Goal: Task Accomplishment & Management: Complete application form

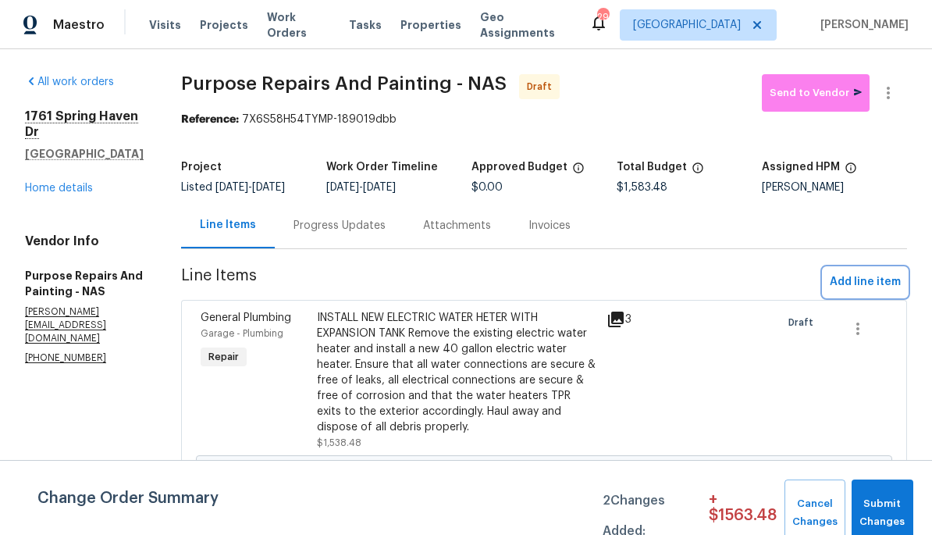
click at [869, 290] on span "Add line item" at bounding box center [865, 282] width 71 height 20
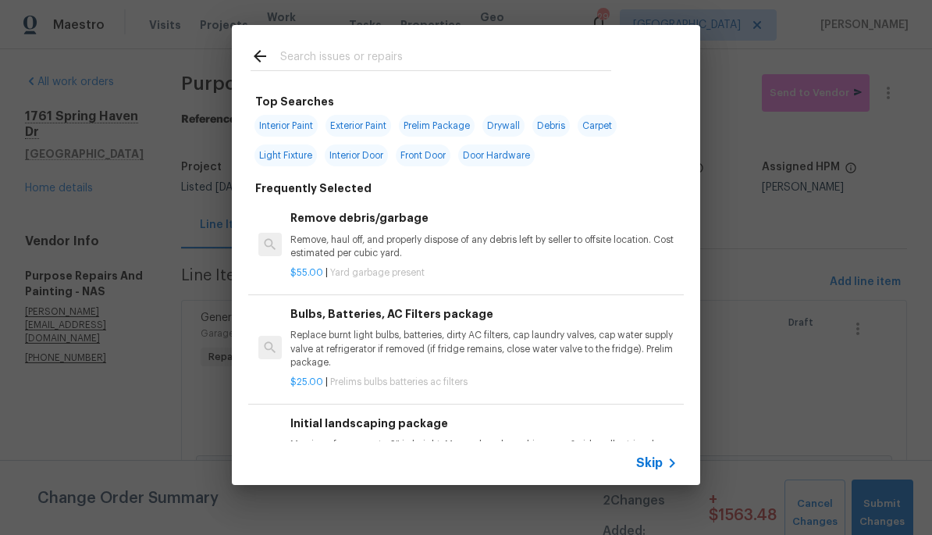
click at [437, 69] on input "text" at bounding box center [445, 58] width 331 height 23
type input "F"
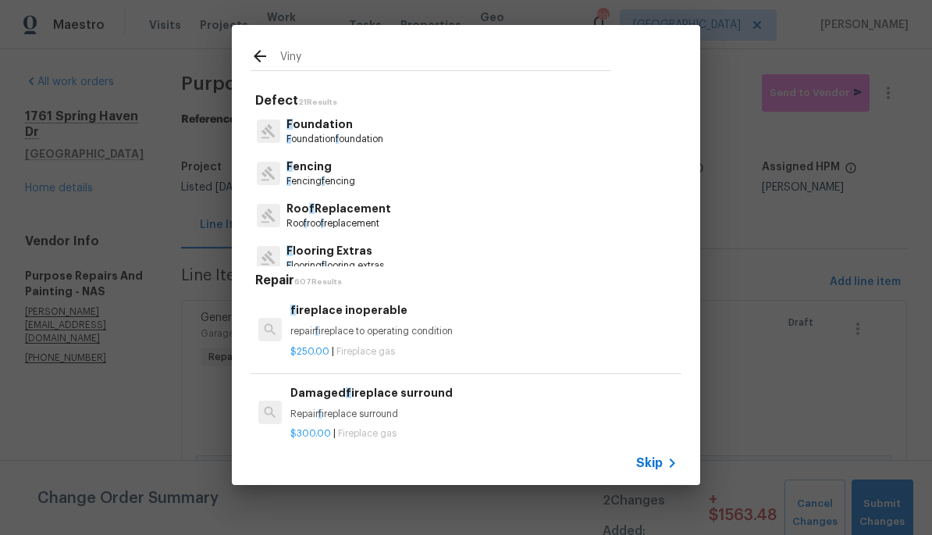
type input "Vinyl"
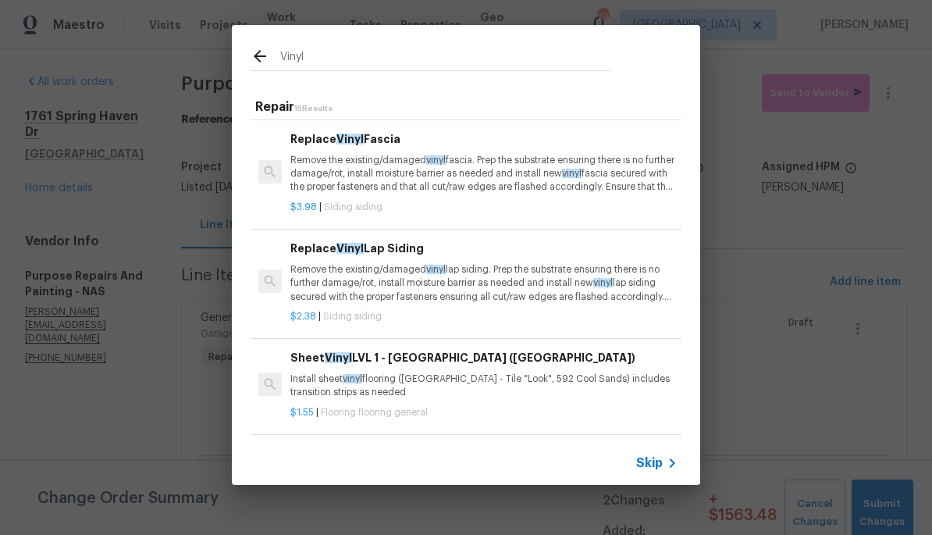
scroll to position [318, 2]
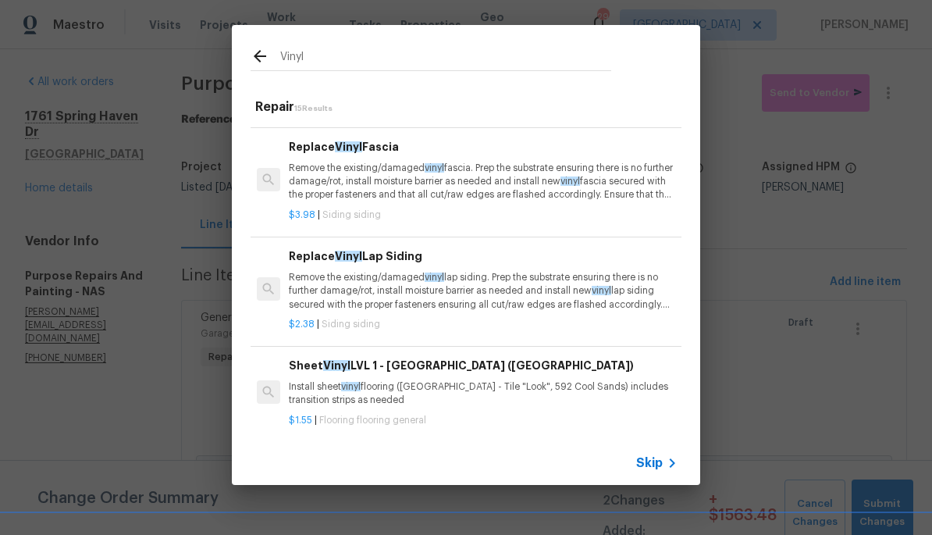
click at [515, 280] on p "Remove the existing/damaged vinyl lap siding. Prep the substrate ensuring there…" at bounding box center [482, 291] width 387 height 40
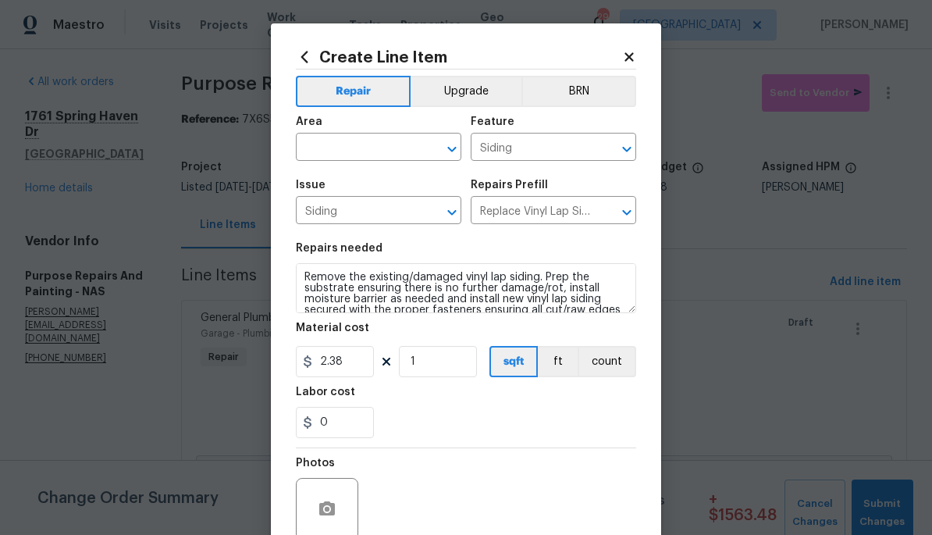
click at [384, 133] on div "Area" at bounding box center [378, 126] width 165 height 20
click at [359, 144] on input "text" at bounding box center [357, 149] width 122 height 24
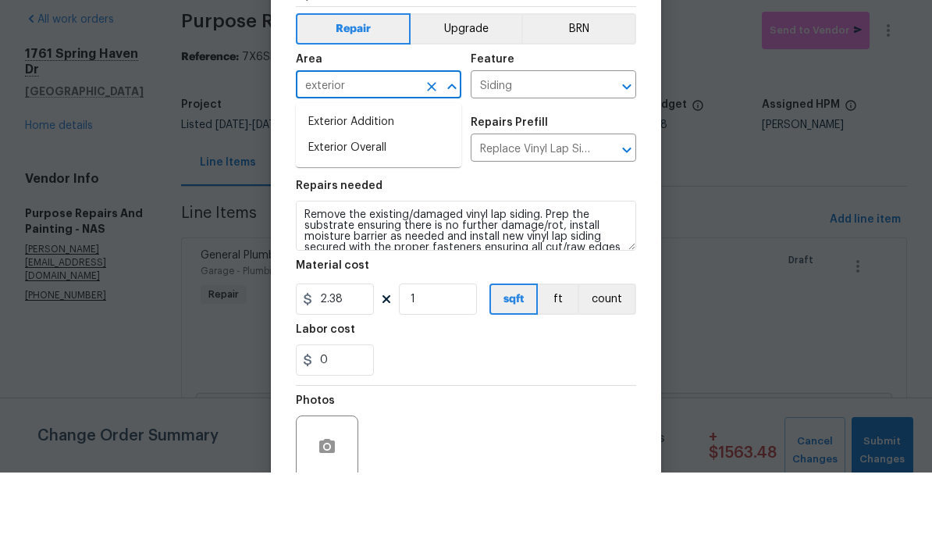
click at [424, 197] on li "Exterior Overall" at bounding box center [378, 210] width 165 height 26
type input "Exterior Overall"
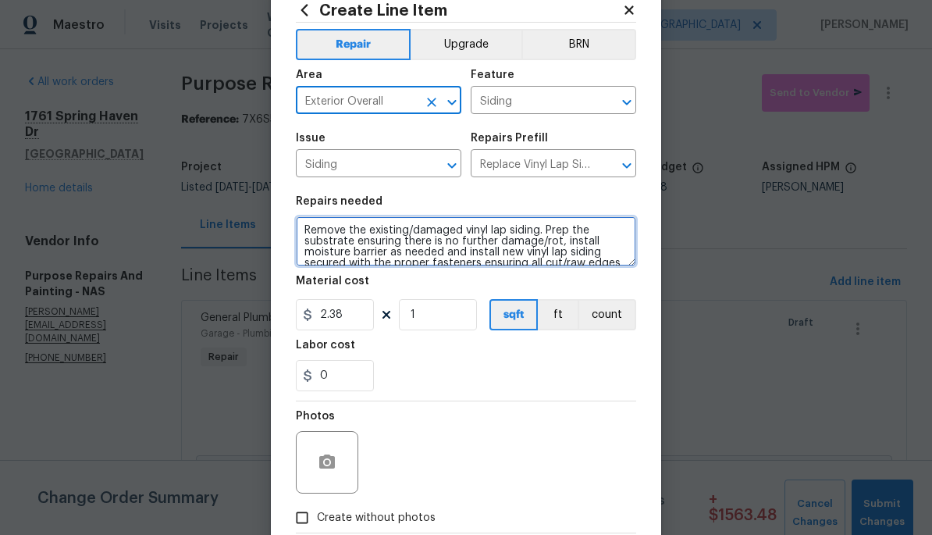
click at [301, 236] on textarea "Remove the existing/damaged vinyl lap siding. Prep the substrate ensuring there…" at bounding box center [466, 241] width 340 height 50
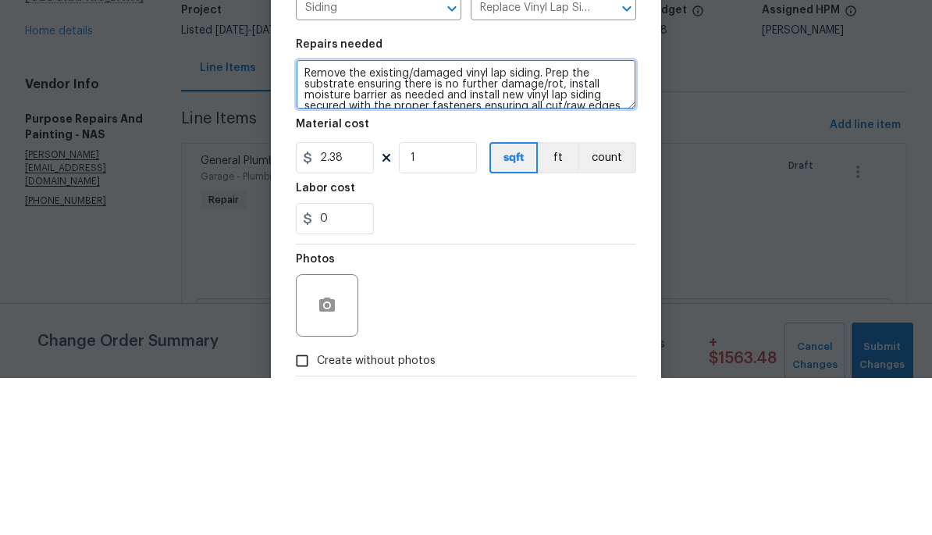
click at [321, 216] on textarea "Remove the existing/damaged vinyl lap siding. Prep the substrate ensuring there…" at bounding box center [466, 241] width 340 height 50
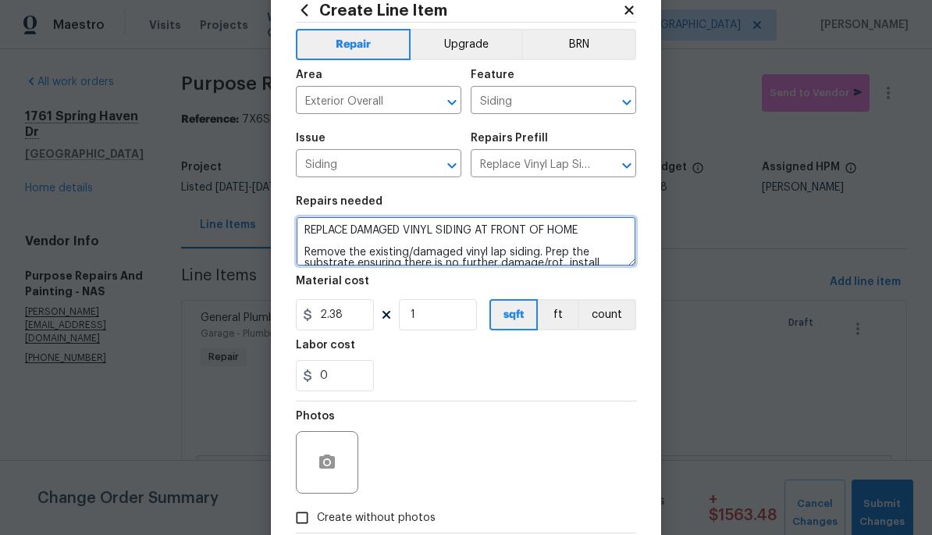
type textarea "REPLACE DAMAGED VINYL SIDING AT FRONT OF HOME Remove the existing/damaged vinyl…"
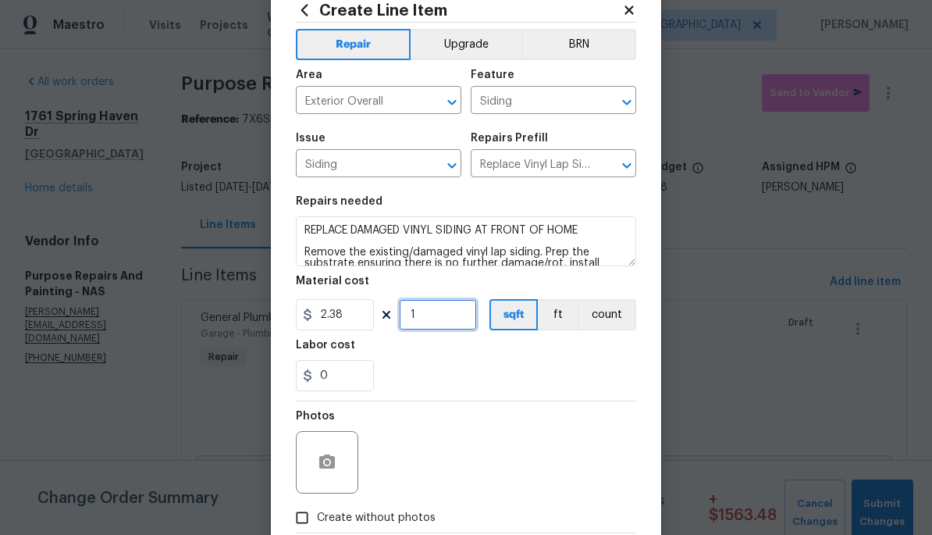
click at [441, 322] on input "1" at bounding box center [438, 314] width 78 height 31
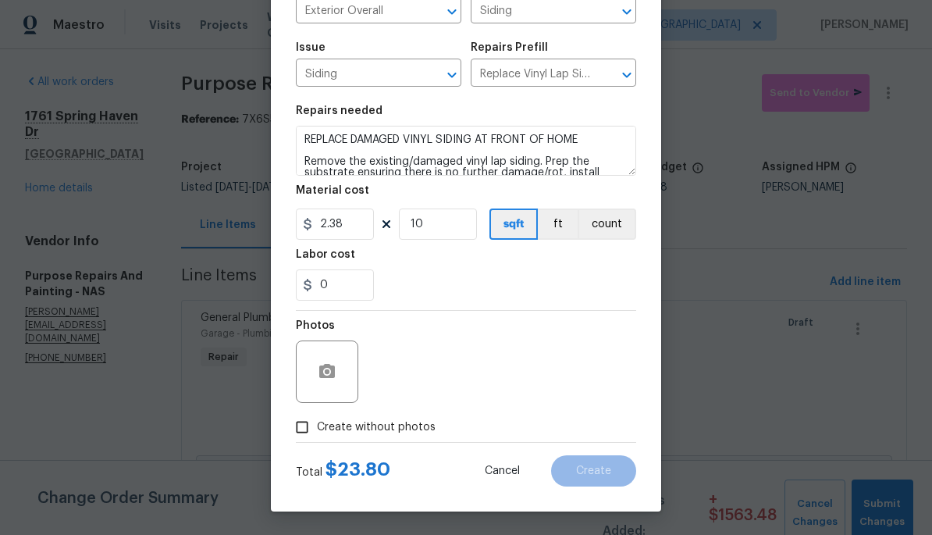
scroll to position [140, 0]
click at [442, 229] on input "10" at bounding box center [438, 223] width 78 height 31
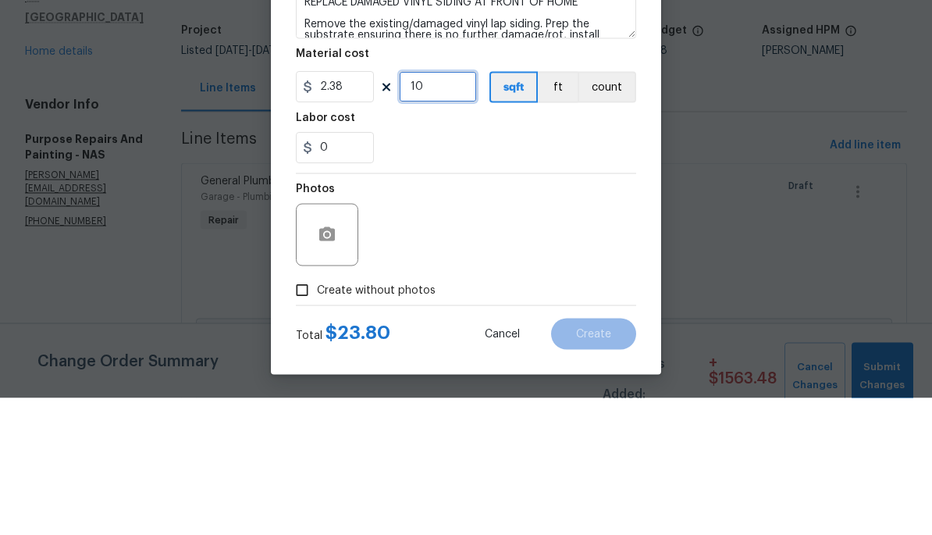
type input "1"
click at [353, 208] on input "2.38" at bounding box center [335, 223] width 78 height 31
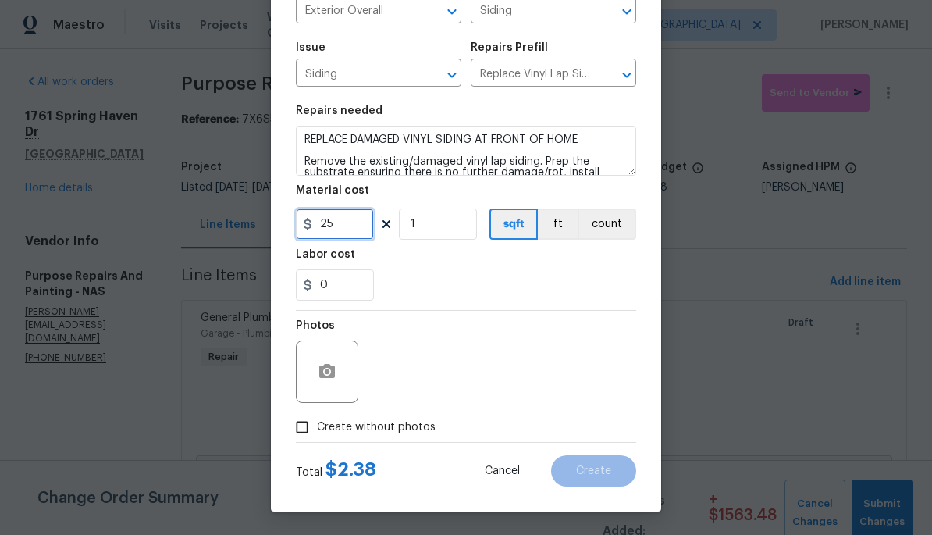
type input "25"
click at [329, 362] on icon "button" at bounding box center [327, 371] width 19 height 19
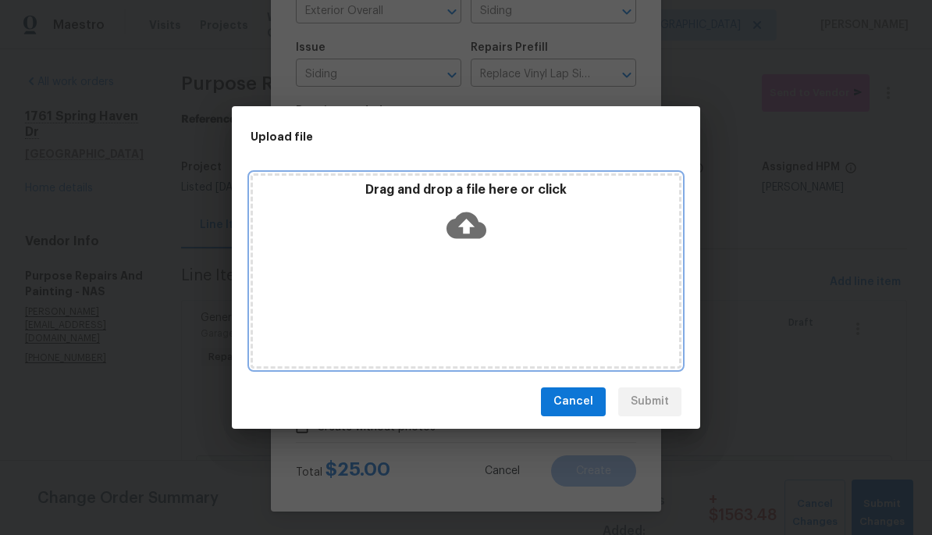
click at [473, 244] on icon at bounding box center [466, 225] width 40 height 40
click at [492, 225] on div "Drag and drop a file here or click" at bounding box center [466, 215] width 426 height 67
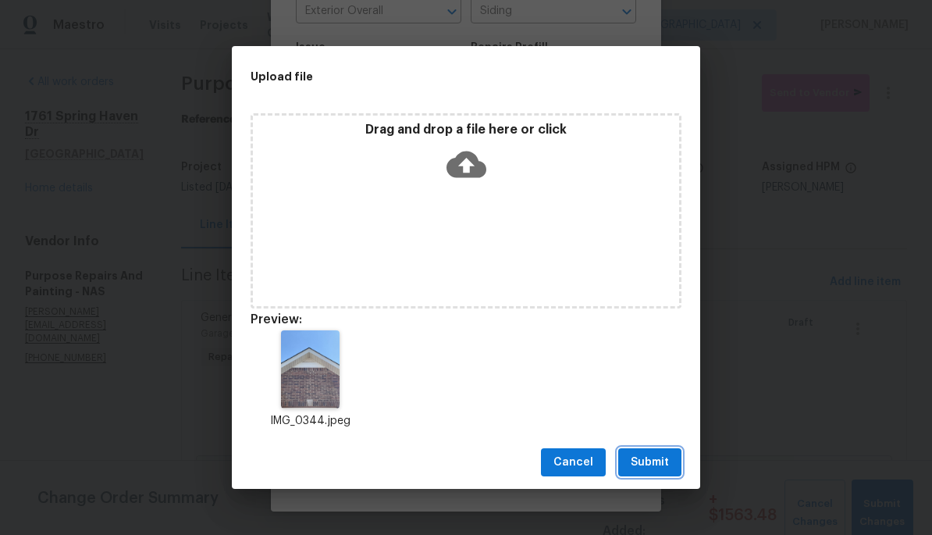
click at [667, 464] on span "Submit" at bounding box center [650, 463] width 38 height 20
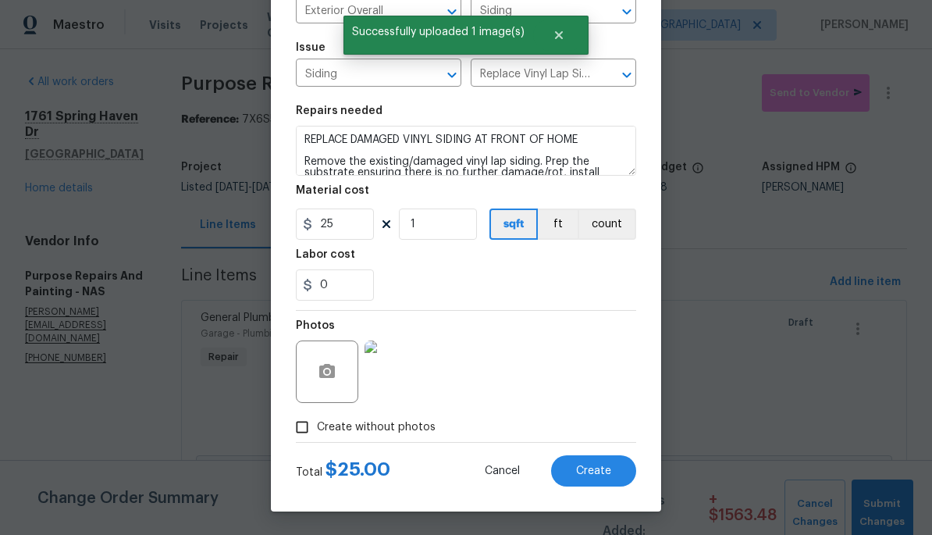
click at [600, 466] on span "Create" at bounding box center [593, 471] width 35 height 12
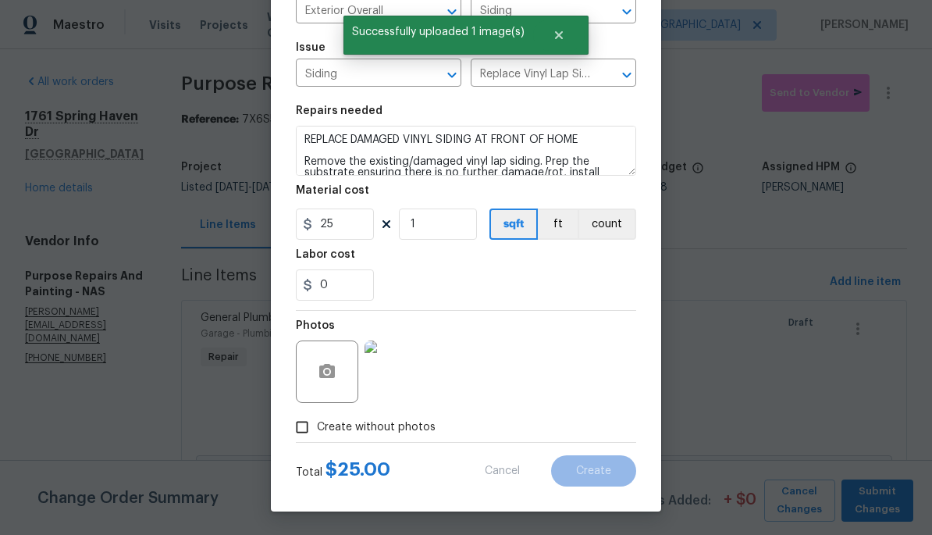
type input "0"
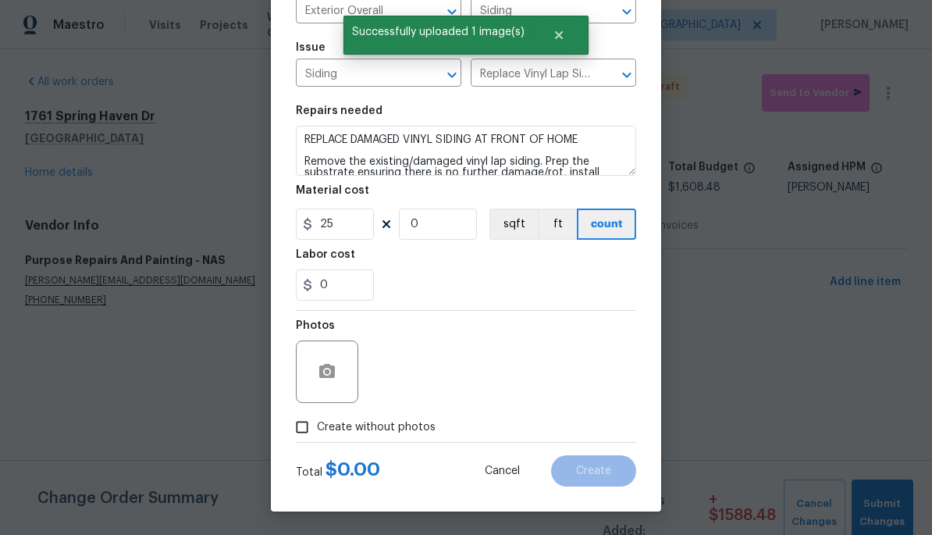
type input "0"
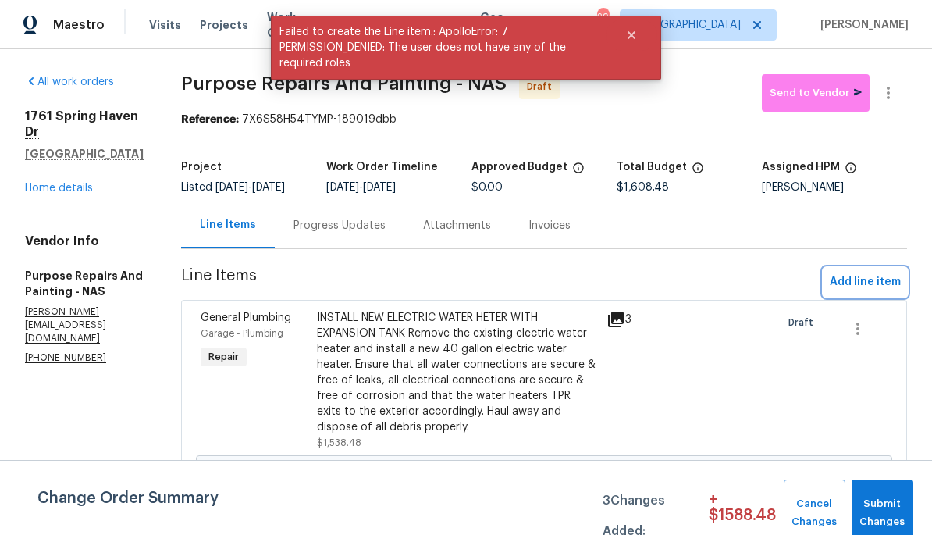
click at [869, 292] on span "Add line item" at bounding box center [865, 282] width 71 height 20
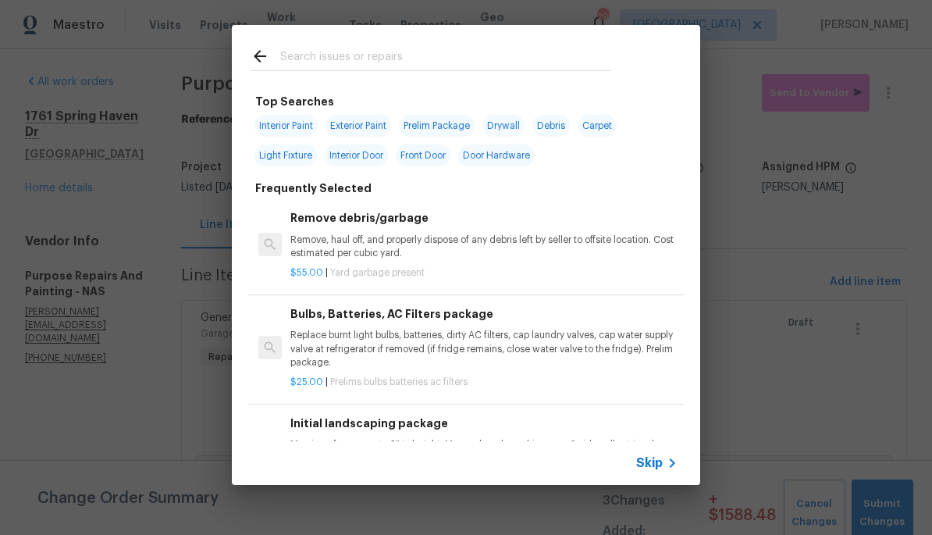
click at [419, 49] on input "text" at bounding box center [445, 58] width 331 height 23
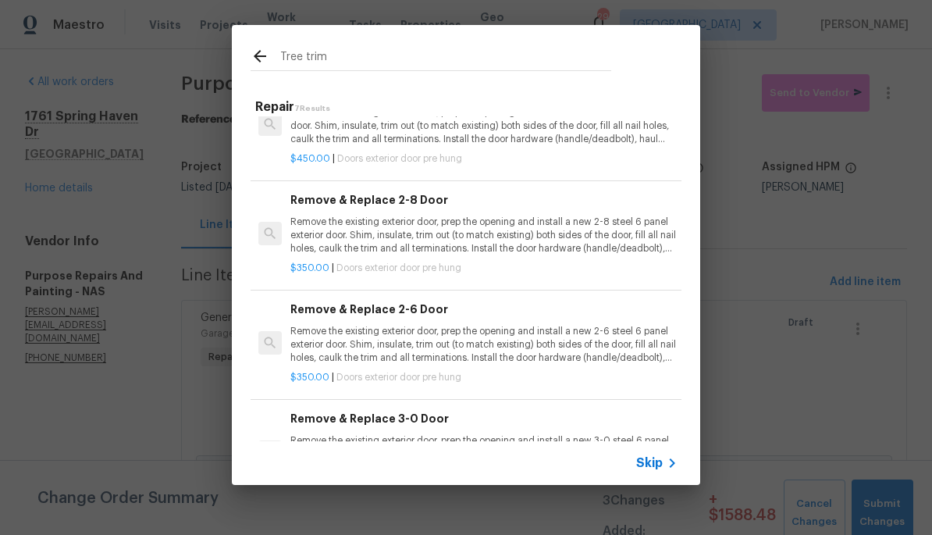
scroll to position [332, 0]
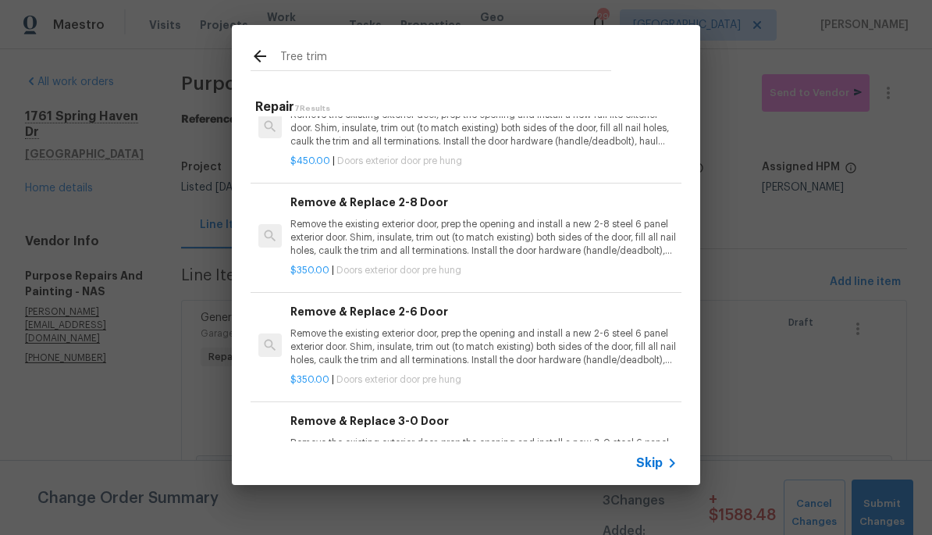
click at [534, 70] on input "Tree trim" at bounding box center [445, 58] width 331 height 23
type input "T"
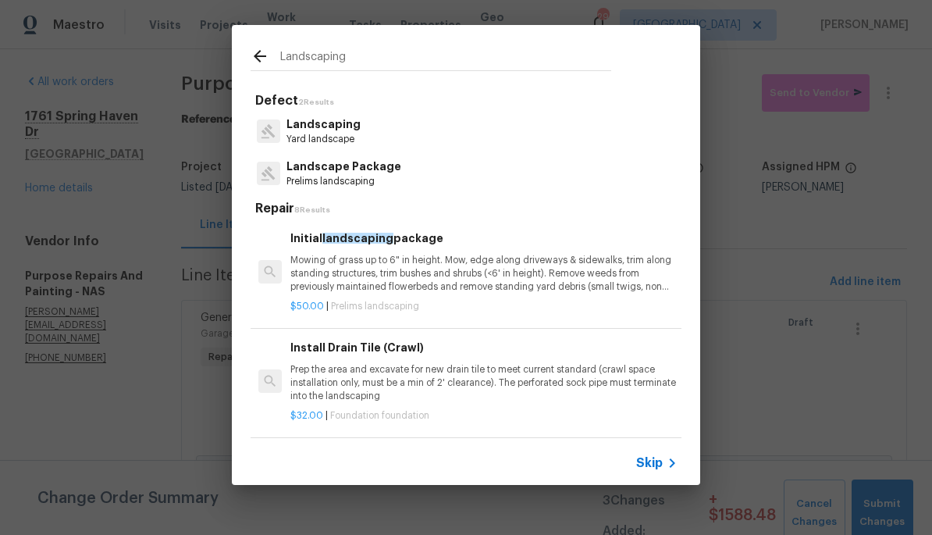
type input "Landscaping"
click at [386, 129] on div "Landscaping Yard landscape" at bounding box center [466, 131] width 431 height 42
click at [330, 130] on p "Landscaping" at bounding box center [323, 124] width 74 height 16
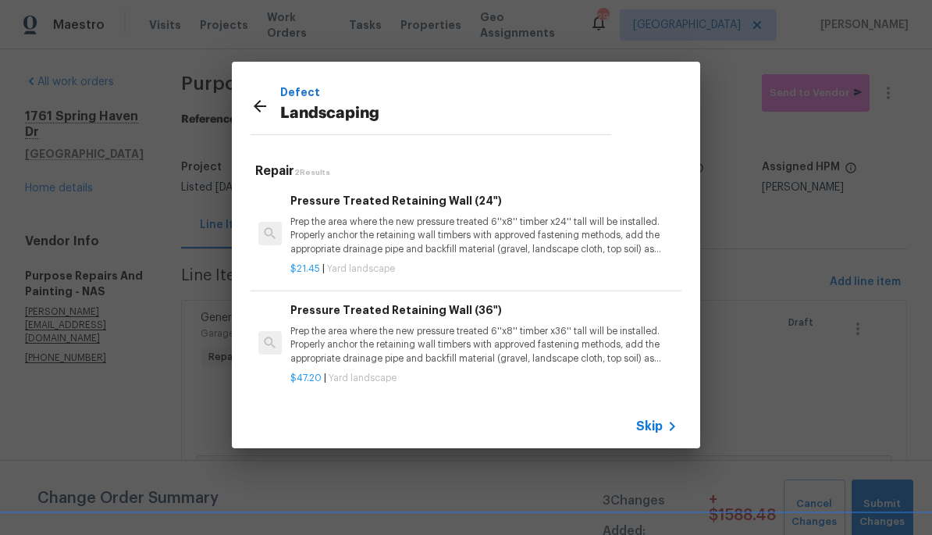
scroll to position [0, 0]
click at [258, 108] on icon at bounding box center [260, 106] width 12 height 12
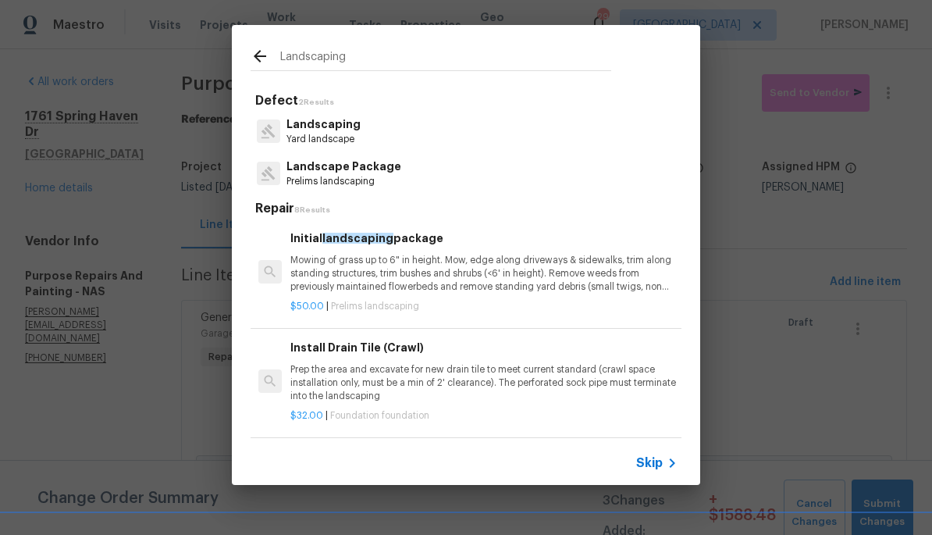
scroll to position [-2, 0]
click at [460, 180] on div "Landscape Package Prelims landscaping" at bounding box center [466, 173] width 431 height 42
click at [449, 173] on div "Landscape Package Prelims landscaping" at bounding box center [466, 173] width 431 height 42
click at [471, 171] on div "Landscape Package Prelims landscaping" at bounding box center [466, 173] width 431 height 42
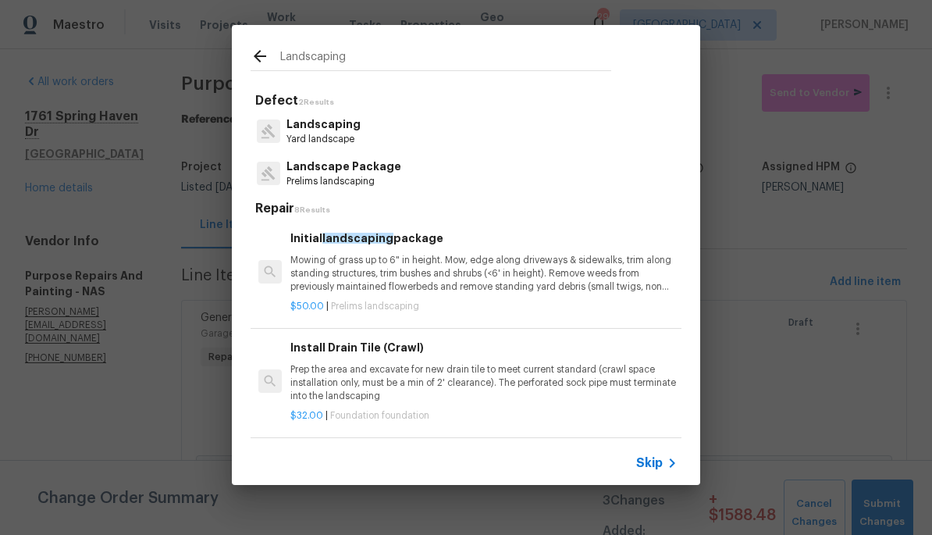
click at [378, 50] on input "Landscaping" at bounding box center [445, 58] width 331 height 23
click at [361, 52] on input "Landscaping" at bounding box center [445, 58] width 331 height 23
type input "Landscaping"
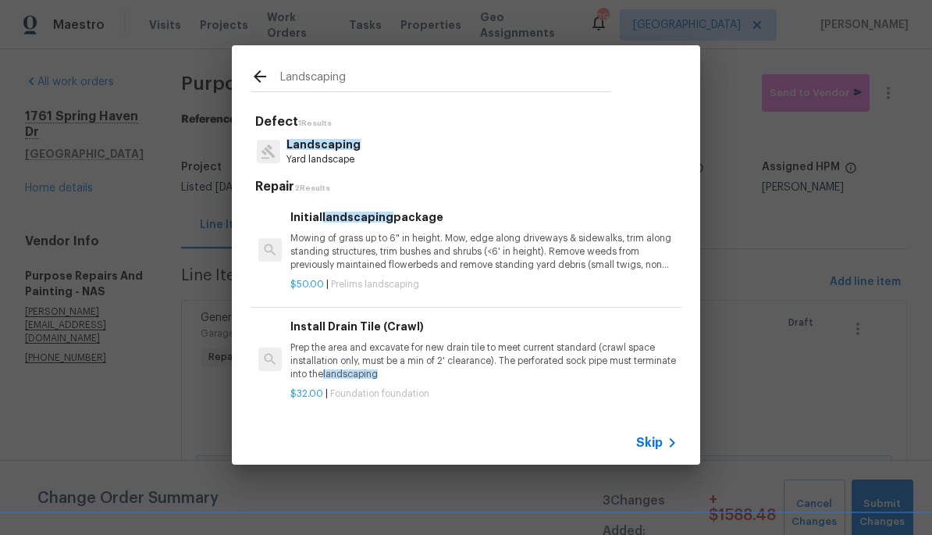
click at [345, 142] on span "Landscaping" at bounding box center [323, 144] width 74 height 11
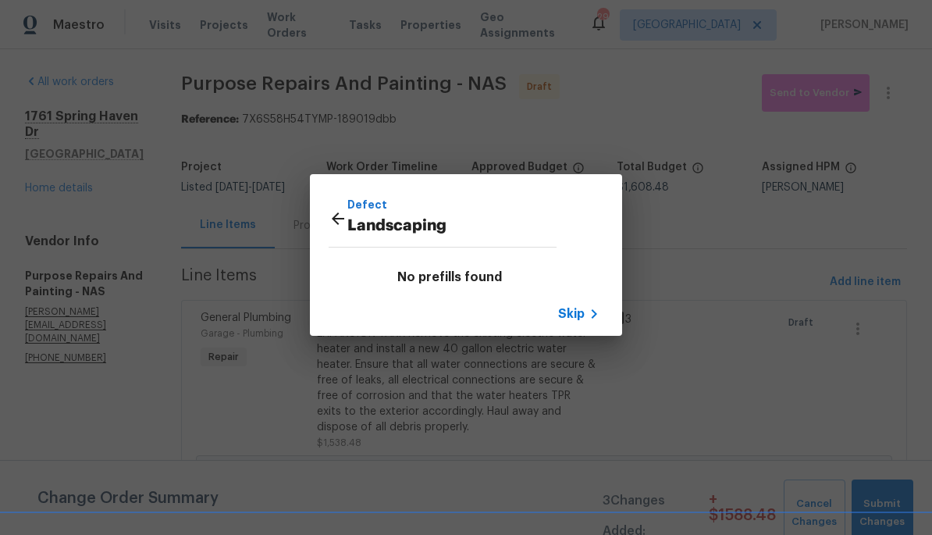
click at [582, 312] on span "Skip" at bounding box center [571, 314] width 27 height 16
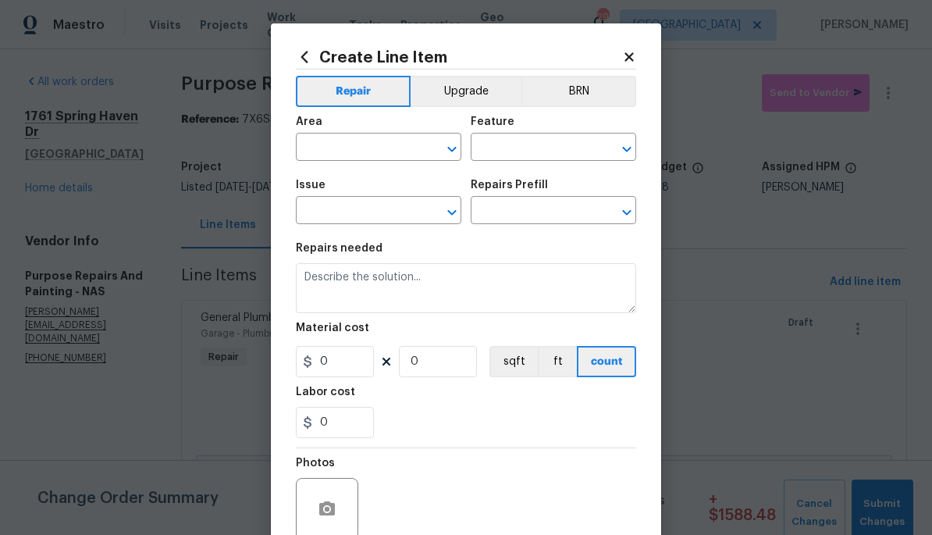
click at [631, 59] on icon at bounding box center [628, 56] width 9 height 9
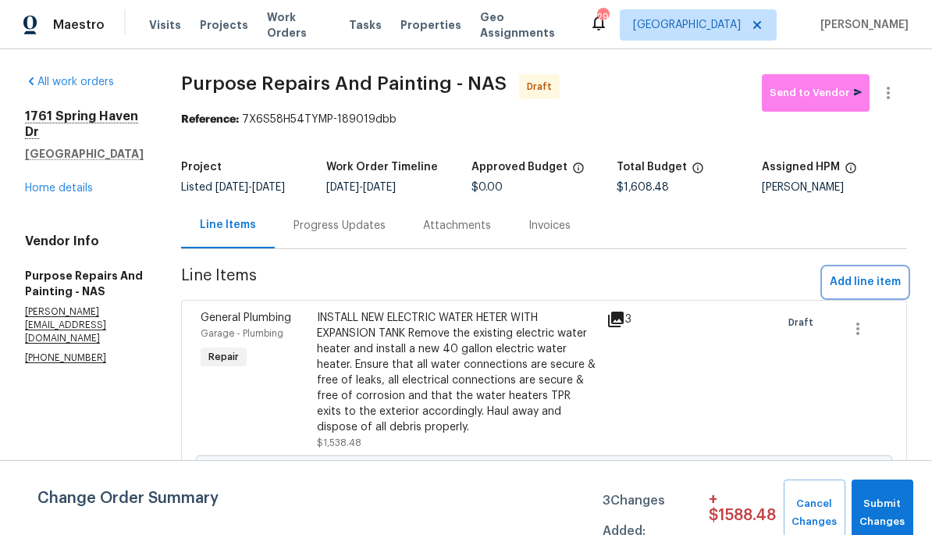
click at [876, 292] on span "Add line item" at bounding box center [865, 282] width 71 height 20
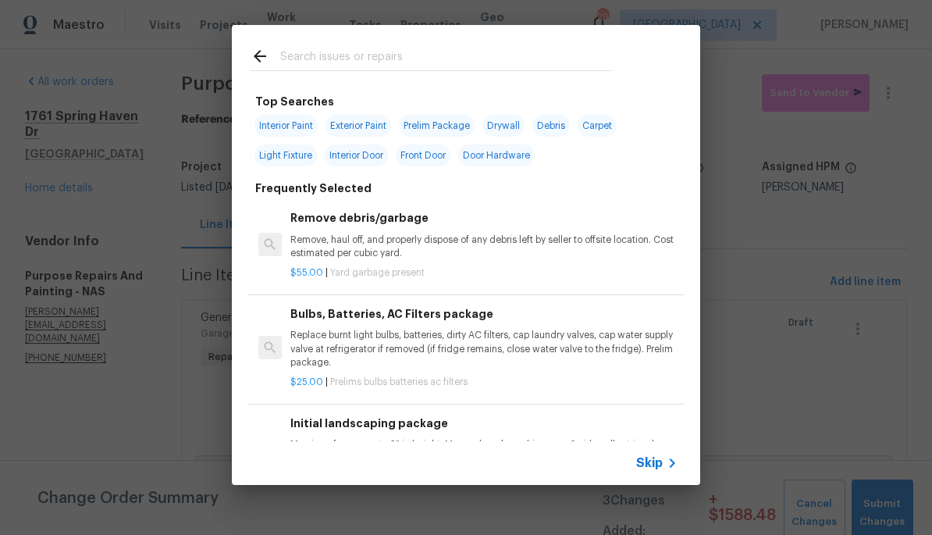
click at [475, 47] on input "text" at bounding box center [445, 58] width 331 height 23
click at [459, 124] on span "Prelim Package" at bounding box center [437, 126] width 76 height 22
type input "Prelim Package"
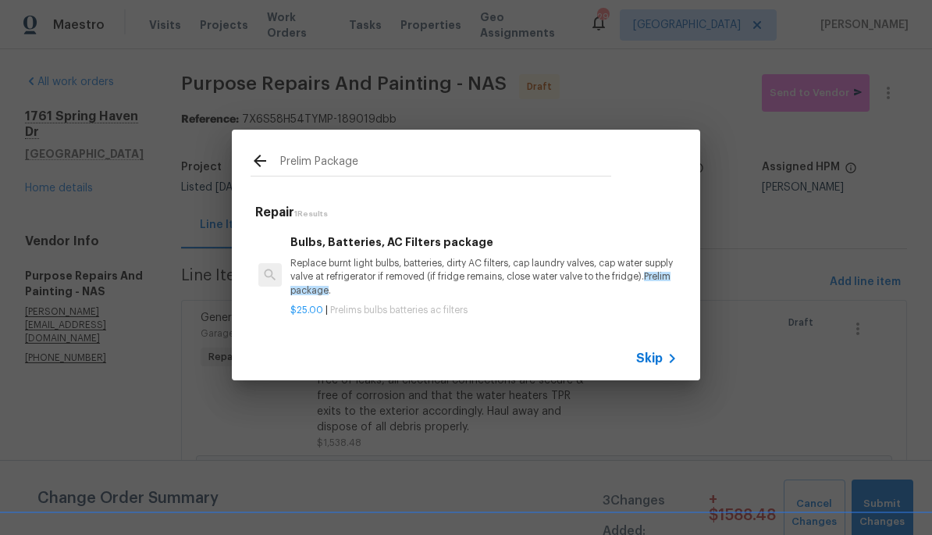
click at [258, 162] on icon at bounding box center [260, 161] width 12 height 12
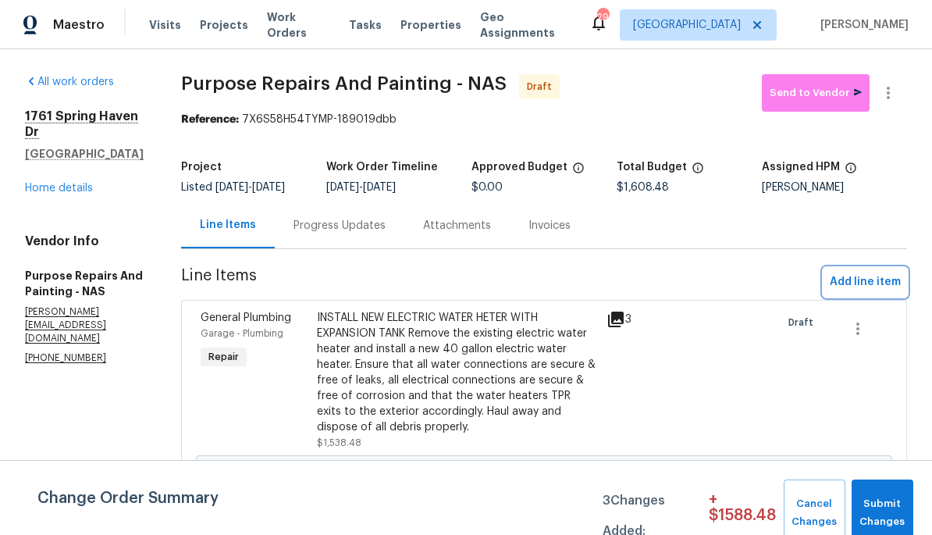
click at [884, 289] on span "Add line item" at bounding box center [865, 282] width 71 height 20
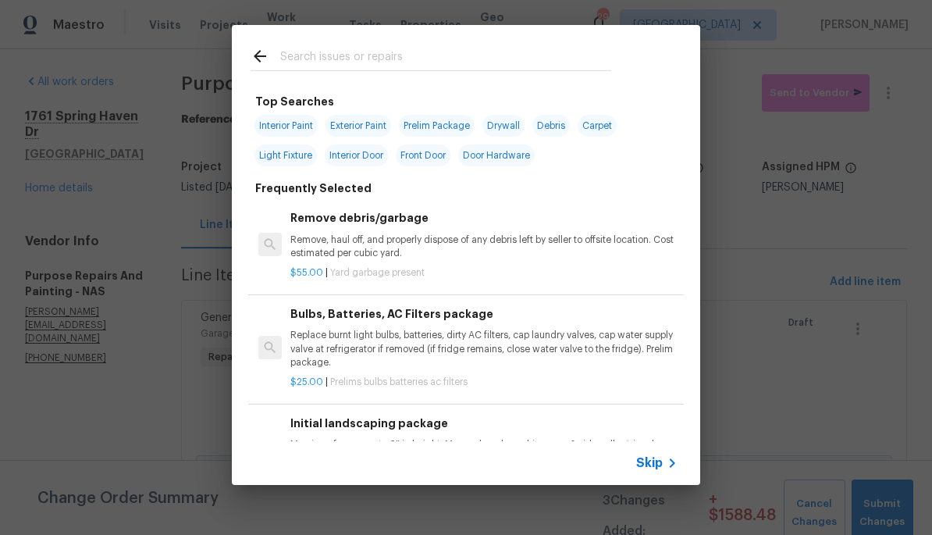
click at [594, 40] on div at bounding box center [431, 56] width 398 height 62
click at [401, 62] on input "text" at bounding box center [445, 58] width 331 height 23
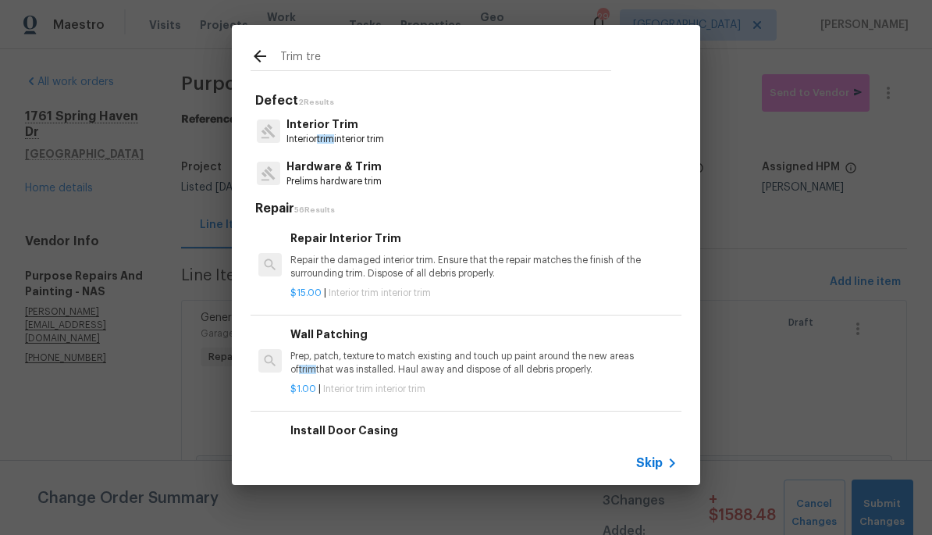
type input "Trim tree"
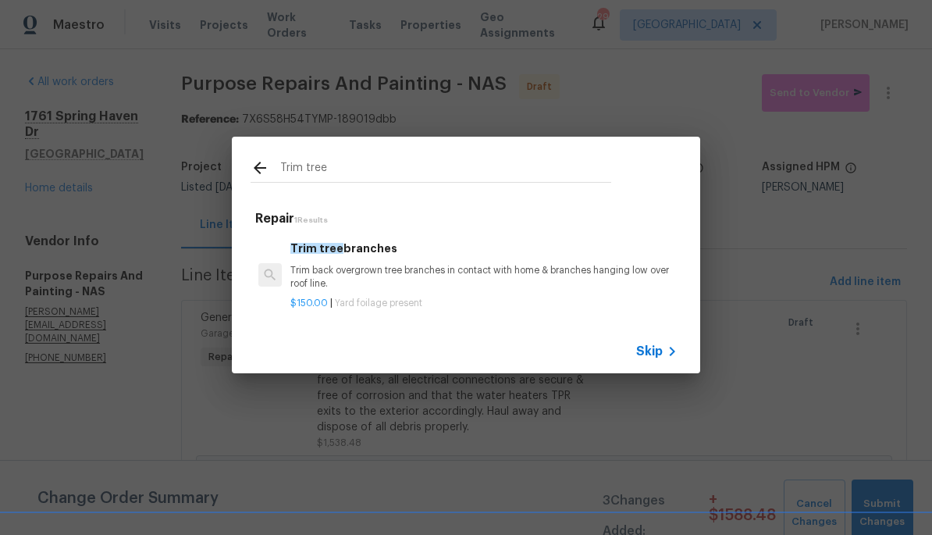
click at [489, 270] on p "Trim back overgrown tree branches in contact with home & branches hanging low o…" at bounding box center [483, 277] width 387 height 27
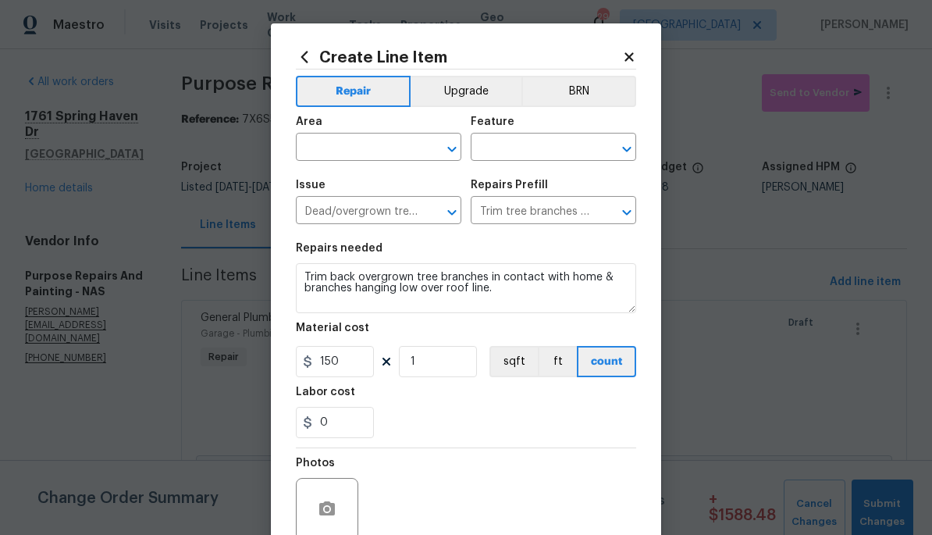
click at [382, 144] on input "text" at bounding box center [357, 149] width 122 height 24
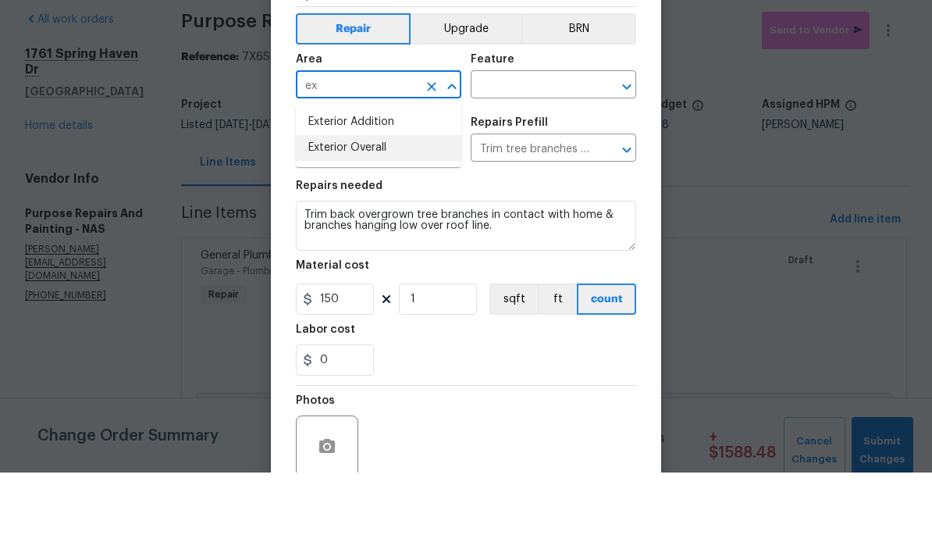
click at [408, 197] on li "Exterior Overall" at bounding box center [378, 210] width 165 height 26
type input "Exterior Overall"
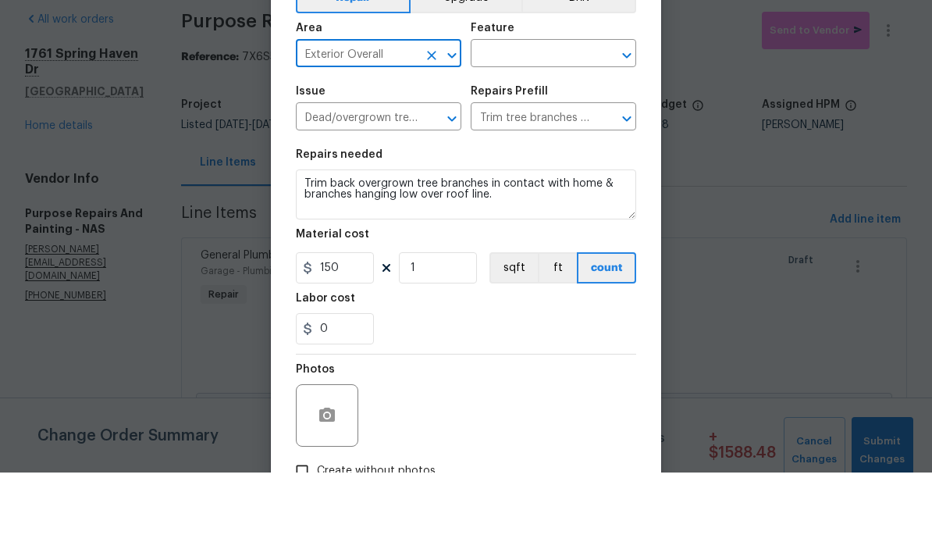
scroll to position [32, 0]
click at [535, 105] on input "text" at bounding box center [532, 117] width 122 height 24
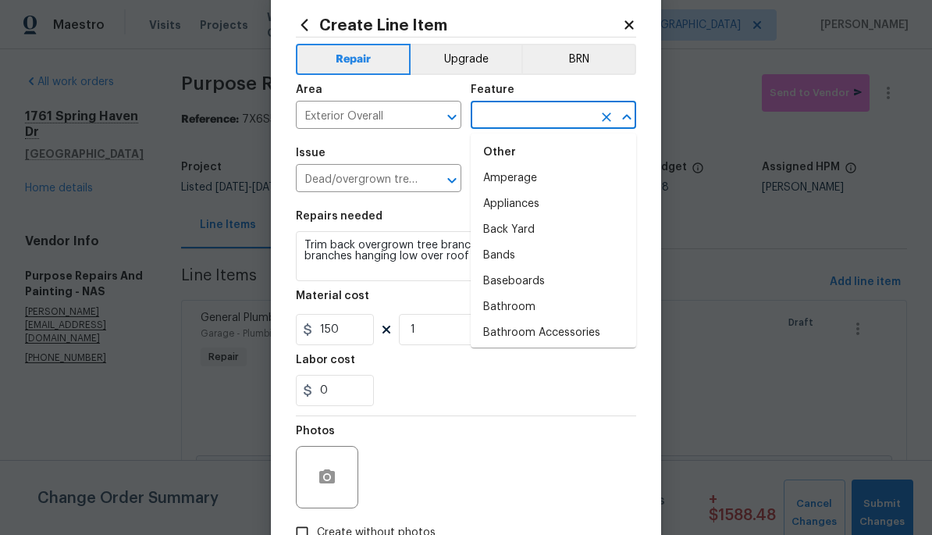
scroll to position [280, 0]
click at [571, 226] on li "Back Yard" at bounding box center [553, 231] width 165 height 26
type input "Back Yard"
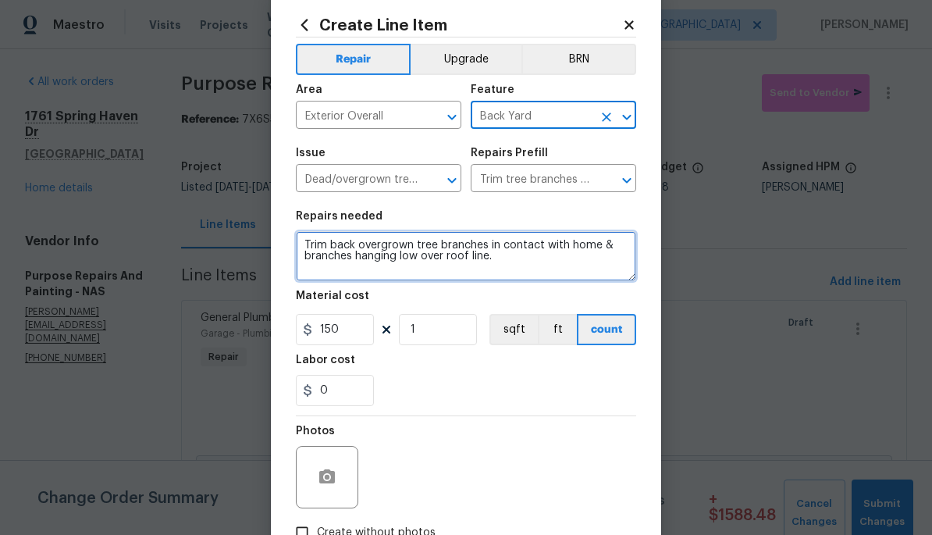
click at [310, 251] on textarea "Trim back overgrown tree branches in contact with home & branches hanging low o…" at bounding box center [466, 256] width 340 height 50
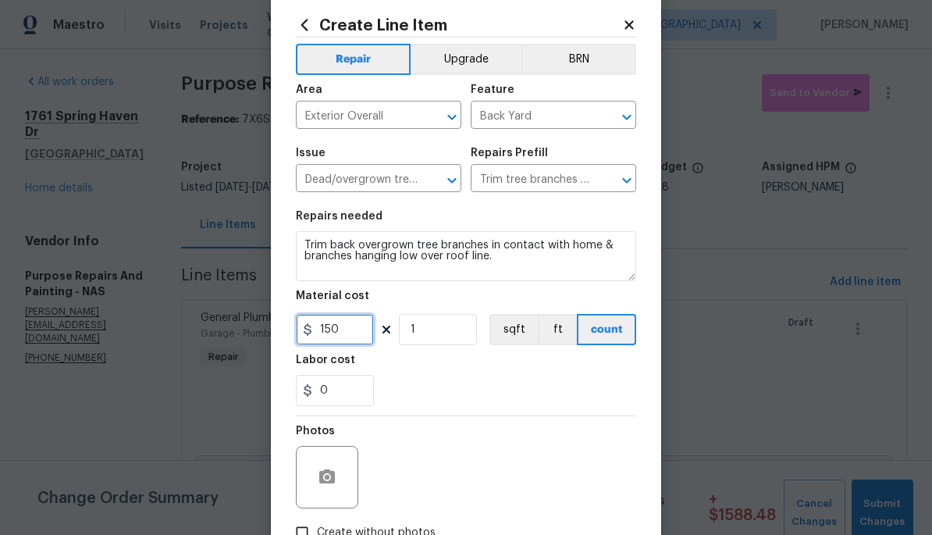
click at [338, 332] on input "150" at bounding box center [335, 329] width 78 height 31
type input "50"
click at [340, 478] on button "button" at bounding box center [326, 476] width 37 height 37
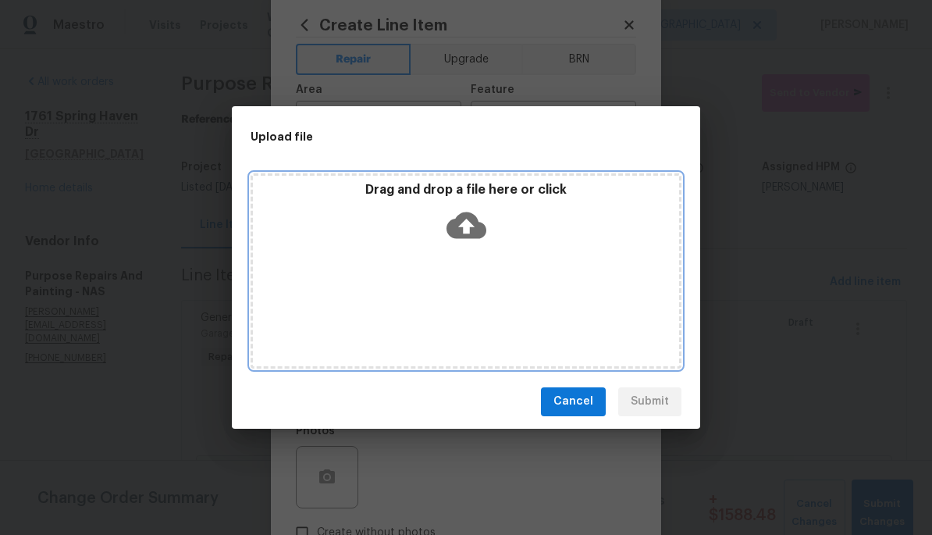
click at [477, 249] on div "Drag and drop a file here or click" at bounding box center [466, 215] width 426 height 67
click at [480, 220] on icon at bounding box center [466, 225] width 40 height 40
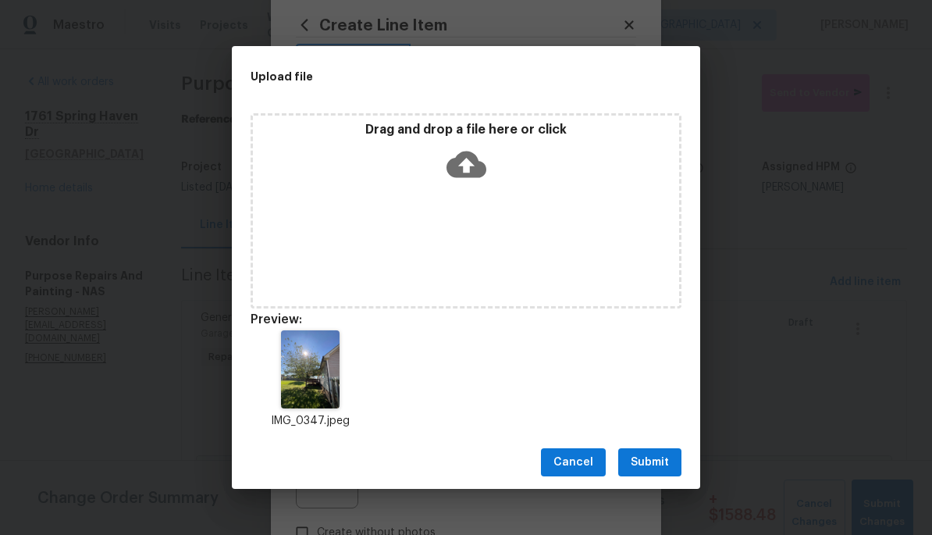
click at [656, 460] on span "Submit" at bounding box center [650, 463] width 38 height 20
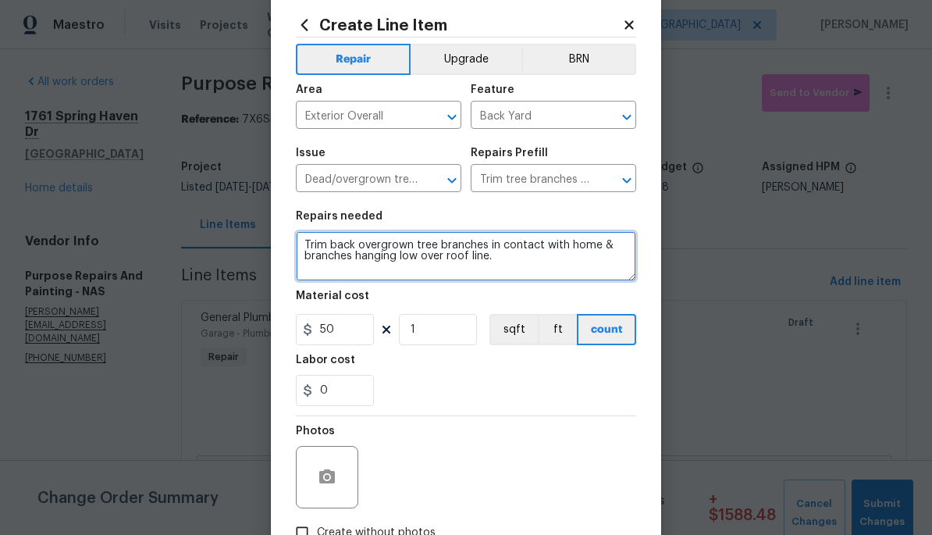
click at [307, 254] on textarea "Trim back overgrown tree branches in contact with home & branches hanging low o…" at bounding box center [466, 256] width 340 height 50
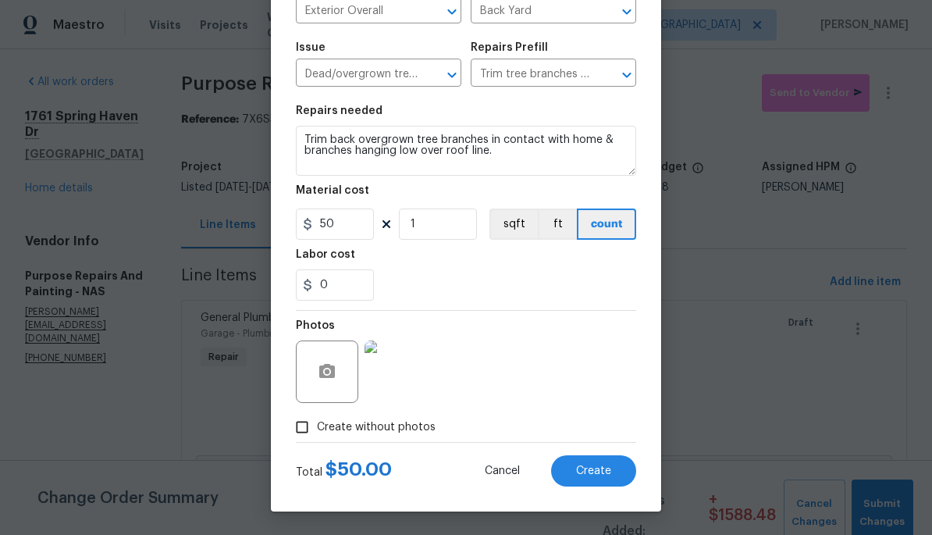
scroll to position [140, 0]
click at [596, 470] on span "Create" at bounding box center [593, 471] width 35 height 12
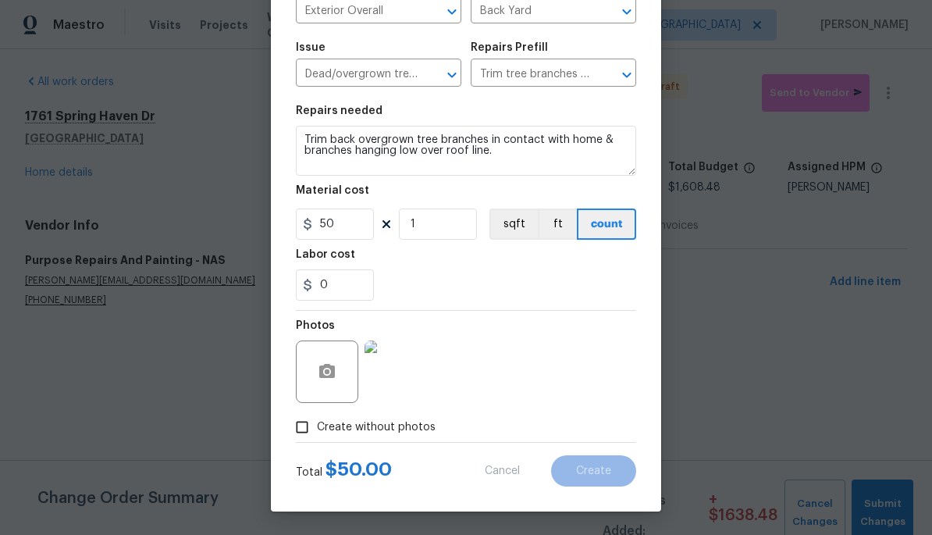
type input "0"
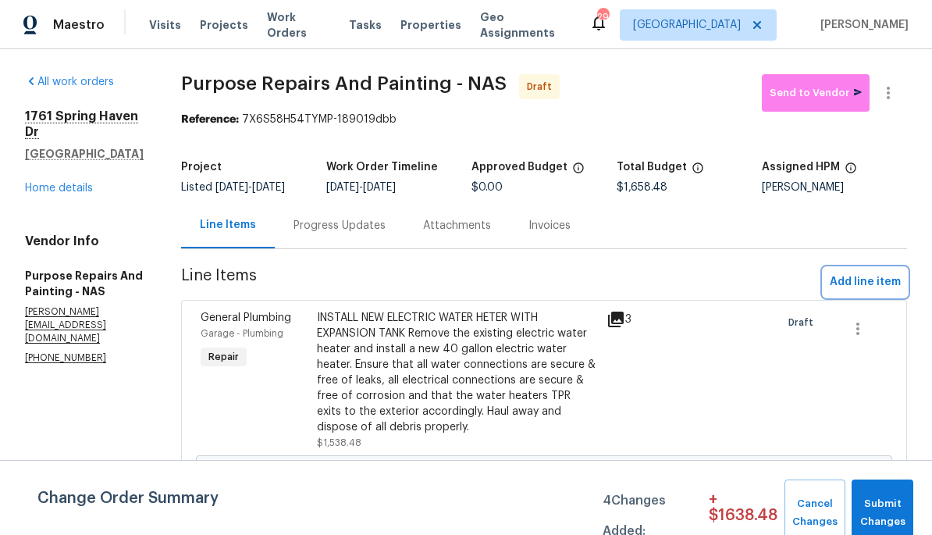
click at [856, 297] on button "Add line item" at bounding box center [865, 282] width 84 height 29
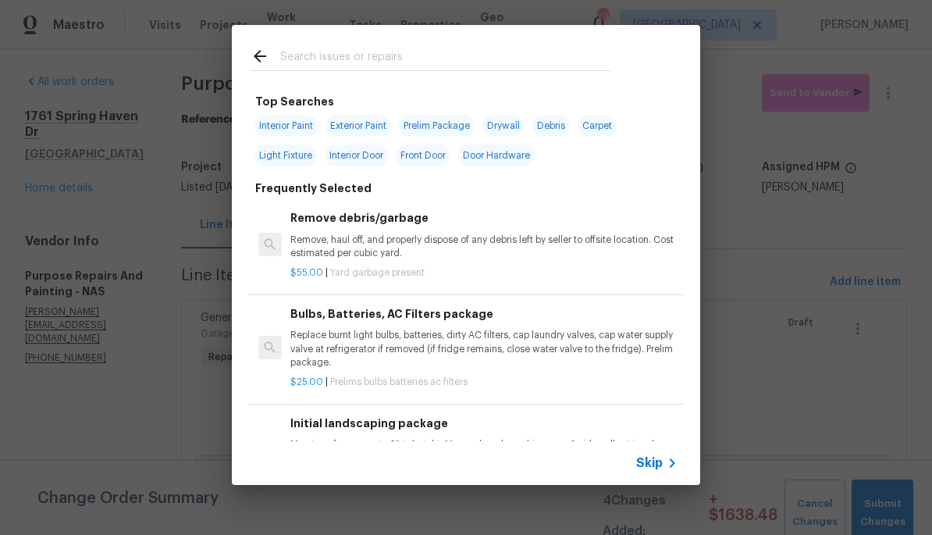
click at [498, 68] on input "text" at bounding box center [445, 58] width 331 height 23
type input "Fenc"
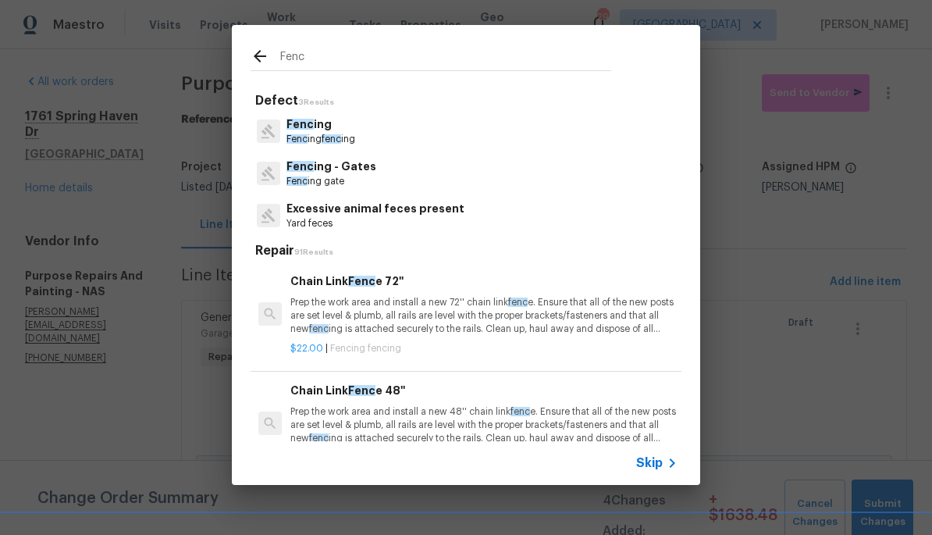
click at [329, 136] on span "fenc" at bounding box center [332, 138] width 20 height 9
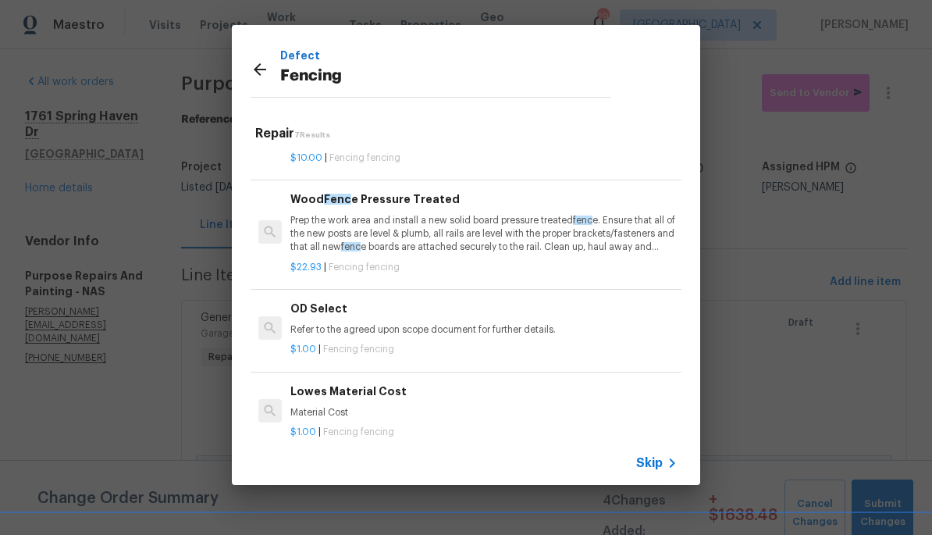
scroll to position [292, 0]
click at [256, 64] on icon at bounding box center [260, 69] width 19 height 19
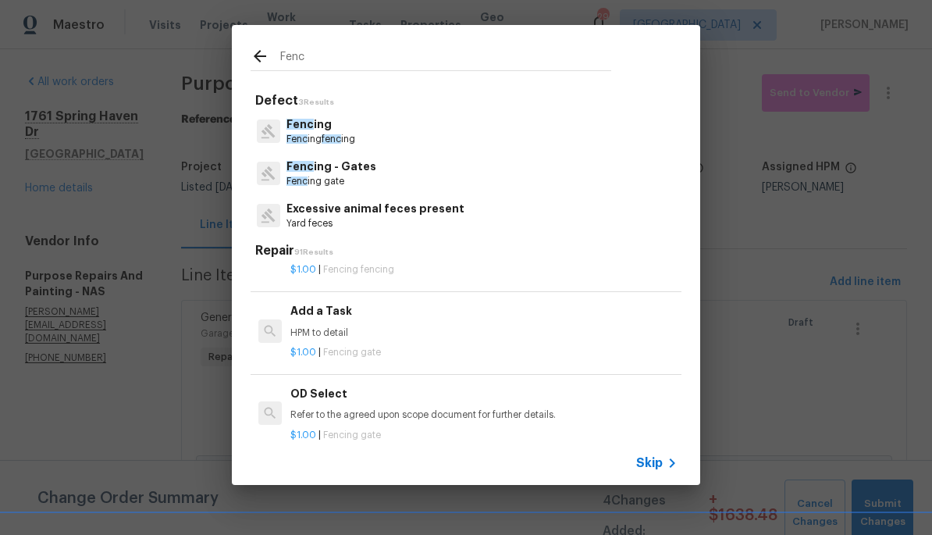
scroll to position [490, 0]
click at [343, 325] on p "HPM to detail" at bounding box center [483, 331] width 387 height 13
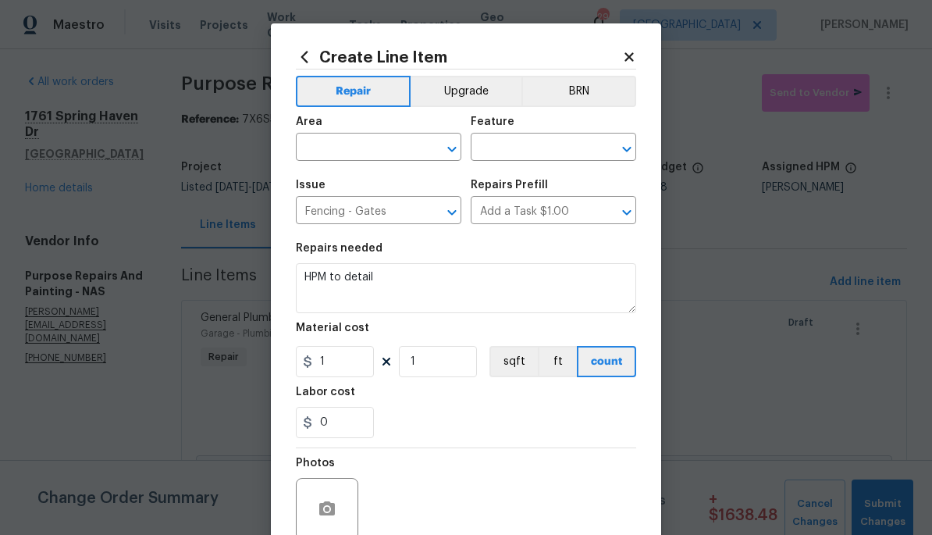
click at [364, 145] on input "text" at bounding box center [357, 149] width 122 height 24
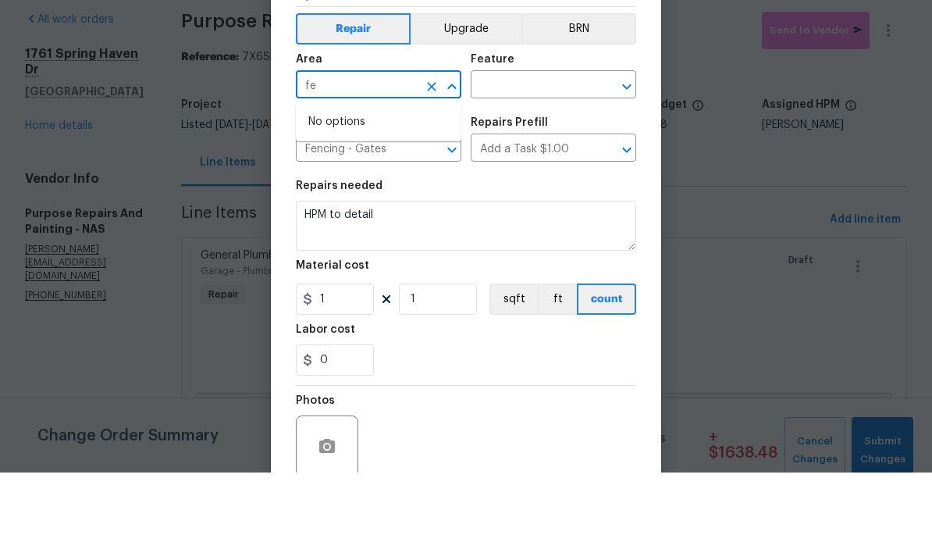
type input "f"
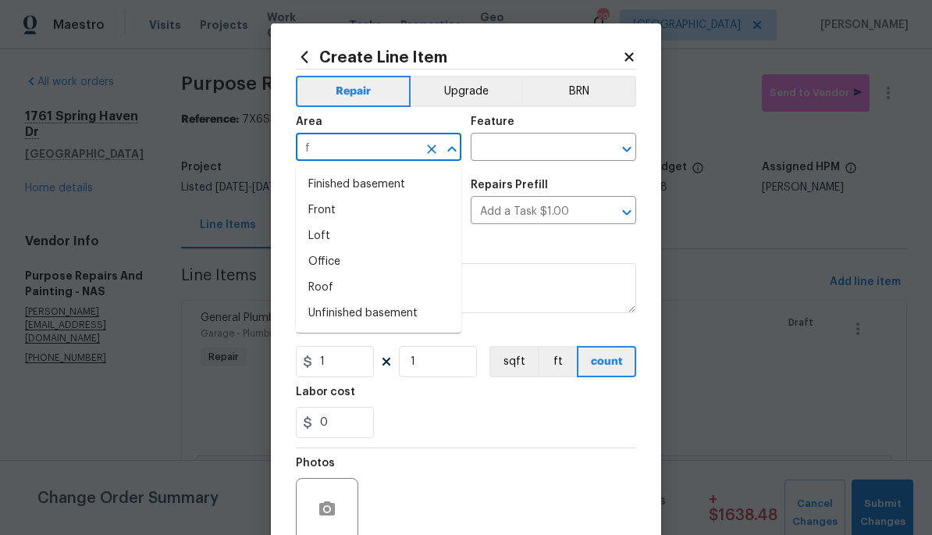
click at [396, 158] on input "f" at bounding box center [357, 149] width 122 height 24
click at [386, 150] on input "ba" at bounding box center [357, 149] width 122 height 24
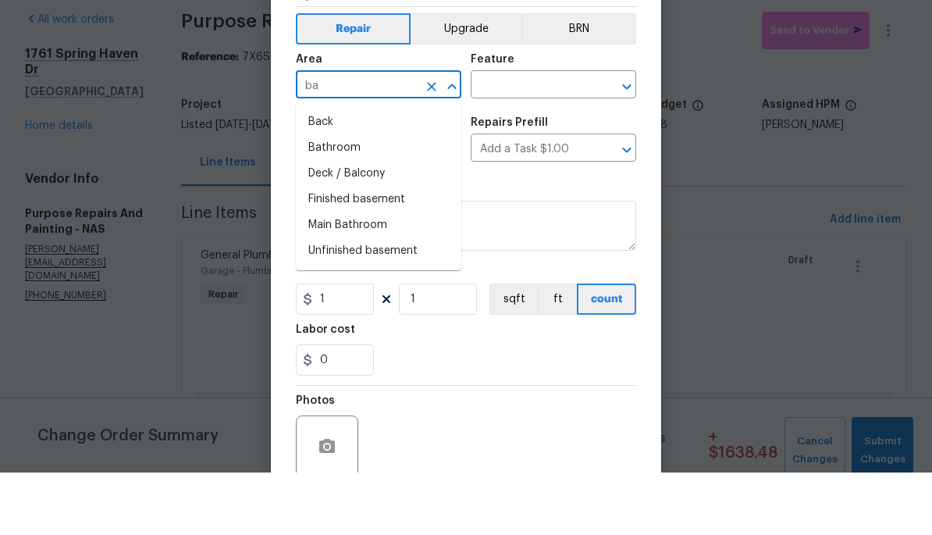
type input "b"
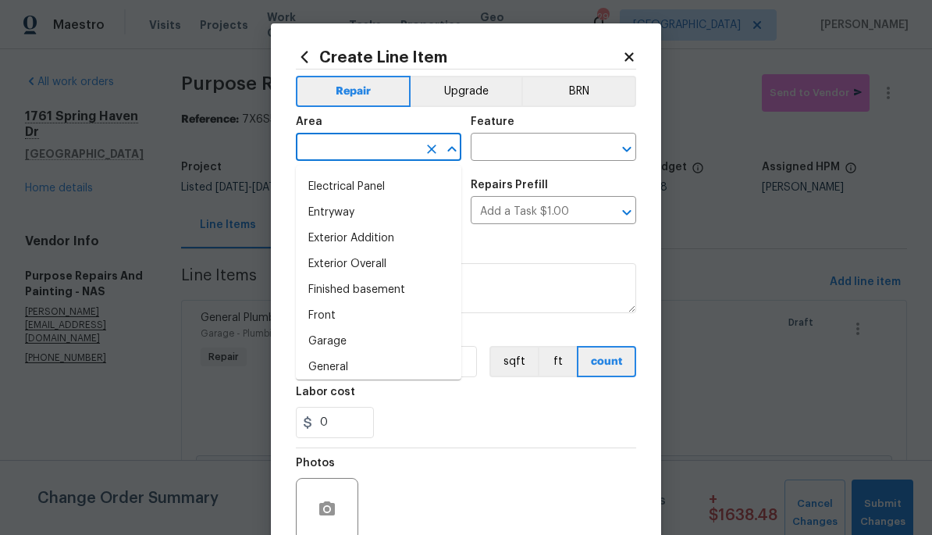
scroll to position [327, 0]
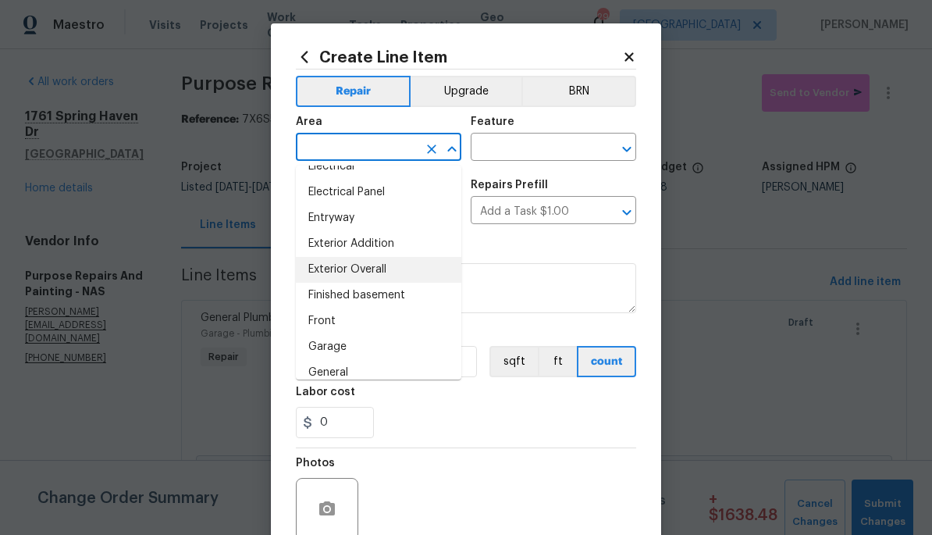
click at [408, 266] on li "Exterior Overall" at bounding box center [378, 270] width 165 height 26
type input "Exterior Overall"
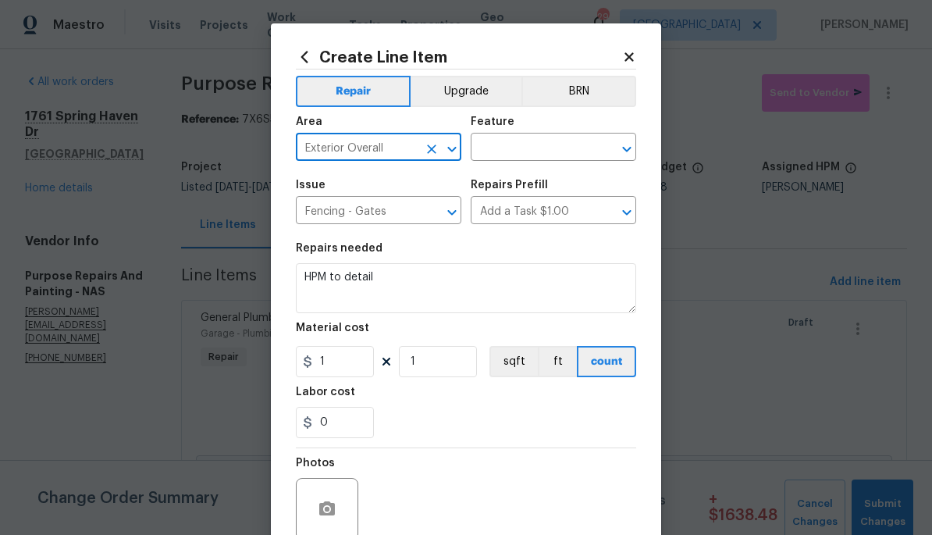
click at [536, 148] on input "text" at bounding box center [532, 149] width 122 height 24
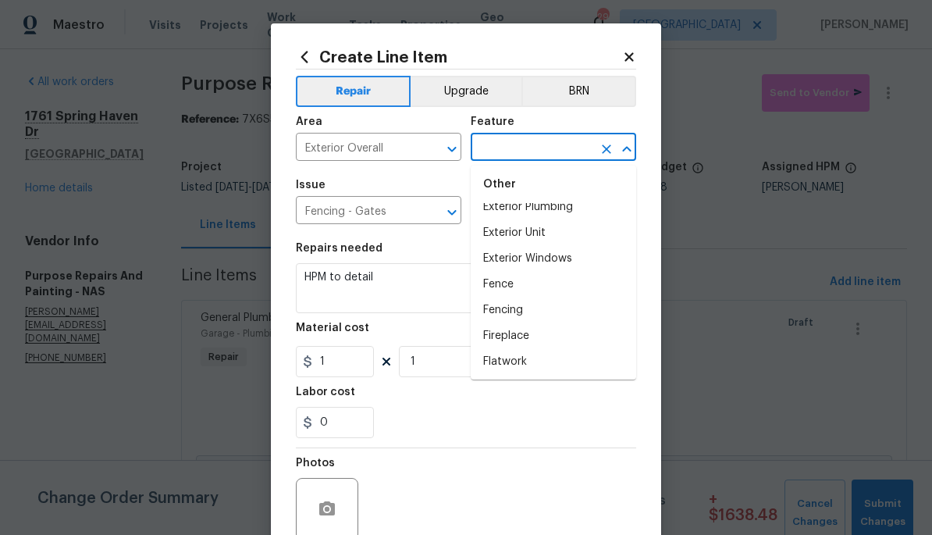
scroll to position [1294, 0]
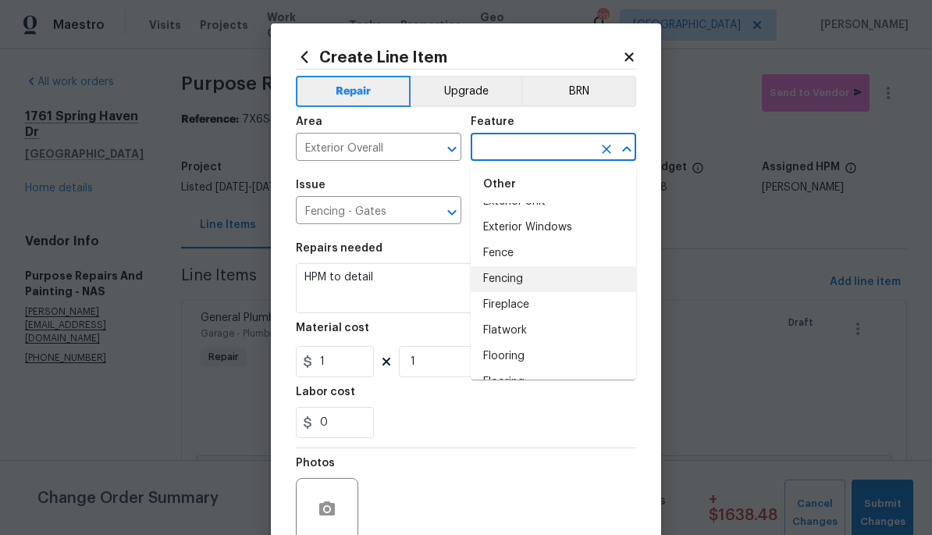
click at [574, 274] on li "Fencing" at bounding box center [553, 279] width 165 height 26
type input "Fencing"
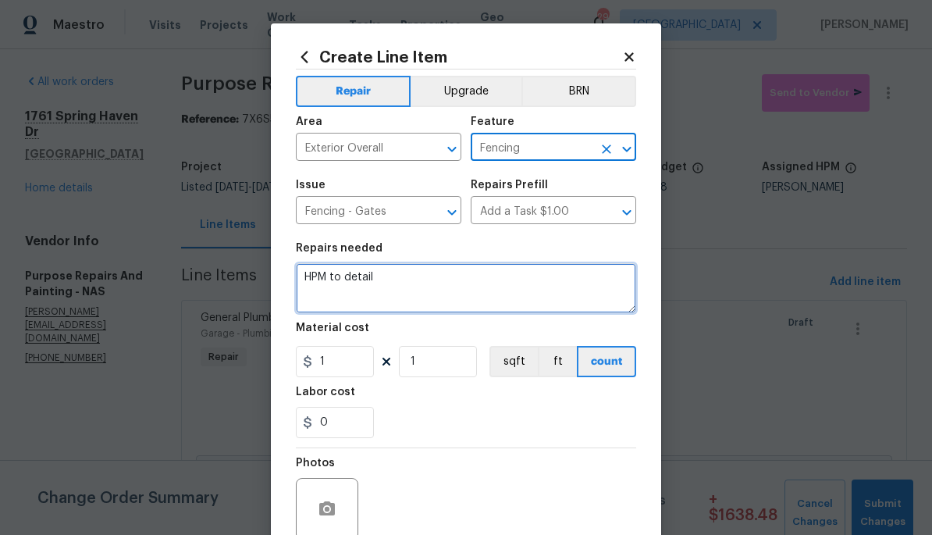
click at [466, 277] on textarea "HPM to detail" at bounding box center [466, 288] width 340 height 50
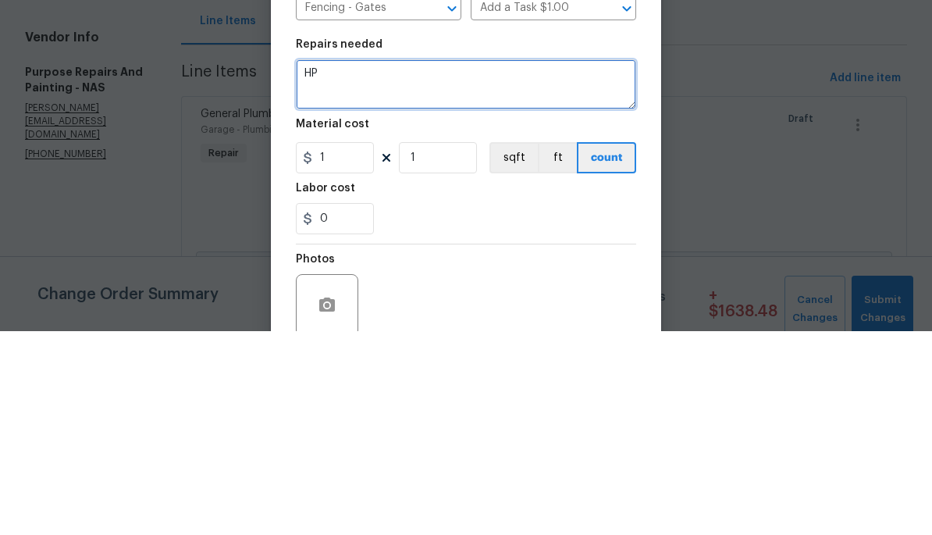
type textarea "H"
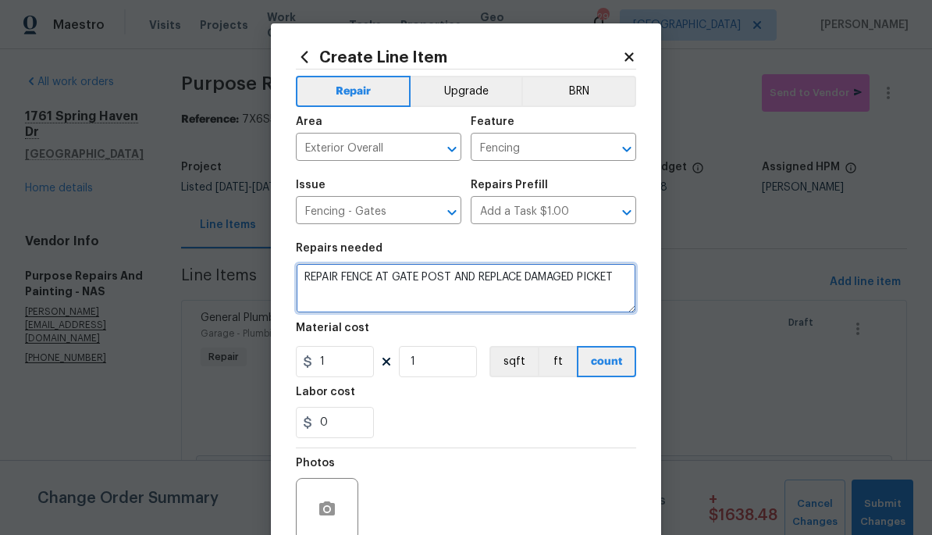
type textarea "REPAIR FENCE AT GATE POST AND REPLACE DAMAGED PICKET"
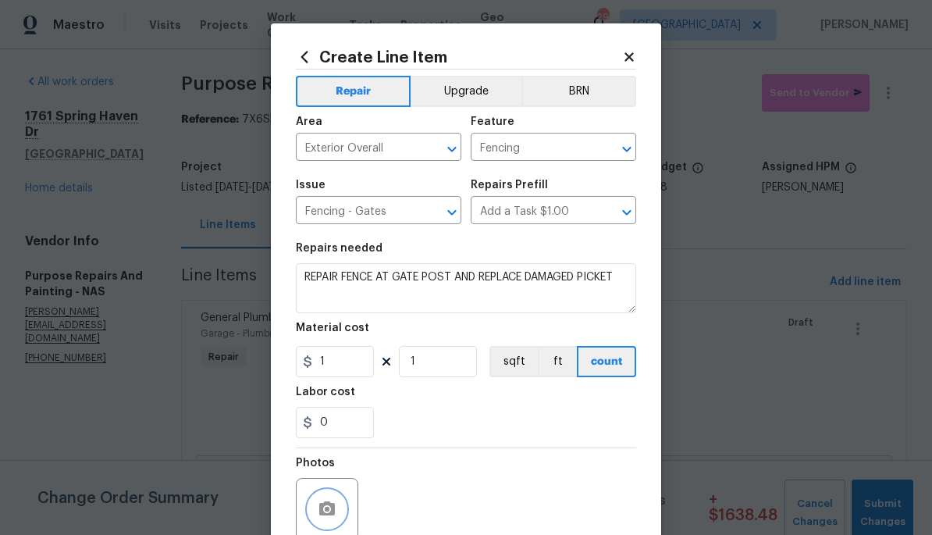
click at [325, 508] on icon "button" at bounding box center [327, 508] width 16 height 14
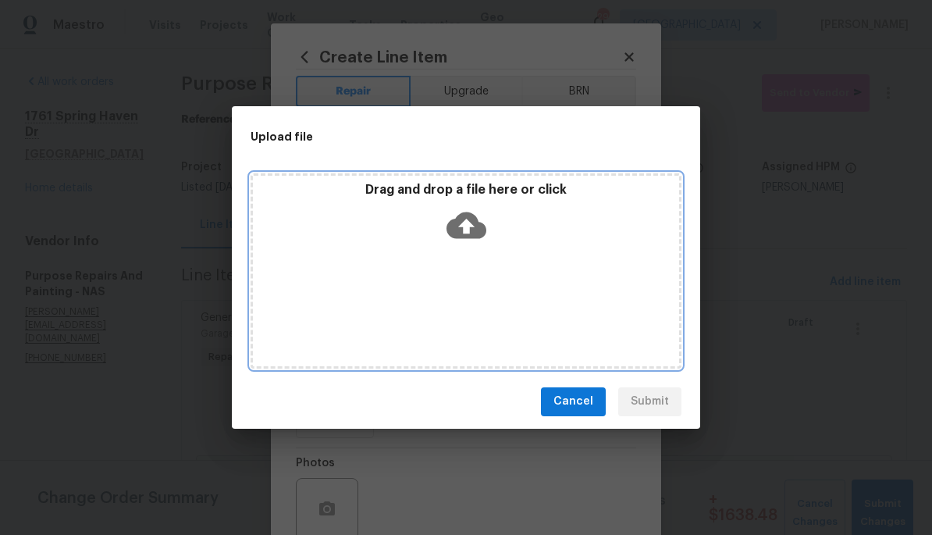
click at [455, 233] on icon at bounding box center [466, 225] width 40 height 27
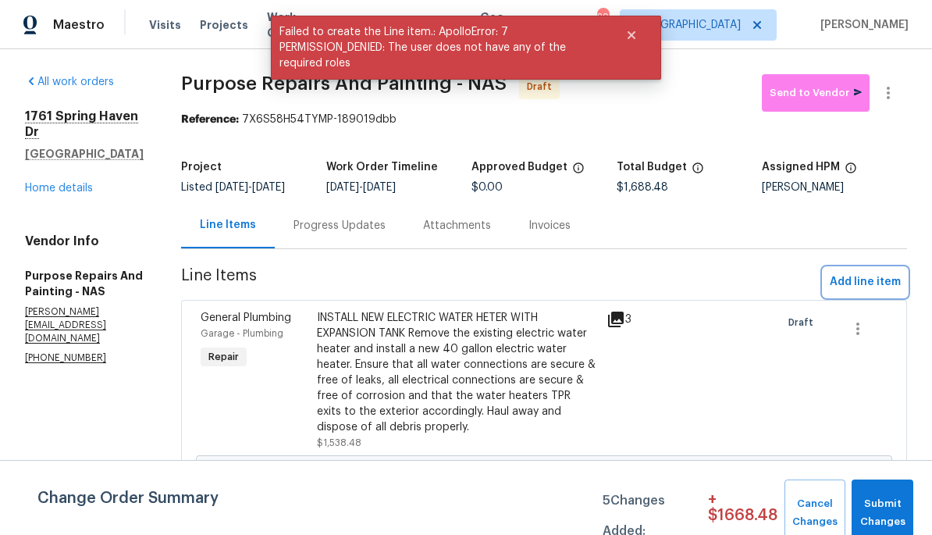
click at [871, 292] on span "Add line item" at bounding box center [865, 282] width 71 height 20
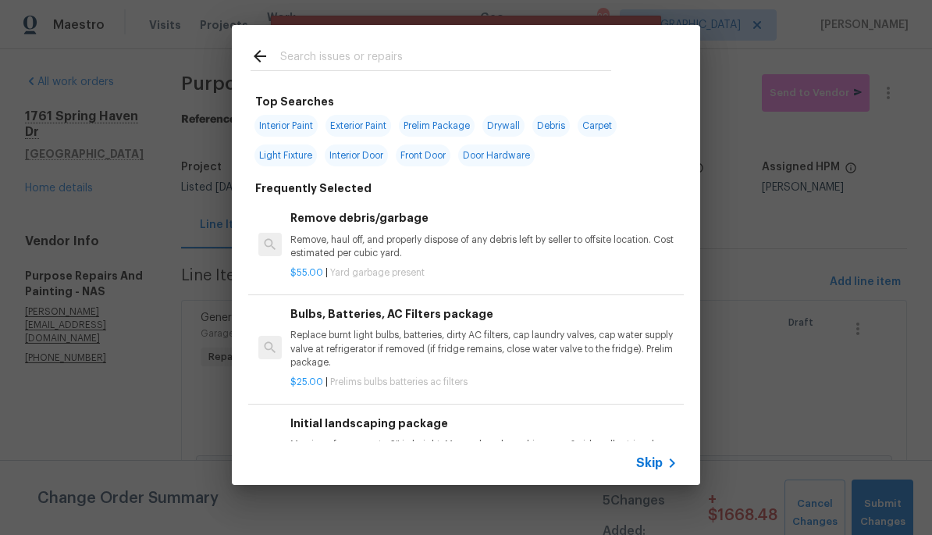
click at [554, 51] on input "text" at bounding box center [445, 58] width 331 height 23
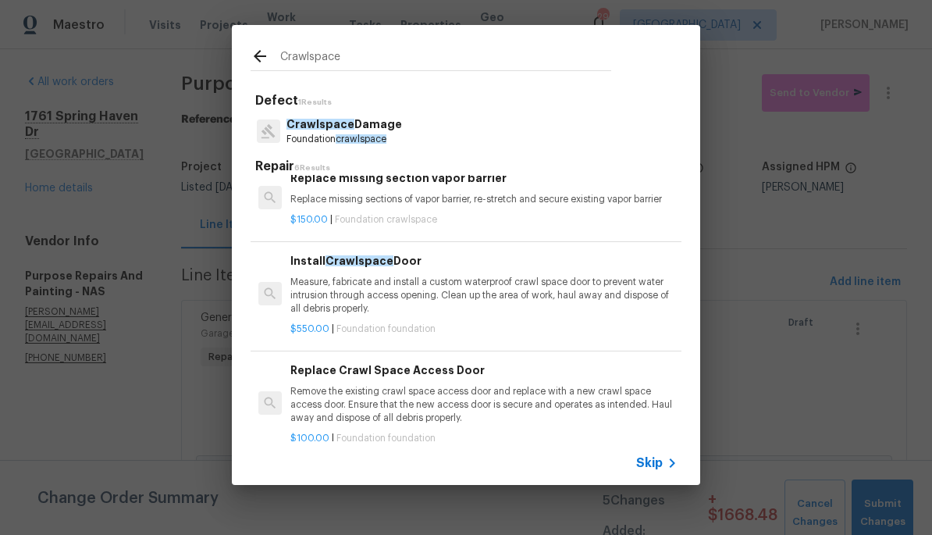
click at [494, 69] on input "Crawlspace" at bounding box center [445, 58] width 331 height 23
type input "C"
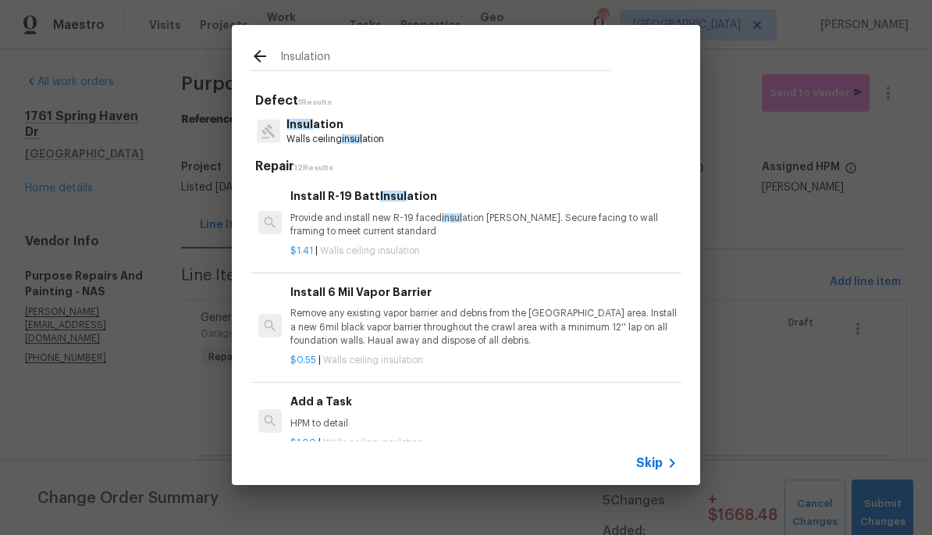
type input "Insulation"
click at [400, 414] on div "Add a Task HPM to detail" at bounding box center [483, 411] width 387 height 37
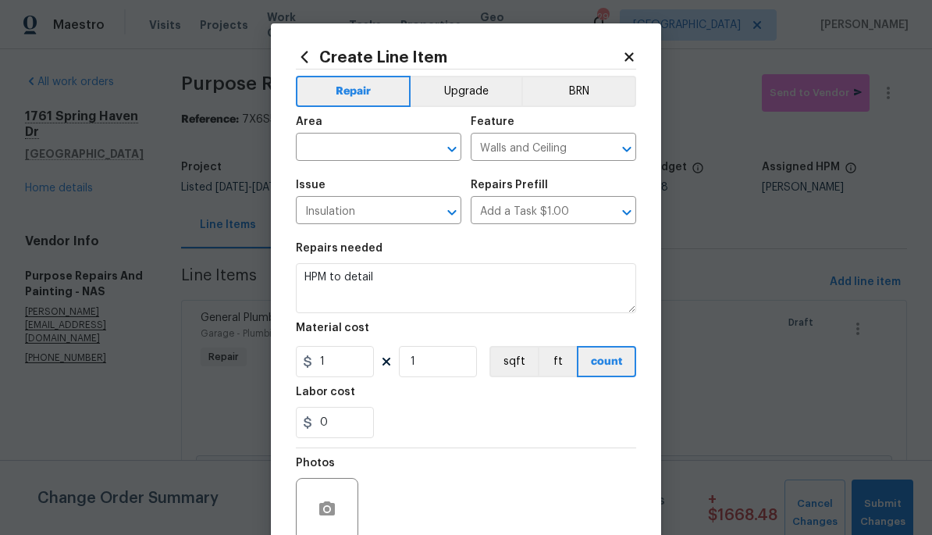
click at [354, 145] on input "text" at bounding box center [357, 149] width 122 height 24
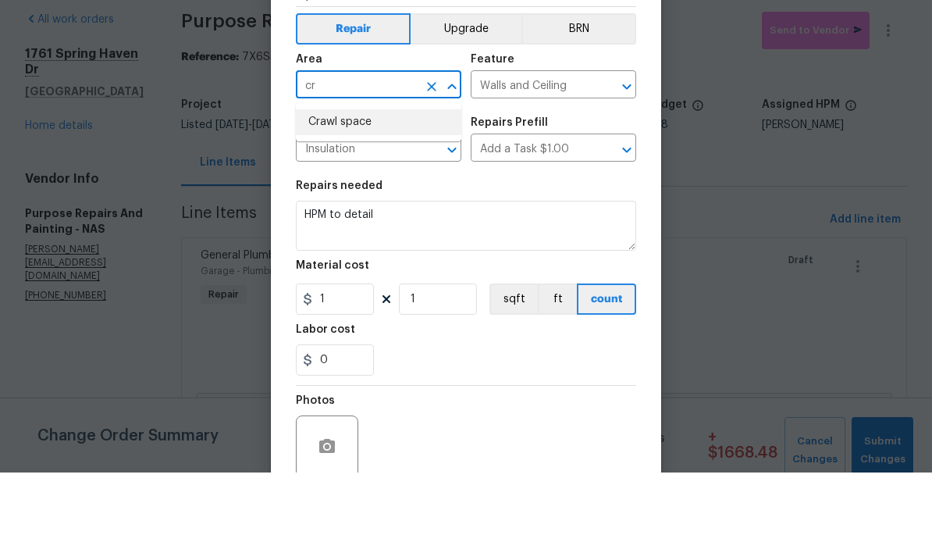
click at [361, 172] on li "Crawl space" at bounding box center [378, 185] width 165 height 26
type input "Crawl space"
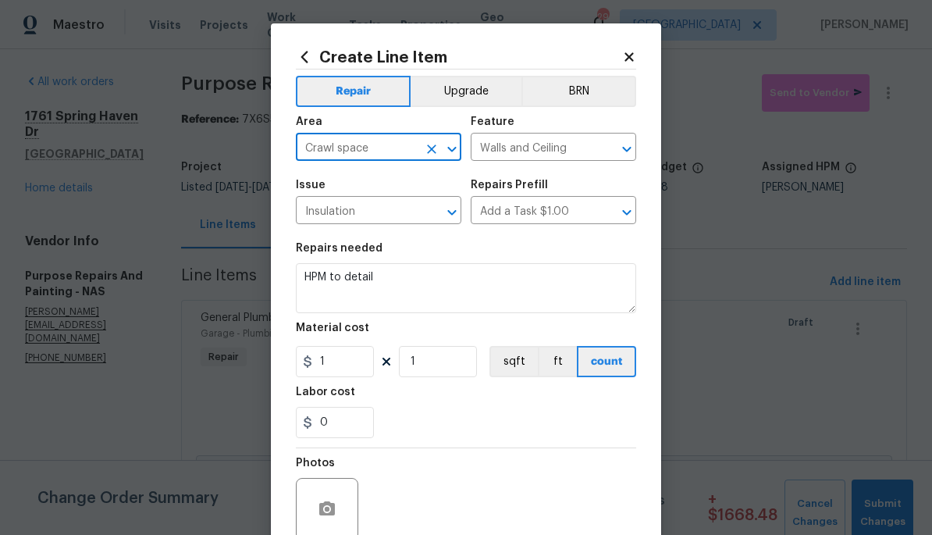
click at [570, 148] on input "Walls and Ceiling" at bounding box center [532, 149] width 122 height 24
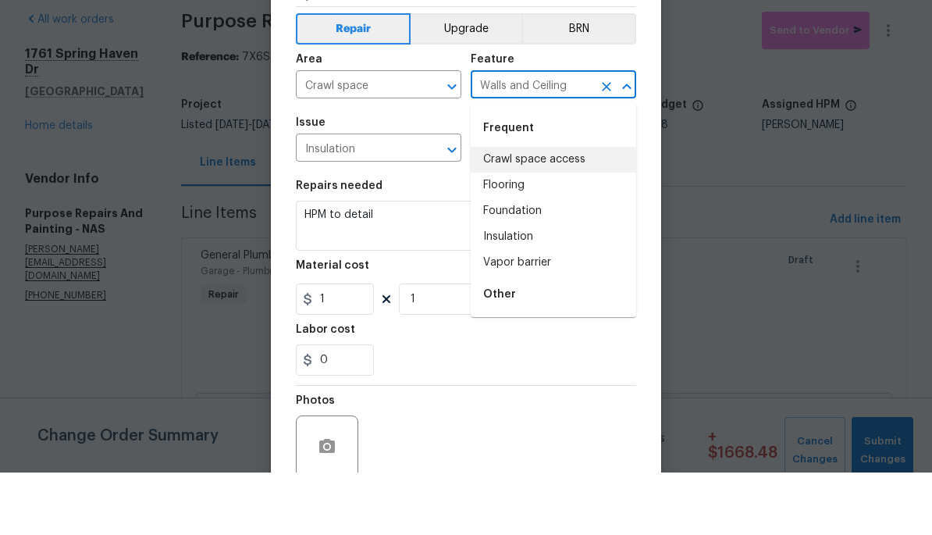
click at [603, 209] on li "Crawl space access" at bounding box center [553, 222] width 165 height 26
type input "Crawl space access"
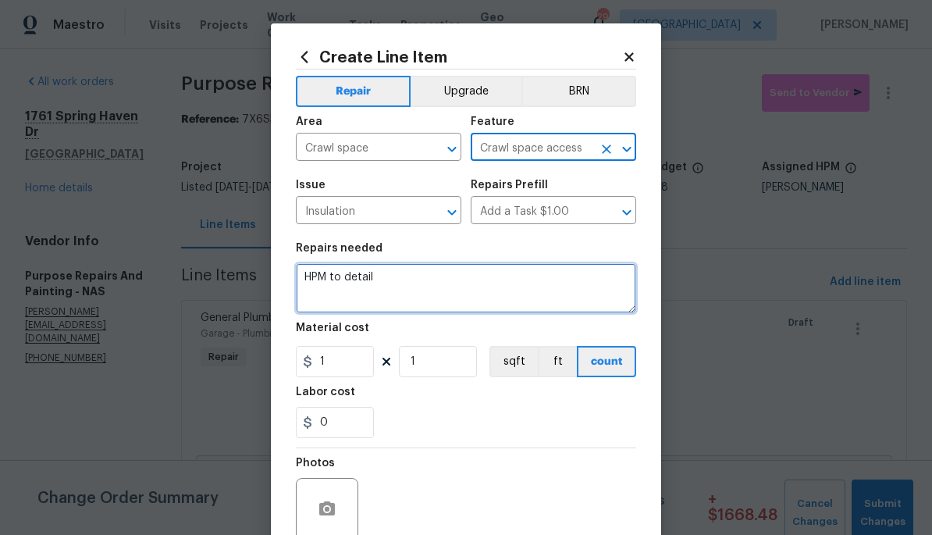
click at [400, 279] on textarea "HPM to detail" at bounding box center [466, 288] width 340 height 50
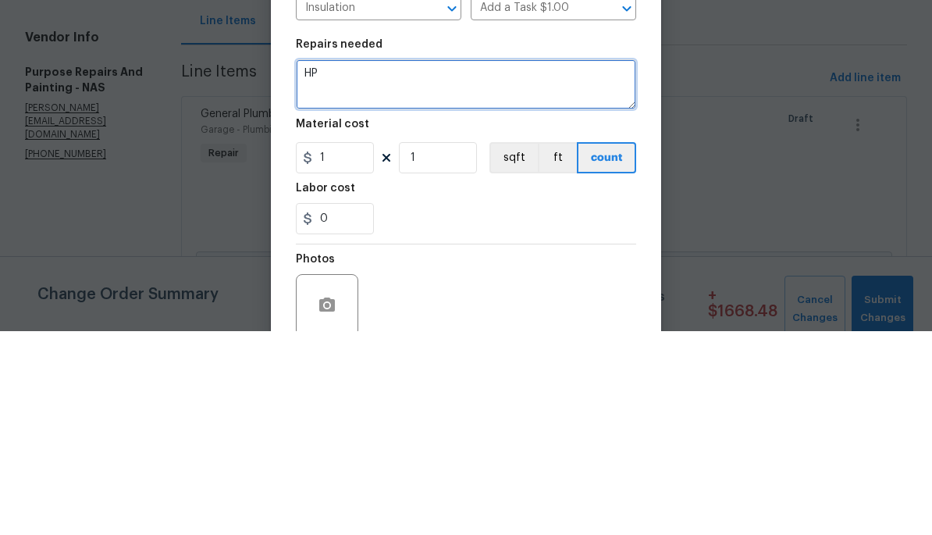
type textarea "H"
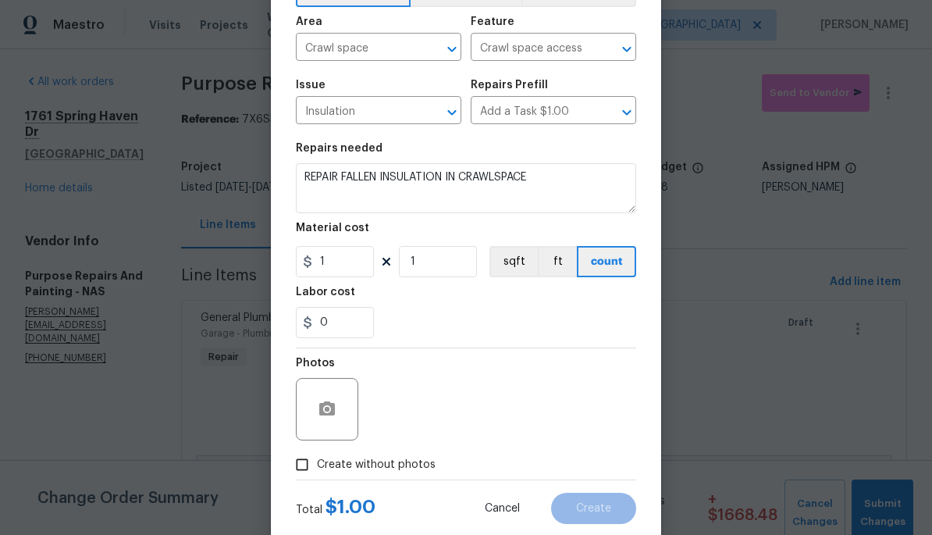
scroll to position [113, 0]
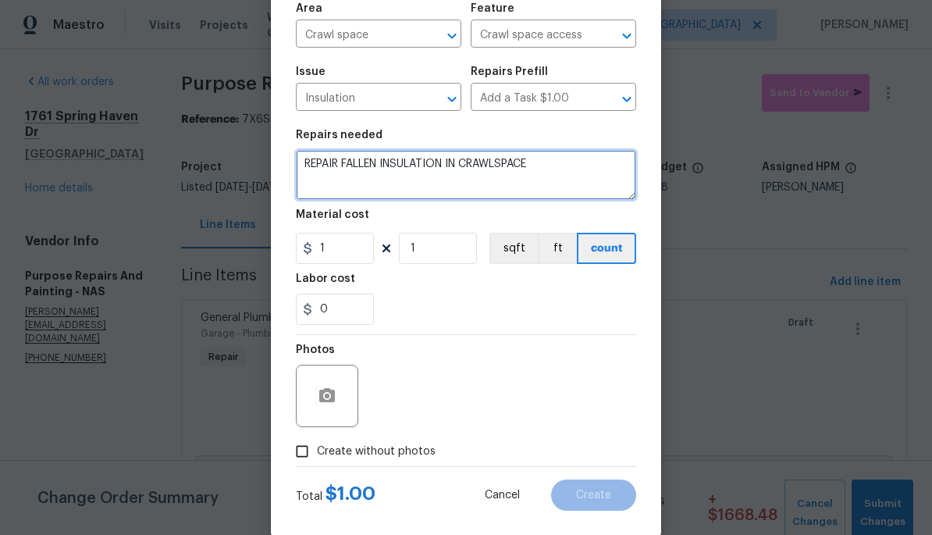
type textarea "REPAIR FALLEN INSULATION IN CRAWLSPACE"
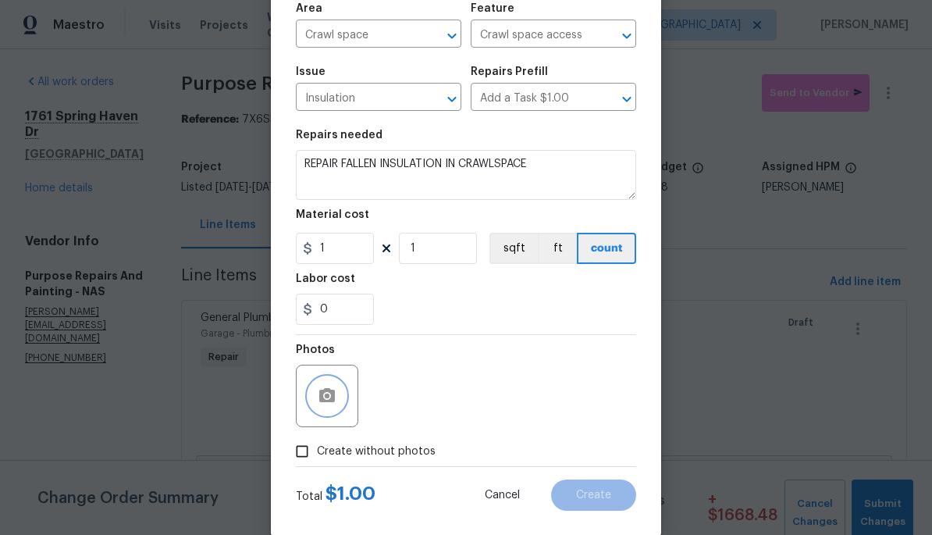
click at [328, 405] on icon "button" at bounding box center [327, 395] width 19 height 19
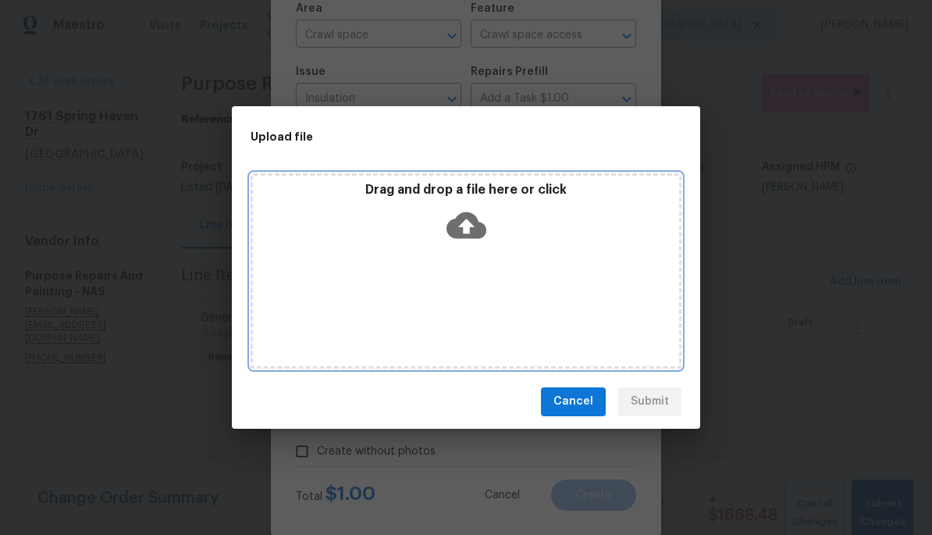
click at [486, 246] on div "Drag and drop a file here or click" at bounding box center [466, 215] width 426 height 67
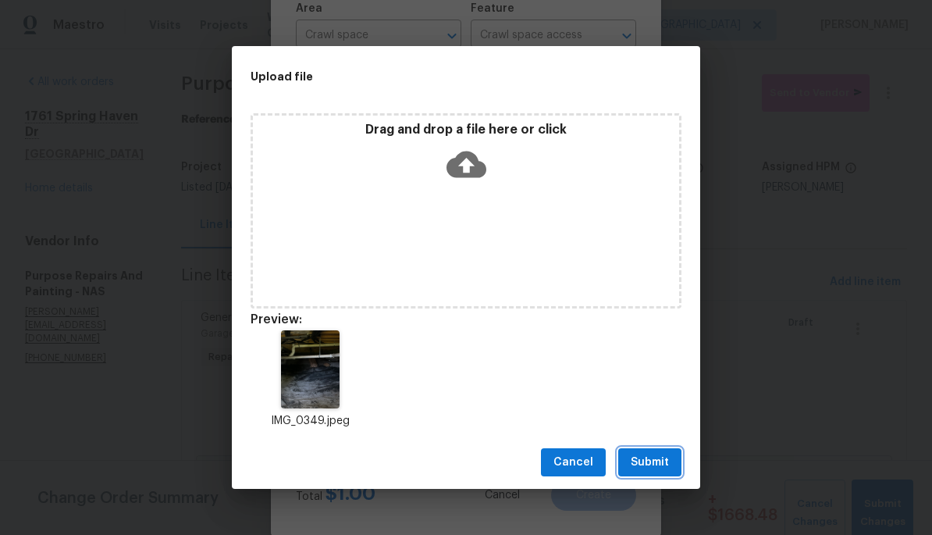
click at [658, 464] on span "Submit" at bounding box center [650, 463] width 38 height 20
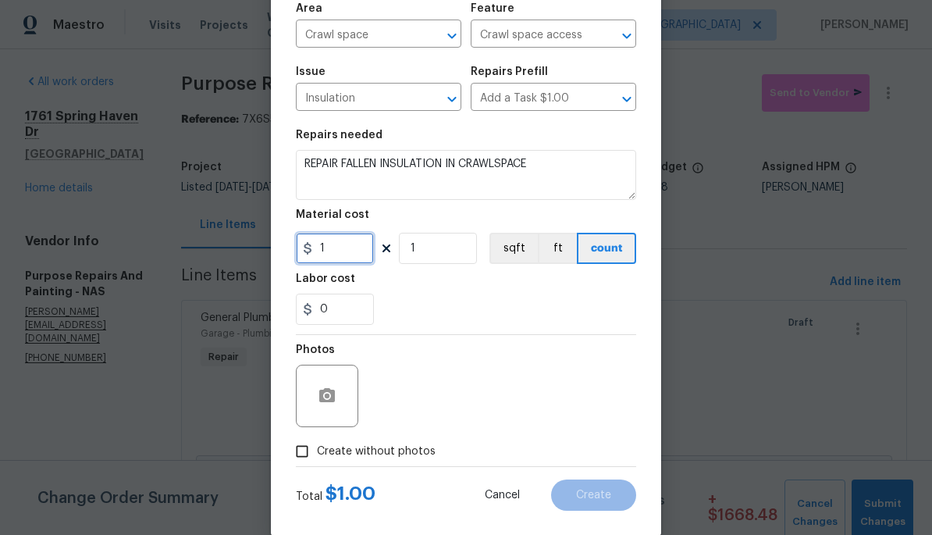
click at [354, 257] on input "1" at bounding box center [335, 248] width 78 height 31
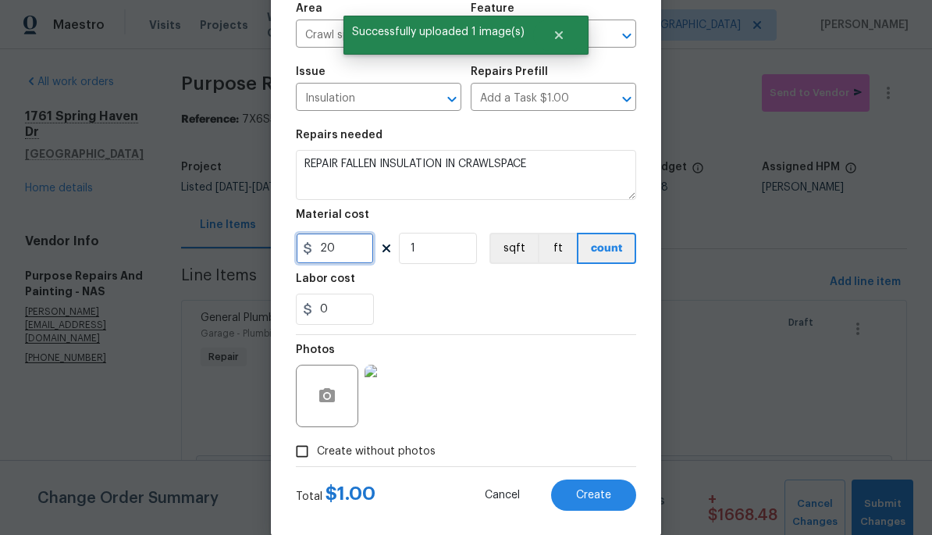
type input "20"
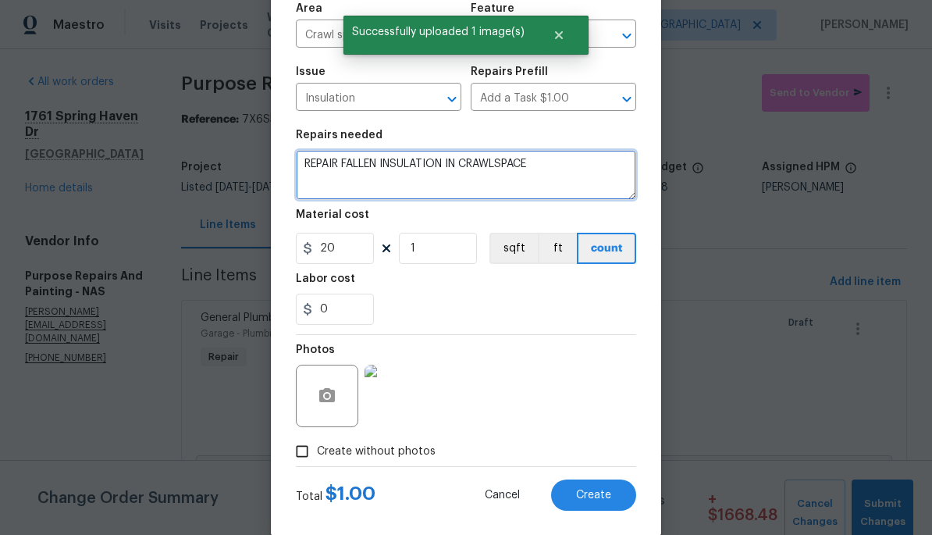
click at [573, 162] on textarea "REPAIR FALLEN INSULATION IN CRAWLSPACE" at bounding box center [466, 175] width 340 height 50
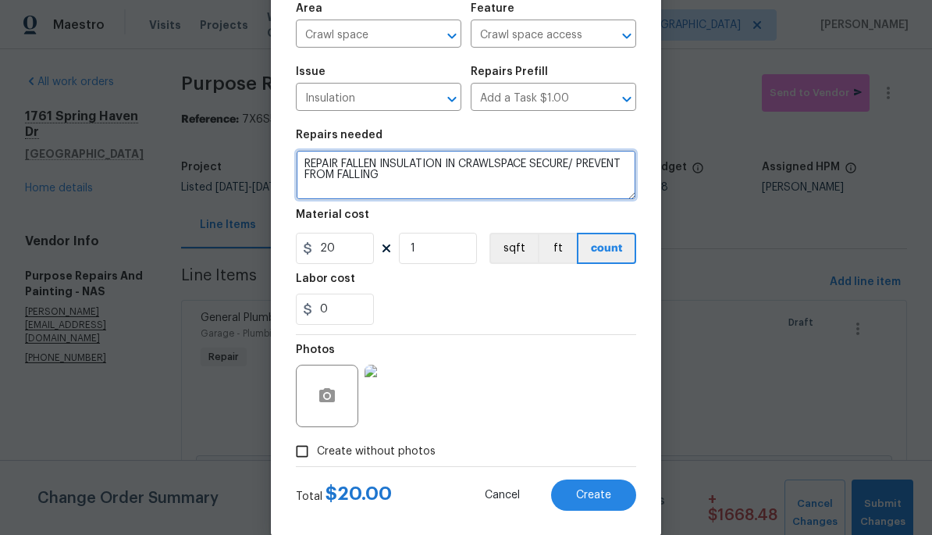
type textarea "REPAIR FALLEN INSULATION IN CRAWLSPACE SECURE/ PREVENT FROM FALLING"
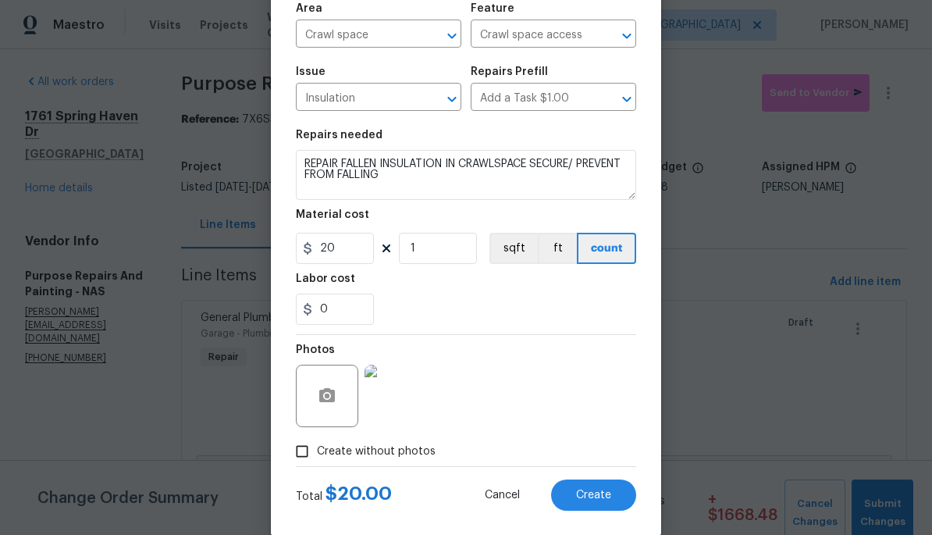
click at [604, 504] on button "Create" at bounding box center [593, 494] width 85 height 31
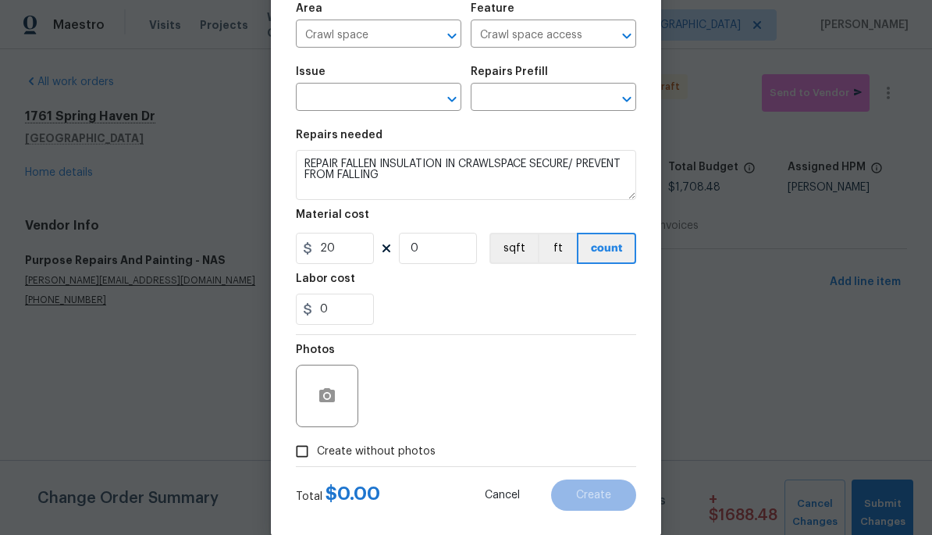
type input "0"
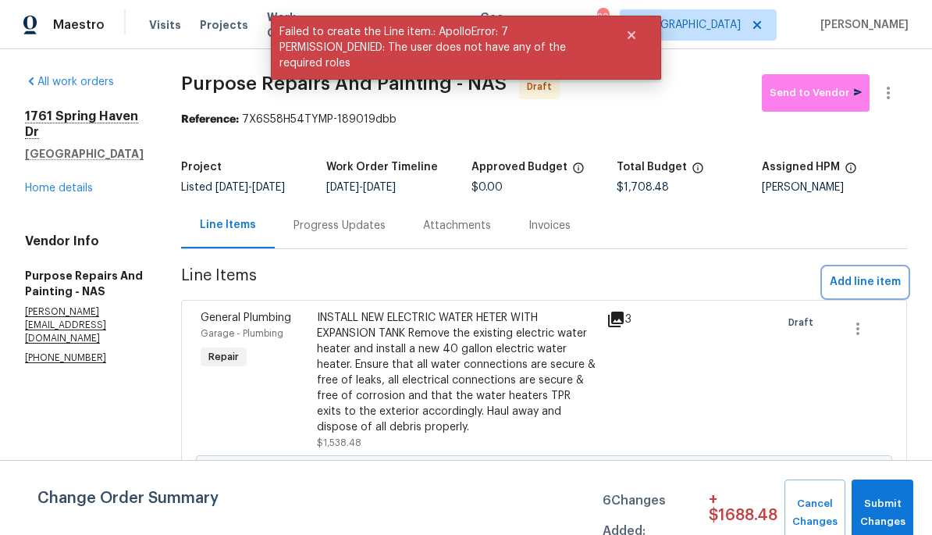
click at [873, 292] on span "Add line item" at bounding box center [865, 282] width 71 height 20
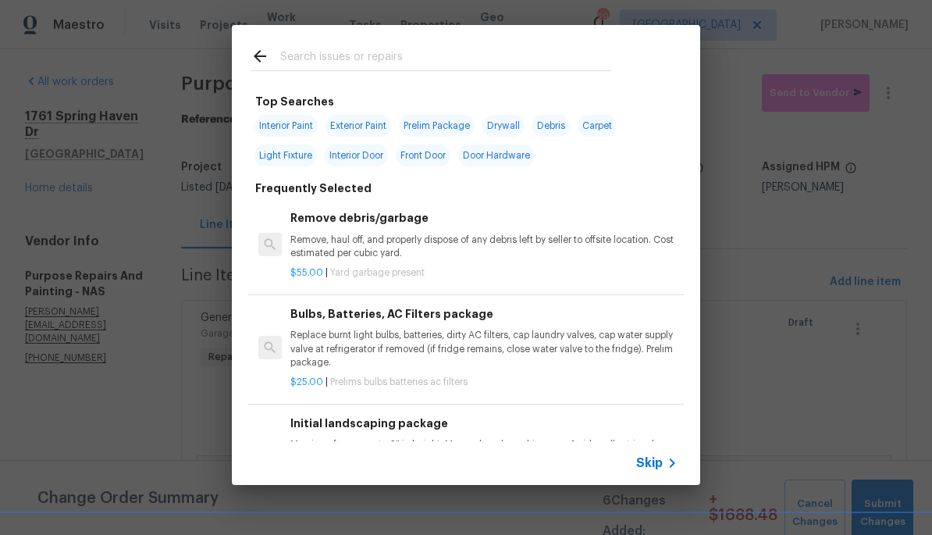
click at [575, 34] on div at bounding box center [431, 56] width 398 height 62
click at [422, 40] on div at bounding box center [431, 56] width 398 height 62
click at [393, 48] on input "text" at bounding box center [445, 58] width 331 height 23
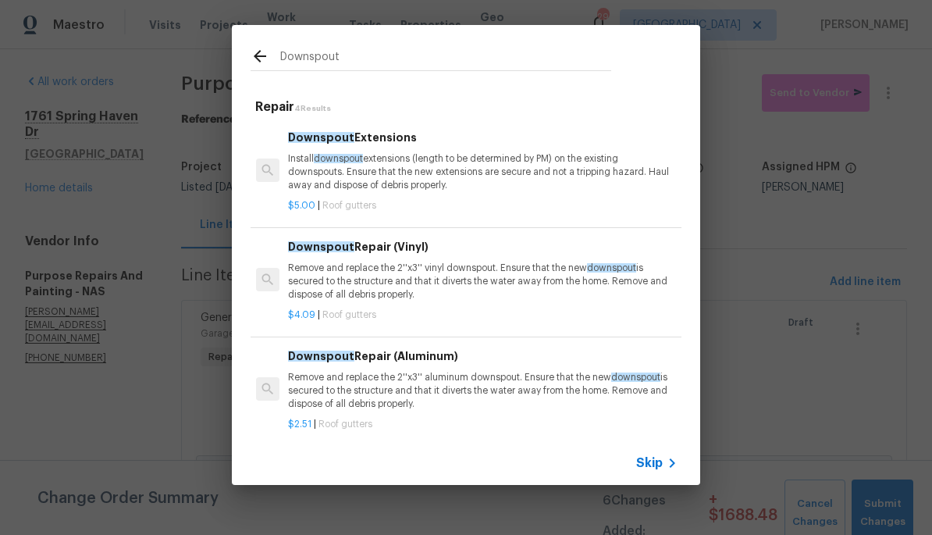
scroll to position [0, 2]
click at [533, 60] on input "Downspout" at bounding box center [445, 58] width 331 height 23
type input "Downspout elbows"
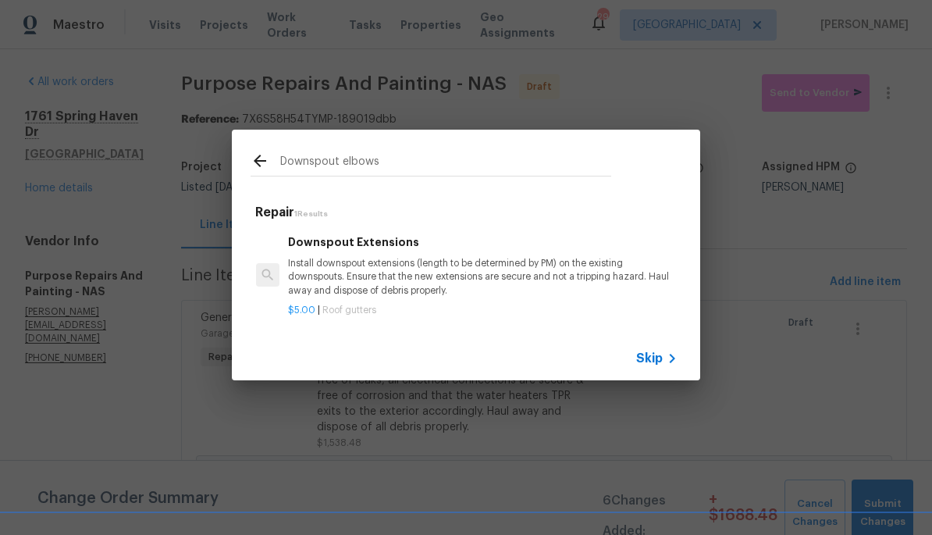
click at [518, 276] on p "Install downspout extensions (length to be determined by PM) on the existing do…" at bounding box center [481, 277] width 387 height 40
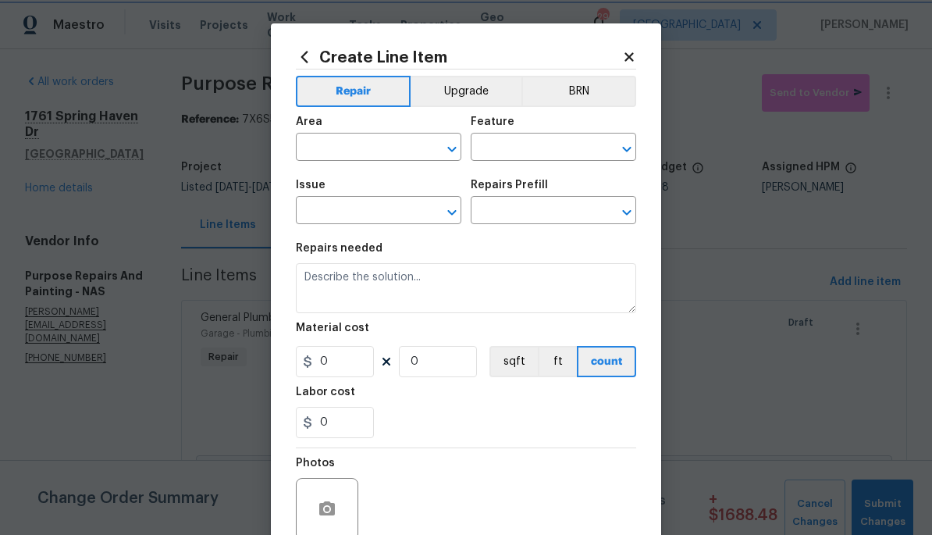
type input "[PERSON_NAME] and Trim"
type input "Gutters"
type input "Downspout Extensions $5.00"
type textarea "Install downspout extensions (length to be determined by PM) on the existing do…"
type input "5"
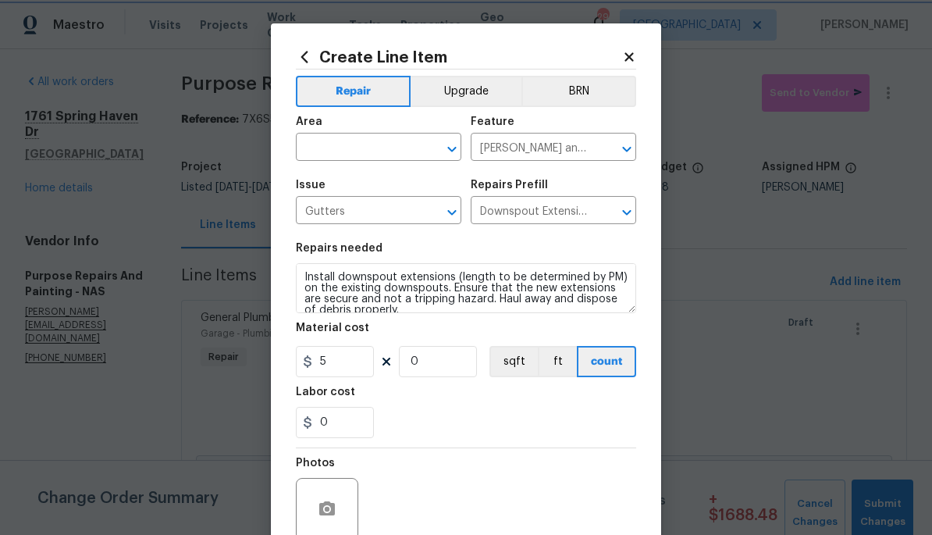
type input "1"
click at [365, 144] on input "text" at bounding box center [357, 149] width 122 height 24
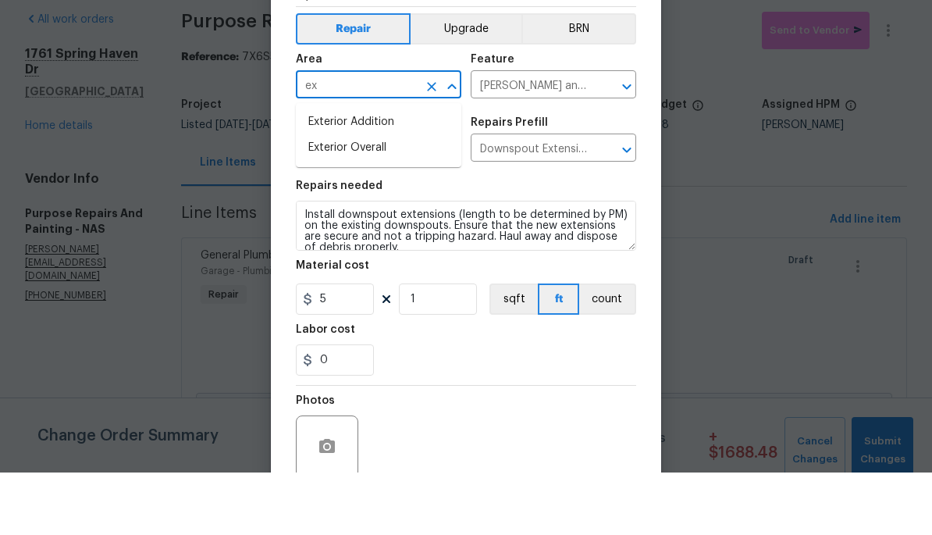
click at [415, 197] on li "Exterior Overall" at bounding box center [378, 210] width 165 height 26
type input "Exterior Overall"
click at [575, 137] on input "[PERSON_NAME] and Trim" at bounding box center [532, 149] width 122 height 24
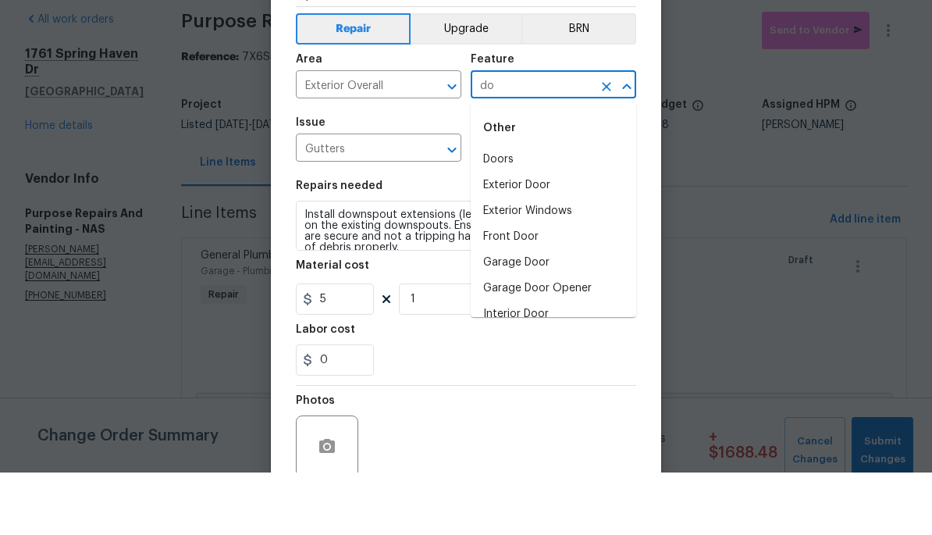
type input "d"
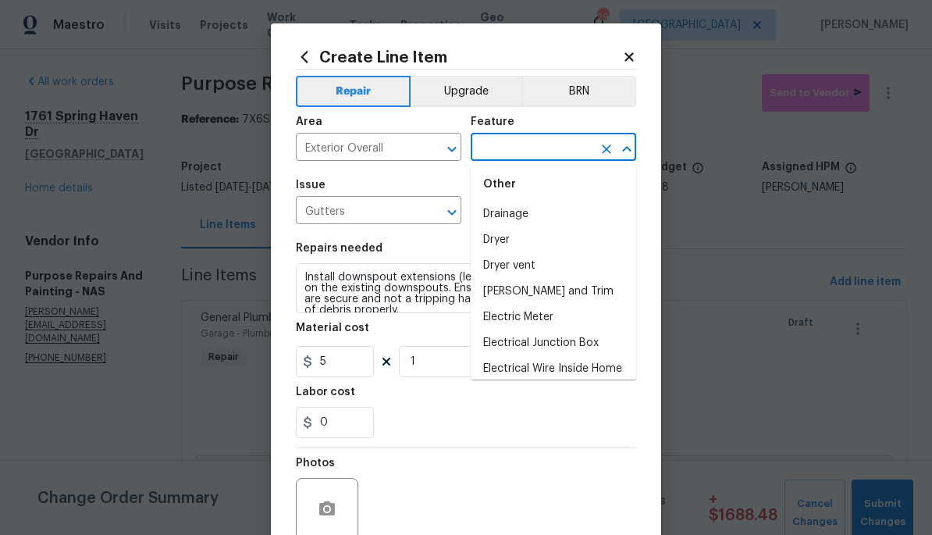
scroll to position [1000, 0]
click at [578, 292] on li "[PERSON_NAME] and Trim" at bounding box center [553, 290] width 165 height 26
type input "[PERSON_NAME] and Trim"
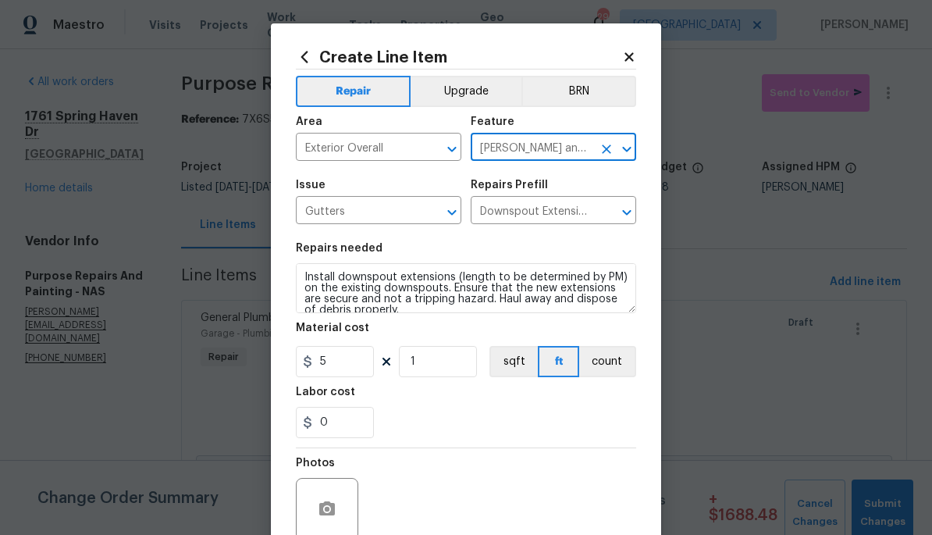
click at [580, 148] on input "[PERSON_NAME] and Trim" at bounding box center [532, 149] width 122 height 24
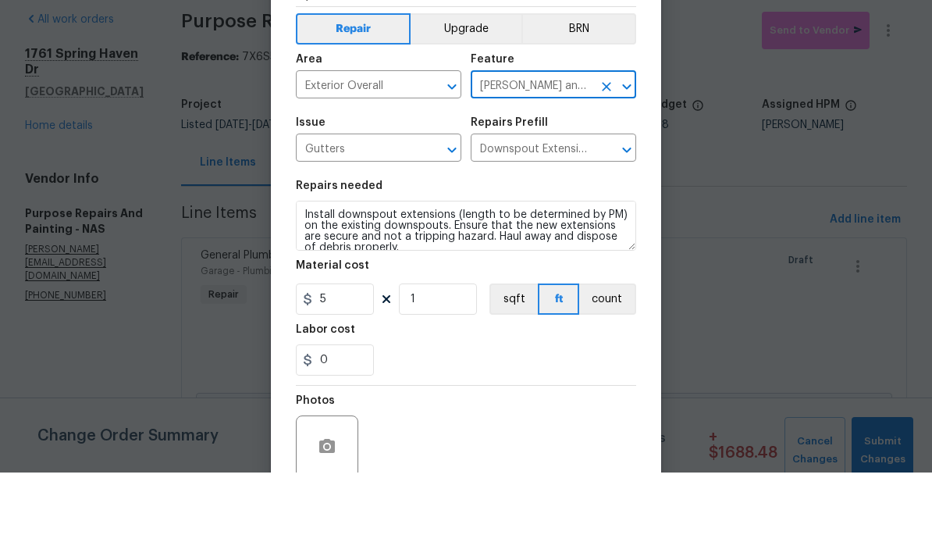
click at [628, 140] on icon "Open" at bounding box center [626, 149] width 19 height 19
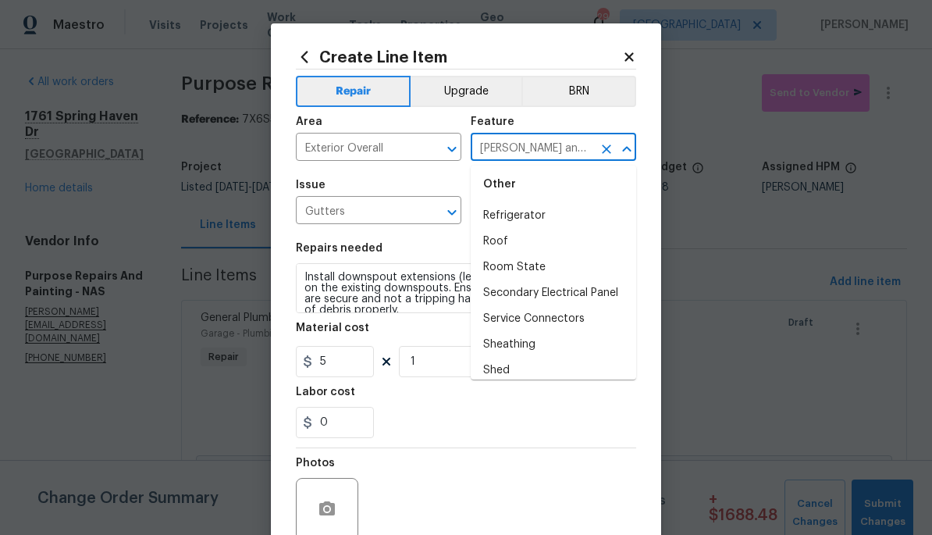
scroll to position [3194, 0]
click at [603, 148] on icon "Clear" at bounding box center [607, 149] width 16 height 16
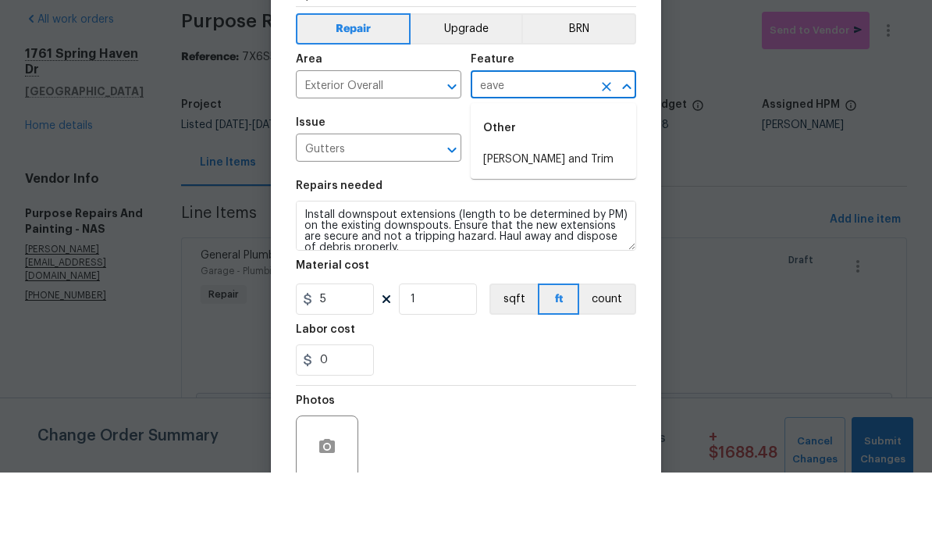
click at [568, 209] on li "[PERSON_NAME] and Trim" at bounding box center [553, 222] width 165 height 26
type input "[PERSON_NAME] and Trim"
click at [569, 200] on input "Downspout Extensions $5.00" at bounding box center [532, 212] width 122 height 24
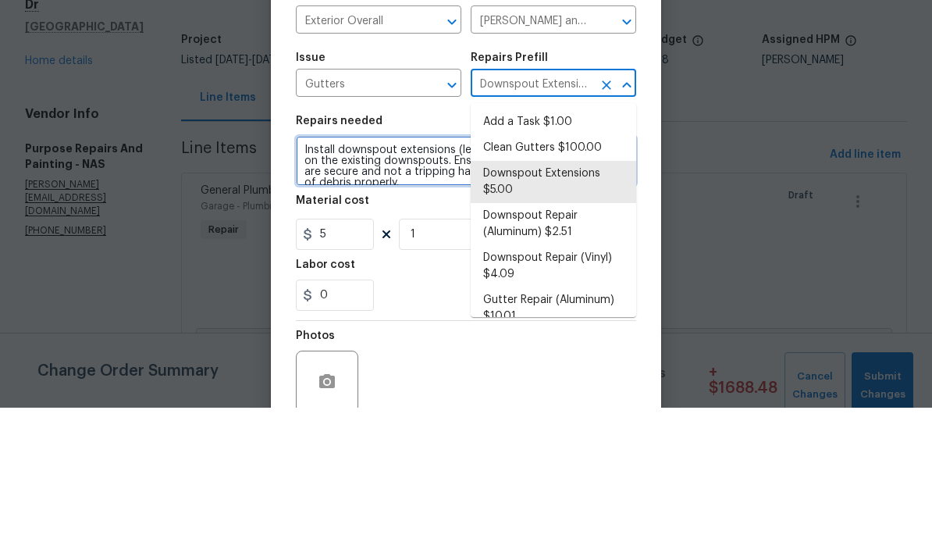
click at [420, 263] on textarea "Install downspout extensions (length to be determined by PM) on the existing do…" at bounding box center [466, 288] width 340 height 50
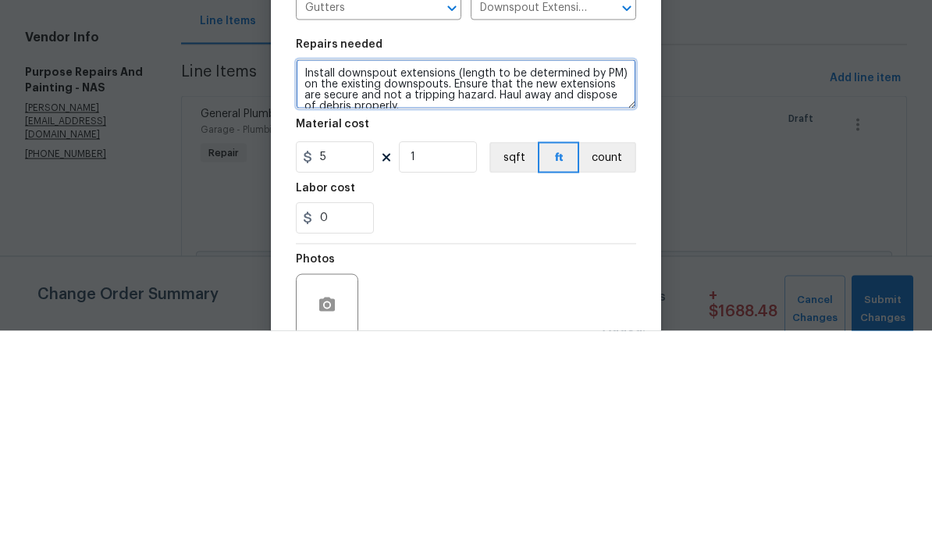
click at [314, 263] on textarea "Install downspout extensions (length to be determined by PM) on the existing do…" at bounding box center [466, 288] width 340 height 50
click at [299, 263] on textarea "Install downspout extensions (length to be determined by PM) on the existing do…" at bounding box center [466, 288] width 340 height 50
click at [324, 263] on textarea "Install downspout extensions (length to be determined by PM) on the existing do…" at bounding box center [466, 288] width 340 height 50
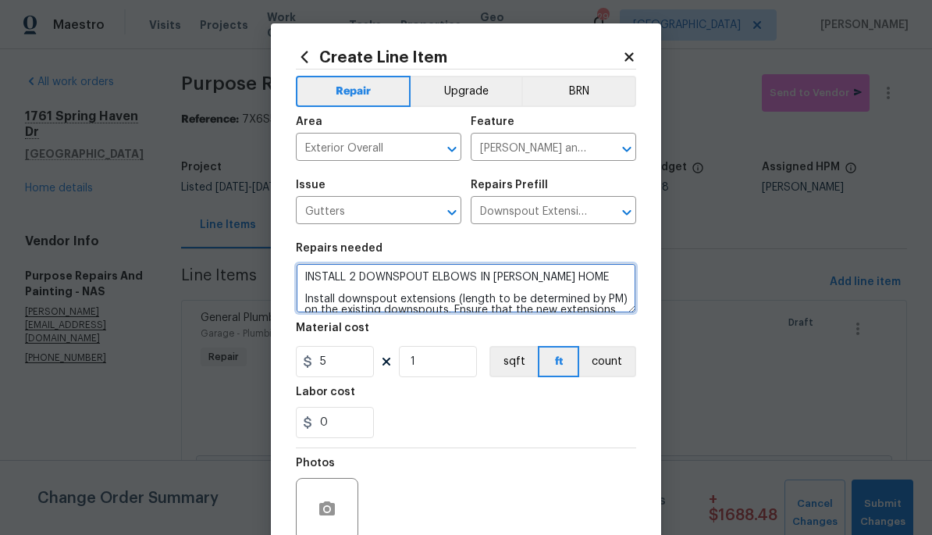
click at [592, 277] on textarea "INSTALL 2 DOWNSPOUT ELBOWS IN BACKOF HOME Install downspout extensions (length …" at bounding box center [466, 288] width 340 height 50
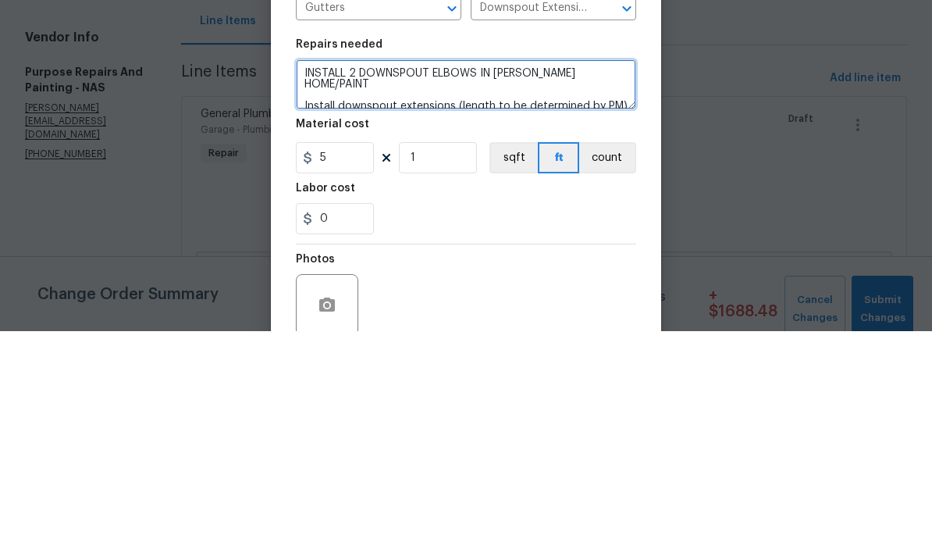
click at [617, 263] on textarea "INSTALL 2 DOWNSPOUT ELBOWS IN BACKOF HOME/PAINT Install downspout extensions (l…" at bounding box center [466, 288] width 340 height 50
click at [631, 263] on textarea "INSTALL 2 DOWNSPOUT ELBOWS IN BACKOF HOME/PAINT Install downspout extensions (l…" at bounding box center [466, 288] width 340 height 50
click at [620, 263] on textarea "INSTALL 2 DOWNSPOUT ELBOWS IN BACKOF HOME/PAINT Install downspout extensions (l…" at bounding box center [466, 288] width 340 height 50
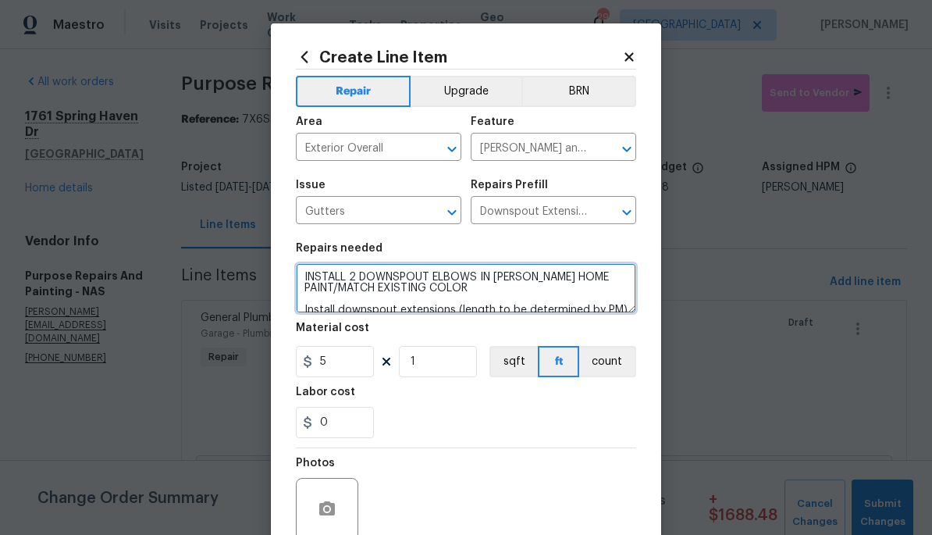
type textarea "INSTALL 2 DOWNSPOUT ELBOWS IN [PERSON_NAME] HOME PAINT/MATCH EXISTING COLOR Ins…"
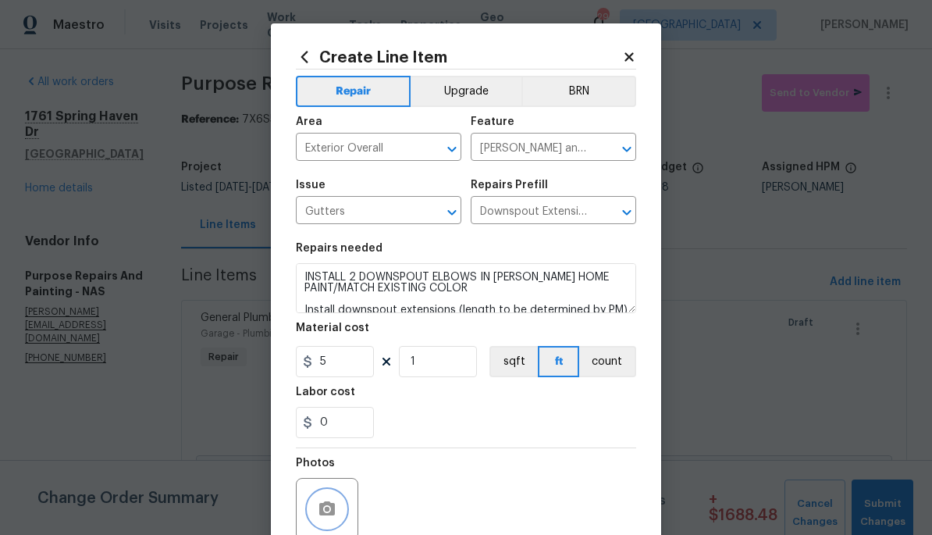
click at [332, 511] on icon "button" at bounding box center [327, 508] width 16 height 14
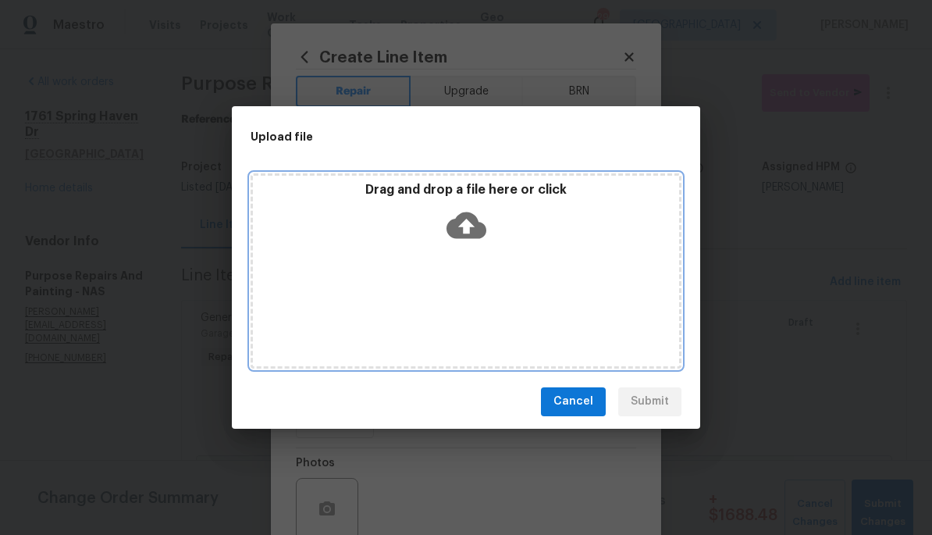
click at [479, 230] on icon at bounding box center [466, 225] width 40 height 27
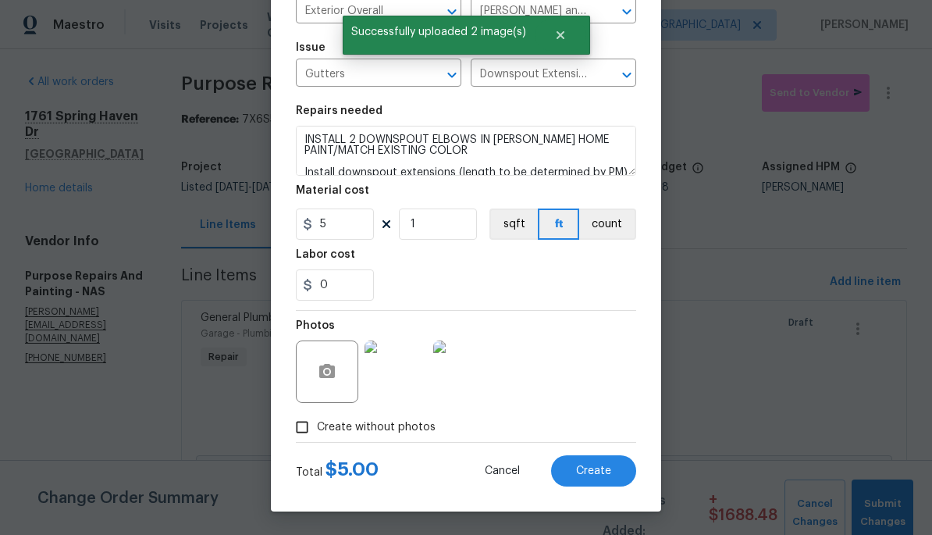
scroll to position [140, 0]
click at [352, 222] on input "5" at bounding box center [335, 223] width 78 height 31
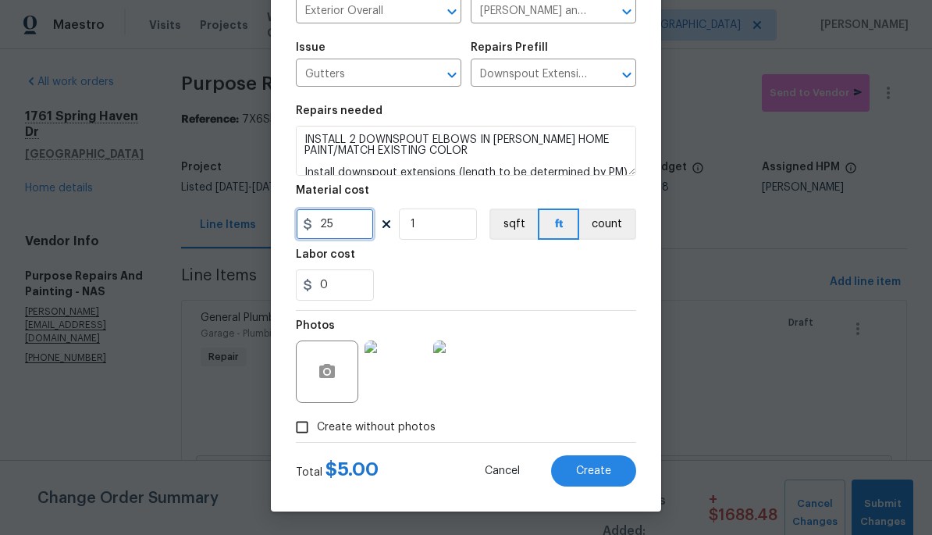
type input "25"
click at [607, 473] on form "Repair Upgrade BRN Area Exterior Overall ​ Feature [PERSON_NAME] and Trim ​ Iss…" at bounding box center [466, 209] width 340 height 554
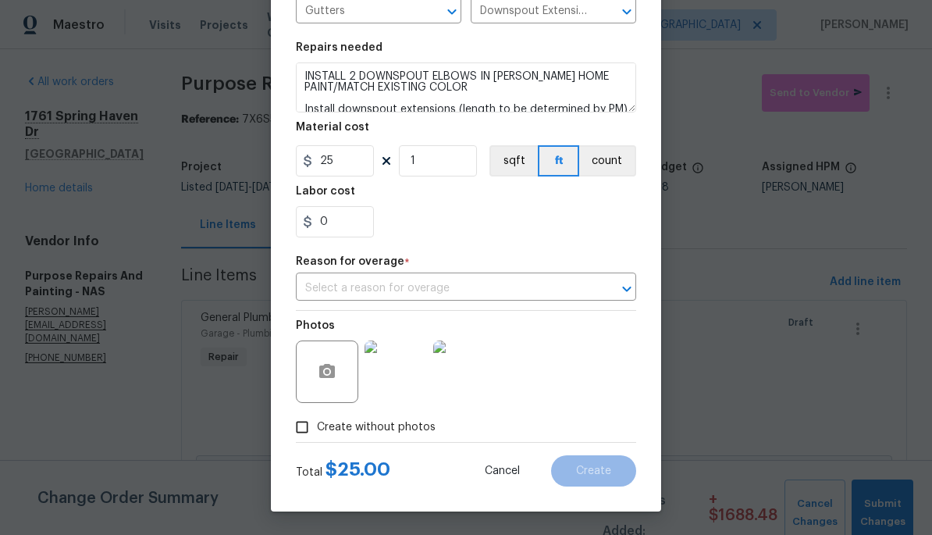
scroll to position [205, 0]
click at [550, 289] on input "text" at bounding box center [444, 288] width 297 height 24
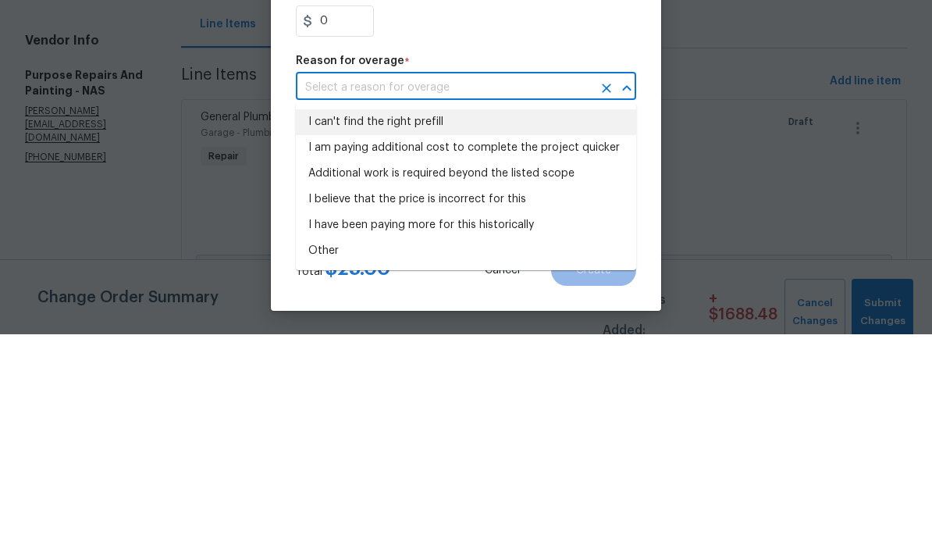
click at [588, 310] on li "I can't find the right prefill" at bounding box center [466, 323] width 340 height 26
type input "I can't find the right prefill"
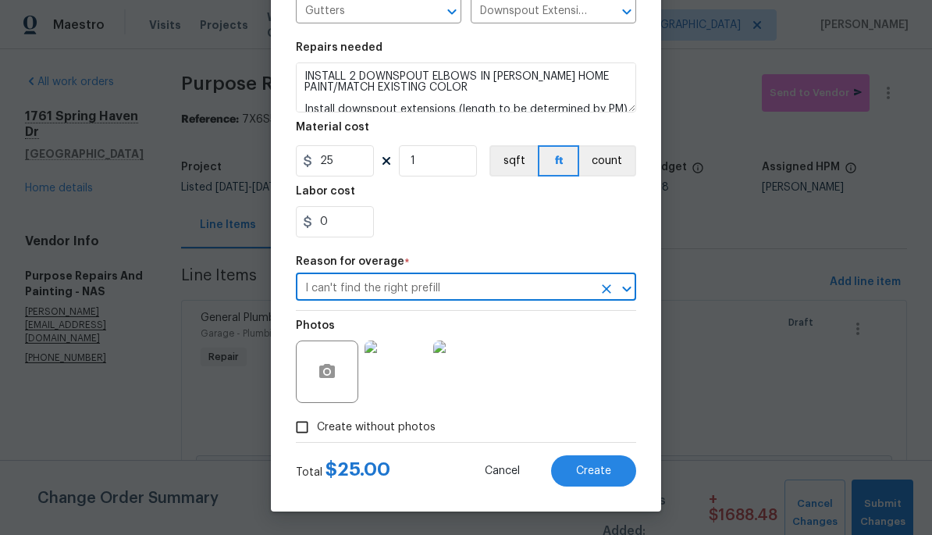
click at [606, 288] on icon "Clear" at bounding box center [606, 288] width 9 height 9
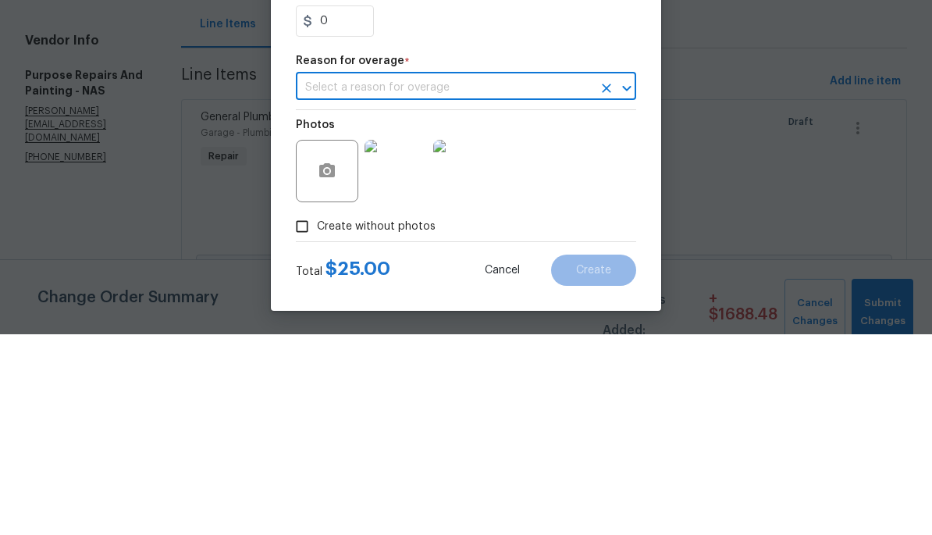
click at [617, 278] on button "Open" at bounding box center [627, 289] width 22 height 22
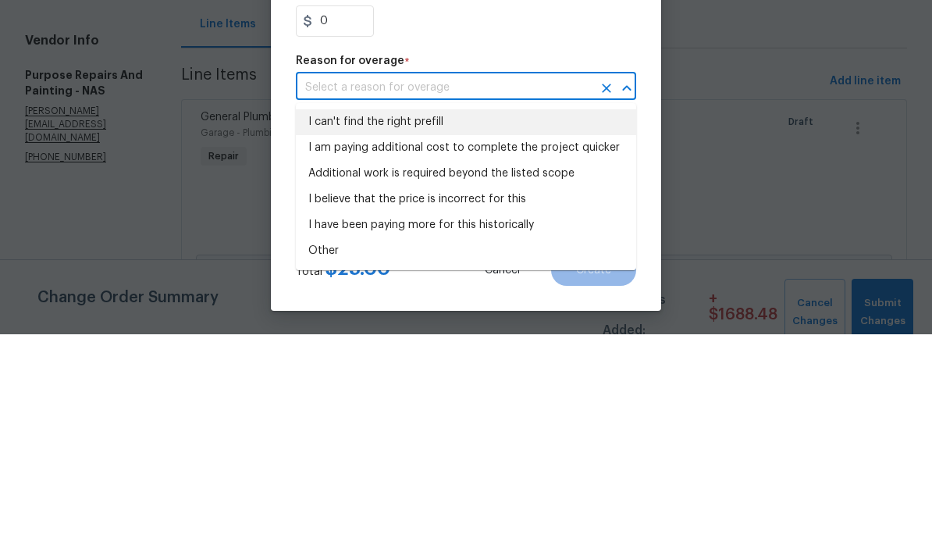
click at [609, 284] on icon "Clear" at bounding box center [606, 288] width 9 height 9
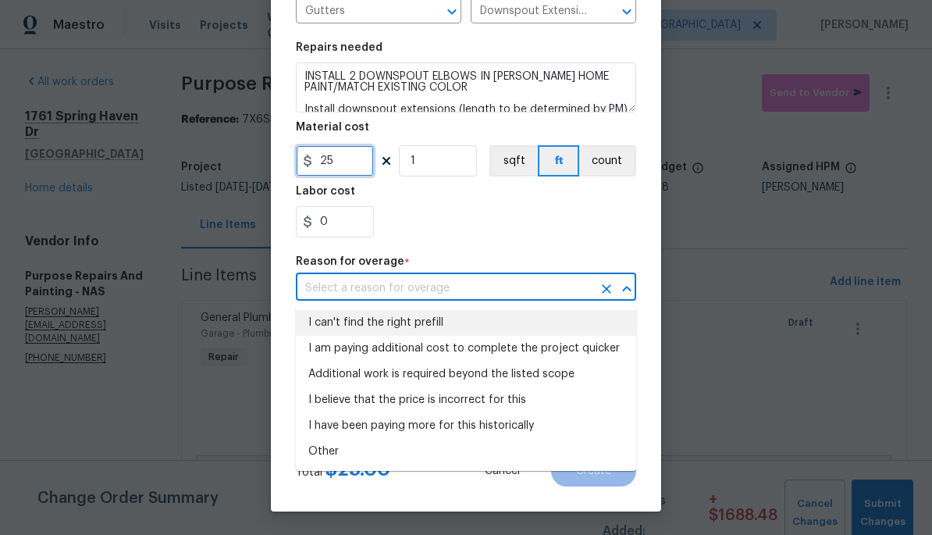
click at [354, 161] on input "25" at bounding box center [335, 160] width 78 height 31
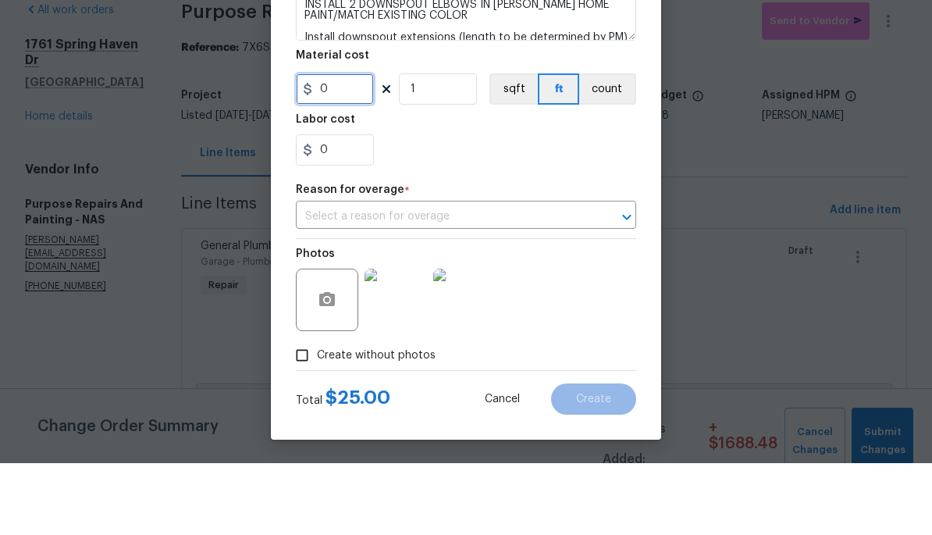
type input "5"
click at [465, 87] on section "Repairs needed INSTALL 2 DOWNSPOUT ELBOWS IN BACKOF HOME PAINT/MATCH EXISTING C…" at bounding box center [466, 140] width 340 height 214
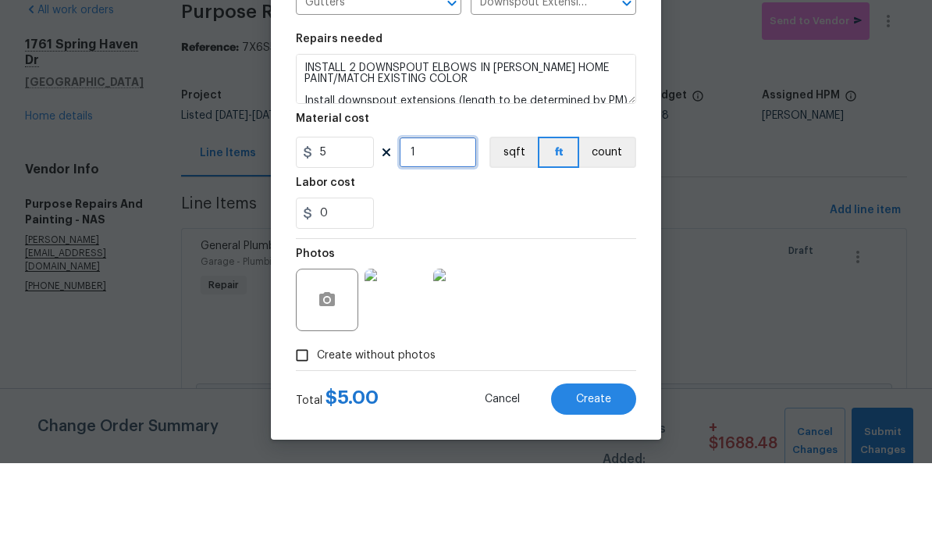
scroll to position [140, 0]
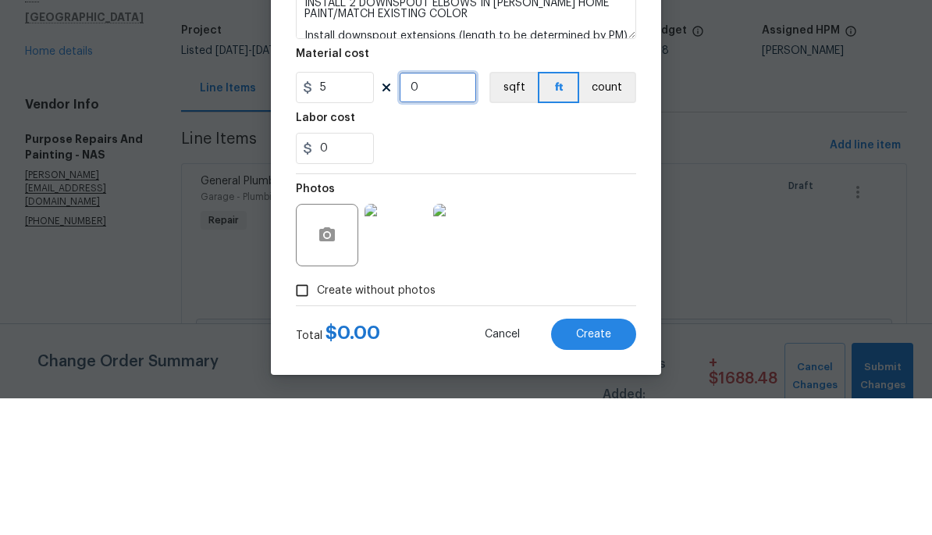
type input "5"
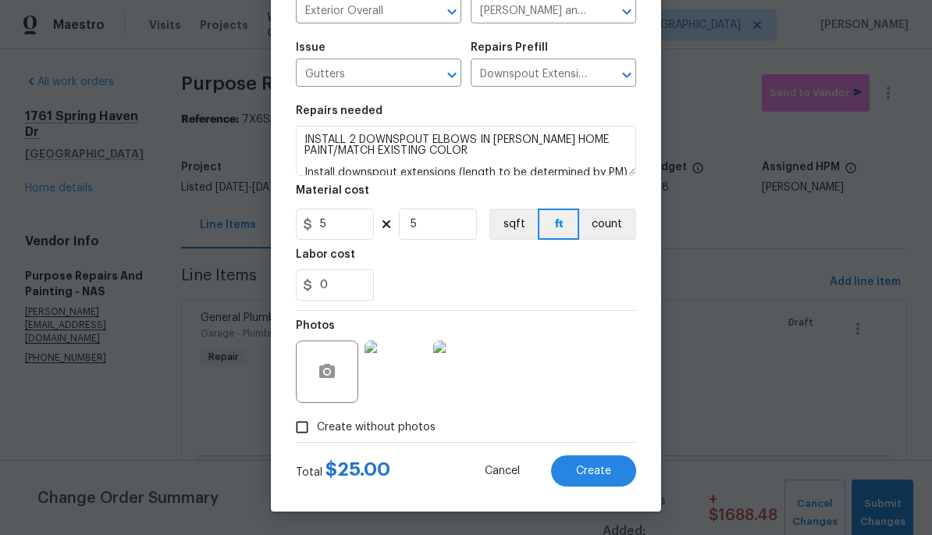
click at [601, 471] on span "Create" at bounding box center [593, 471] width 35 height 12
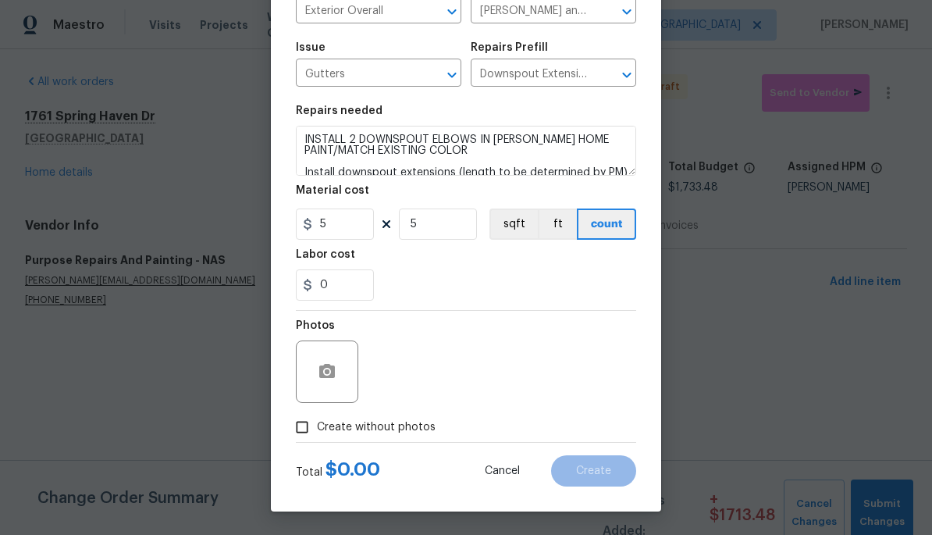
type input "0"
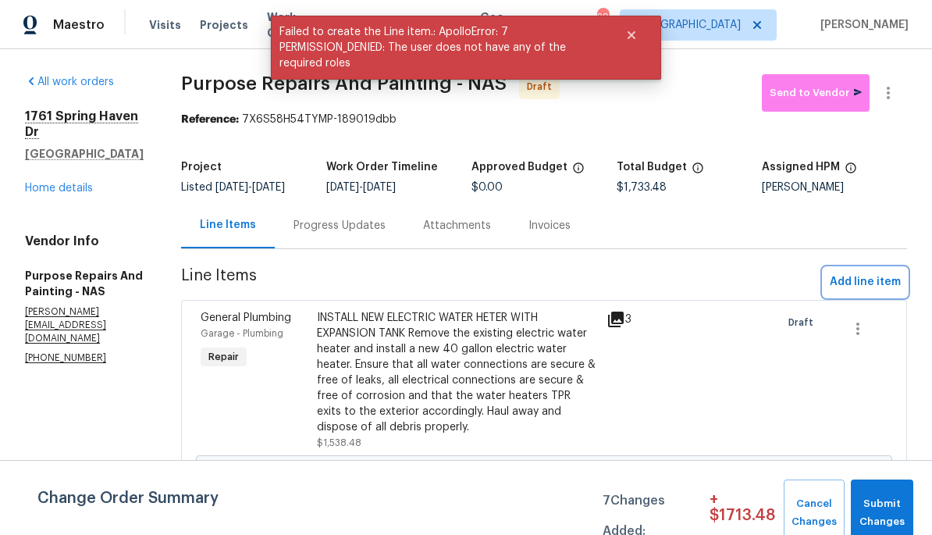
click at [875, 291] on span "Add line item" at bounding box center [865, 282] width 71 height 20
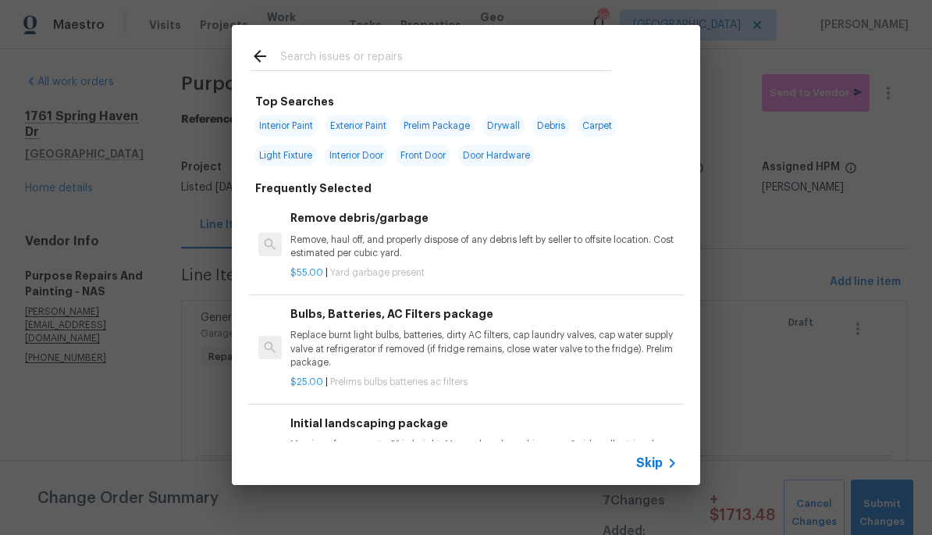
click at [531, 70] on input "text" at bounding box center [445, 58] width 331 height 23
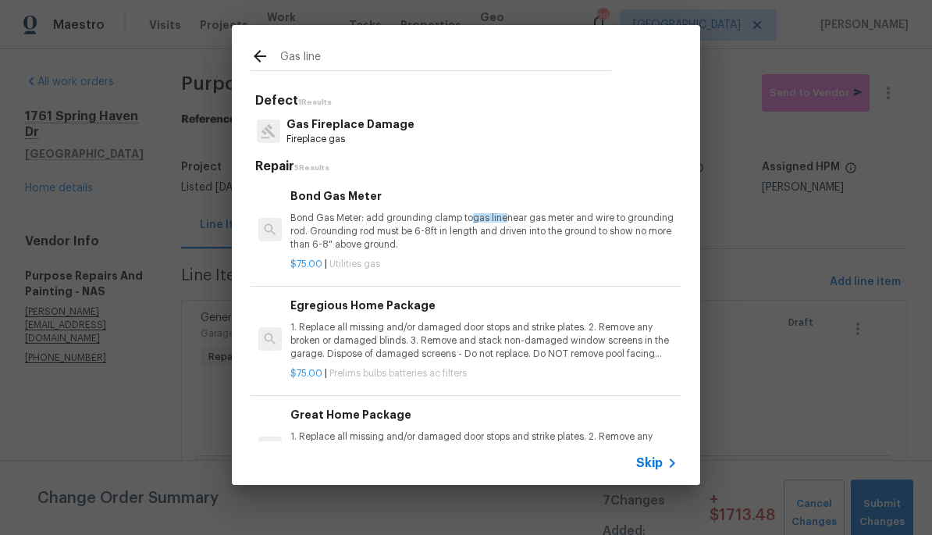
type input "Gas line"
click at [567, 119] on div "Gas Fireplace Damage Fireplace gas" at bounding box center [466, 131] width 431 height 42
click at [413, 139] on div "Gas Fireplace Damage Fireplace gas" at bounding box center [466, 131] width 431 height 42
click at [400, 128] on p "Gas Fireplace Damage" at bounding box center [350, 124] width 128 height 16
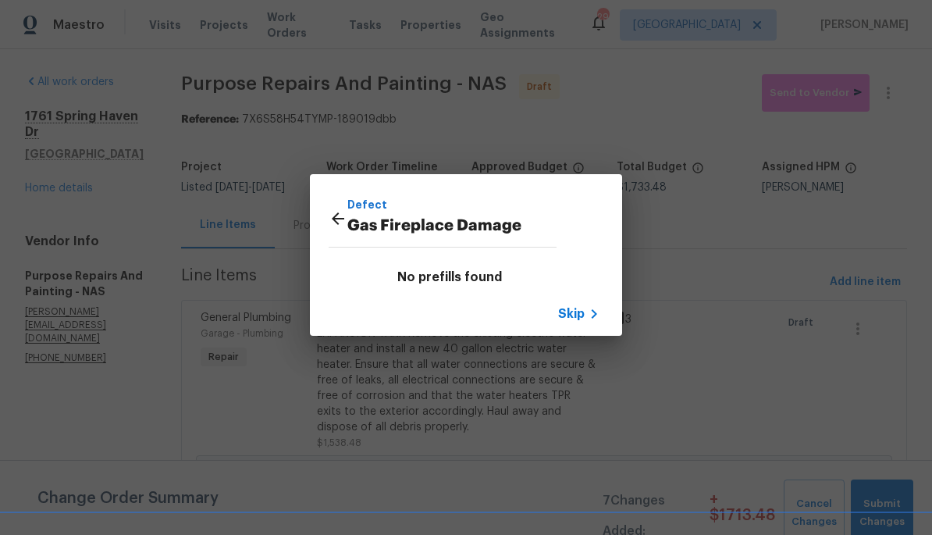
click at [361, 210] on p "Defect" at bounding box center [451, 204] width 209 height 17
click at [350, 214] on p "Gas Fireplace Damage" at bounding box center [451, 226] width 209 height 25
click at [354, 214] on p "Gas Fireplace Damage" at bounding box center [451, 226] width 209 height 25
click at [338, 224] on icon at bounding box center [338, 218] width 12 height 12
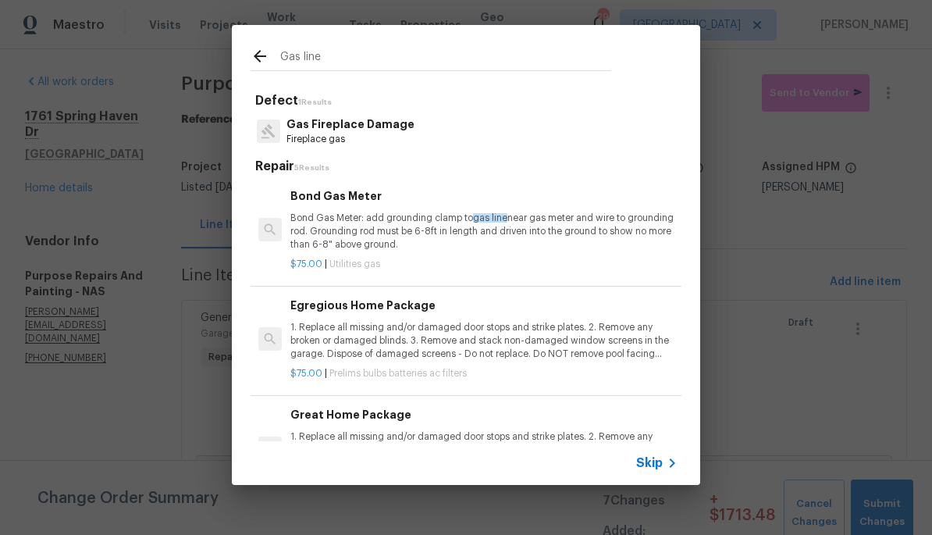
click at [528, 55] on input "Gas line" at bounding box center [445, 58] width 331 height 23
type input "G"
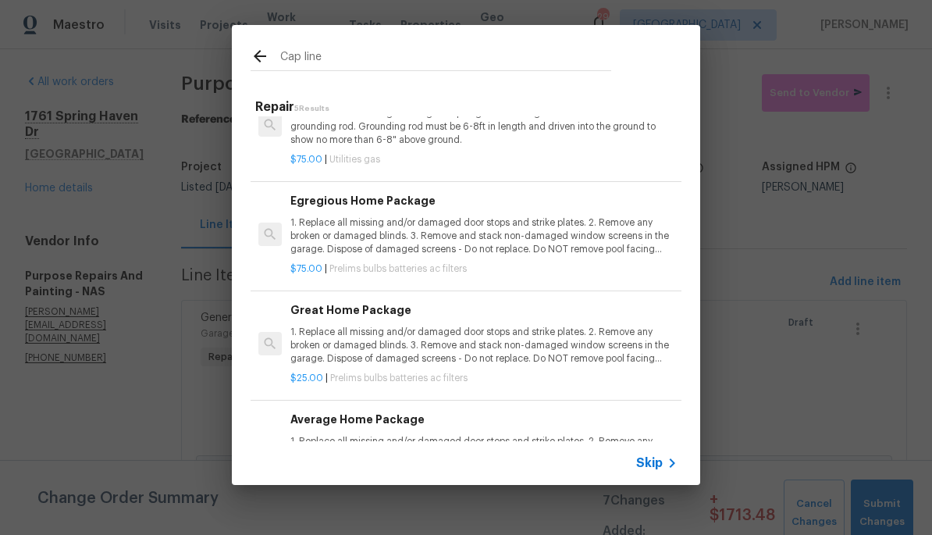
scroll to position [0, 0]
click at [459, 57] on input "Cap line" at bounding box center [445, 58] width 331 height 23
type input "C"
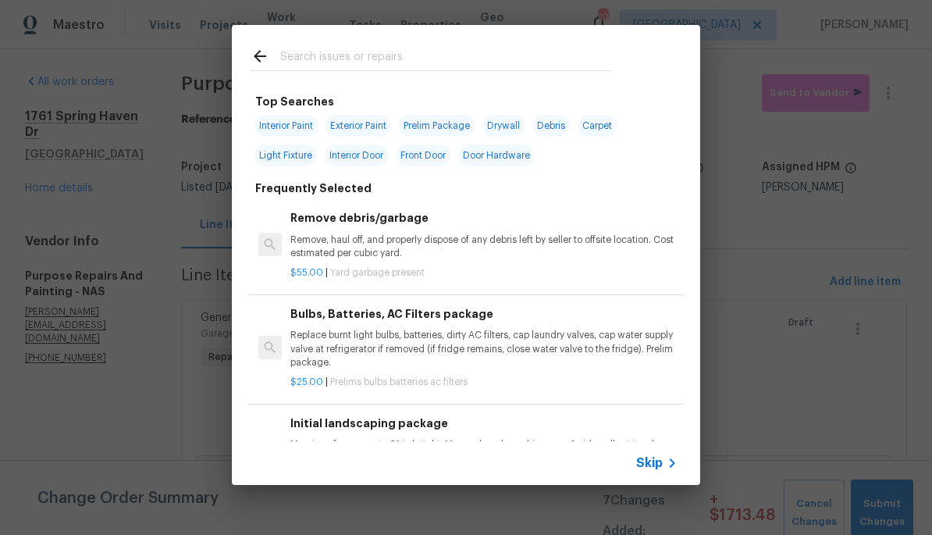
click at [588, 64] on input "text" at bounding box center [445, 58] width 331 height 23
type input "C"
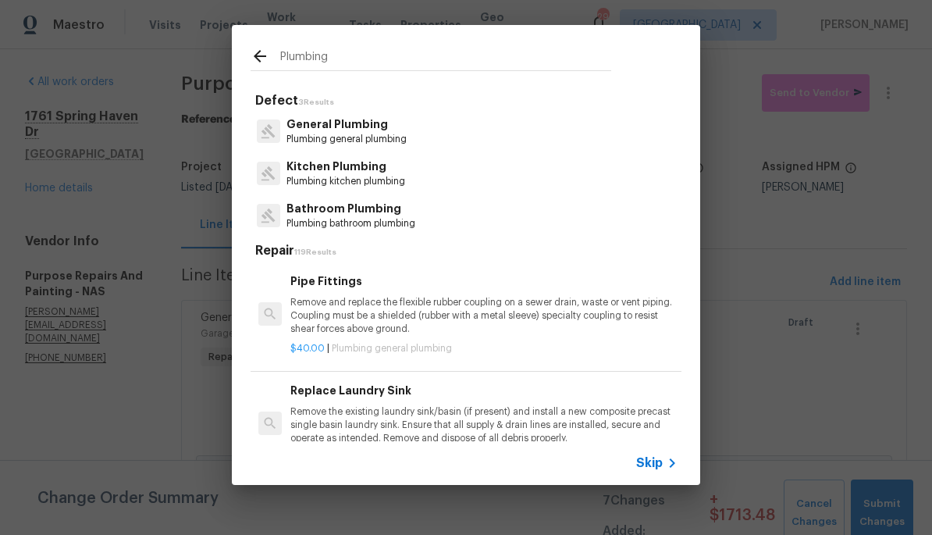
type input "Plumbing"
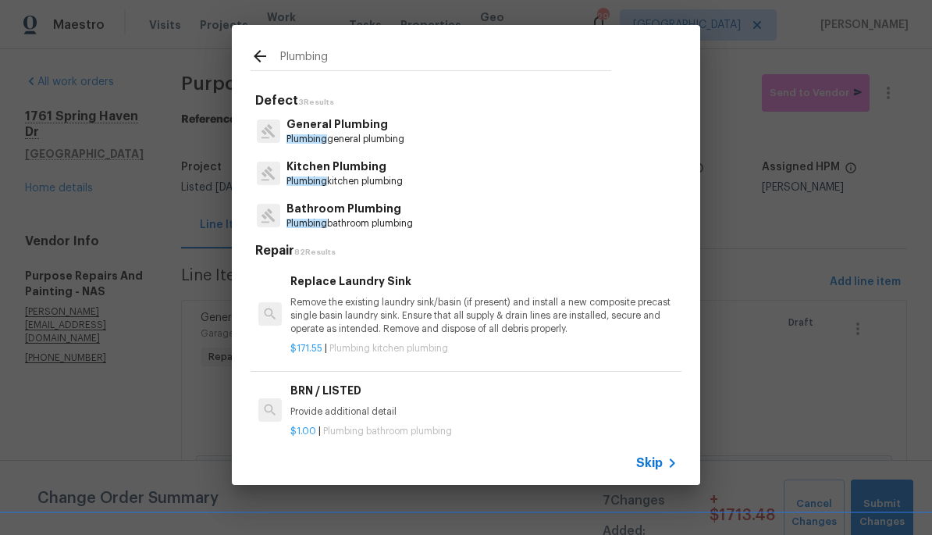
click at [379, 120] on p "General Plumbing" at bounding box center [345, 124] width 118 height 16
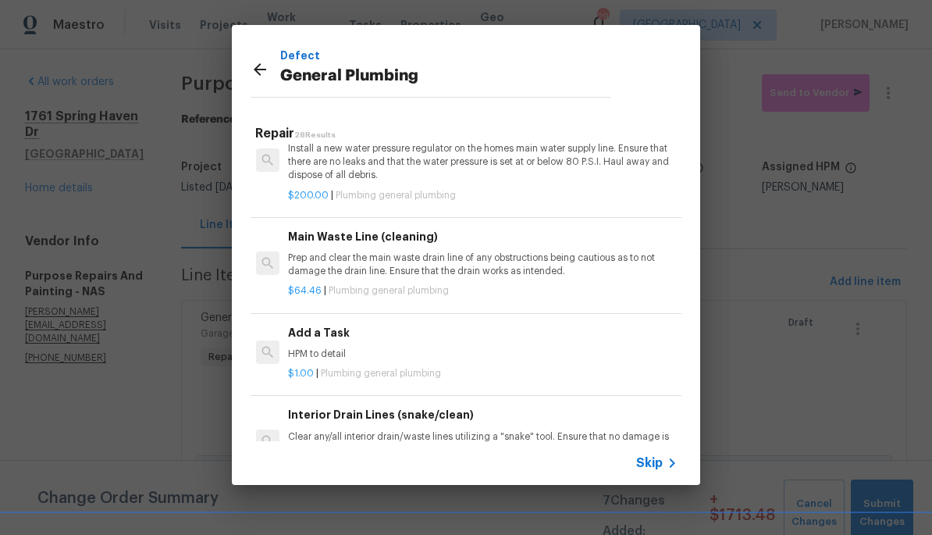
scroll to position [1677, 2]
click at [321, 329] on div "Add a Task HPM to detail" at bounding box center [481, 343] width 387 height 37
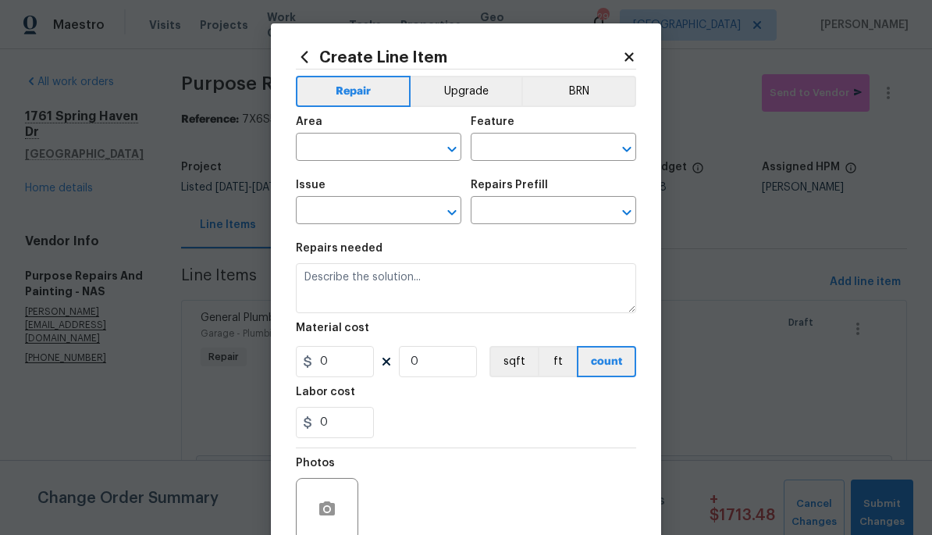
type input "Plumbing"
type input "General Plumbing"
type input "Add a Task $1.00"
type textarea "HPM to detail"
type input "1"
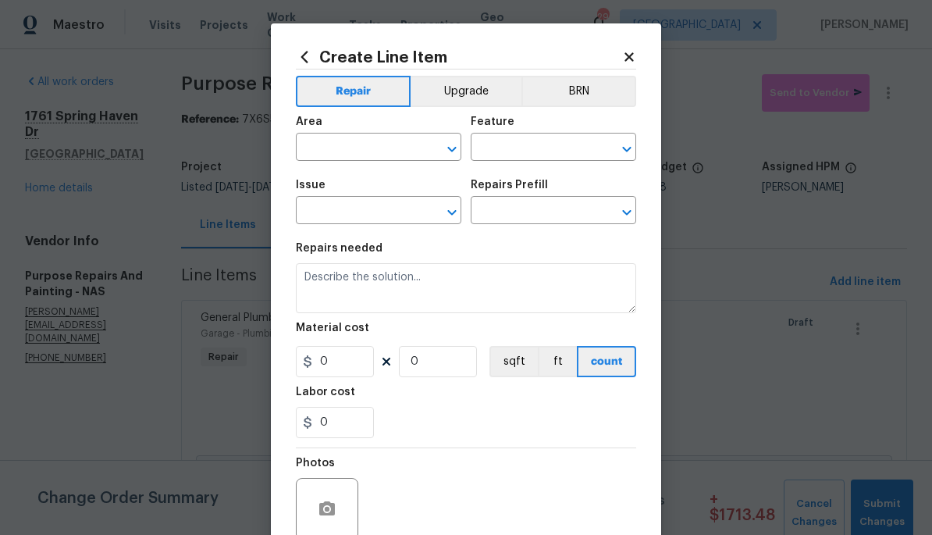
type input "1"
click at [361, 144] on input "text" at bounding box center [357, 149] width 122 height 24
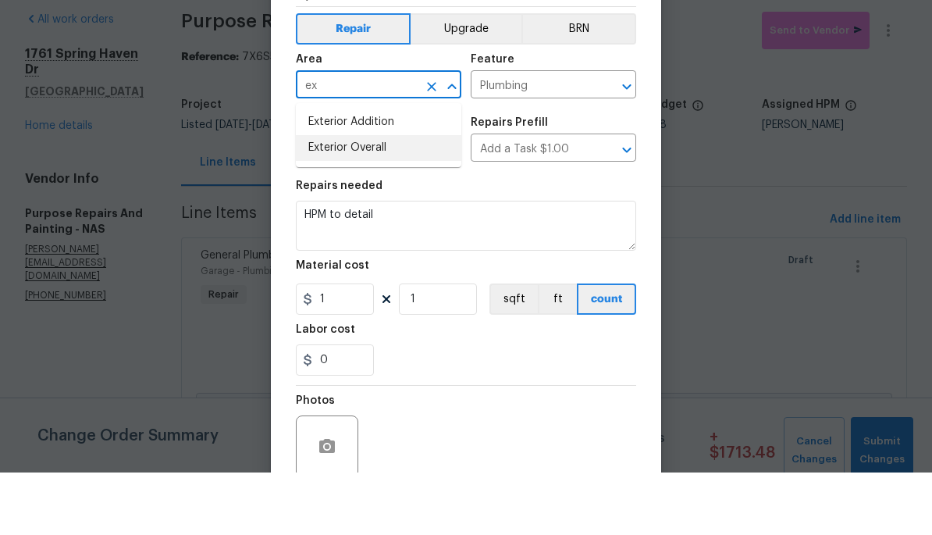
click at [418, 197] on li "Exterior Overall" at bounding box center [378, 210] width 165 height 26
type input "Exterior Overall"
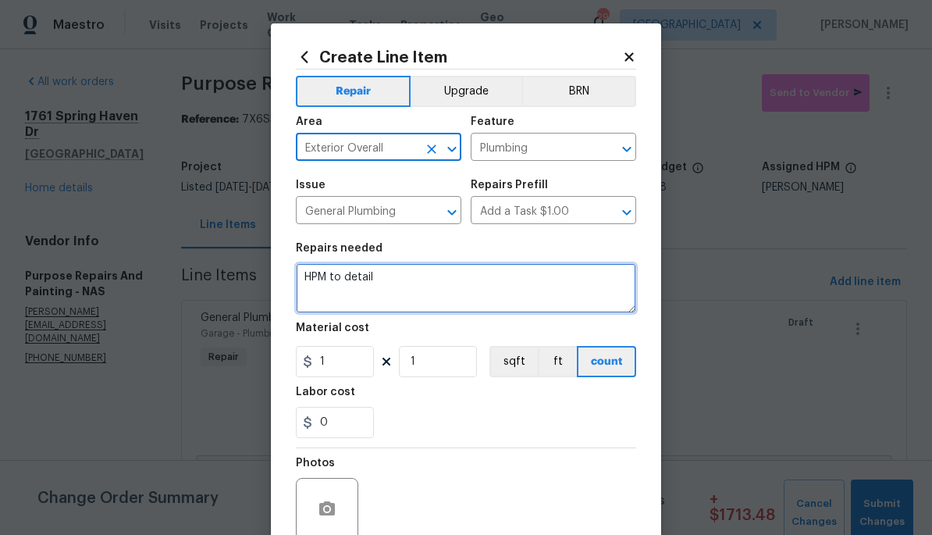
click at [397, 285] on textarea "HPM to detail" at bounding box center [466, 288] width 340 height 50
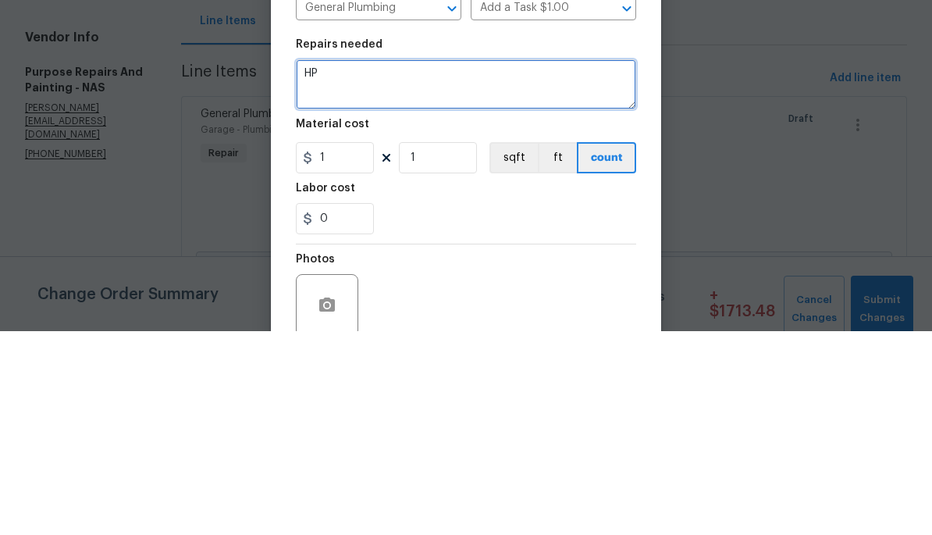
type textarea "H"
click at [619, 263] on textarea "REMOVE EXTENDED GAS LINE ON DECK AND CAP AGAINT HOUSE" at bounding box center [466, 288] width 340 height 50
click at [603, 263] on textarea "REMOVE EXTENDED GAS LINE ON DECK AND CAP AGAINT HOUSE" at bounding box center [466, 288] width 340 height 50
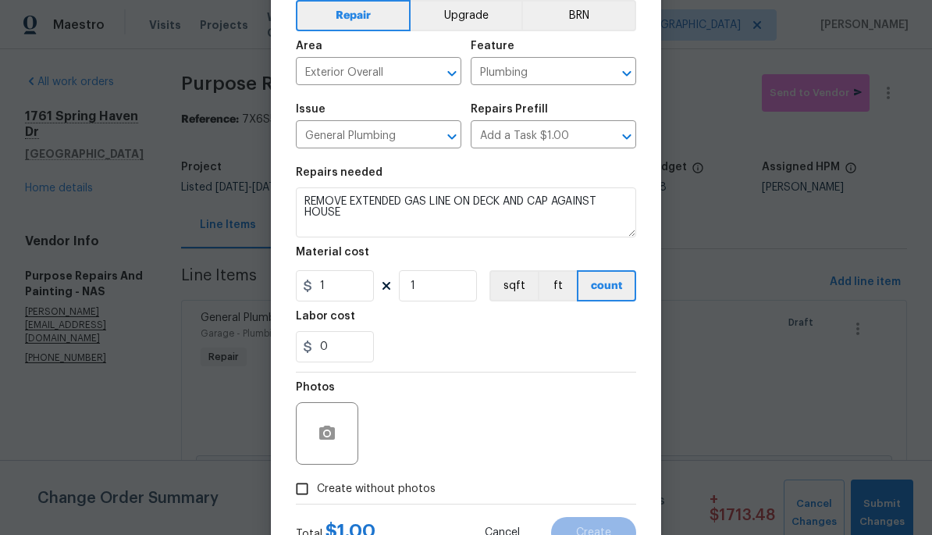
scroll to position [117, 0]
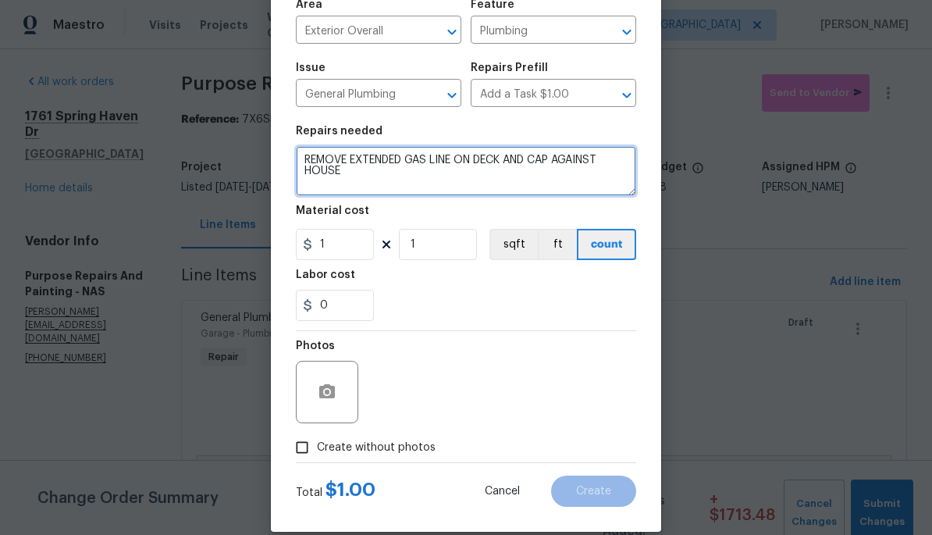
type textarea "REMOVE EXTENDED GAS LINE ON DECK AND CAP AGAINST HOUSE"
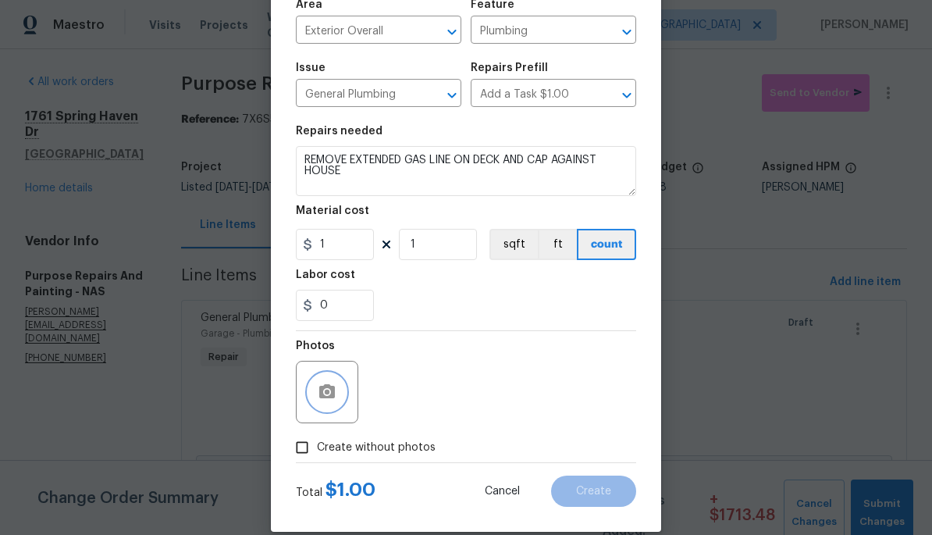
click at [330, 396] on icon "button" at bounding box center [327, 391] width 19 height 19
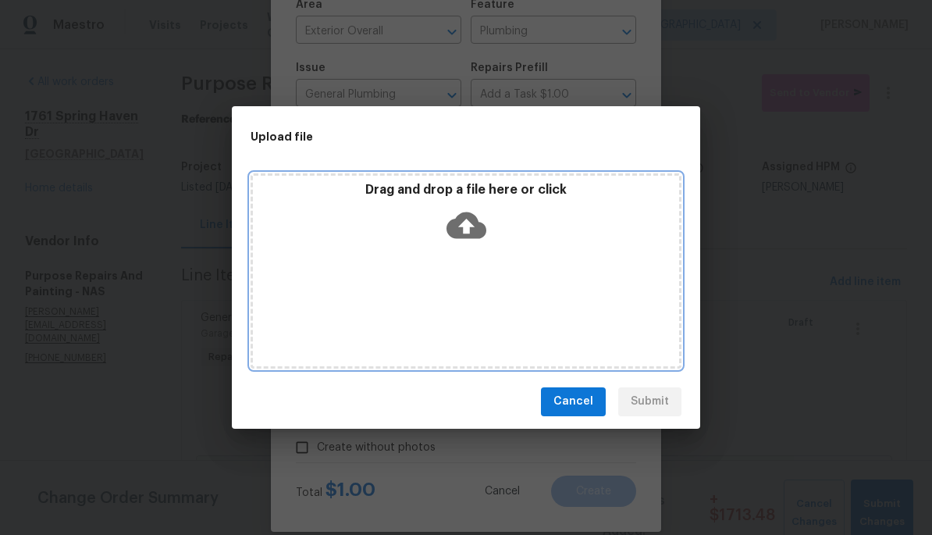
click at [483, 226] on icon at bounding box center [466, 225] width 40 height 27
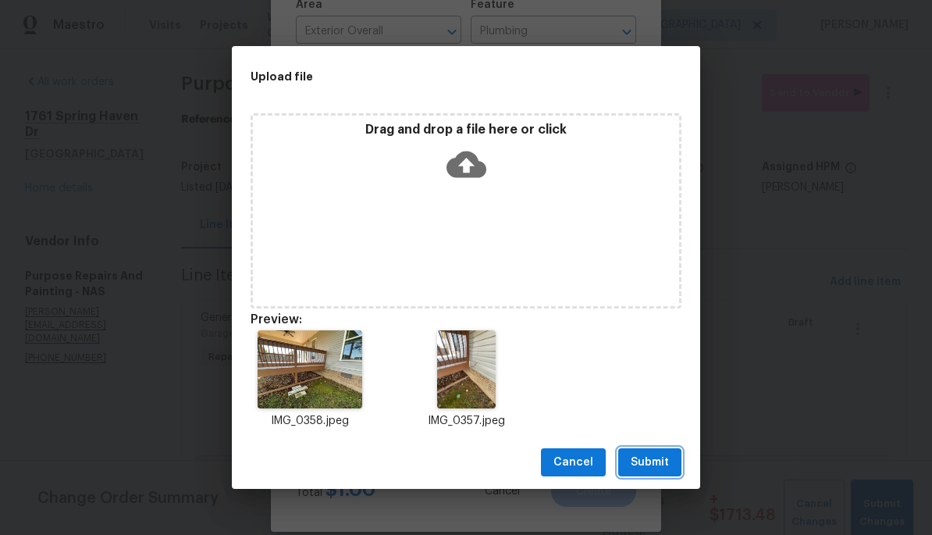
click at [654, 451] on button "Submit" at bounding box center [649, 462] width 63 height 29
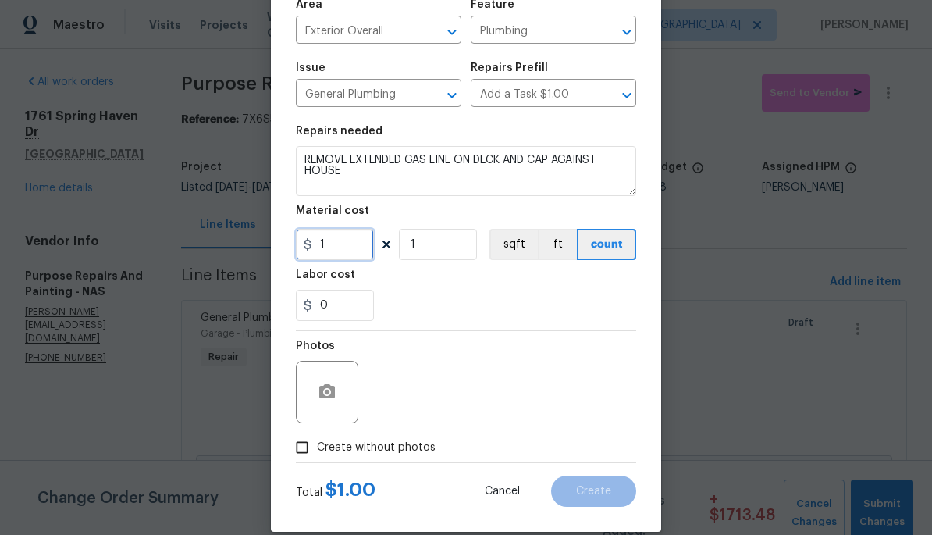
click at [350, 248] on input "1" at bounding box center [335, 244] width 78 height 31
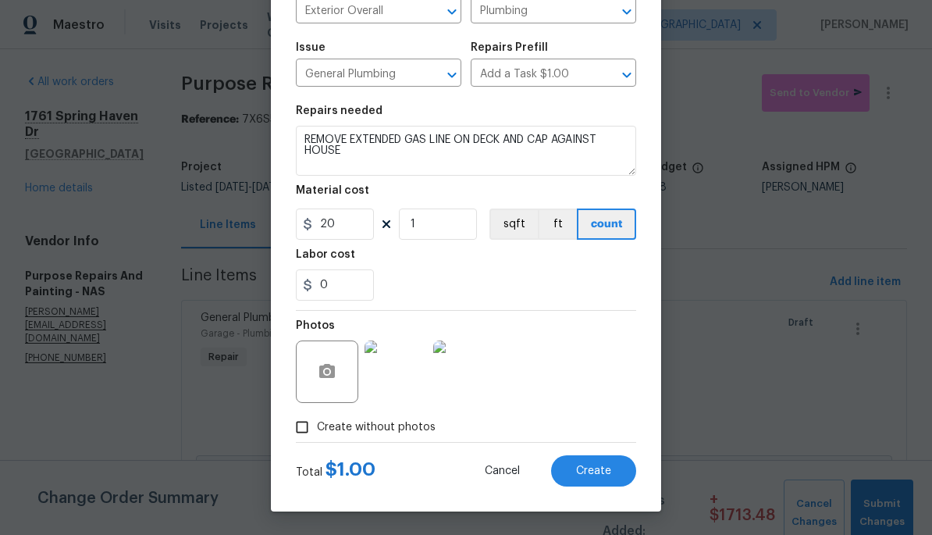
scroll to position [140, 0]
type input "20"
click at [600, 469] on span "Create" at bounding box center [593, 471] width 35 height 12
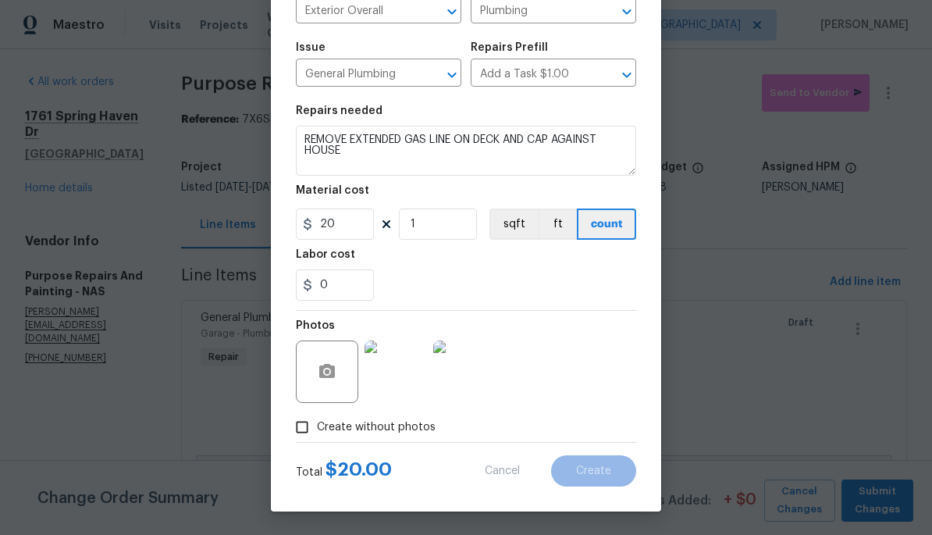
type input "0"
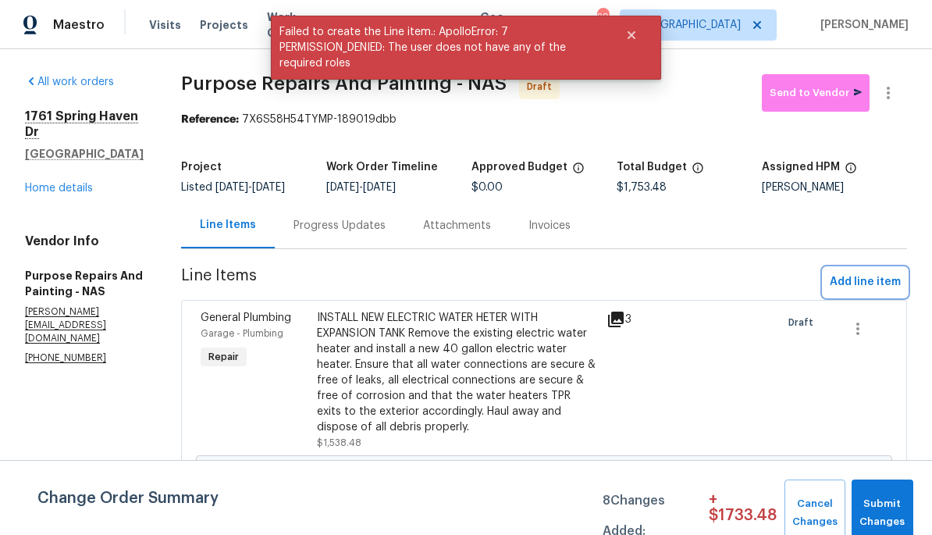
click at [866, 289] on span "Add line item" at bounding box center [865, 282] width 71 height 20
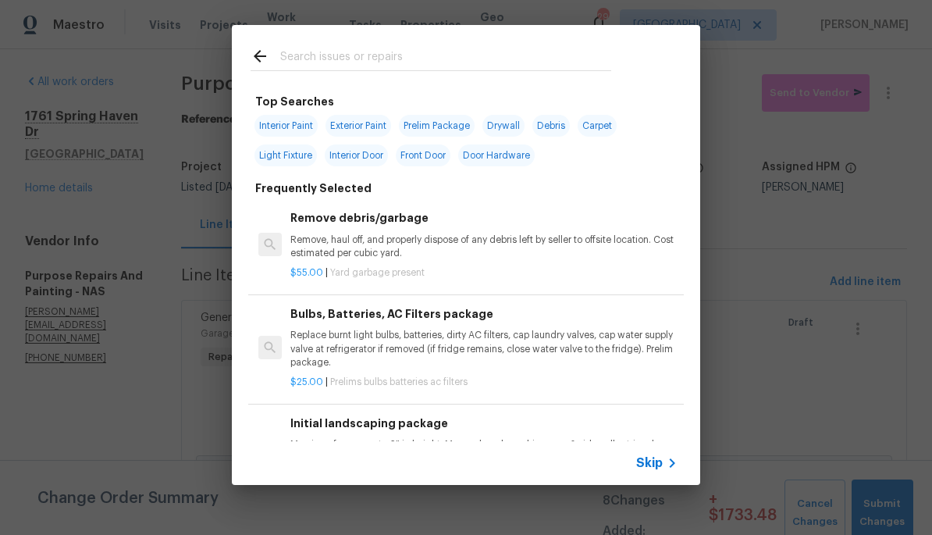
click at [538, 55] on input "text" at bounding box center [445, 58] width 331 height 23
type input "Bulbs"
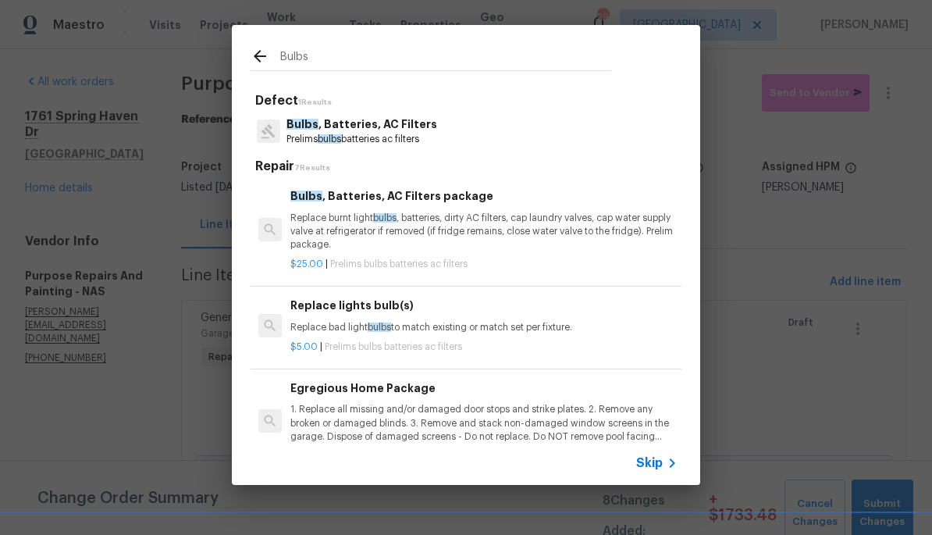
click at [418, 215] on p "Replace burnt light bulbs , batteries, dirty AC filters, cap laundry valves, ca…" at bounding box center [483, 232] width 387 height 40
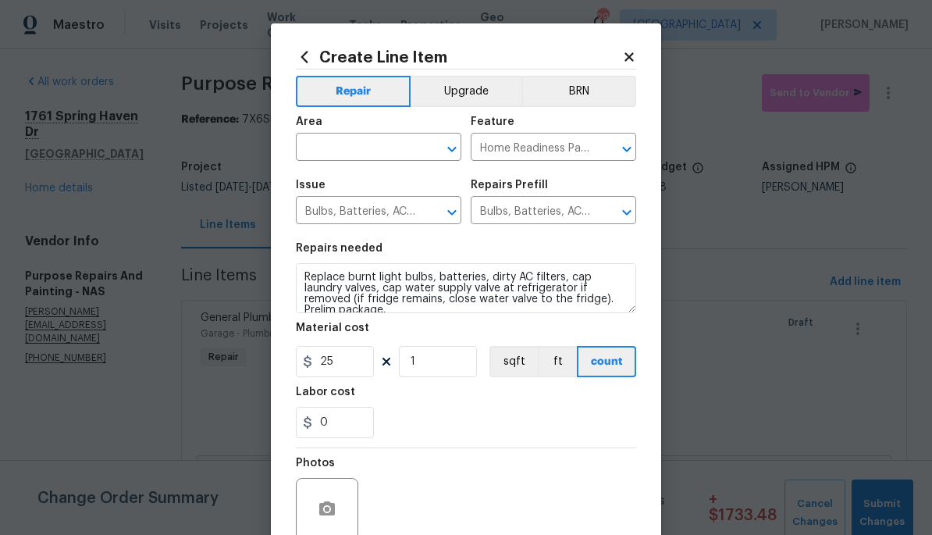
click at [360, 148] on input "text" at bounding box center [357, 149] width 122 height 24
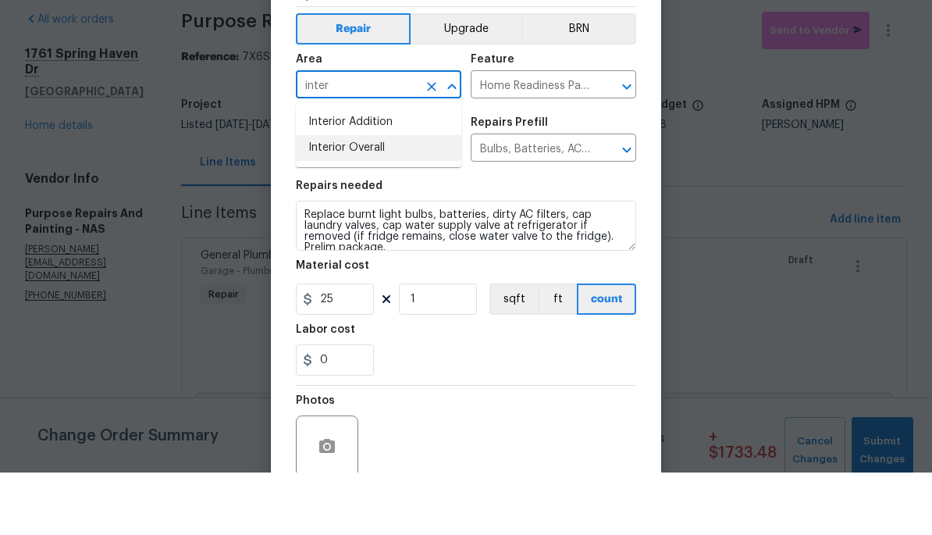
click at [431, 197] on li "Interior Overall" at bounding box center [378, 210] width 165 height 26
type input "Interior Overall"
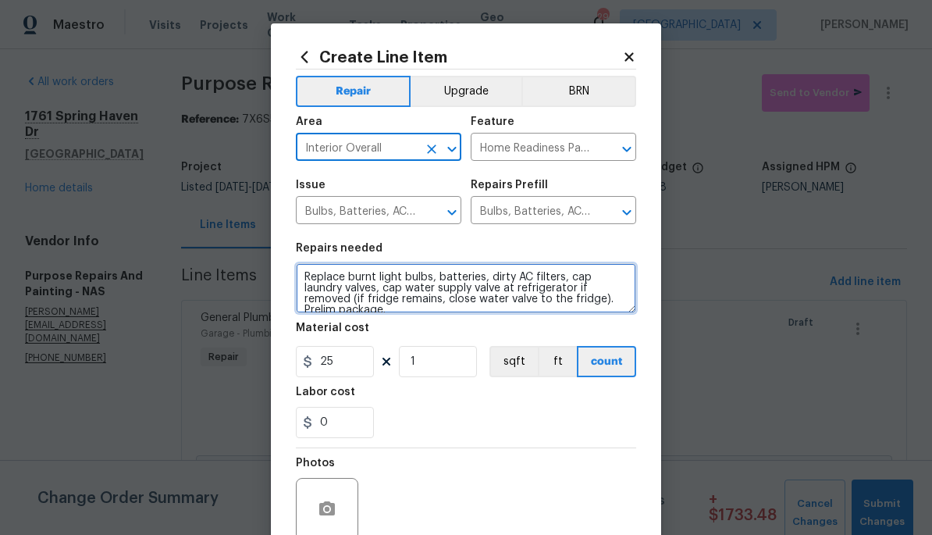
click at [302, 277] on textarea "Replace burnt light bulbs, batteries, dirty AC filters, cap laundry valves, cap…" at bounding box center [466, 288] width 340 height 50
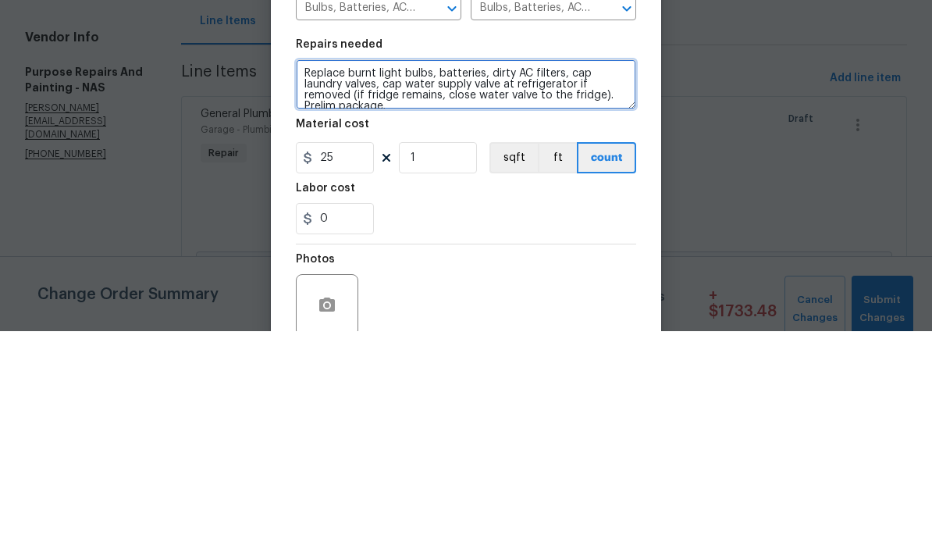
click at [330, 263] on textarea "Replace burnt light bulbs, batteries, dirty AC filters, cap laundry valves, cap…" at bounding box center [466, 288] width 340 height 50
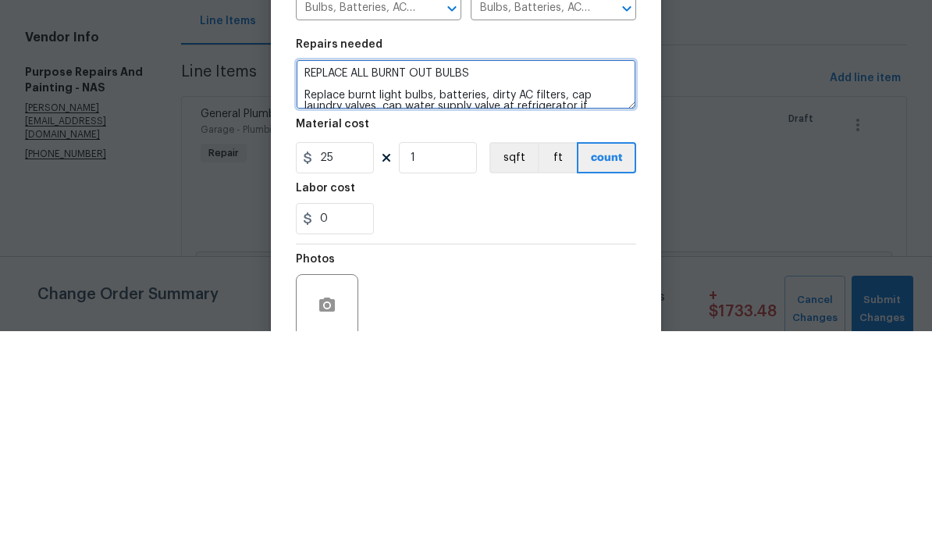
click at [570, 263] on textarea "REPLACE ALL BURNT OUT BULBS Replace burnt light bulbs, batteries, dirty AC filt…" at bounding box center [466, 288] width 340 height 50
click at [560, 263] on textarea "REPLACE ALL BURNT OUT BULBS Replace burnt light bulbs, batteries, dirty AC filt…" at bounding box center [466, 288] width 340 height 50
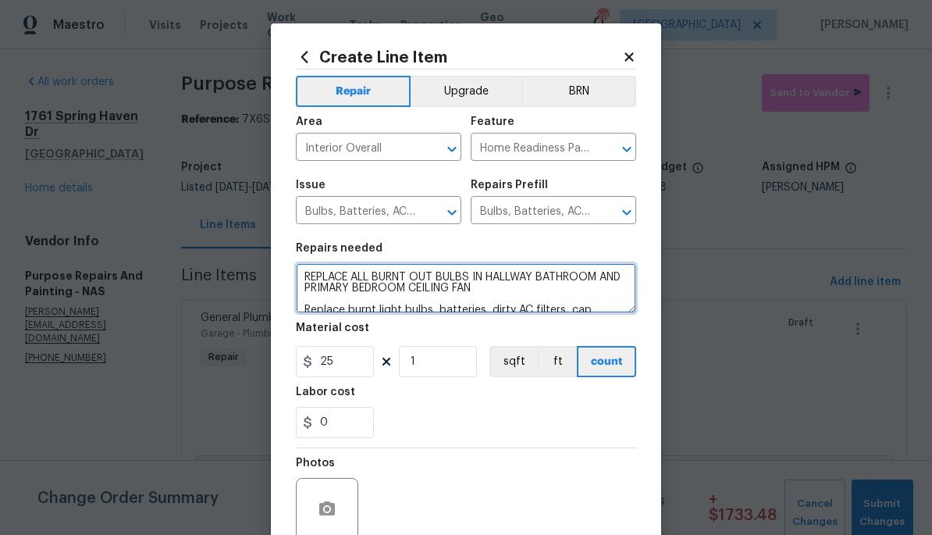
type textarea "REPLACE ALL BURNT OUT BULBS IN HALLWAY BATHROOM AND PRIMARY BEDROOM CEILING FAN…"
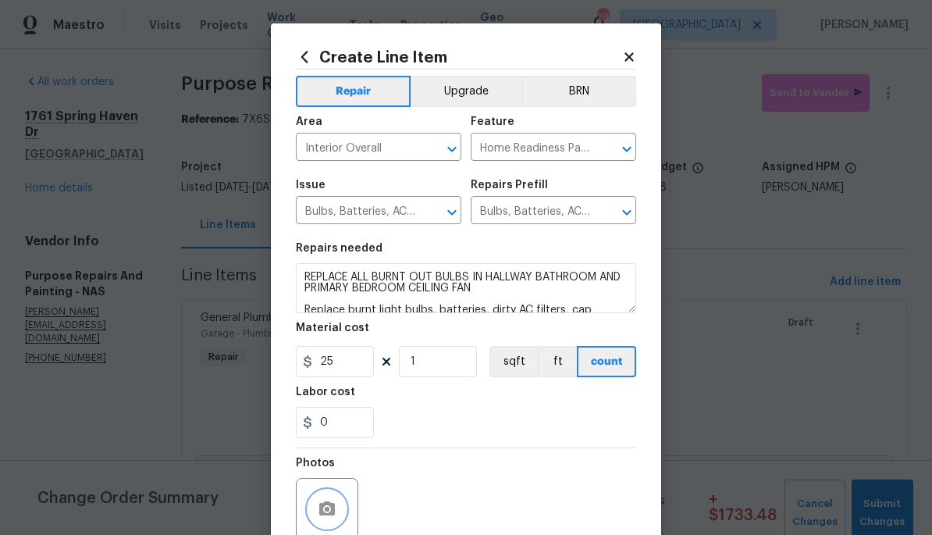
click at [325, 501] on button "button" at bounding box center [326, 508] width 37 height 37
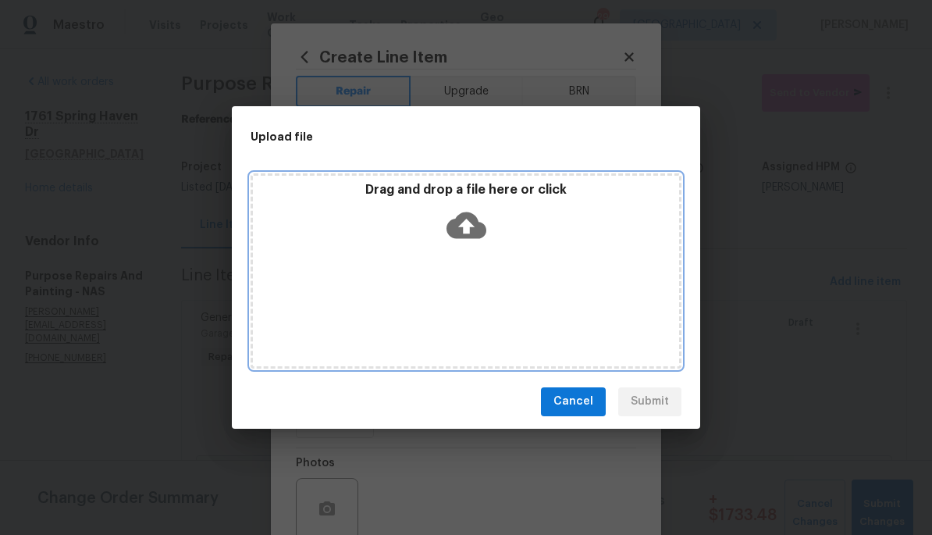
click at [461, 226] on icon at bounding box center [466, 225] width 40 height 40
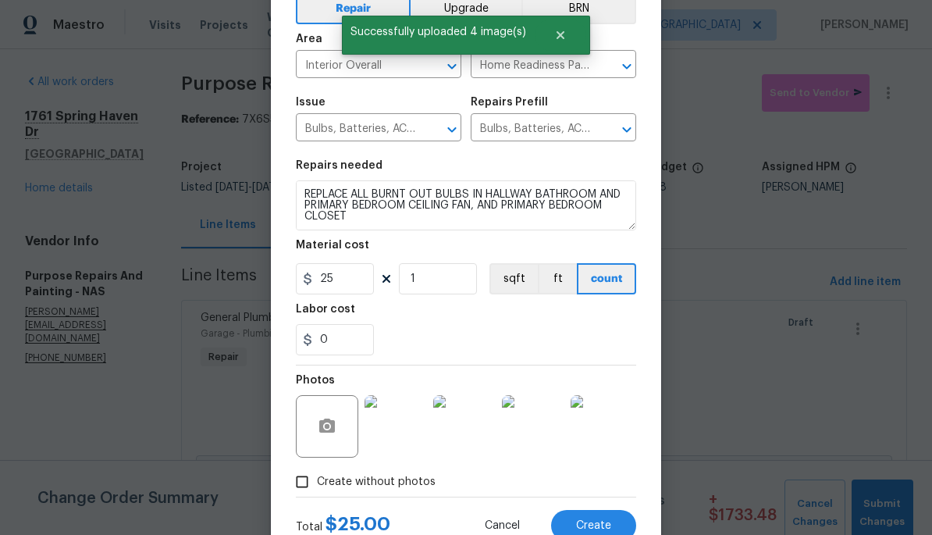
scroll to position [89, 0]
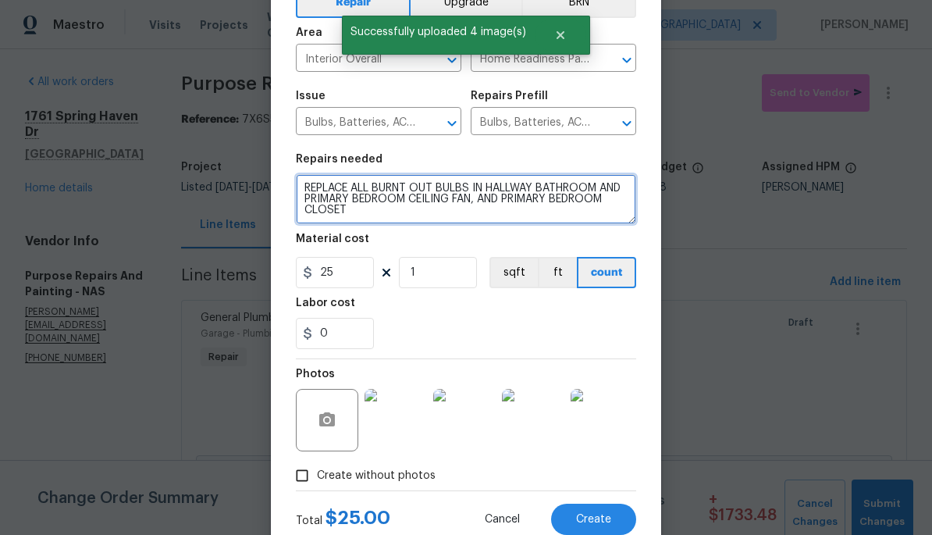
type textarea "REPLACE ALL BURNT OUT BULBS IN HALLWAY BATHROOM AND PRIMARY BEDROOM CEILING FAN…"
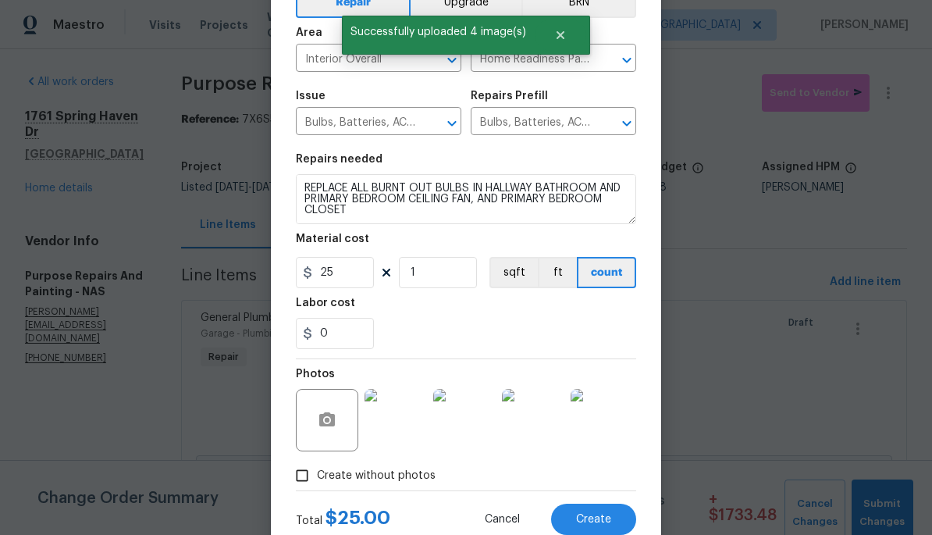
click at [473, 423] on img at bounding box center [464, 420] width 62 height 62
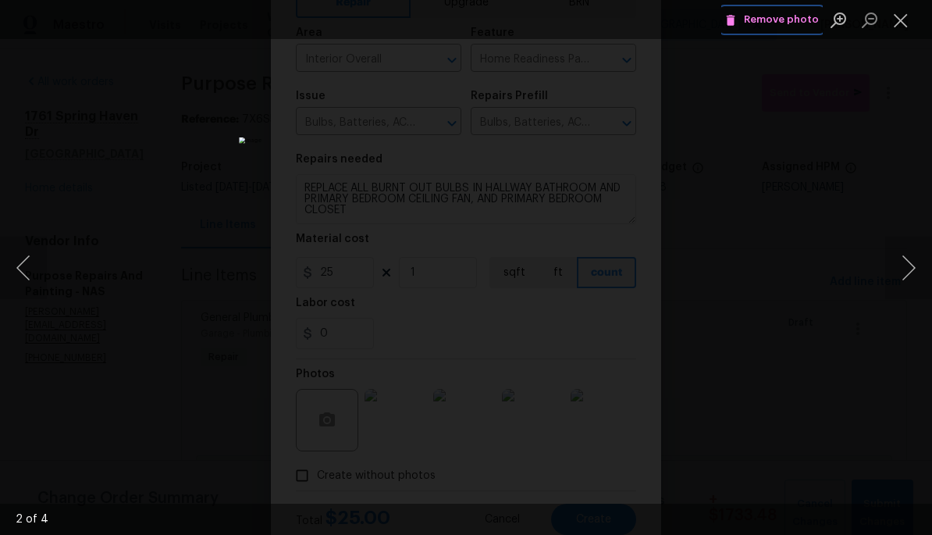
click at [779, 17] on span "Remove photo" at bounding box center [772, 20] width 94 height 18
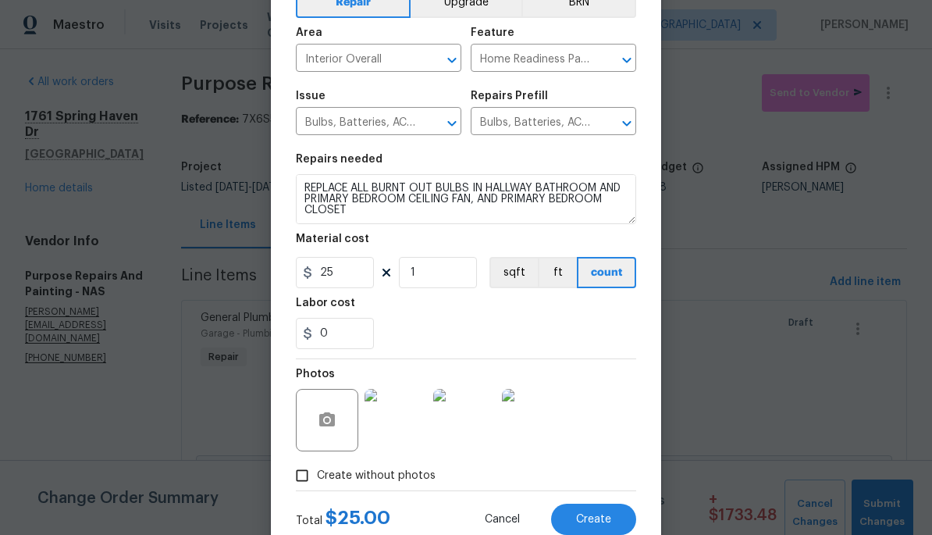
click at [606, 513] on button "Create" at bounding box center [593, 518] width 85 height 31
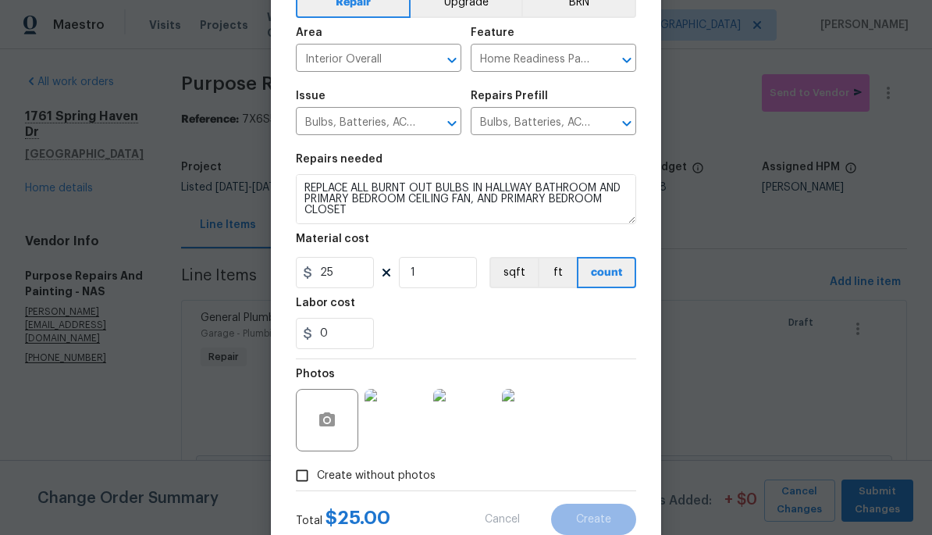
type input "0"
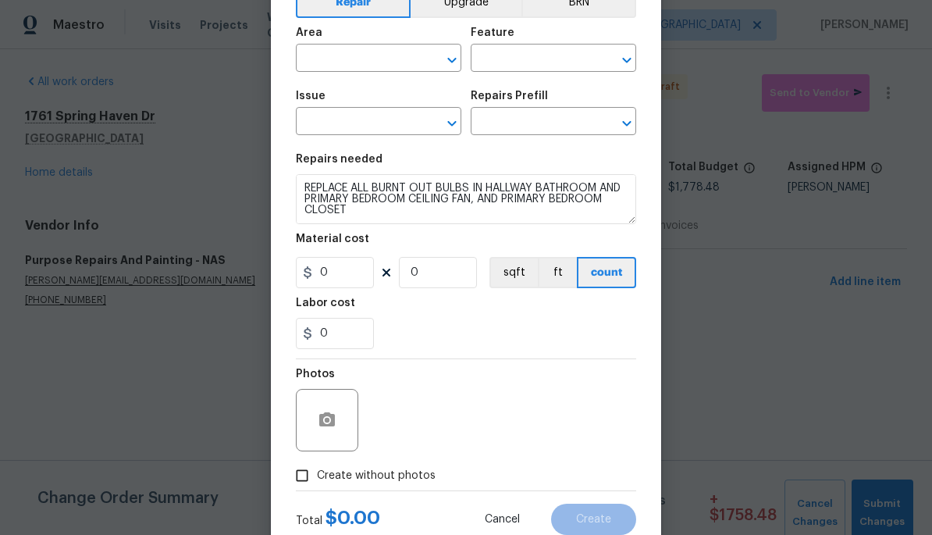
scroll to position [0, 0]
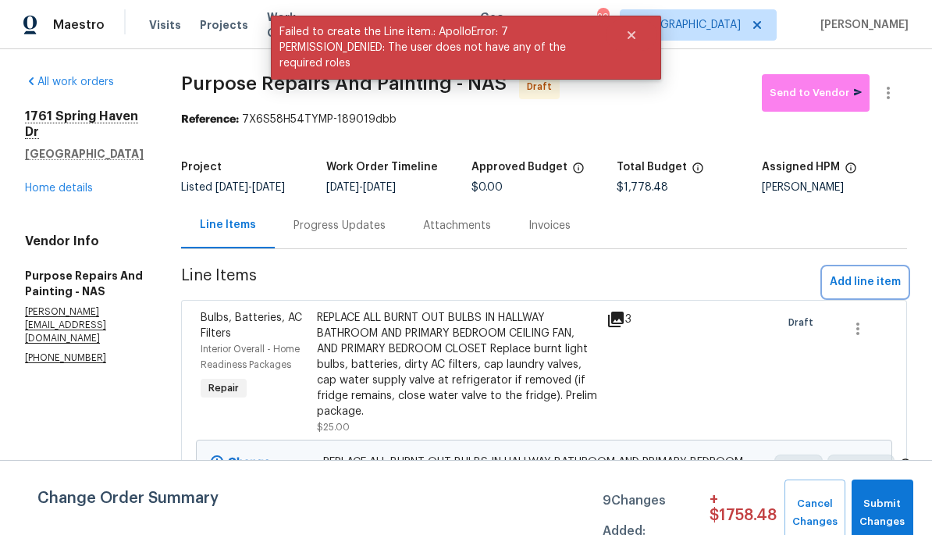
click at [870, 285] on span "Add line item" at bounding box center [865, 282] width 71 height 20
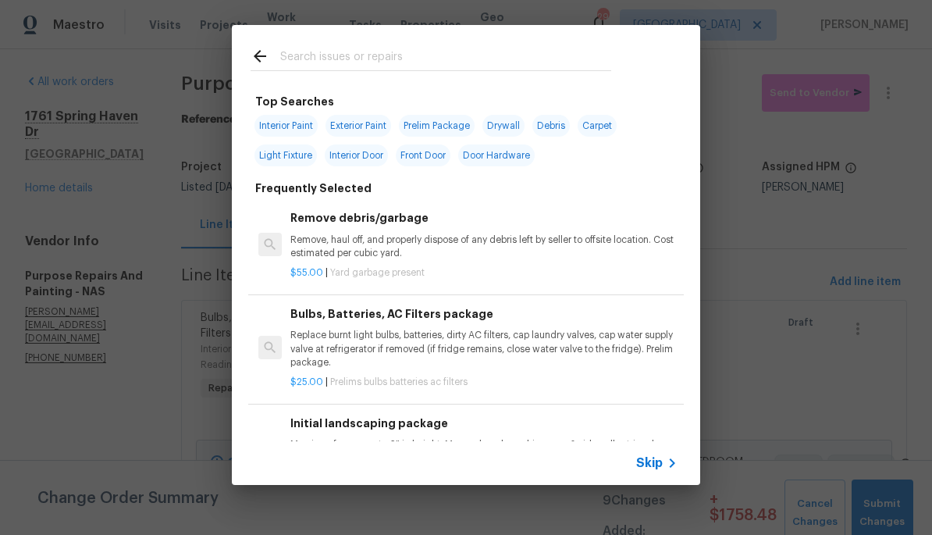
click at [551, 61] on input "text" at bounding box center [445, 58] width 331 height 23
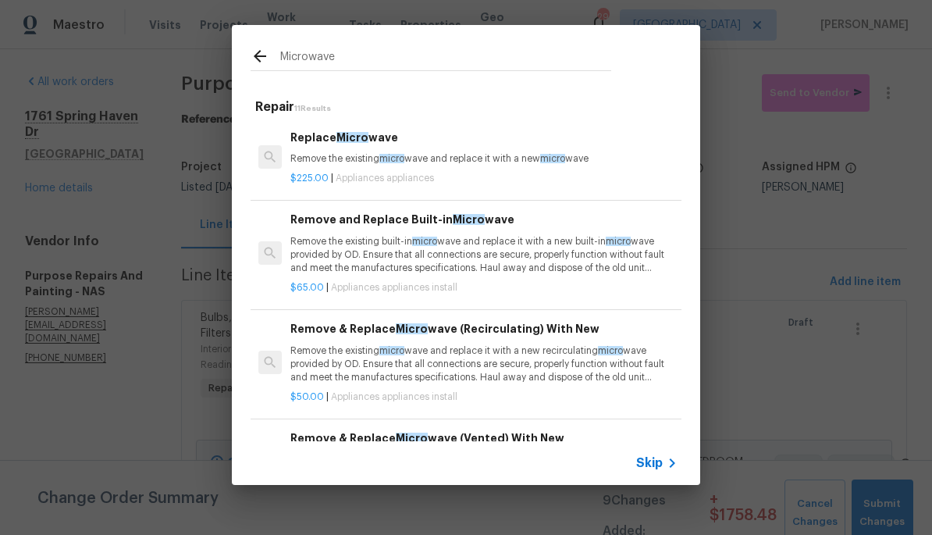
type input "Microwave"
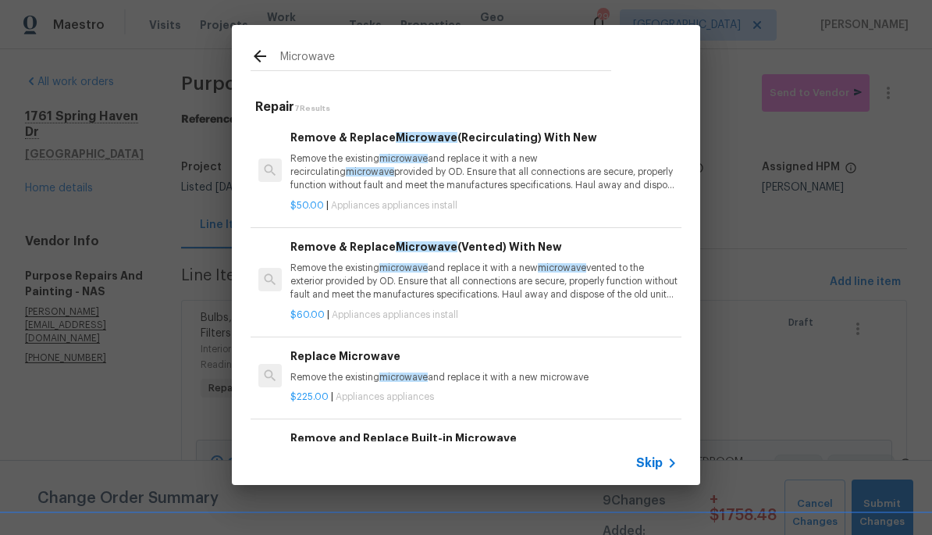
click at [575, 381] on p "Remove the existing microwave and replace it with a new microwave" at bounding box center [483, 377] width 387 height 13
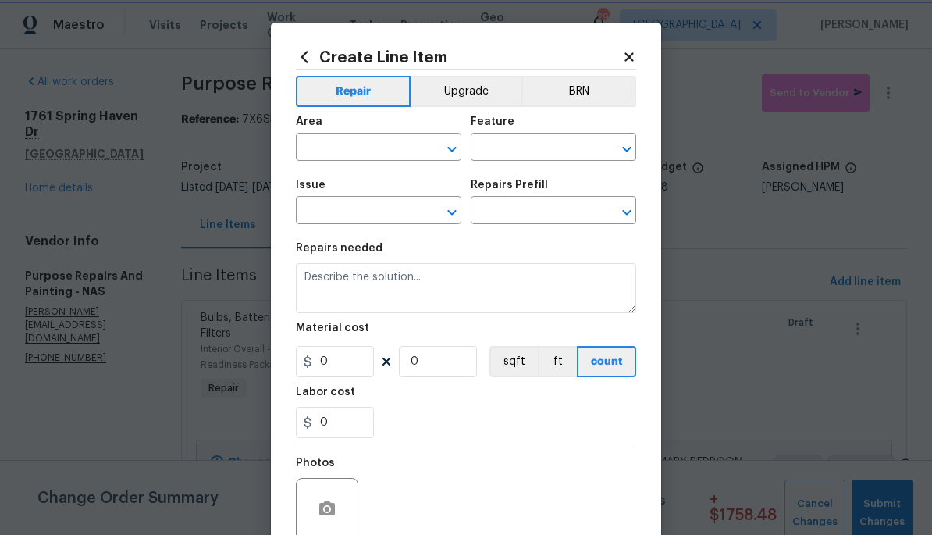
type input "Appliances"
type input "Replace Microwave $225.00"
type textarea "Remove the existing microwave and replace it with a new microwave"
type input "225"
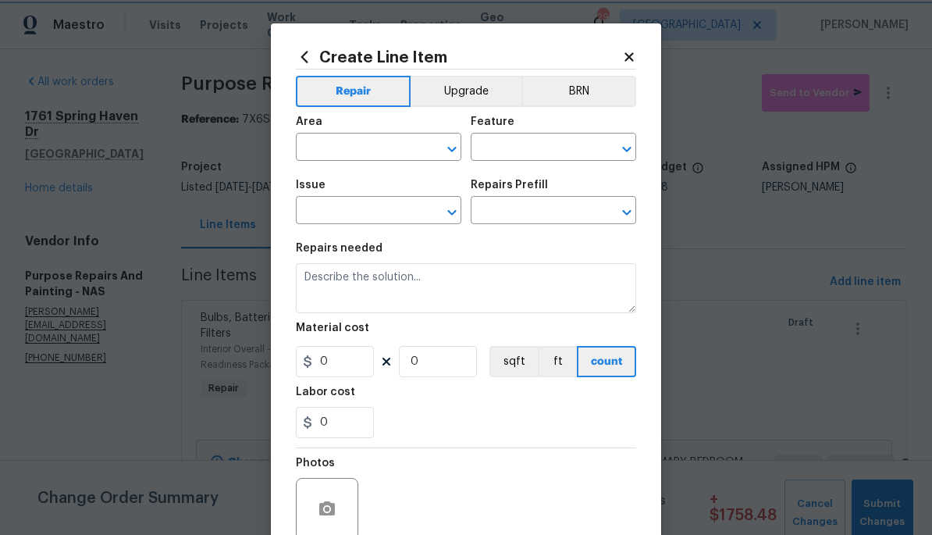
type input "1"
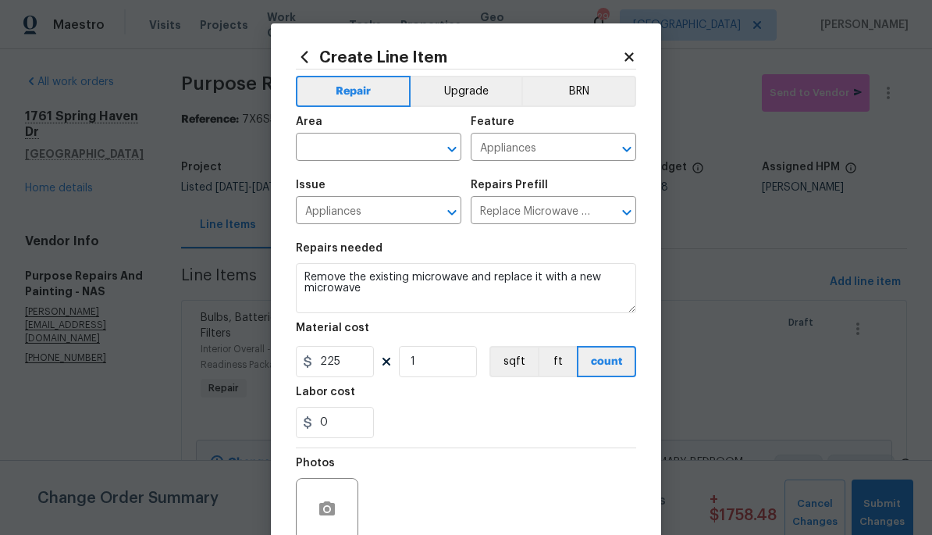
click at [385, 147] on input "text" at bounding box center [357, 149] width 122 height 24
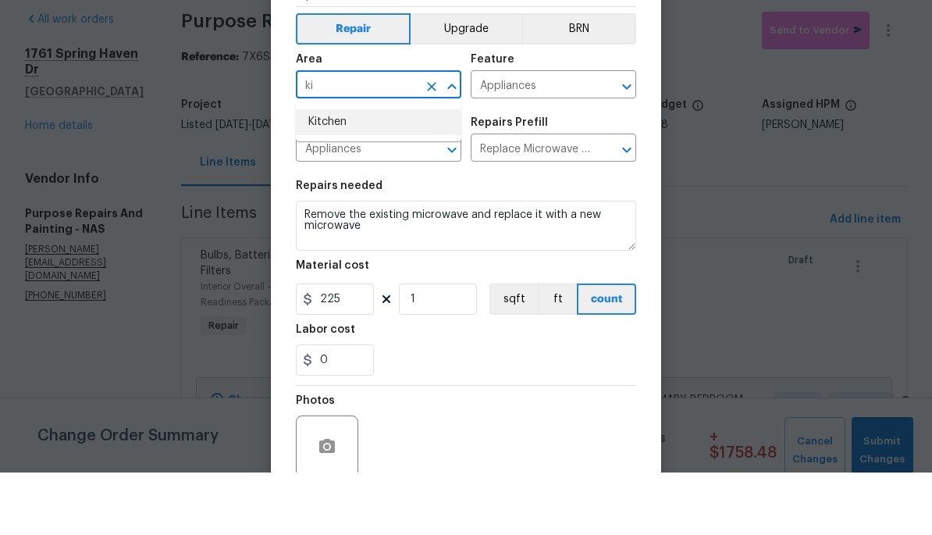
click at [415, 172] on li "Kitchen" at bounding box center [378, 185] width 165 height 26
type input "Kitchen"
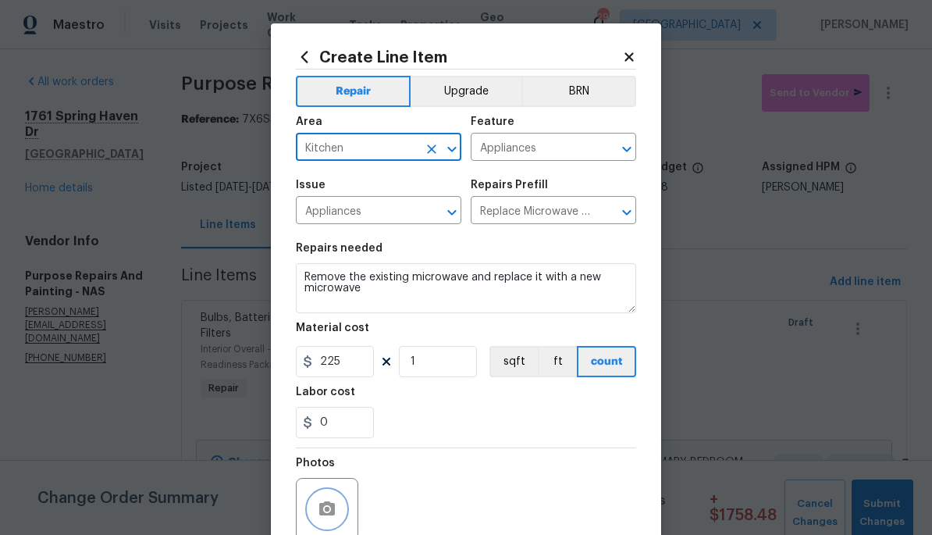
click at [329, 515] on icon "button" at bounding box center [327, 508] width 19 height 19
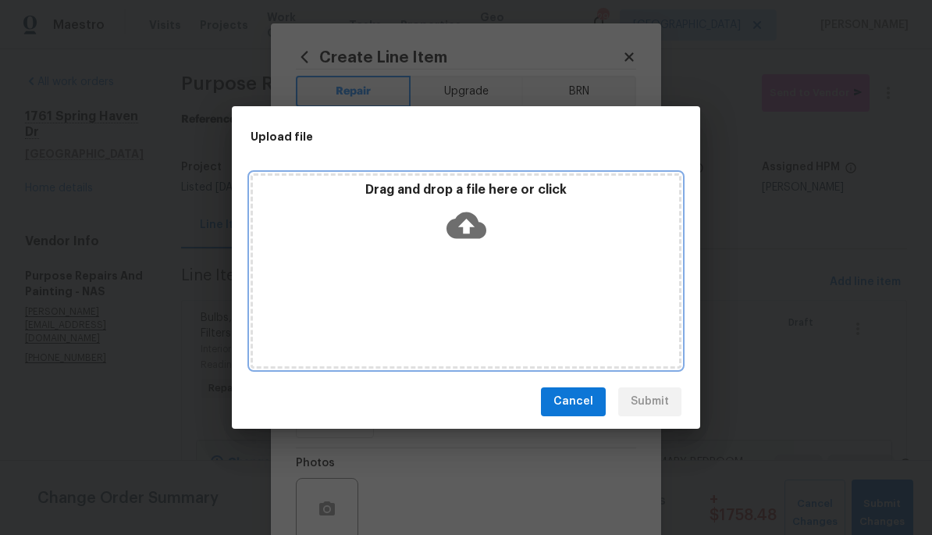
click at [478, 229] on icon at bounding box center [466, 225] width 40 height 27
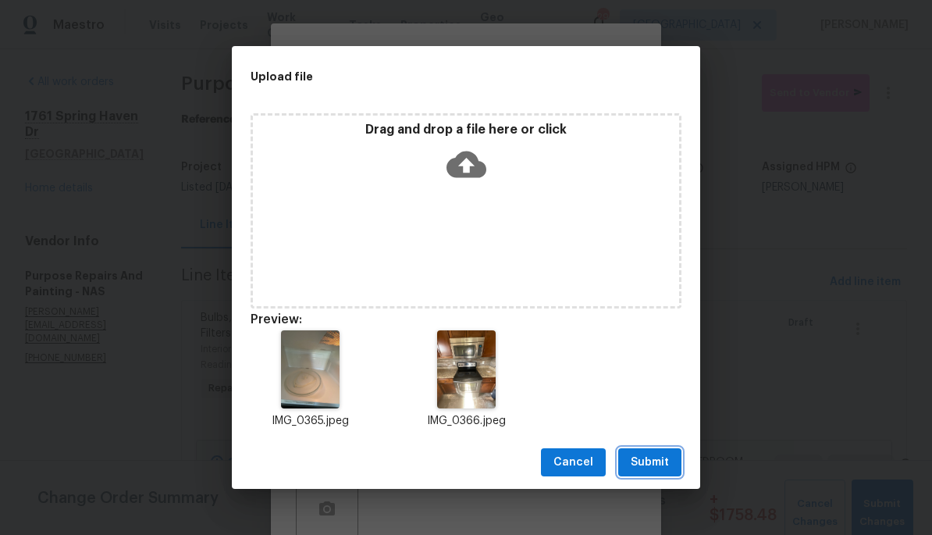
click at [652, 462] on span "Submit" at bounding box center [650, 463] width 38 height 20
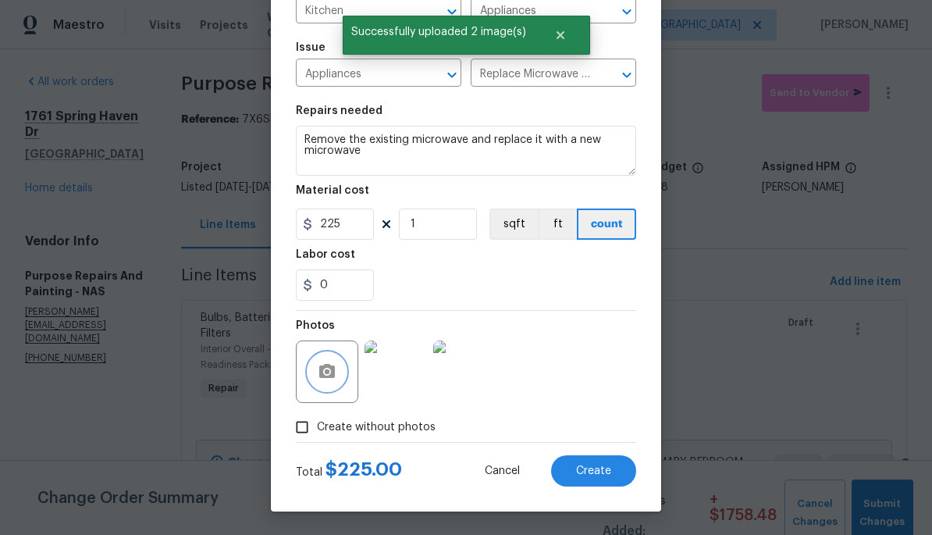
scroll to position [128, 0]
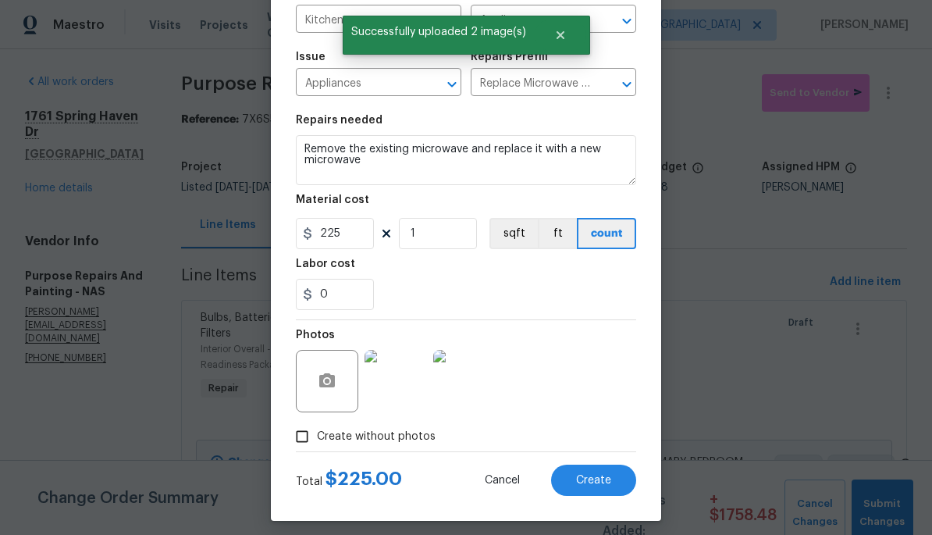
click at [604, 485] on span "Create" at bounding box center [593, 481] width 35 height 12
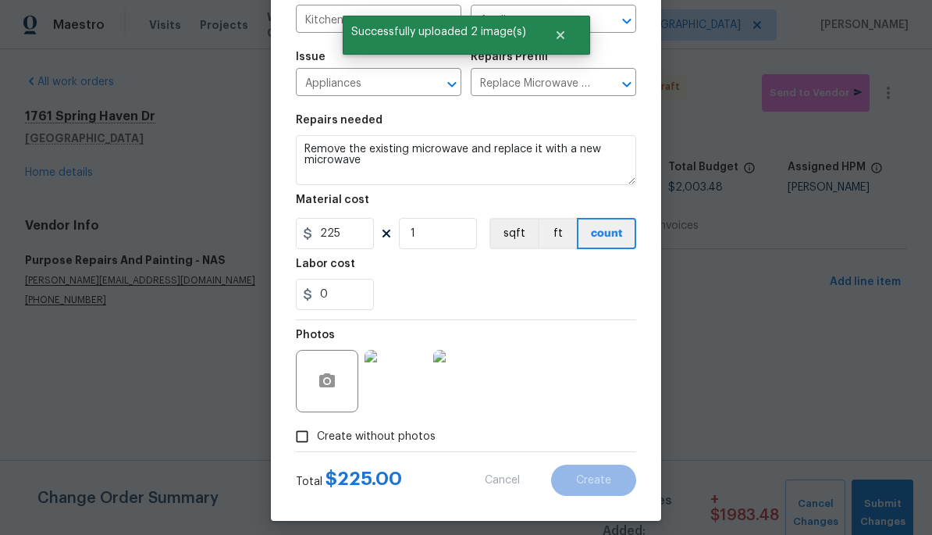
type input "0"
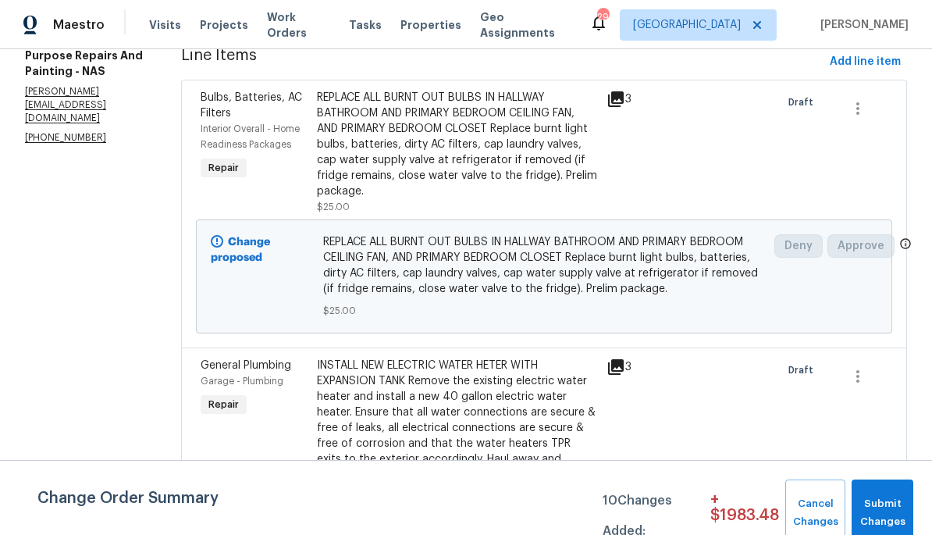
scroll to position [170, 0]
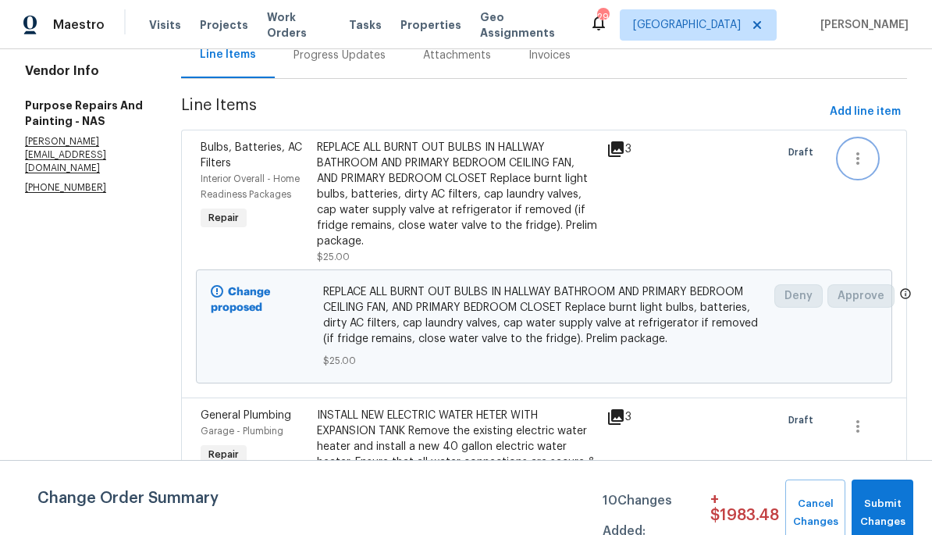
click at [866, 158] on button "button" at bounding box center [857, 158] width 37 height 37
click at [738, 223] on div at bounding box center [466, 267] width 932 height 535
click at [480, 170] on div "REPLACE ALL BURNT OUT BULBS IN HALLWAY BATHROOM AND PRIMARY BEDROOM CEILING FAN…" at bounding box center [457, 194] width 281 height 109
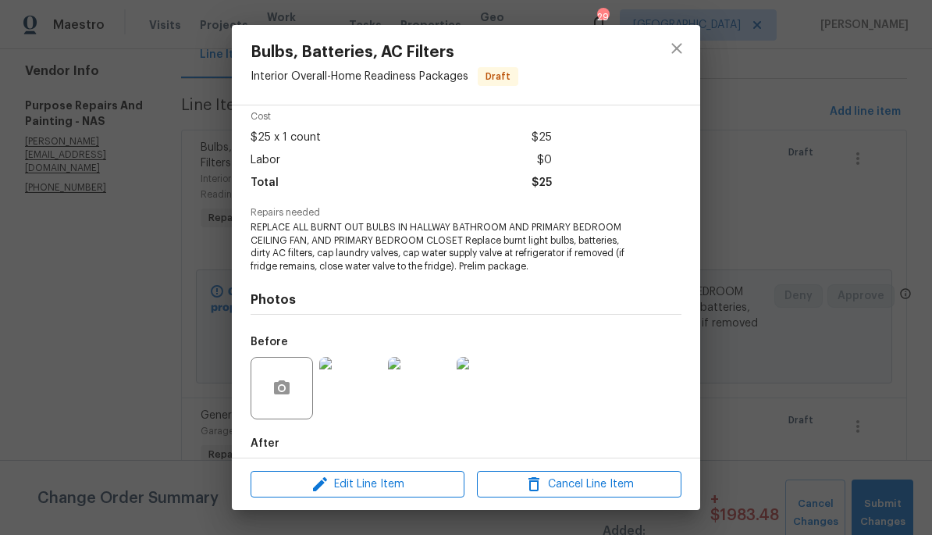
scroll to position [62, 0]
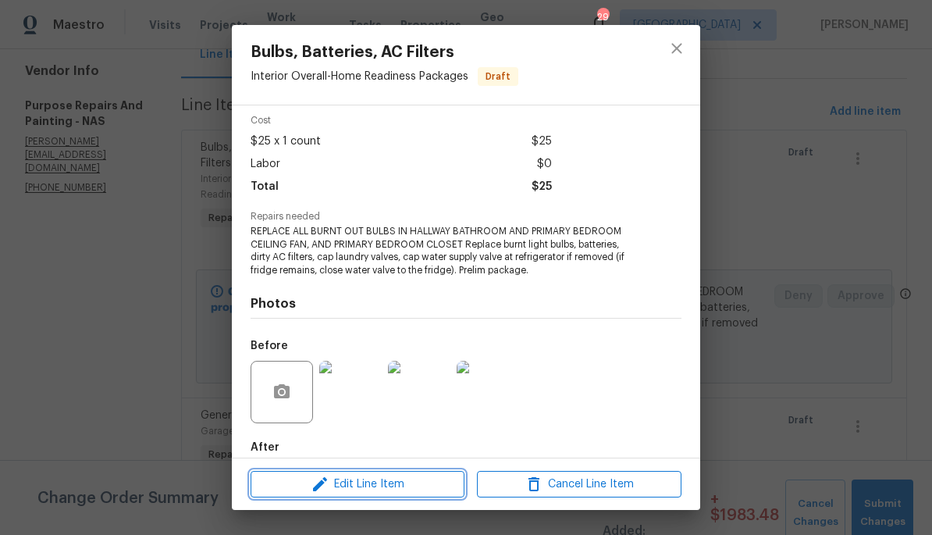
click at [415, 483] on span "Edit Line Item" at bounding box center [357, 485] width 204 height 20
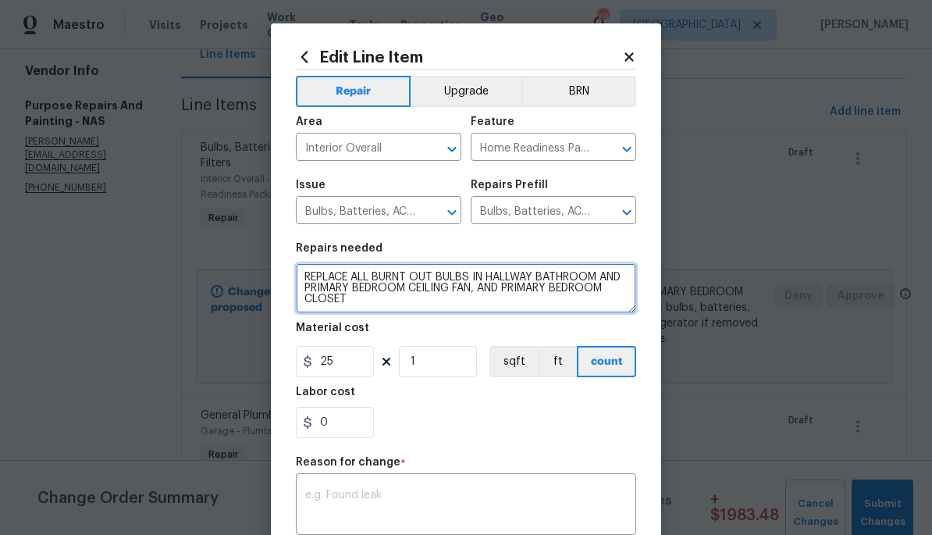
click at [537, 283] on textarea "REPLACE ALL BURNT OUT BULBS IN HALLWAY BATHROOM AND PRIMARY BEDROOM CEILING FAN…" at bounding box center [466, 288] width 340 height 50
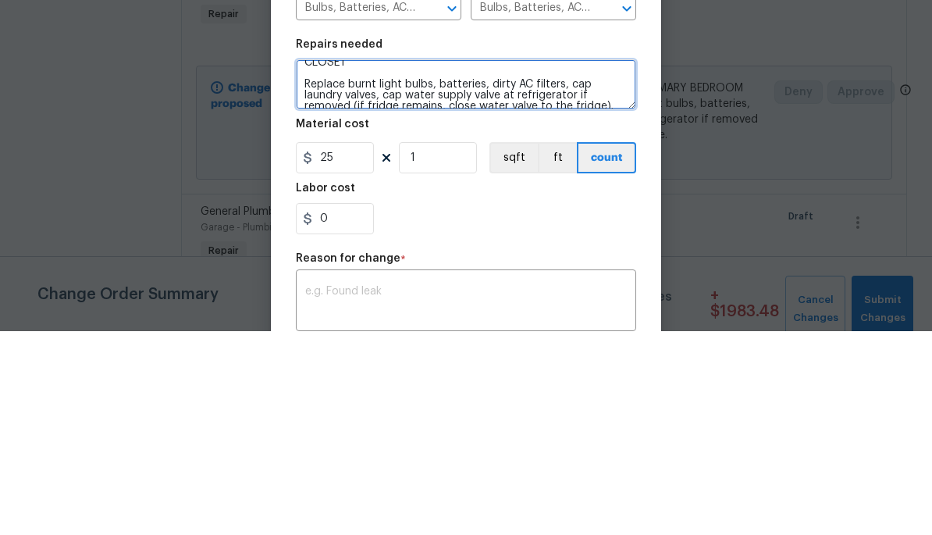
scroll to position [0, 0]
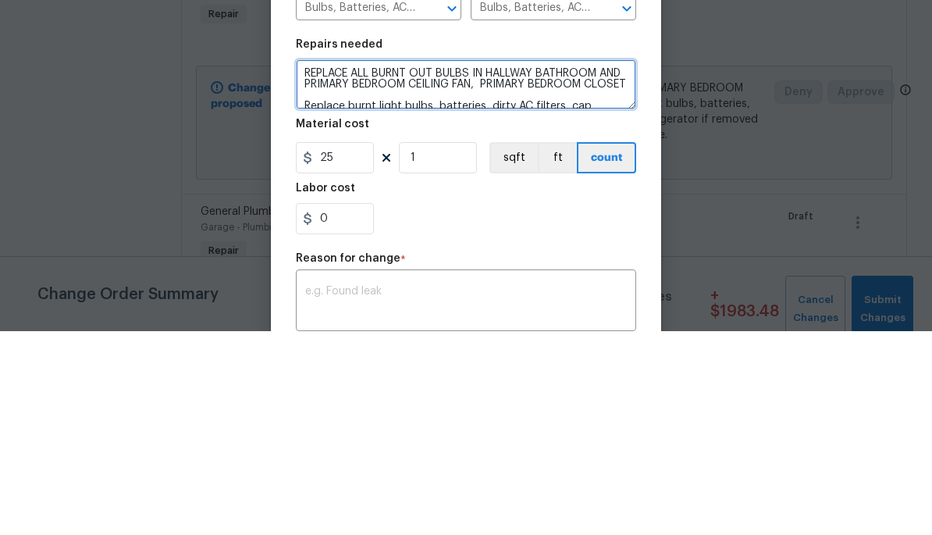
click at [374, 263] on textarea "REPLACE ALL BURNT OUT BULBS IN HALLWAY BATHROOM AND PRIMARY BEDROOM CEILING FAN…" at bounding box center [466, 288] width 340 height 50
click at [453, 263] on textarea "REPLACE ALL BURNT OUT BULBS IN HALLWAY BATHROOM AND PRIMARY BEDROOM CEILING FAN…" at bounding box center [466, 288] width 340 height 50
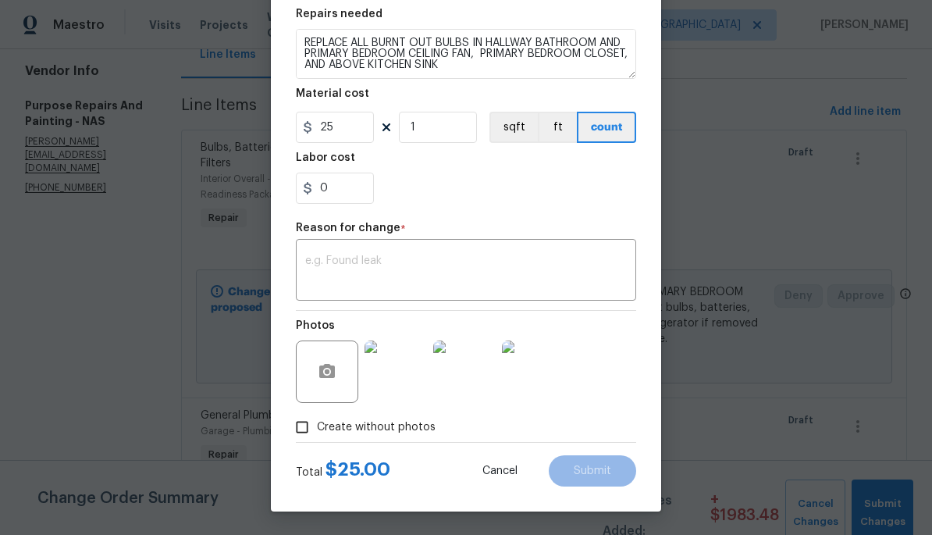
scroll to position [237, 0]
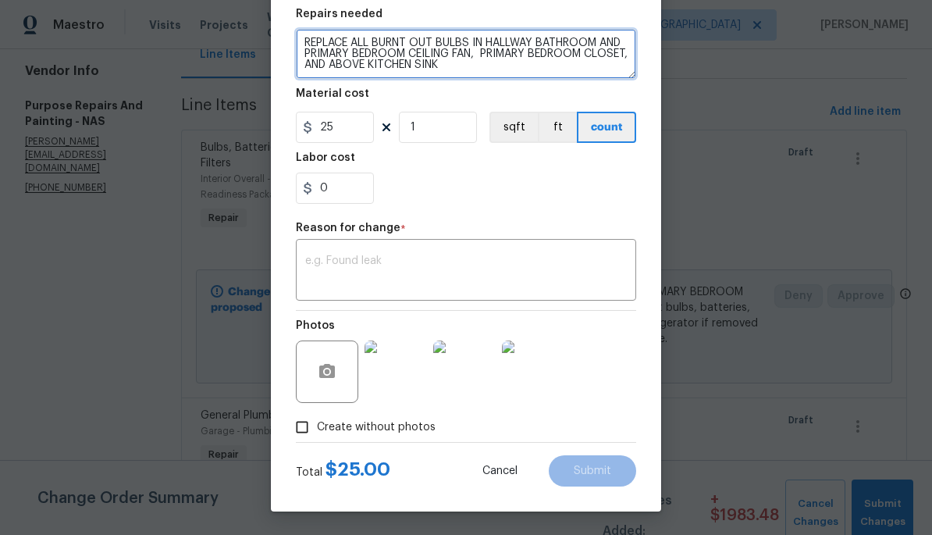
type textarea "REPLACE ALL BURNT OUT BULBS IN HALLWAY BATHROOM AND PRIMARY BEDROOM CEILING FAN…"
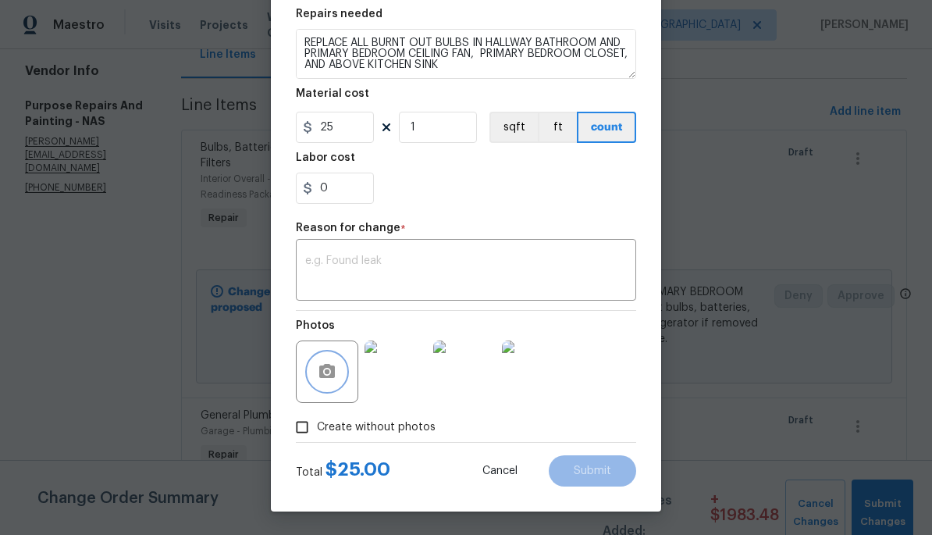
click at [329, 372] on circle "button" at bounding box center [327, 371] width 5 height 5
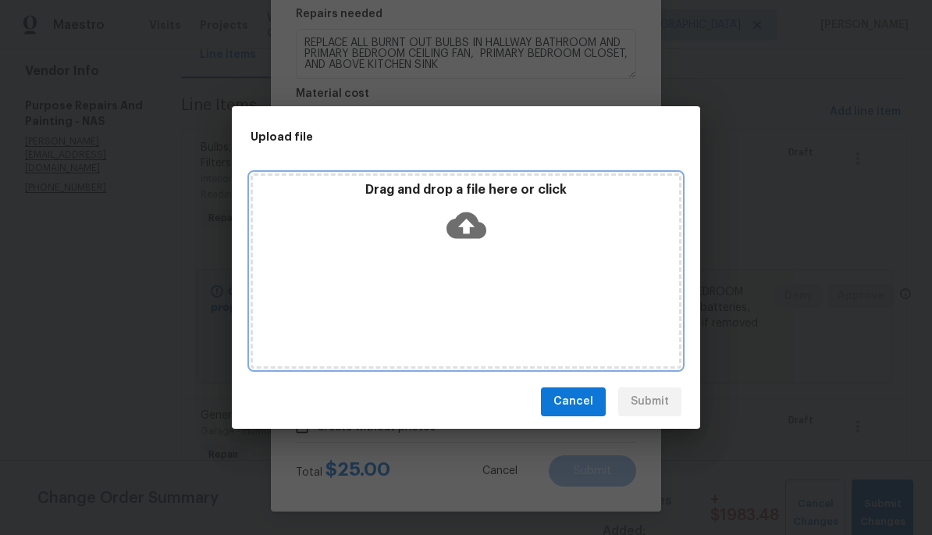
click at [482, 226] on icon at bounding box center [466, 225] width 40 height 27
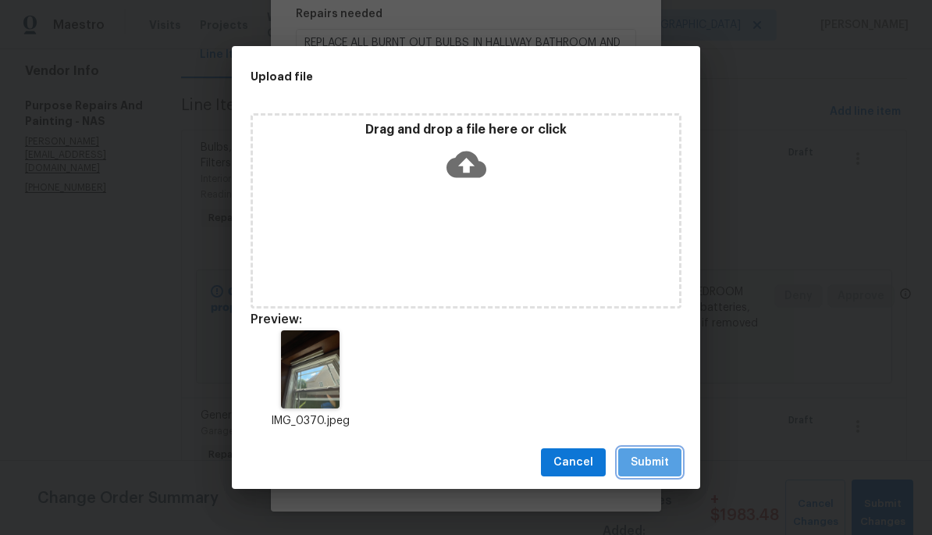
click at [664, 464] on span "Submit" at bounding box center [650, 463] width 38 height 20
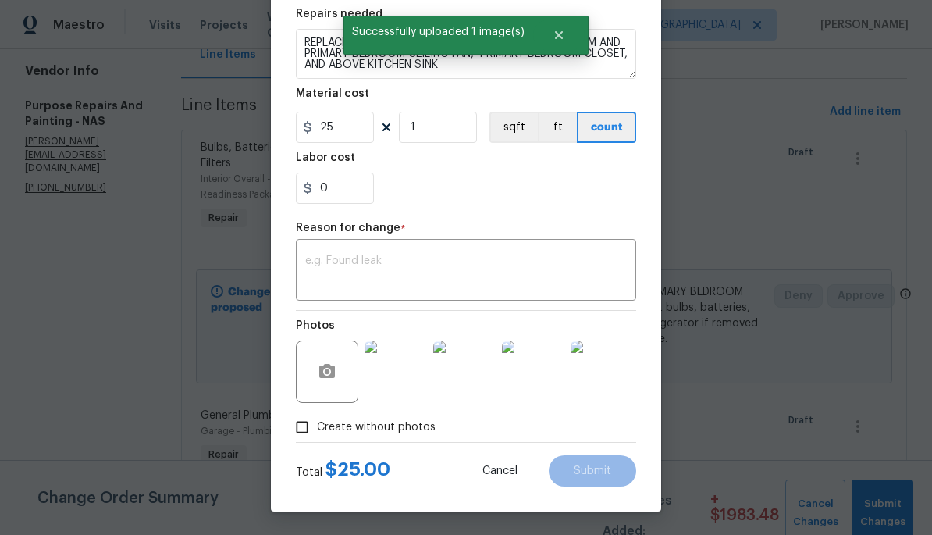
click at [571, 262] on textarea at bounding box center [466, 271] width 322 height 33
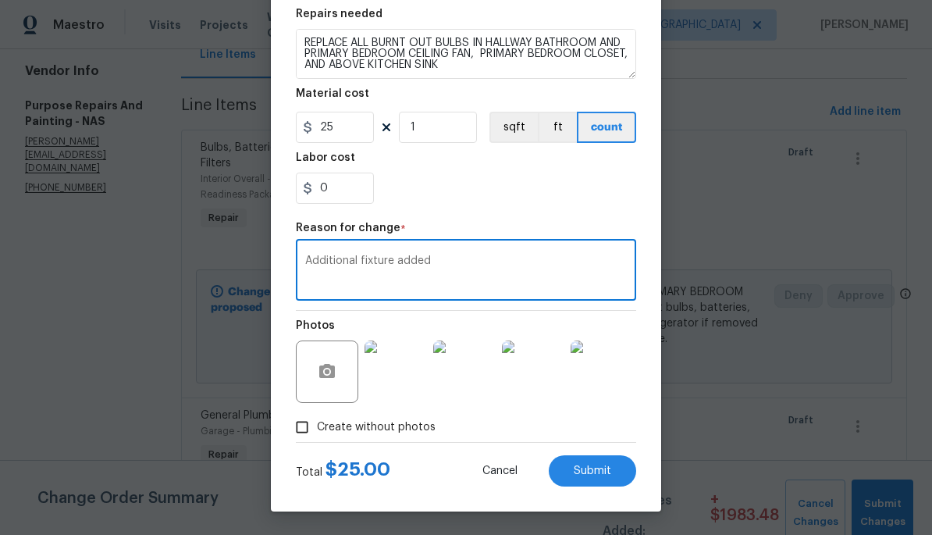
type textarea "Additional fixture added"
click at [609, 471] on span "Submit" at bounding box center [592, 471] width 37 height 12
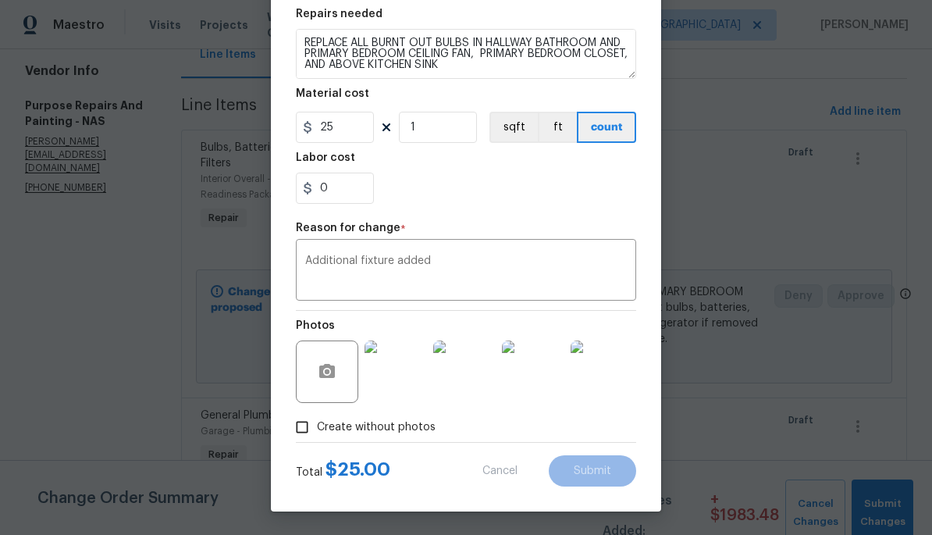
type textarea "REPLACE ALL BURNT OUT BULBS IN HALLWAY BATHROOM AND PRIMARY BEDROOM CEILING FAN…"
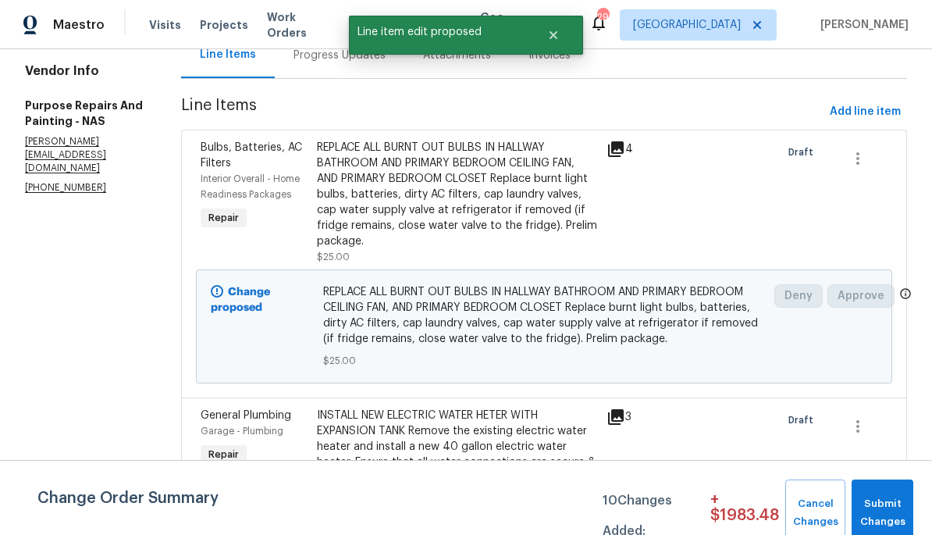
scroll to position [0, 0]
click at [875, 119] on span "Add line item" at bounding box center [865, 112] width 71 height 20
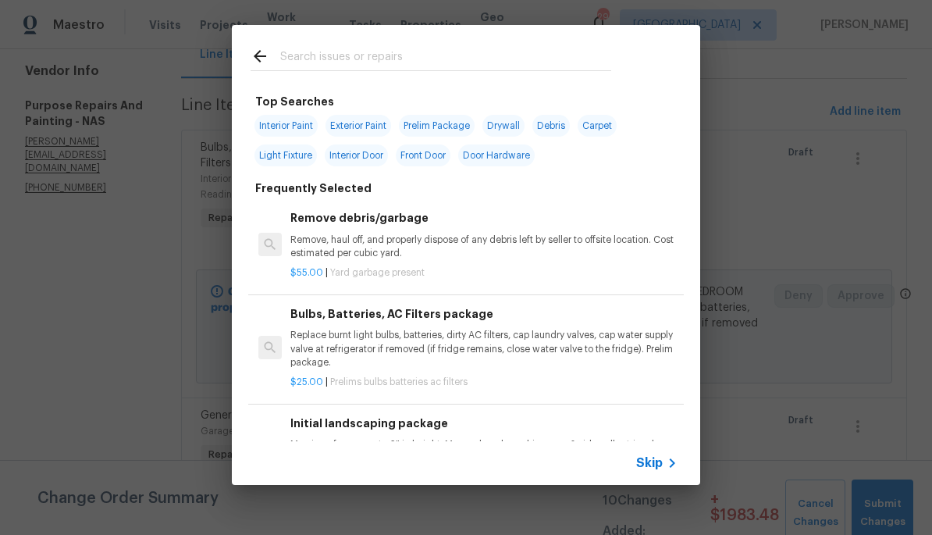
click at [563, 62] on input "text" at bounding box center [445, 58] width 331 height 23
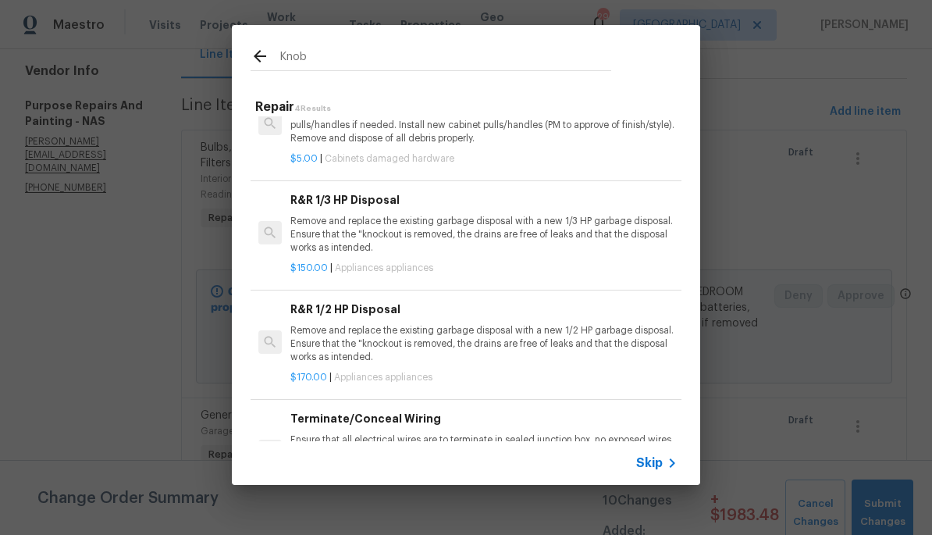
scroll to position [46, 0]
click at [607, 69] on input "Knob" at bounding box center [445, 58] width 331 height 23
type input "K"
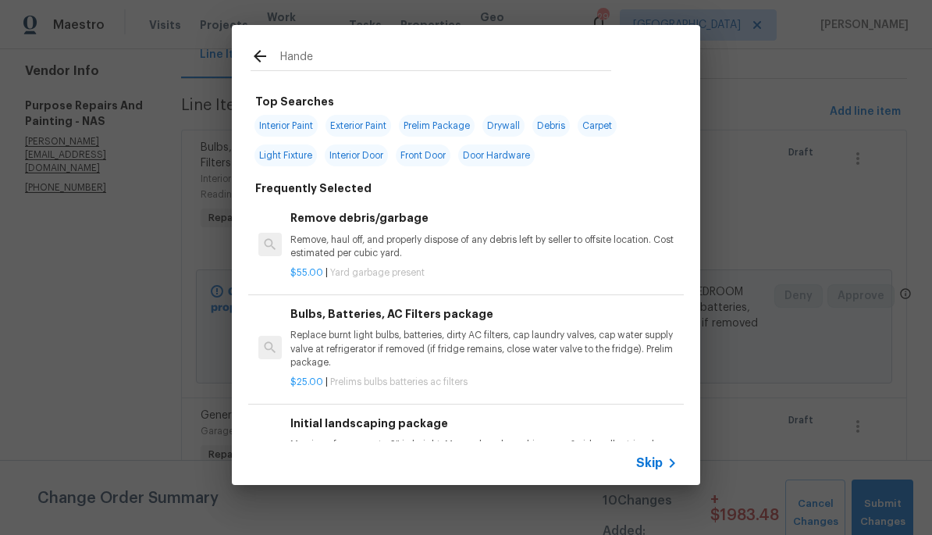
type input "Handel"
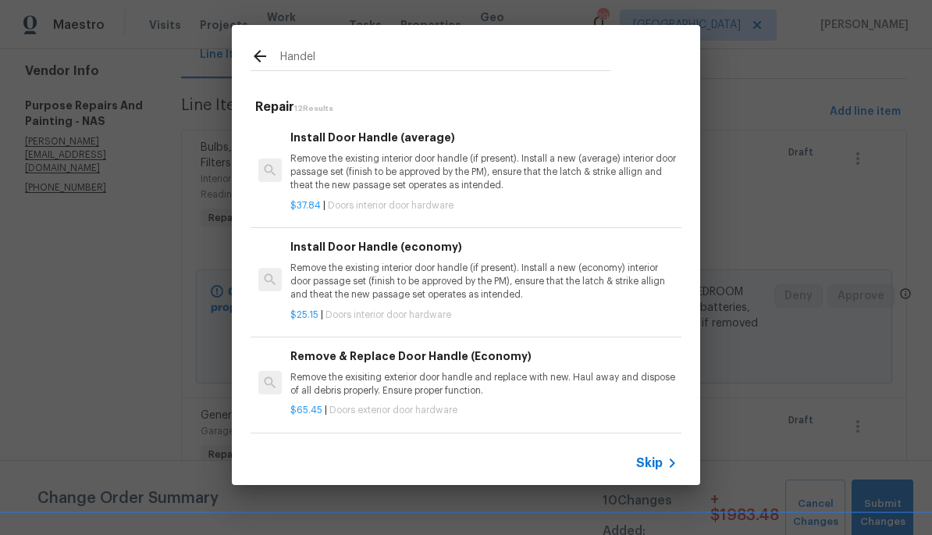
click at [613, 283] on p "Remove the existing interior door handle (if present). Install a new (economy) …" at bounding box center [483, 281] width 387 height 40
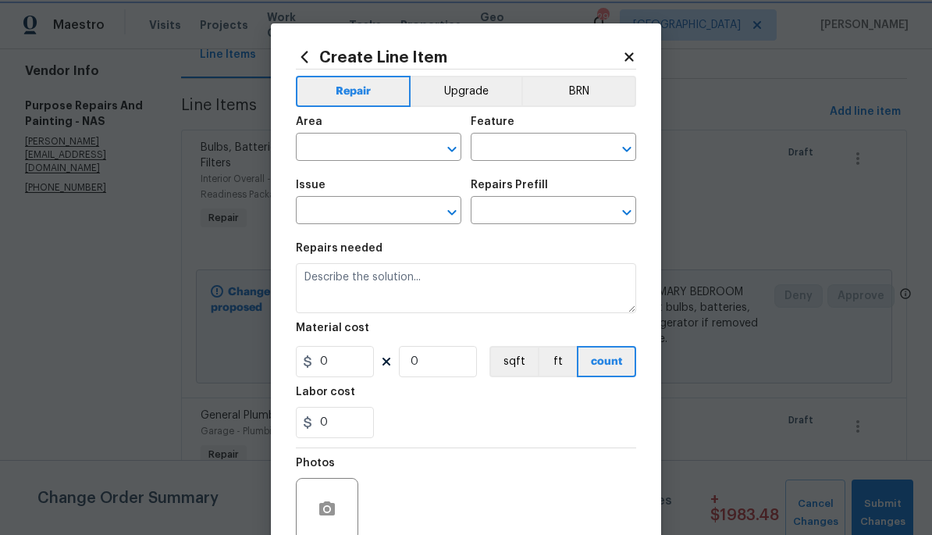
type input "Interior Door"
type input "Interior Door Hardware"
type input "Install Door Handle (economy) $25.15"
type textarea "Remove the existing interior door handle (if present). Install a new (economy) …"
type input "25.15"
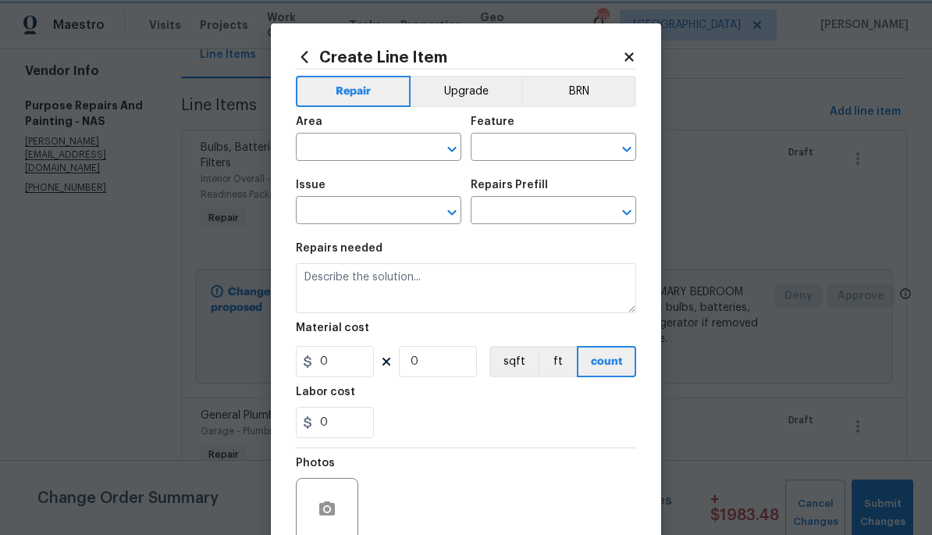
type input "1"
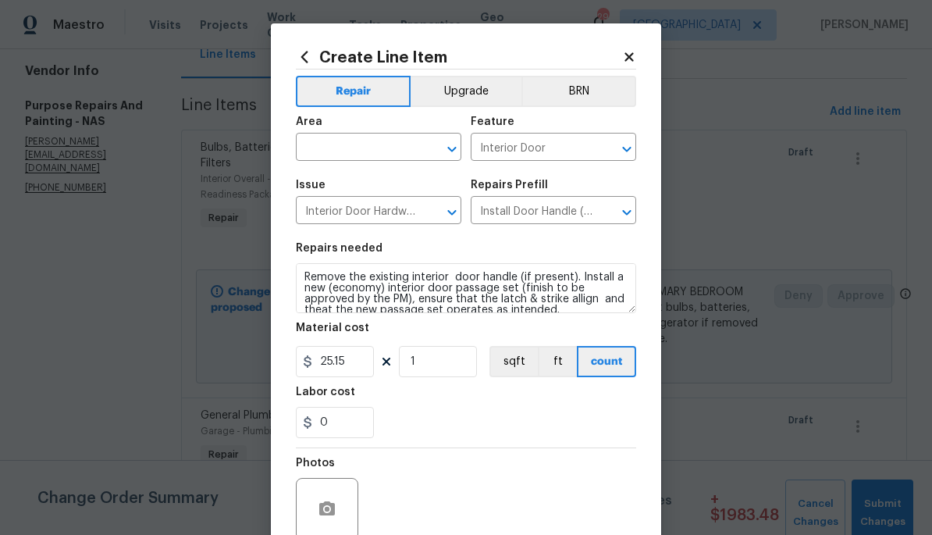
click at [378, 142] on input "text" at bounding box center [357, 149] width 122 height 24
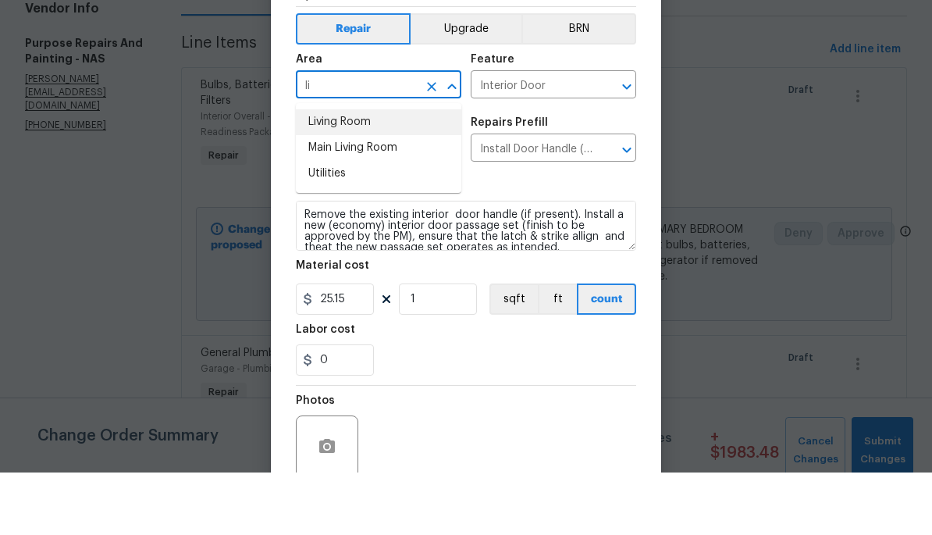
click at [376, 172] on li "Living Room" at bounding box center [378, 185] width 165 height 26
type input "Living Room"
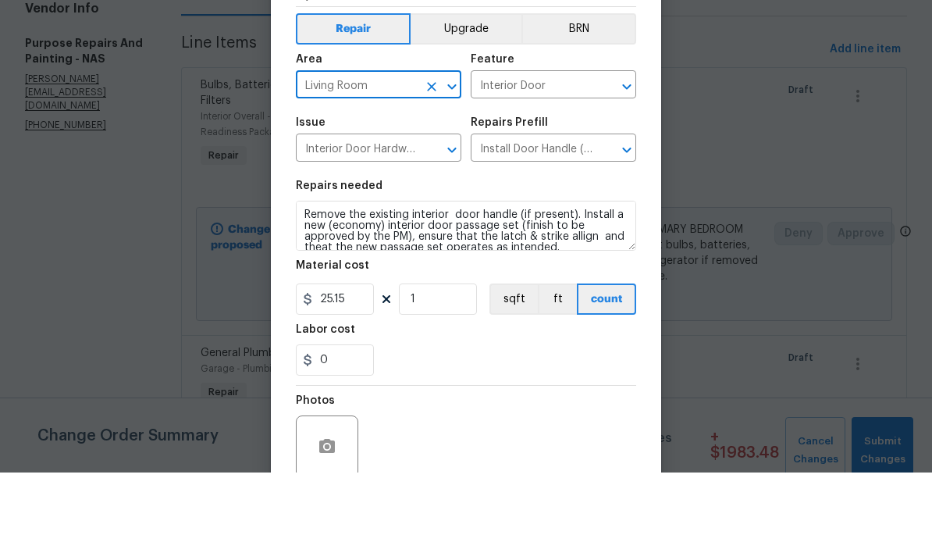
scroll to position [5, 0]
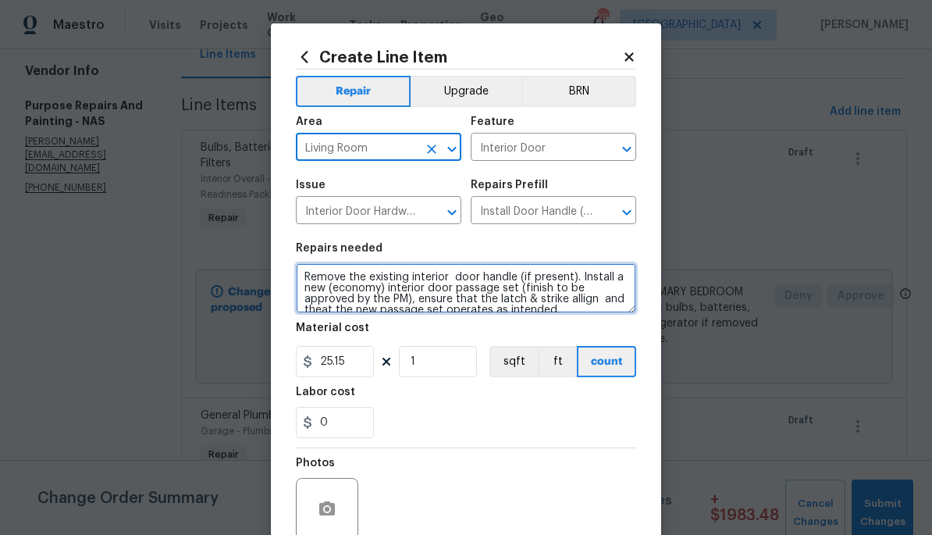
click at [313, 279] on textarea "Remove the existing interior door handle (if present). Install a new (economy) …" at bounding box center [466, 288] width 340 height 50
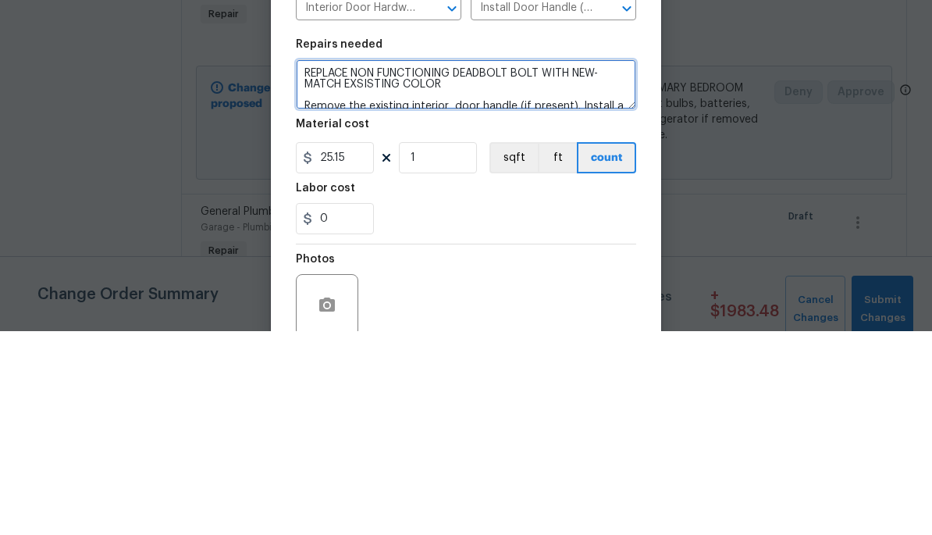
click at [382, 263] on textarea "REPLACE NON FUNCTIONING DEADBOLT BOLT WITH NEW-MATCH EXSISTING COLOR Remove the…" at bounding box center [466, 288] width 340 height 50
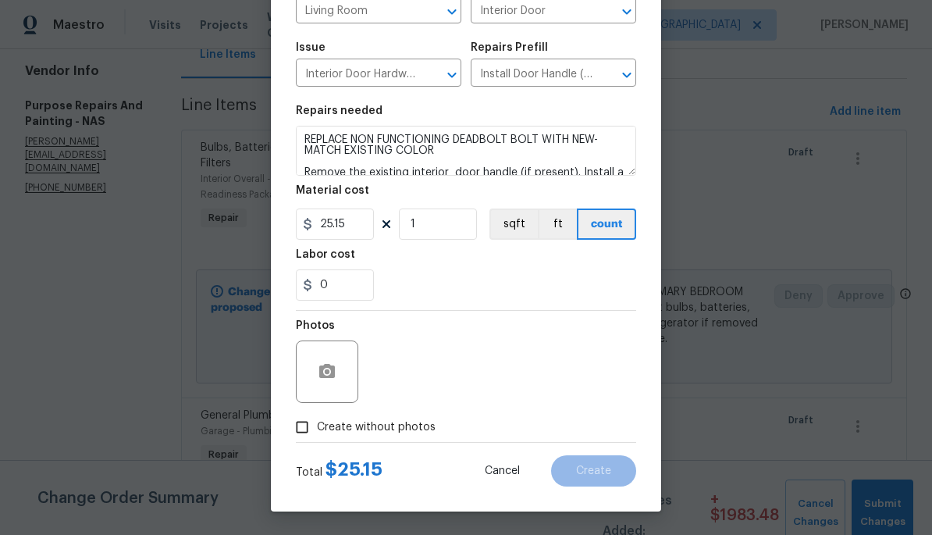
scroll to position [140, 0]
click at [320, 369] on icon "button" at bounding box center [327, 371] width 16 height 14
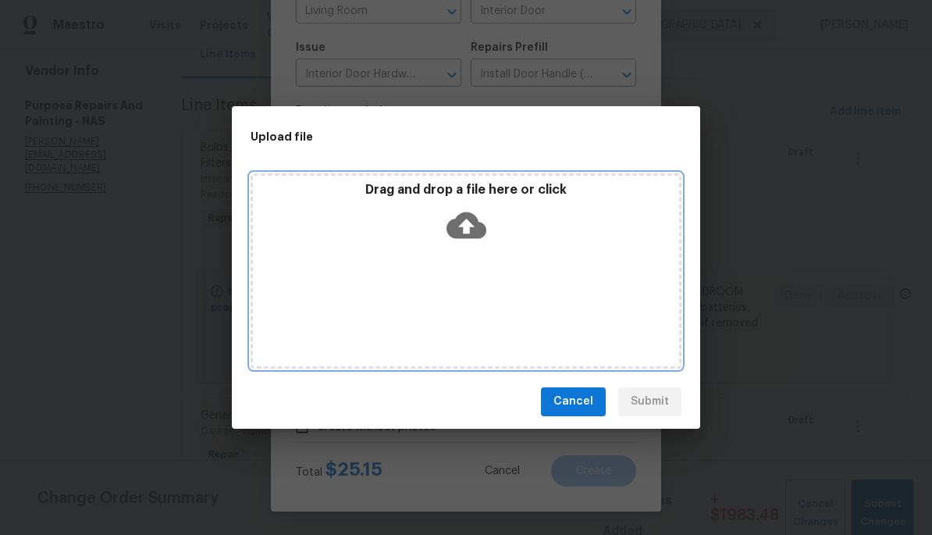
click at [475, 215] on icon at bounding box center [466, 225] width 40 height 27
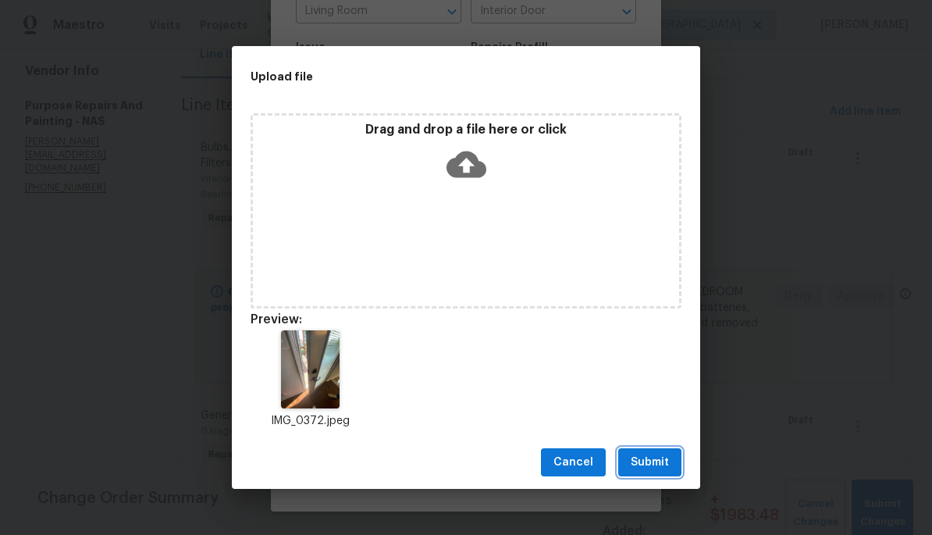
click at [652, 457] on span "Submit" at bounding box center [650, 463] width 38 height 20
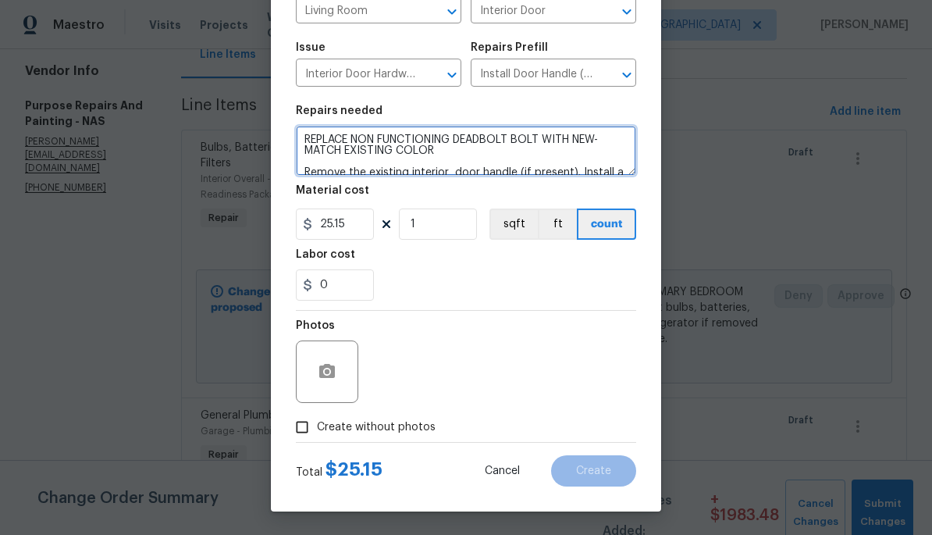
click at [464, 154] on textarea "REPLACE NON FUNCTIONING DEADBOLT BOLT WITH NEW-MATCH EXISTING COLOR Remove the …" at bounding box center [466, 151] width 340 height 50
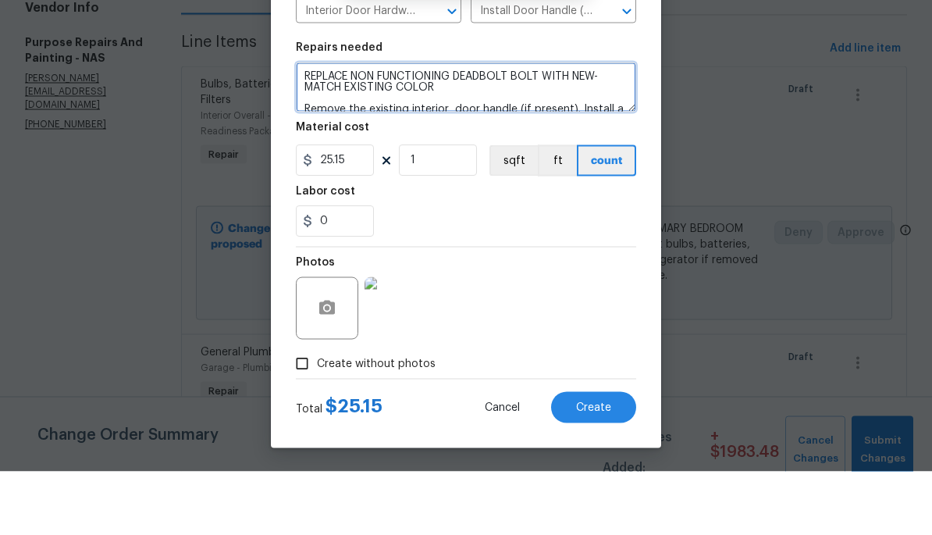
click at [547, 126] on textarea "REPLACE NON FUNCTIONING DEADBOLT BOLT WITH NEW-MATCH EXISTING COLOR Remove the …" at bounding box center [466, 151] width 340 height 50
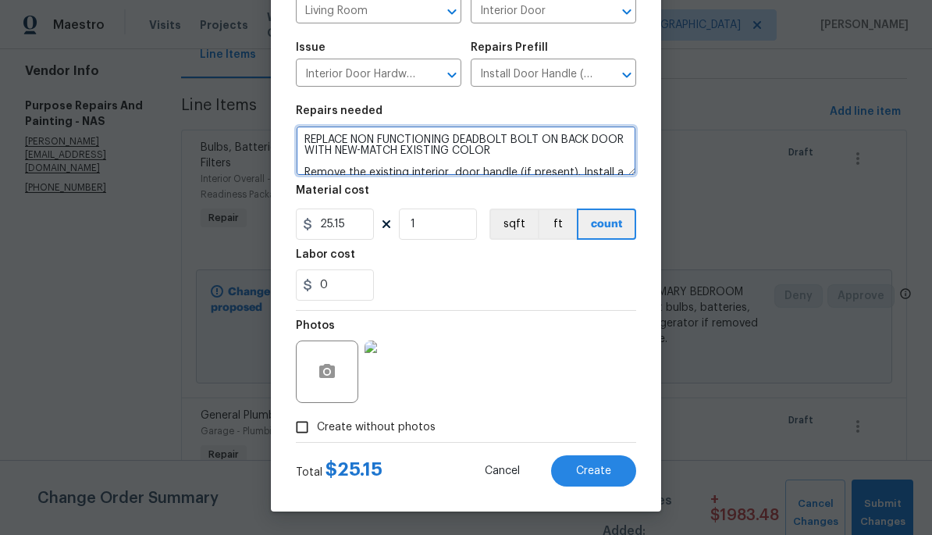
type textarea "REPLACE NON FUNCTIONING DEADBOLT BOLT ON BACK DOOR WITH NEW-MATCH EXISTING COLO…"
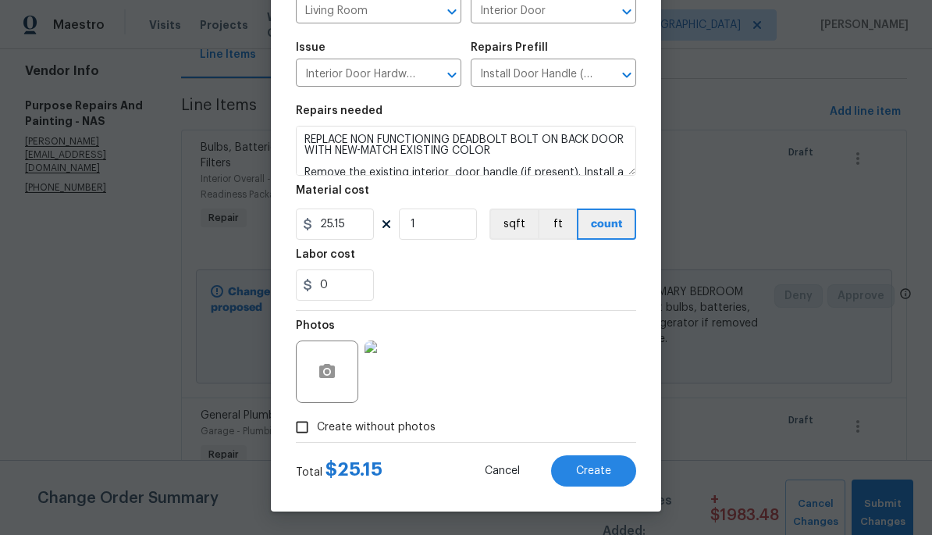
click at [602, 469] on span "Create" at bounding box center [593, 471] width 35 height 12
type input "0"
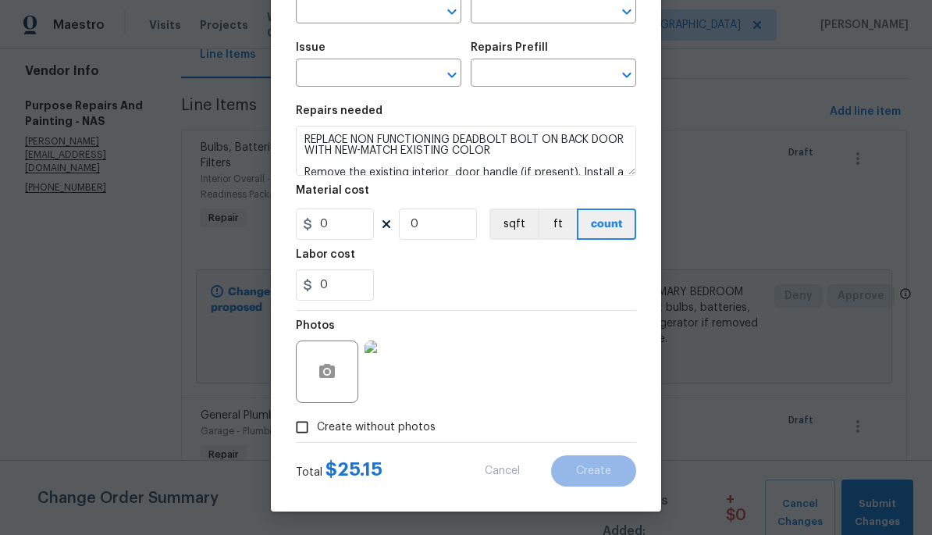
scroll to position [0, 0]
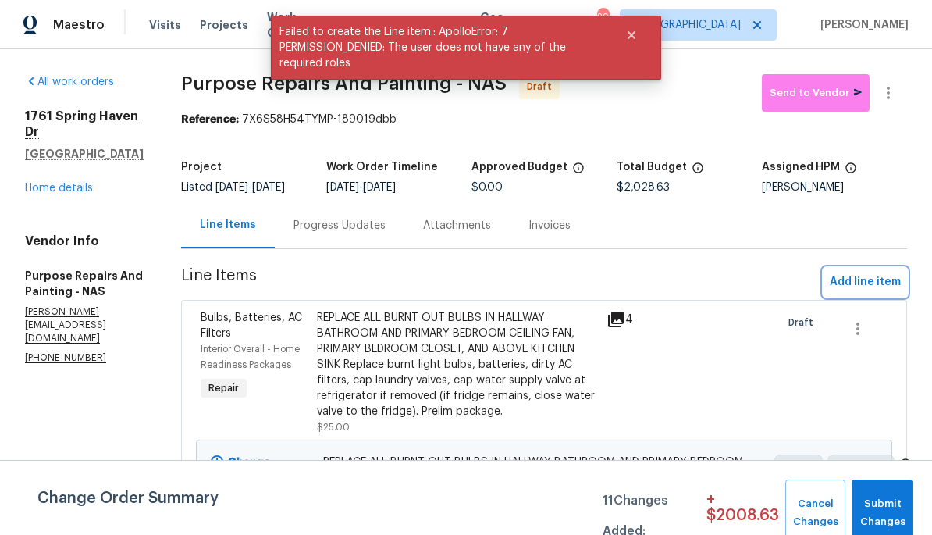
click at [867, 291] on span "Add line item" at bounding box center [865, 282] width 71 height 20
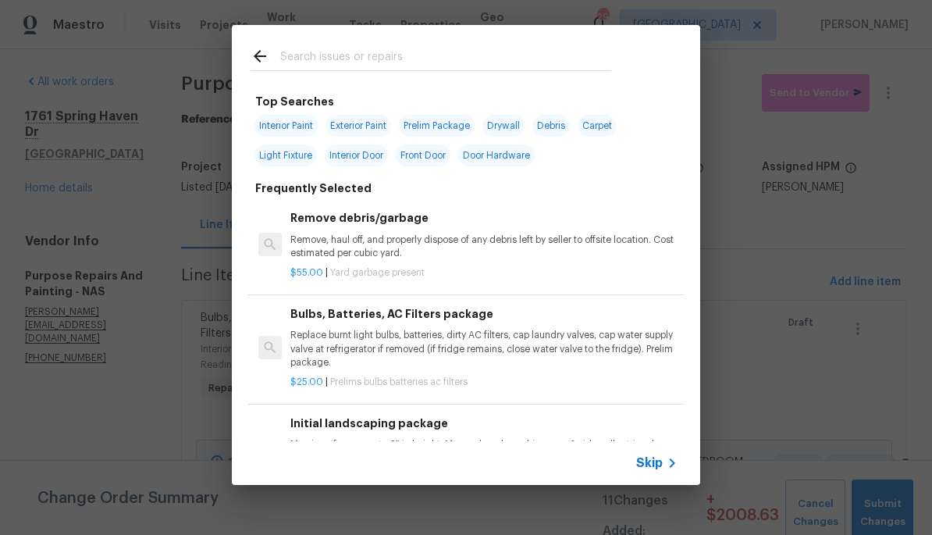
click at [516, 56] on input "text" at bounding box center [445, 58] width 331 height 23
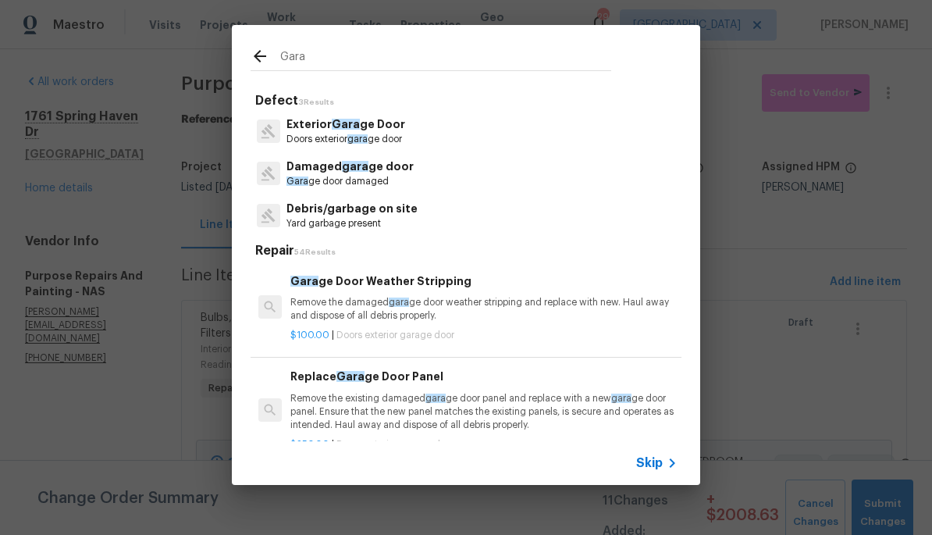
scroll to position [-8, -1]
click at [563, 61] on input "Gara" at bounding box center [445, 58] width 331 height 23
type input "G"
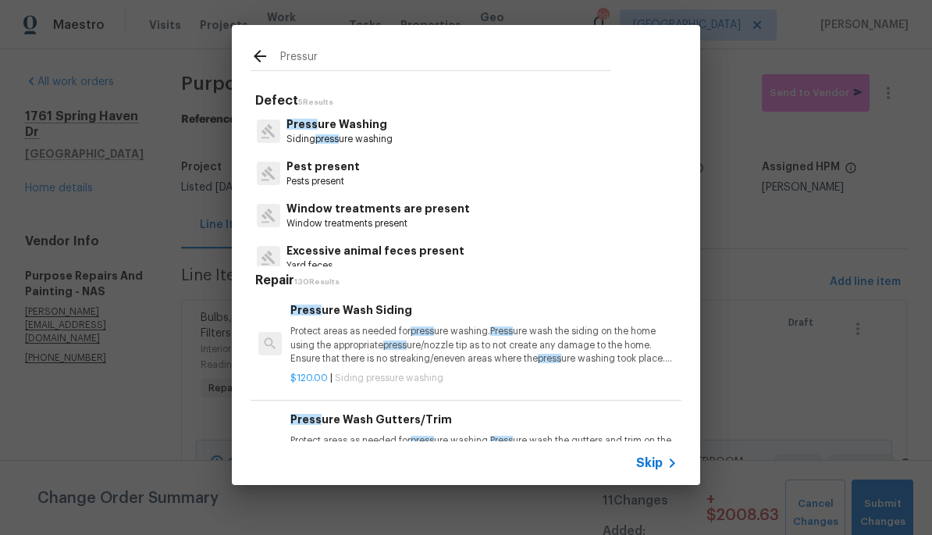
type input "Pressure"
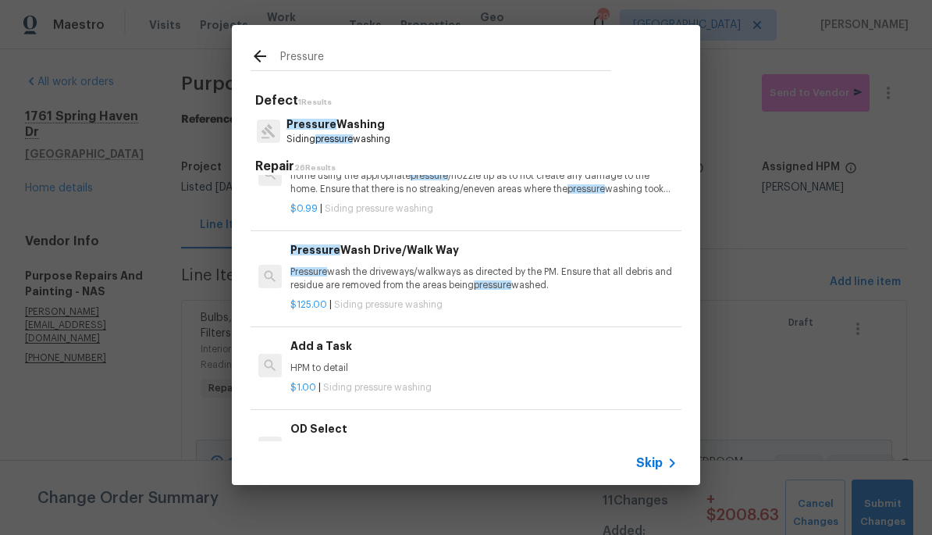
scroll to position [166, 0]
click at [450, 365] on p "HPM to detail" at bounding box center [483, 366] width 387 height 13
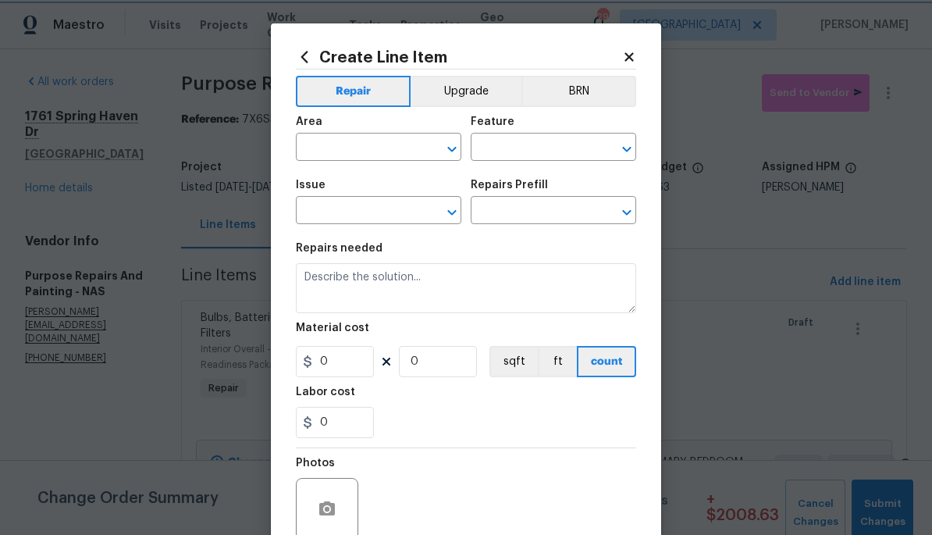
type input "Siding"
type input "Pressure Washing"
type input "Add a Task $1.00"
type textarea "HPM to detail"
type input "1"
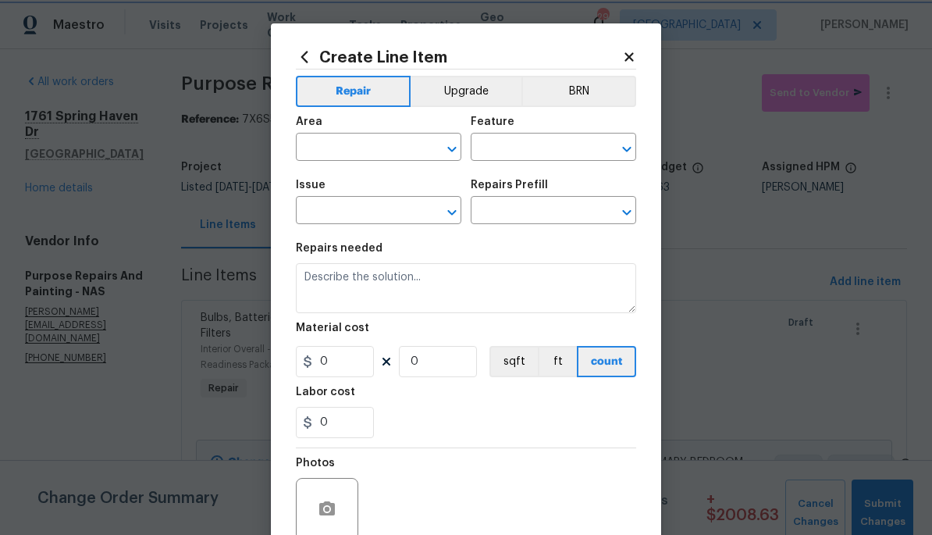
type input "1"
click at [393, 150] on input "text" at bounding box center [357, 149] width 122 height 24
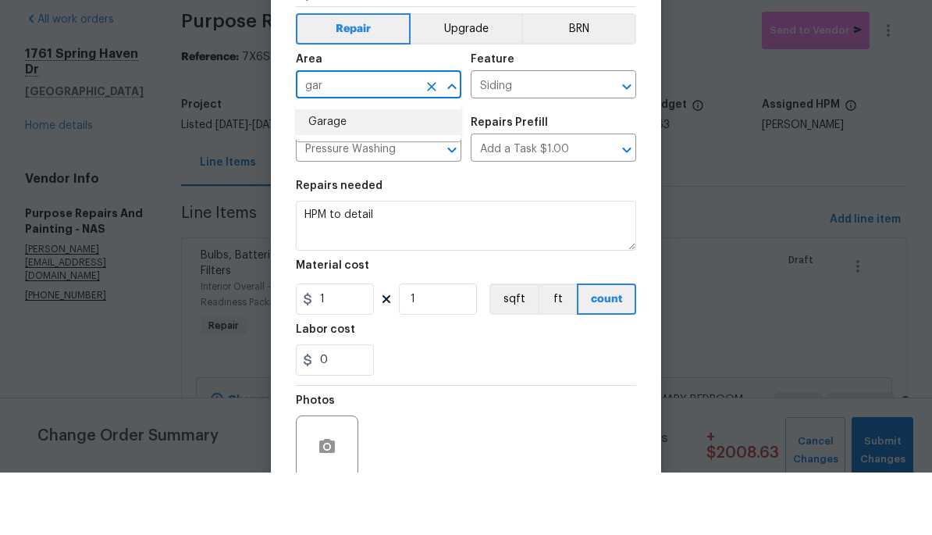
click at [425, 172] on li "Garage" at bounding box center [378, 185] width 165 height 26
type input "Garage"
click at [553, 137] on input "Siding" at bounding box center [532, 149] width 122 height 24
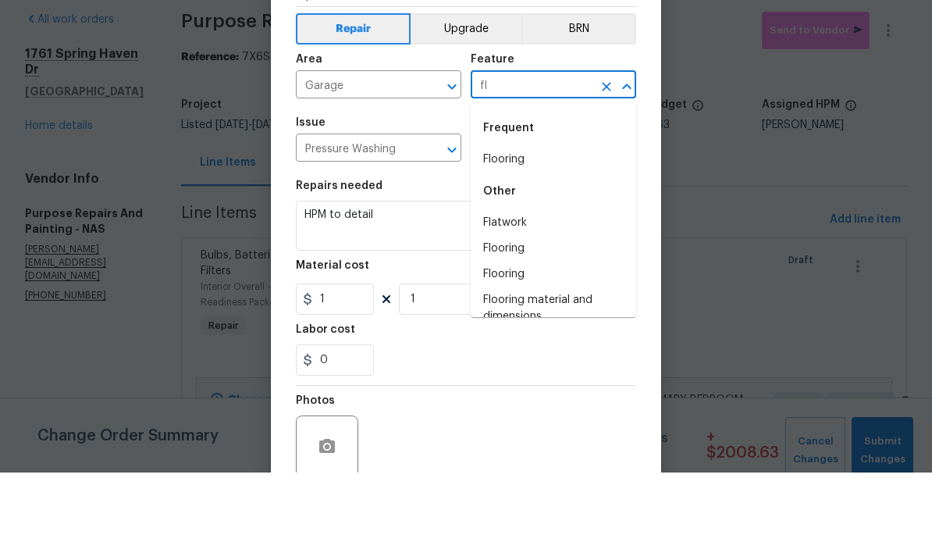
click at [521, 172] on div "Frequent" at bounding box center [553, 190] width 165 height 37
click at [528, 209] on li "Flooring" at bounding box center [553, 222] width 165 height 26
type input "Flooring"
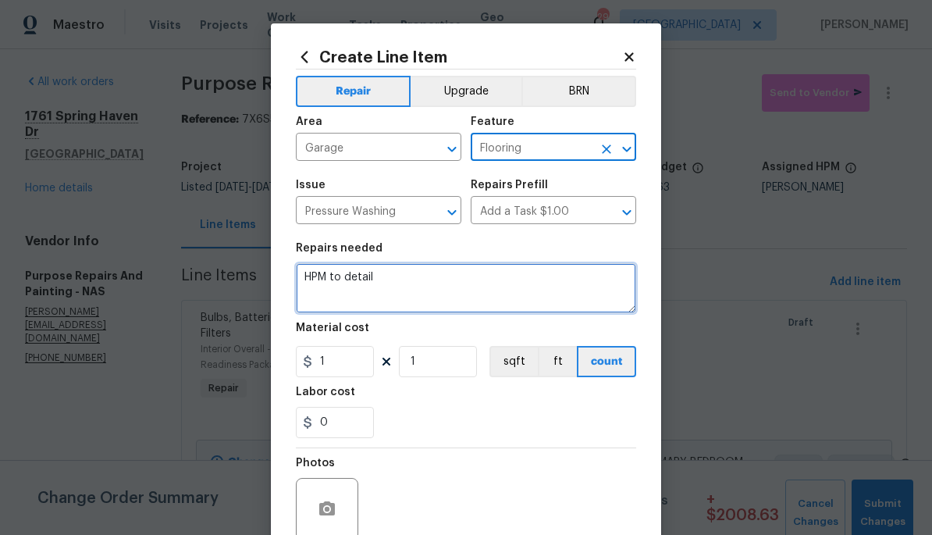
click at [400, 281] on textarea "HPM to detail" at bounding box center [466, 288] width 340 height 50
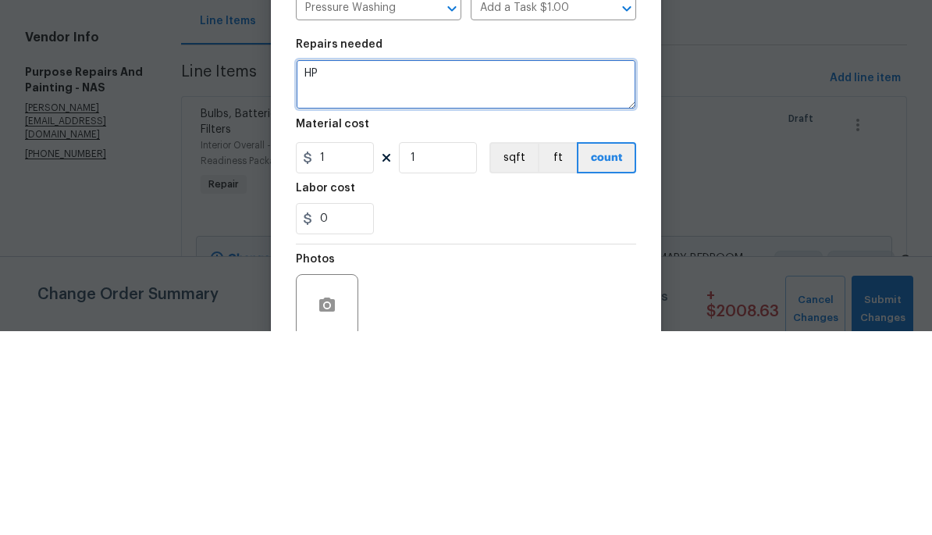
type textarea "H"
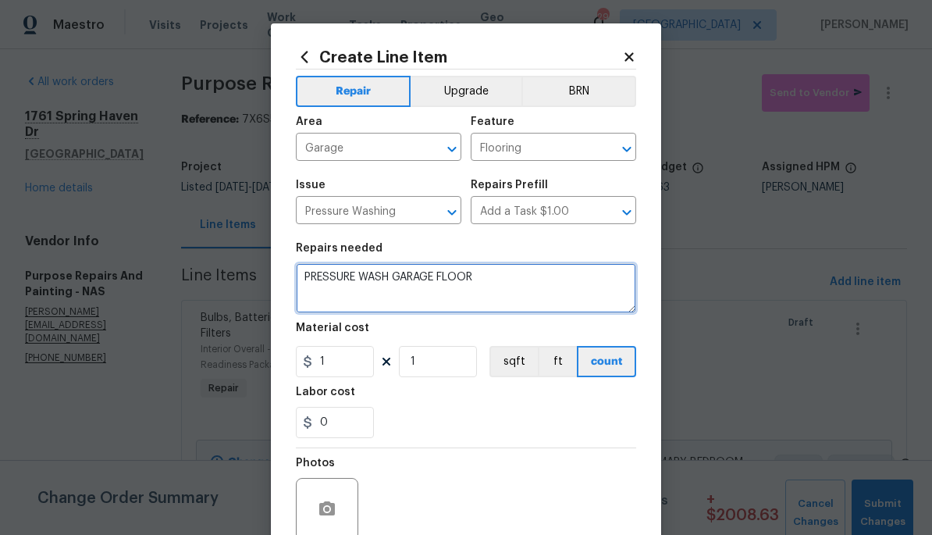
type textarea "PRESSURE WASH GARAGE FLOOR"
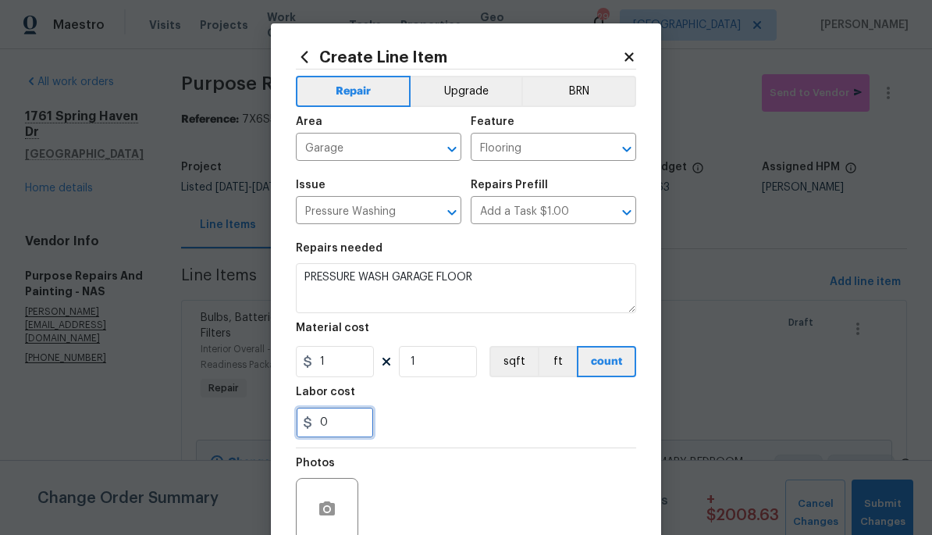
click at [350, 425] on input "0" at bounding box center [335, 422] width 78 height 31
type input "100"
click at [318, 495] on div "Repair Upgrade BRN Area Garage ​ Feature Flooring ​ Issue Pressure Washing ​ Re…" at bounding box center [466, 324] width 340 height 510
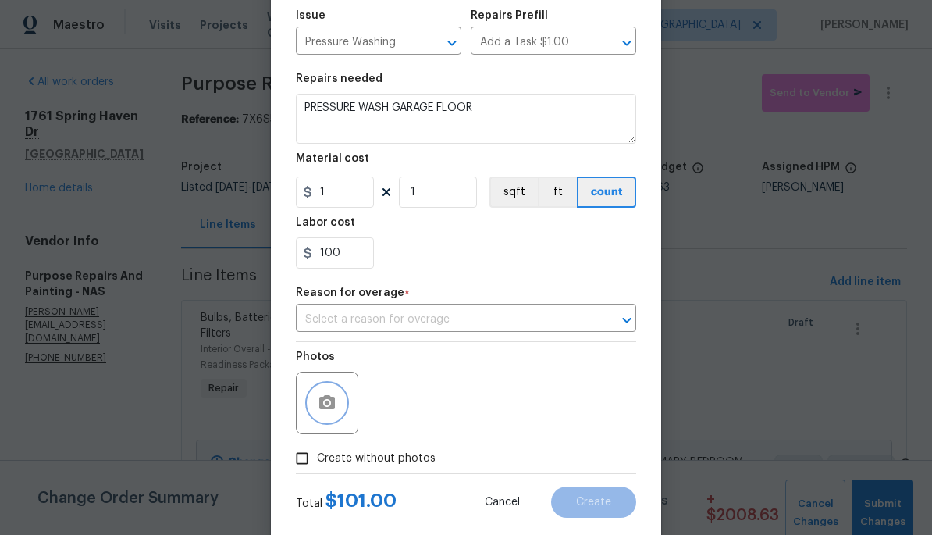
scroll to position [168, 0]
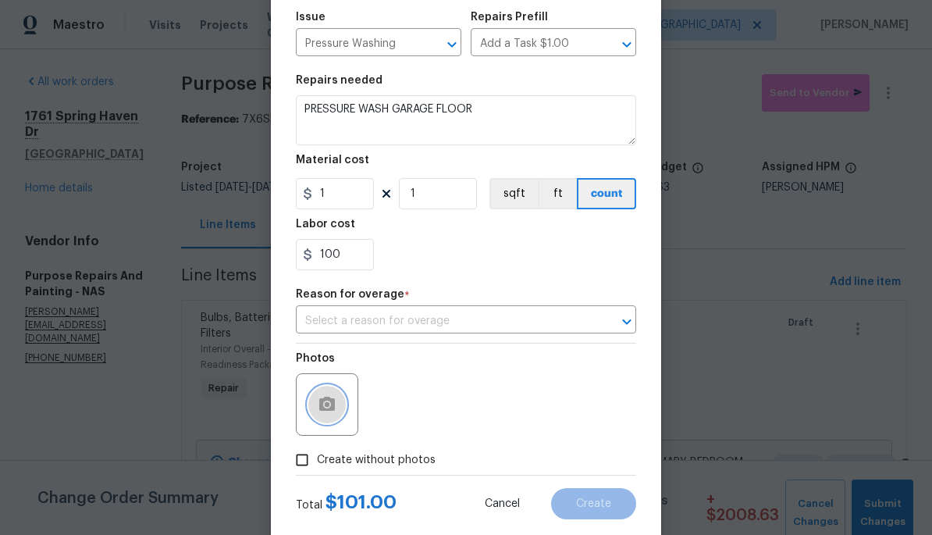
click at [318, 413] on icon "button" at bounding box center [327, 404] width 19 height 19
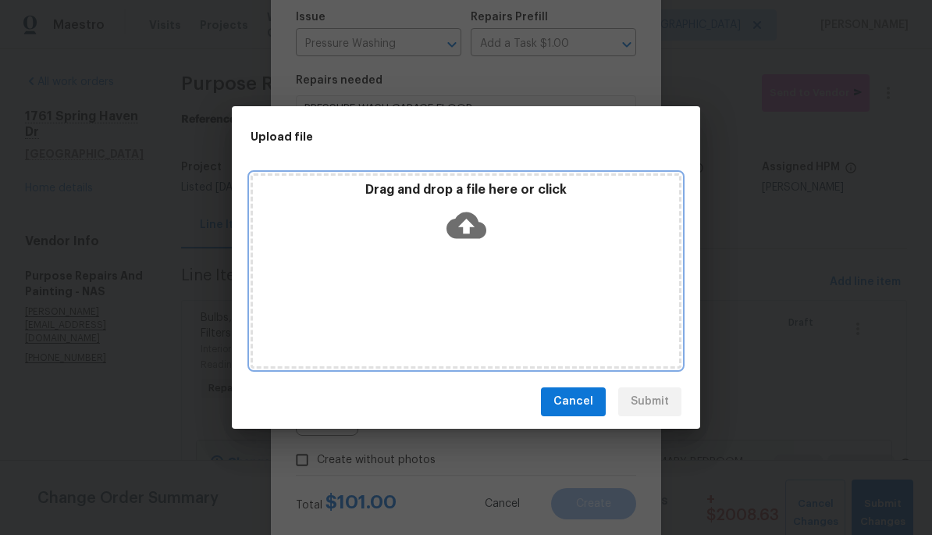
click at [477, 231] on icon at bounding box center [466, 225] width 40 height 27
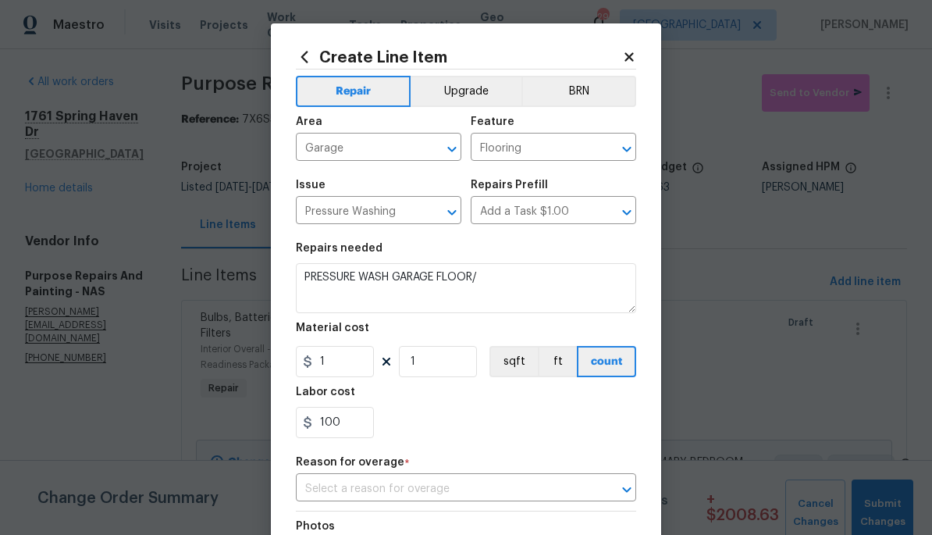
scroll to position [168, 0]
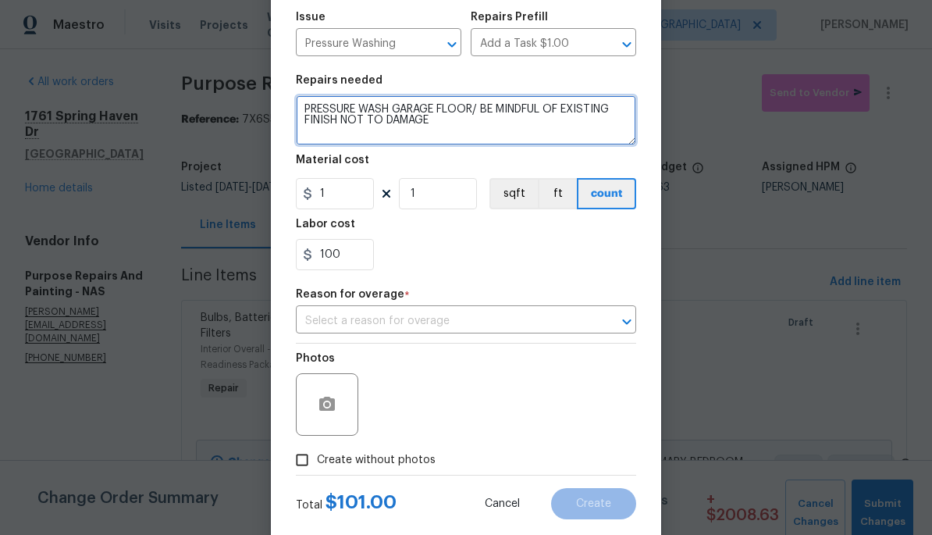
type textarea "PRESSURE WASH GARAGE FLOOR/ BE MINDFUL OF EXISTING FINISH NOT TO DAMAGE"
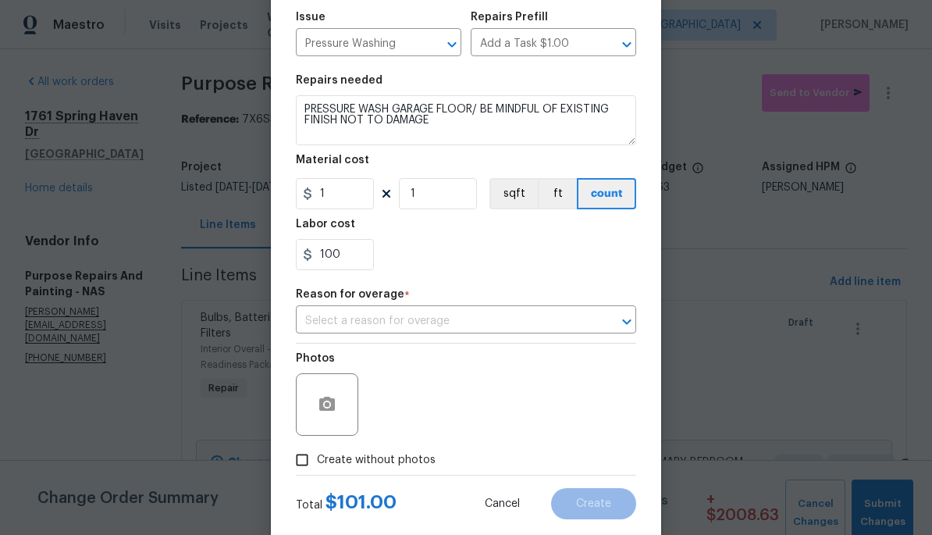
click at [517, 328] on input "text" at bounding box center [444, 321] width 297 height 24
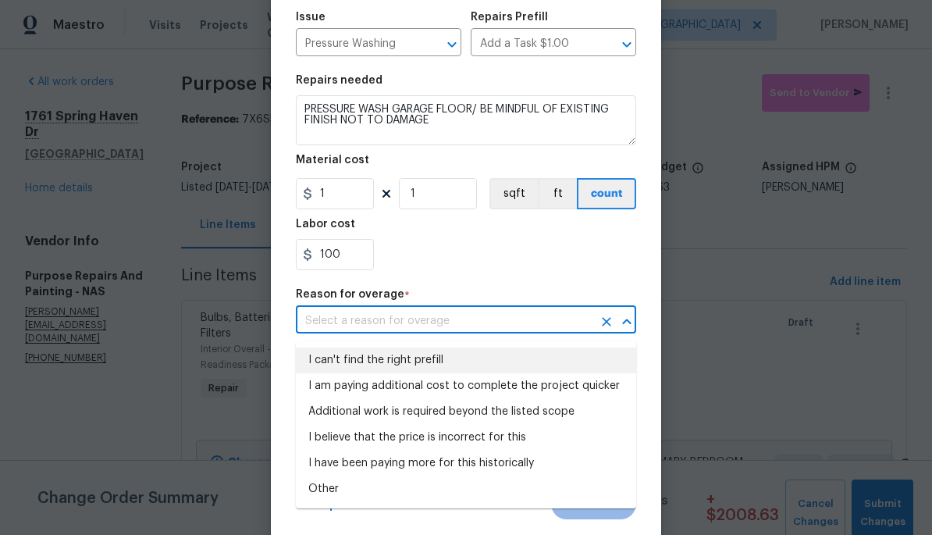
click at [498, 351] on li "I can't find the right prefill" at bounding box center [466, 360] width 340 height 26
type input "I can't find the right prefill"
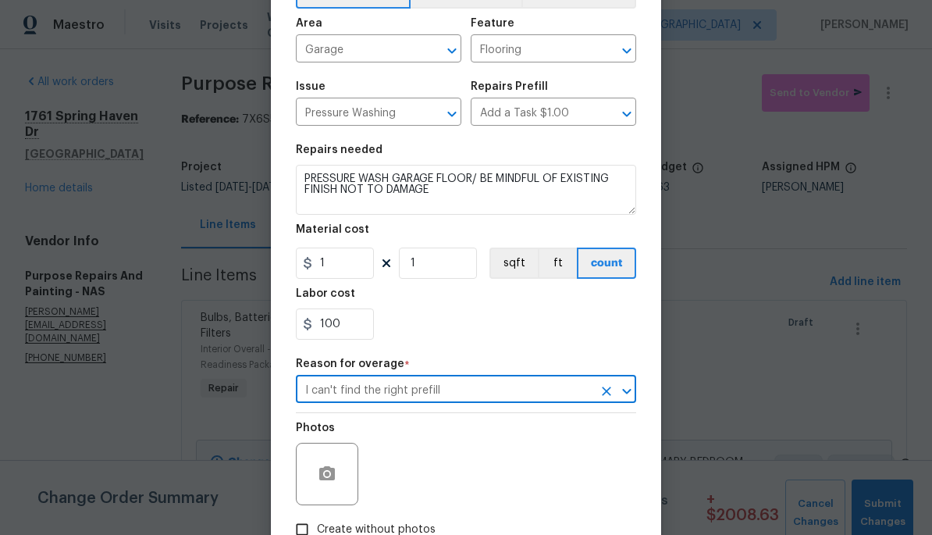
scroll to position [164, 0]
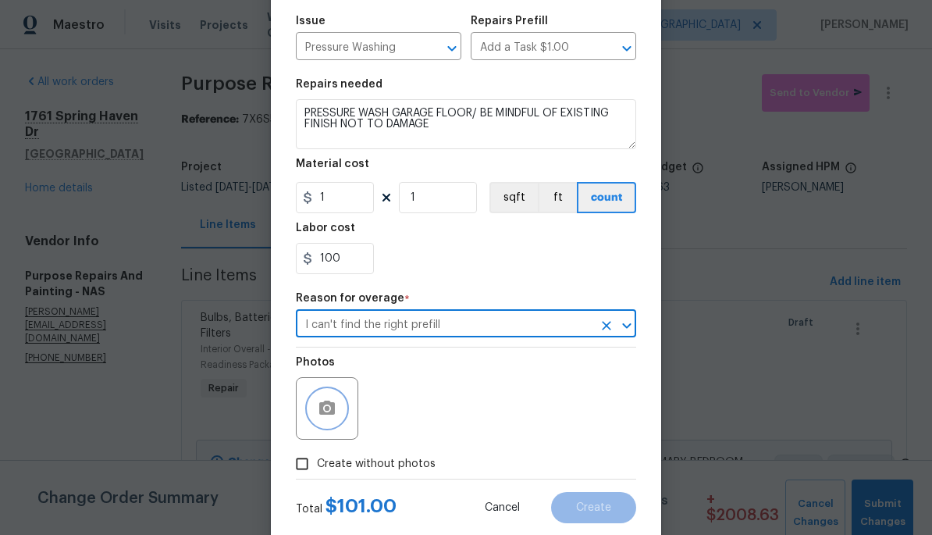
click at [342, 423] on button "button" at bounding box center [326, 407] width 37 height 37
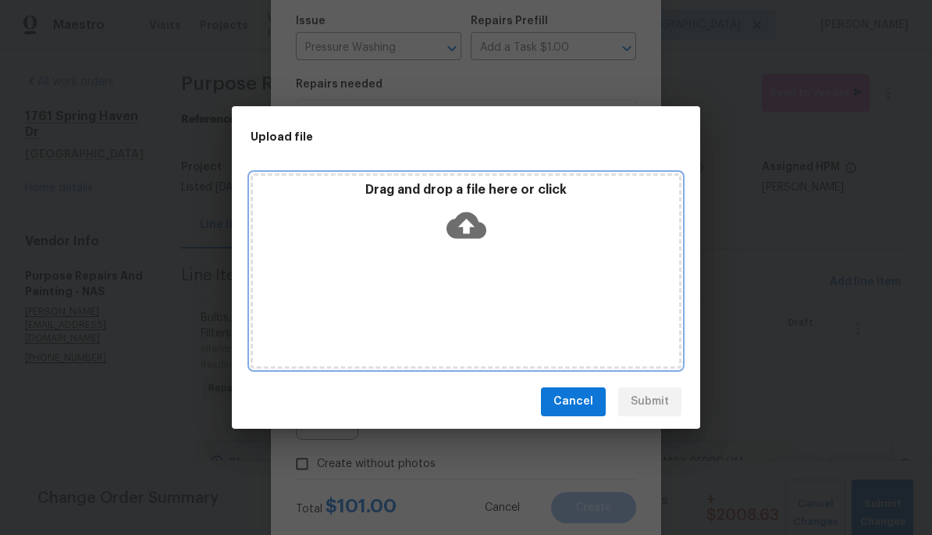
click at [481, 224] on icon at bounding box center [466, 225] width 40 height 27
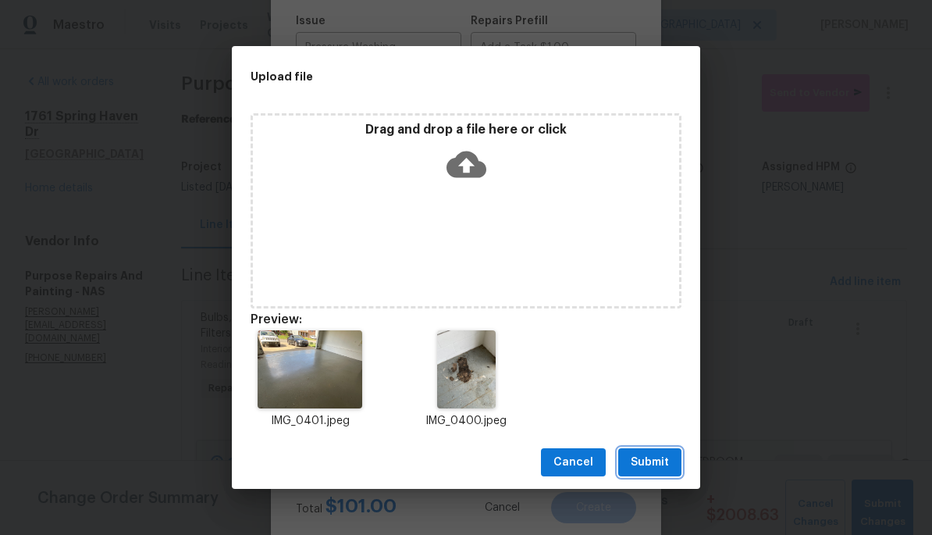
click at [667, 464] on span "Submit" at bounding box center [650, 463] width 38 height 20
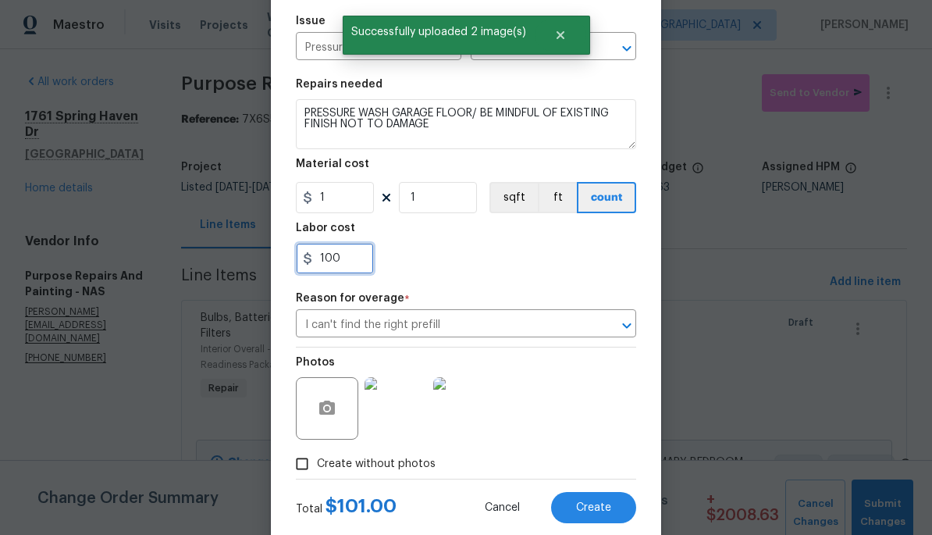
click at [355, 265] on input "100" at bounding box center [335, 258] width 78 height 31
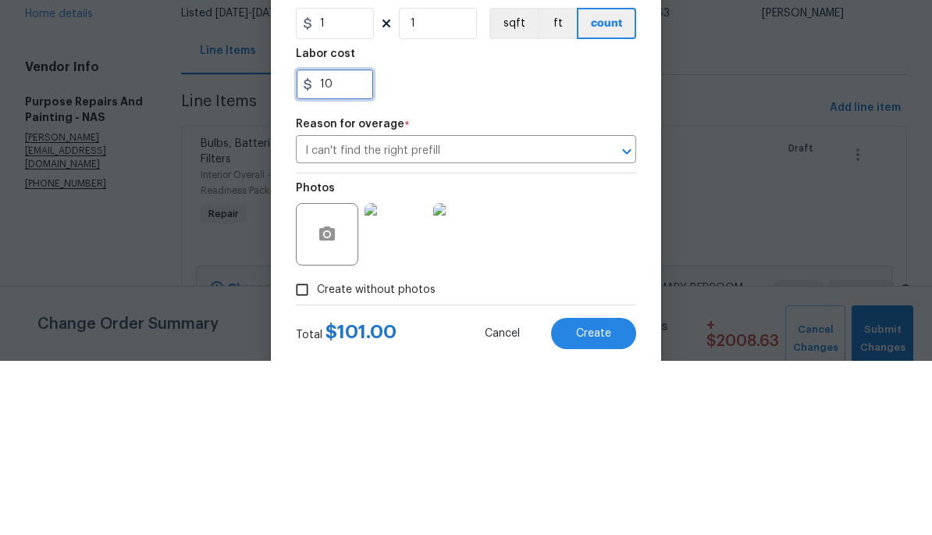
type input "1"
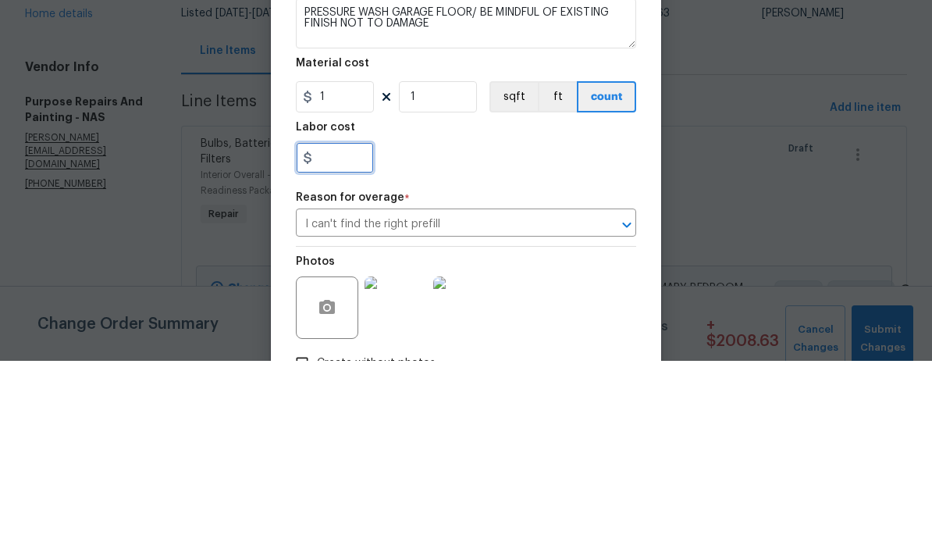
scroll to position [92, 0]
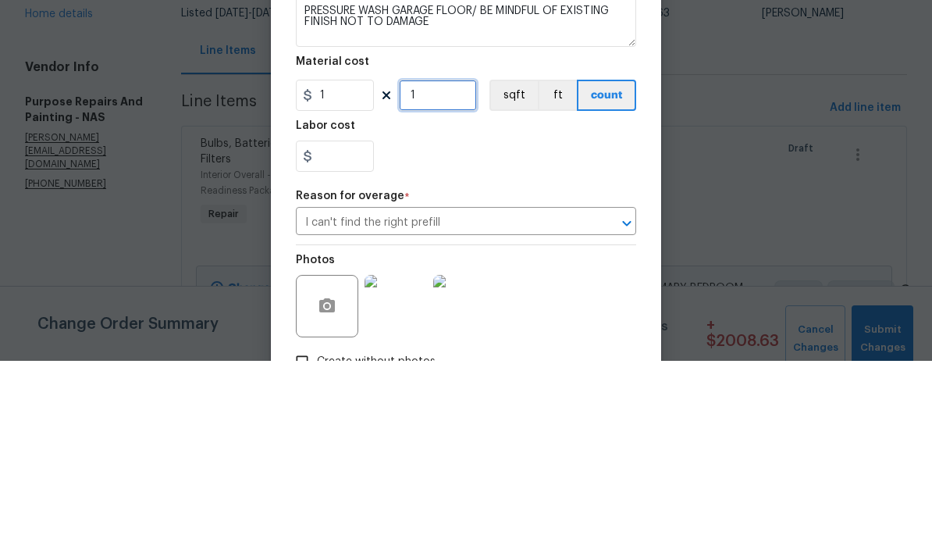
click at [465, 254] on input "1" at bounding box center [438, 269] width 78 height 31
type input "0"
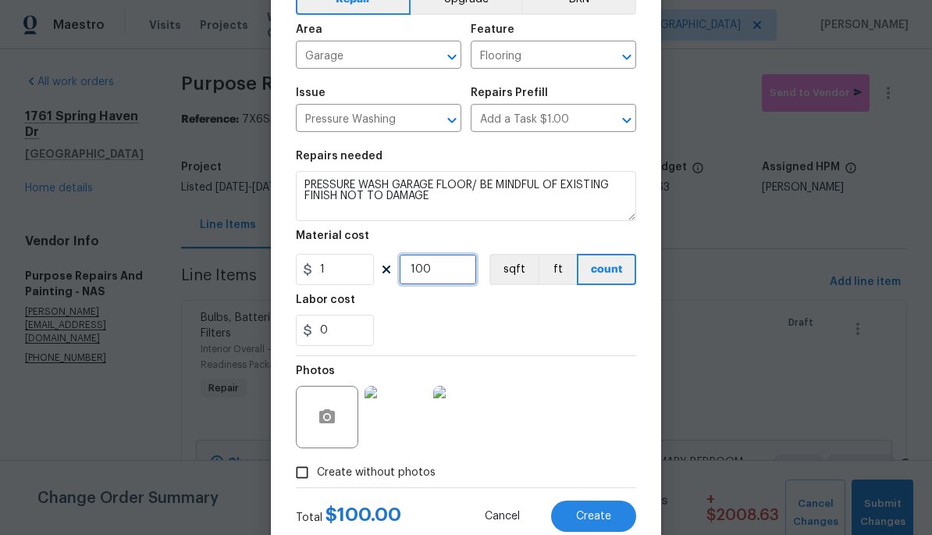
type input "100"
click at [606, 513] on span "Create" at bounding box center [593, 516] width 35 height 12
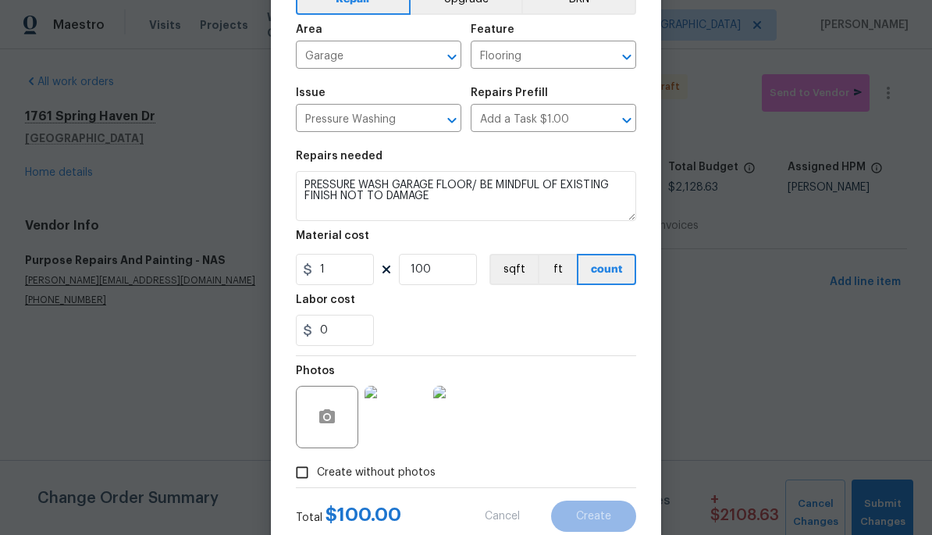
type input "0"
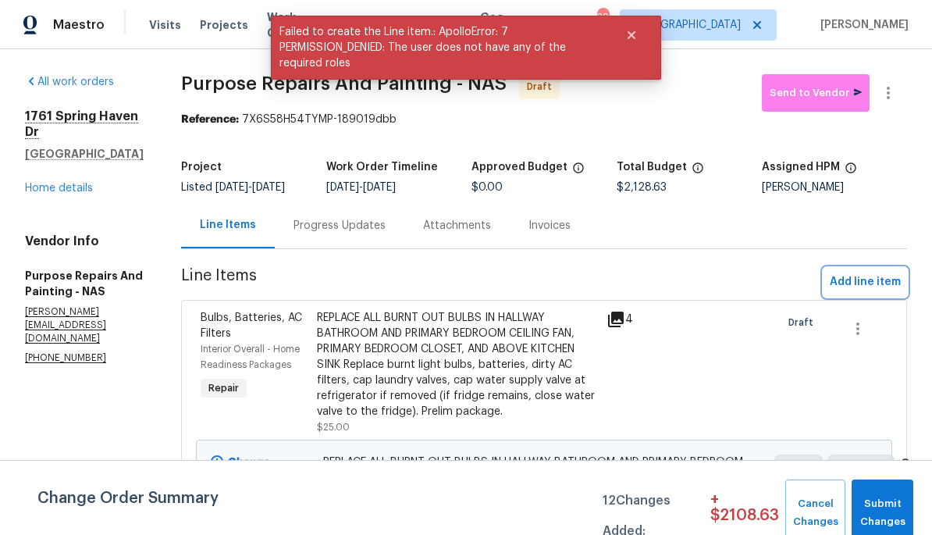
click at [876, 288] on span "Add line item" at bounding box center [865, 282] width 71 height 20
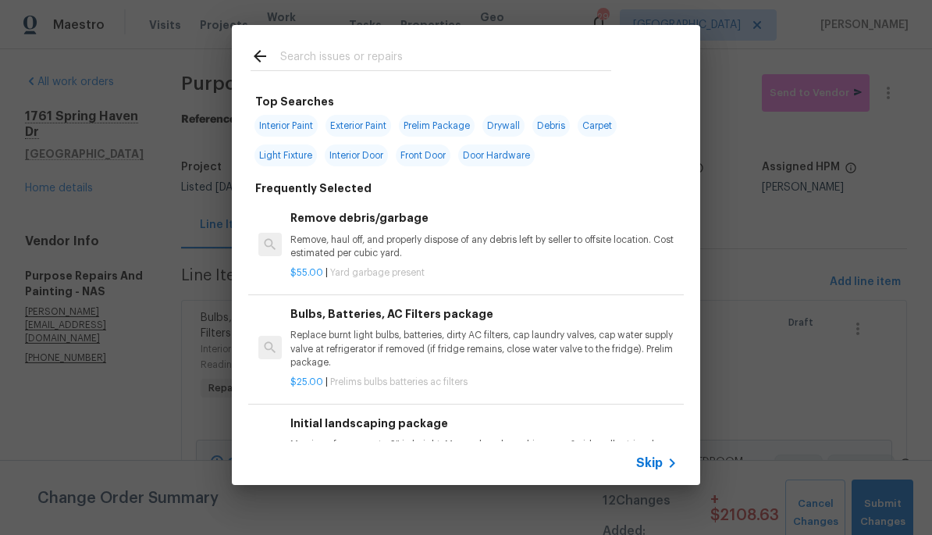
click at [482, 57] on input "text" at bounding box center [445, 58] width 331 height 23
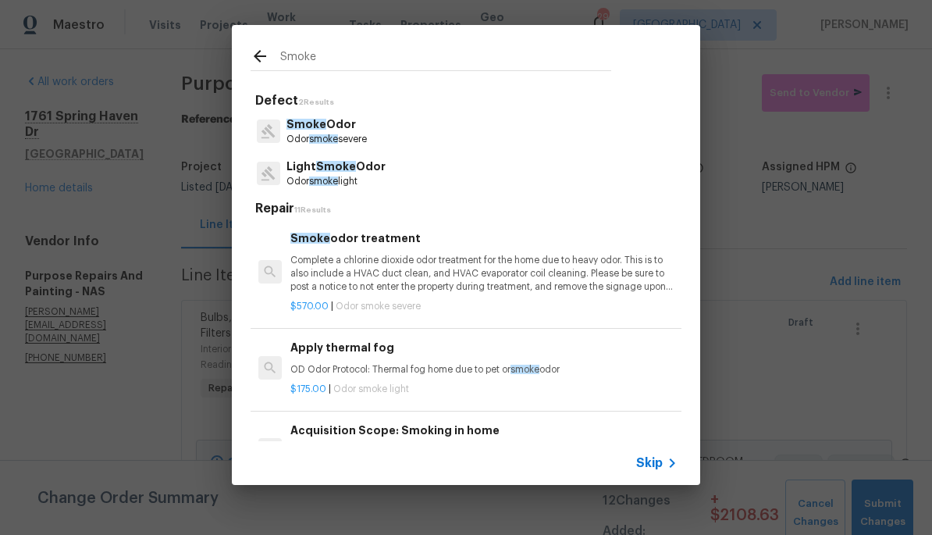
click at [487, 68] on input "Smoke" at bounding box center [445, 58] width 331 height 23
type input "S"
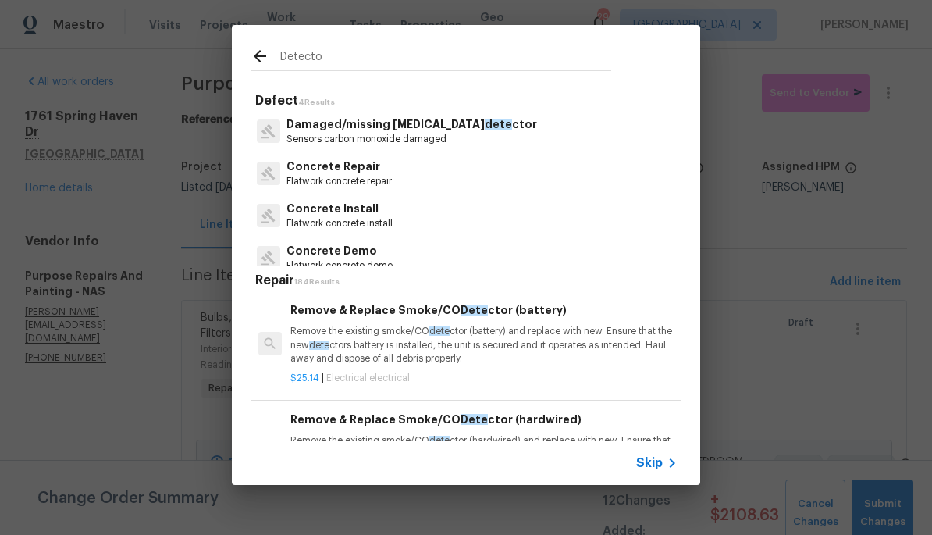
type input "Detector"
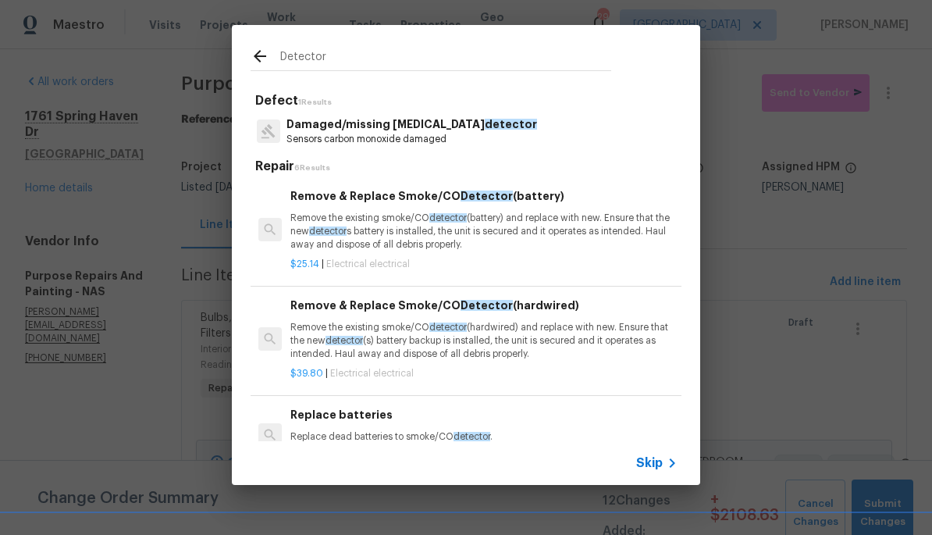
click at [492, 321] on p "Remove the existing smoke/CO detector (hardwired) and replace with new. Ensure …" at bounding box center [483, 341] width 387 height 40
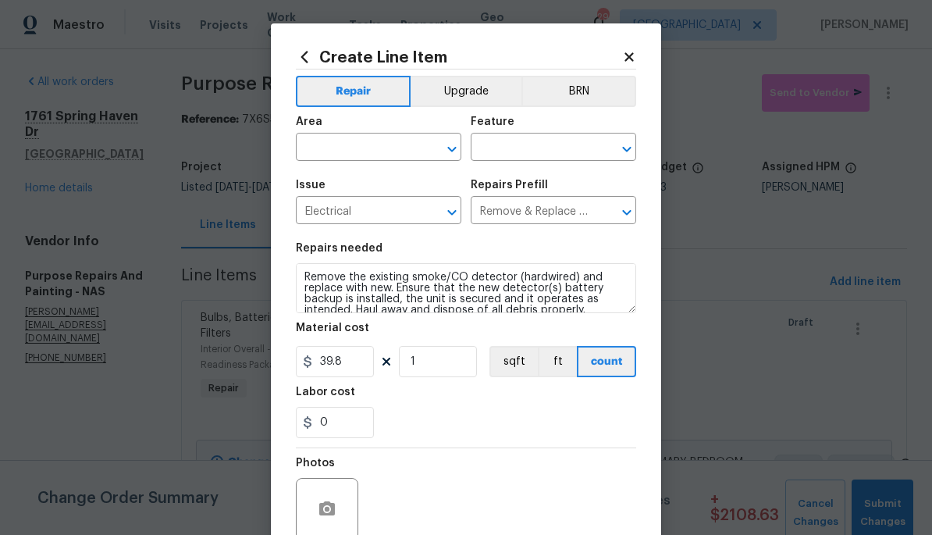
click at [373, 160] on input "text" at bounding box center [357, 149] width 122 height 24
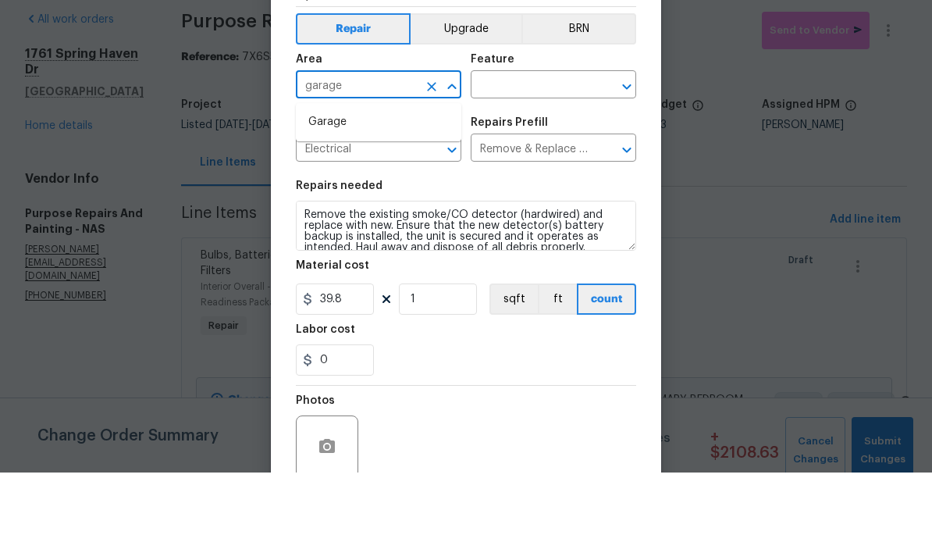
type input "garage"
click at [551, 137] on input "text" at bounding box center [532, 149] width 122 height 24
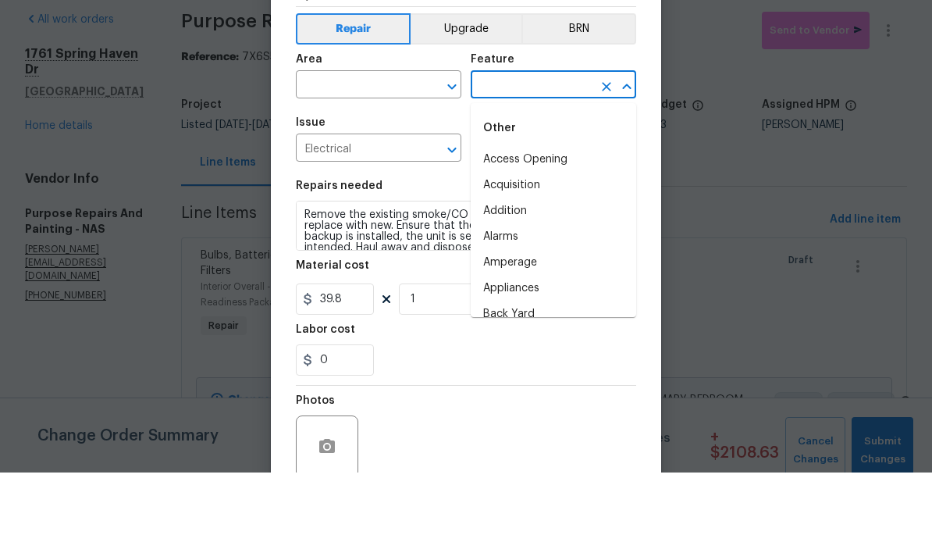
click at [365, 137] on input "text" at bounding box center [357, 149] width 122 height 24
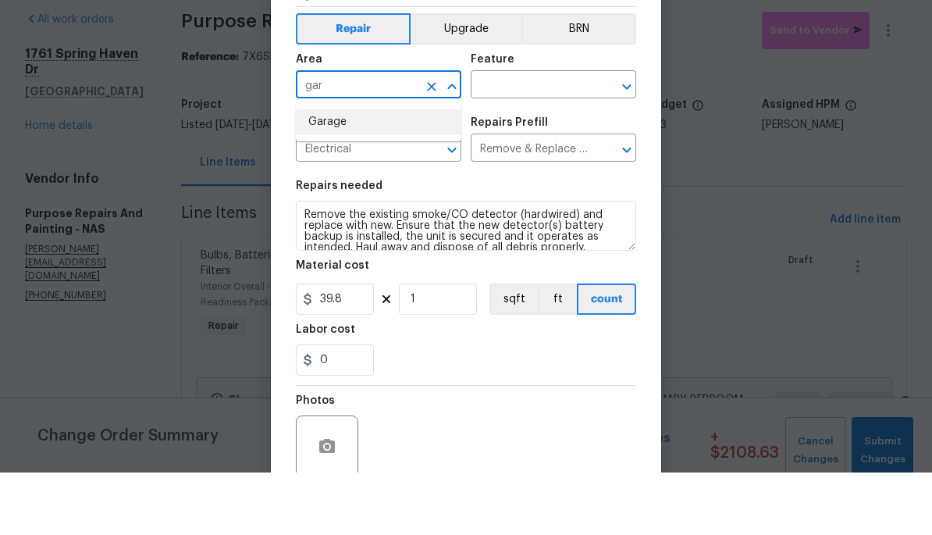
click at [383, 172] on li "Garage" at bounding box center [378, 185] width 165 height 26
type input "Garage"
click at [542, 137] on input "text" at bounding box center [532, 149] width 122 height 24
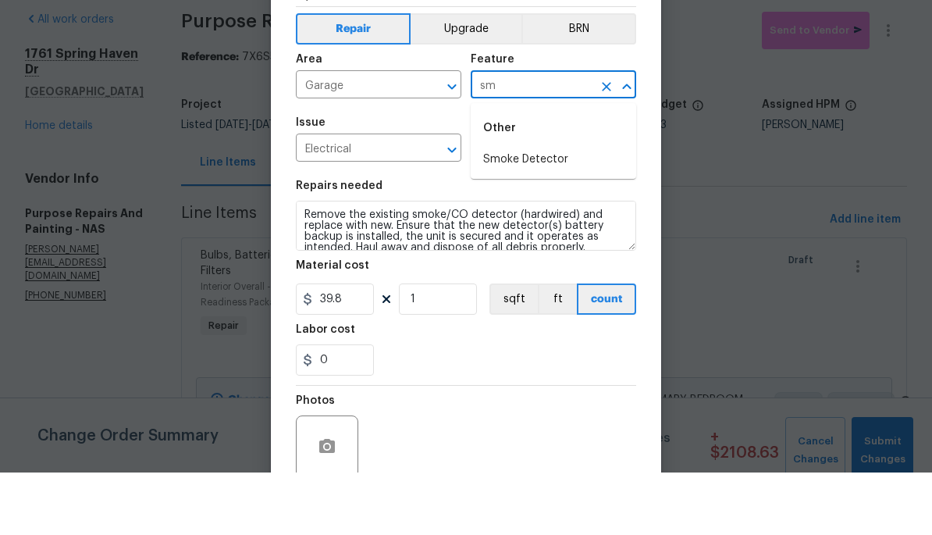
click at [578, 209] on li "Smoke Detector" at bounding box center [553, 222] width 165 height 26
type input "Smoke Detector"
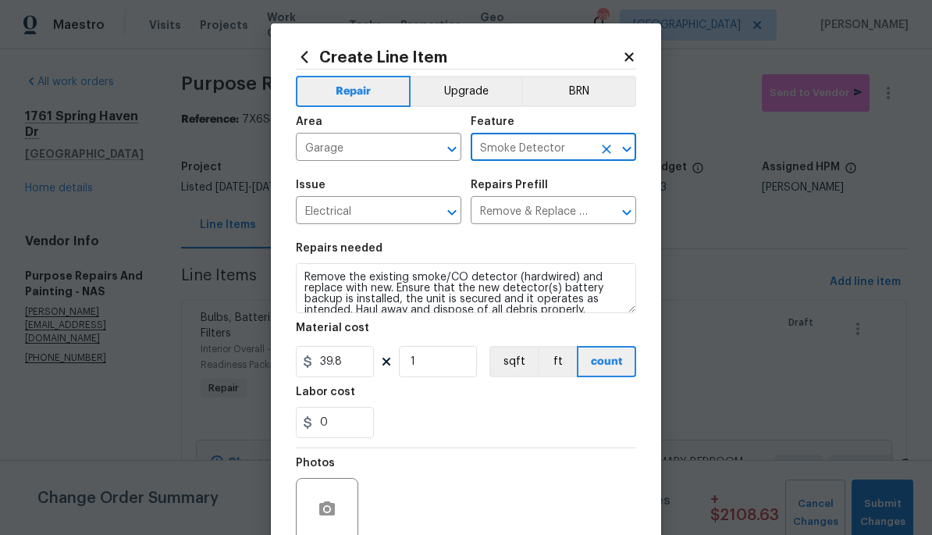
scroll to position [0, 0]
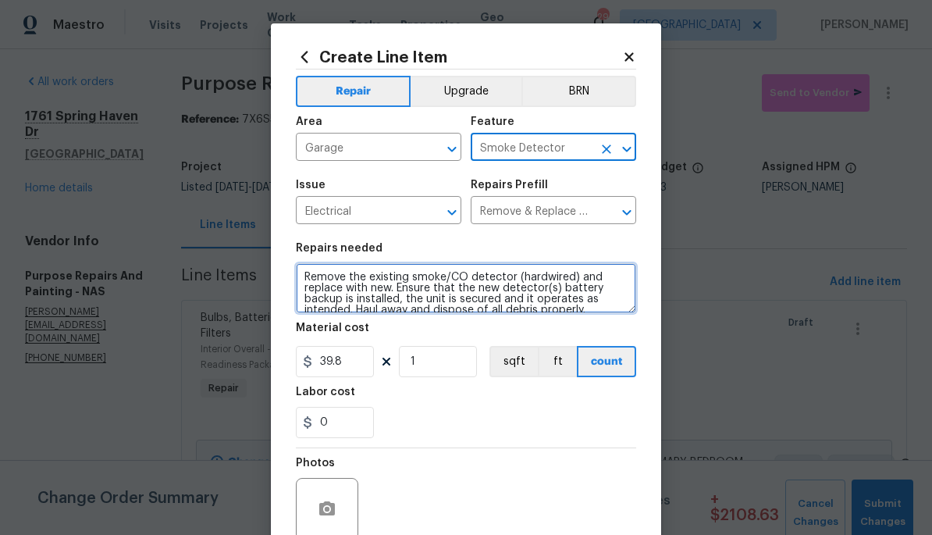
click at [313, 272] on textarea "Remove the existing smoke/CO detector (hardwired) and replace with new. Ensure …" at bounding box center [466, 288] width 340 height 50
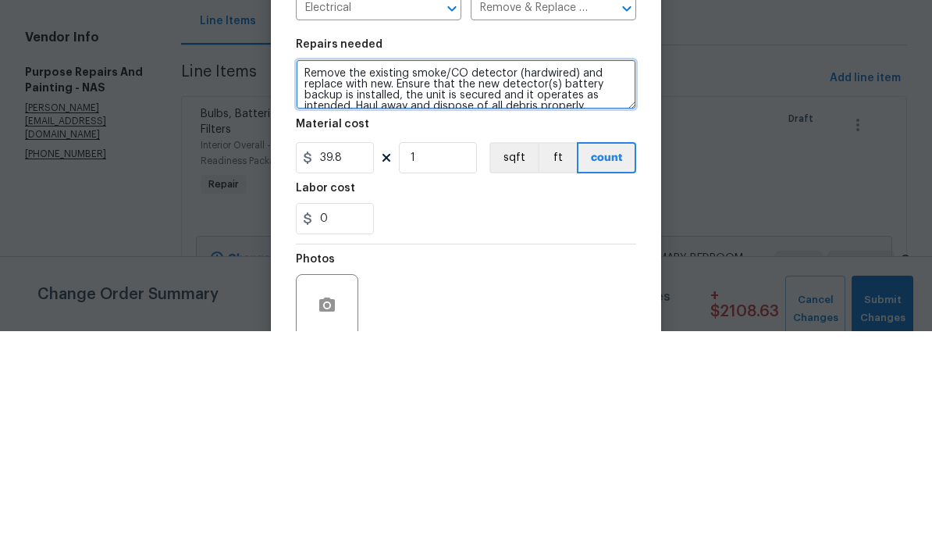
click at [325, 263] on textarea "Remove the existing smoke/CO detector (hardwired) and replace with new. Ensure …" at bounding box center [466, 288] width 340 height 50
click at [566, 263] on textarea "REPLACE MISSING DETECTOR IN GARAGAE Remove the existing smoke/CO detector (hard…" at bounding box center [466, 288] width 340 height 50
click at [574, 263] on textarea "REPLACE MISSING SMOKE/CO DETECTOR IN GARAGAE Remove the existing smoke/CO detec…" at bounding box center [466, 288] width 340 height 50
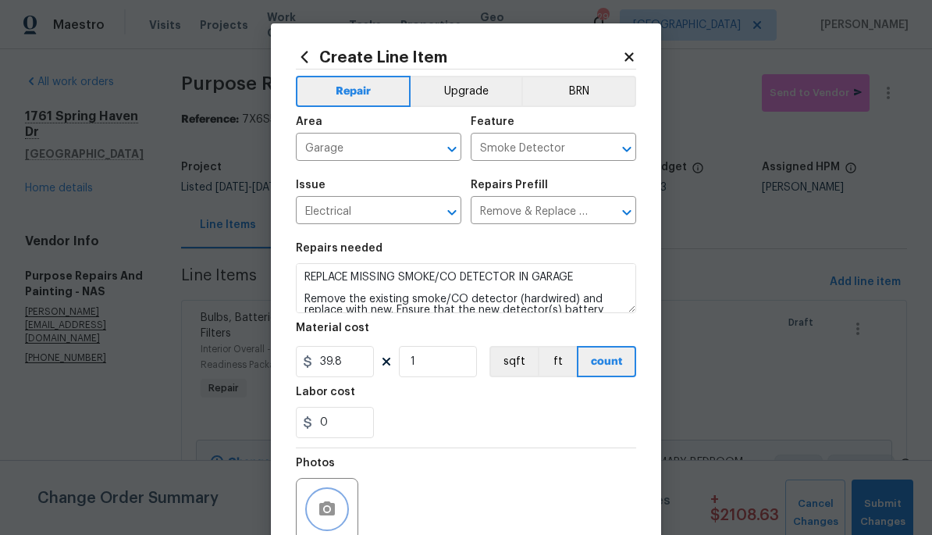
click at [318, 509] on icon "button" at bounding box center [327, 508] width 19 height 19
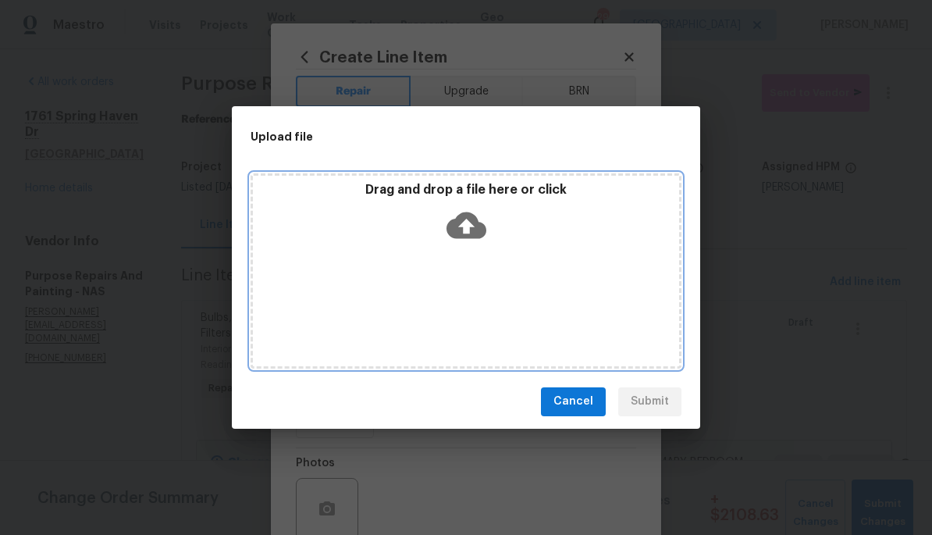
click at [484, 205] on icon at bounding box center [466, 225] width 40 height 40
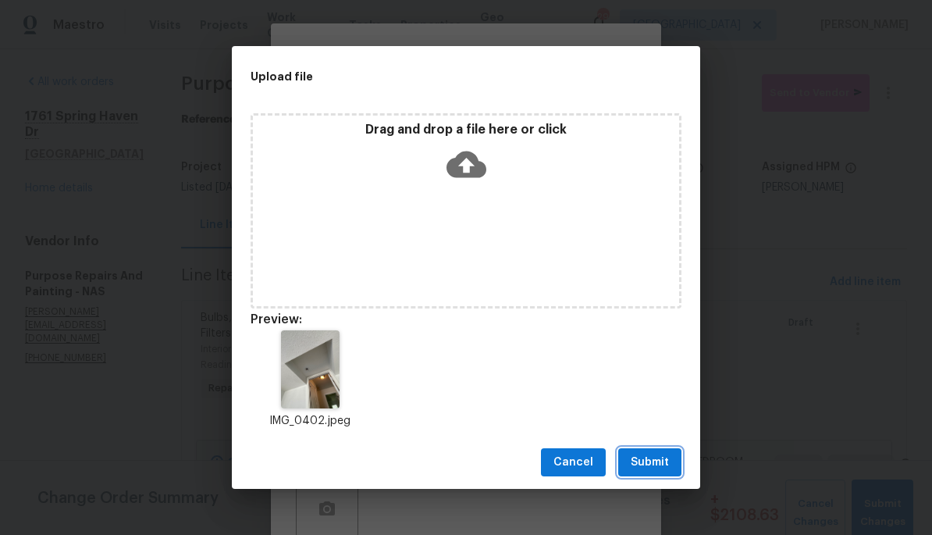
click at [657, 472] on button "Submit" at bounding box center [649, 462] width 63 height 29
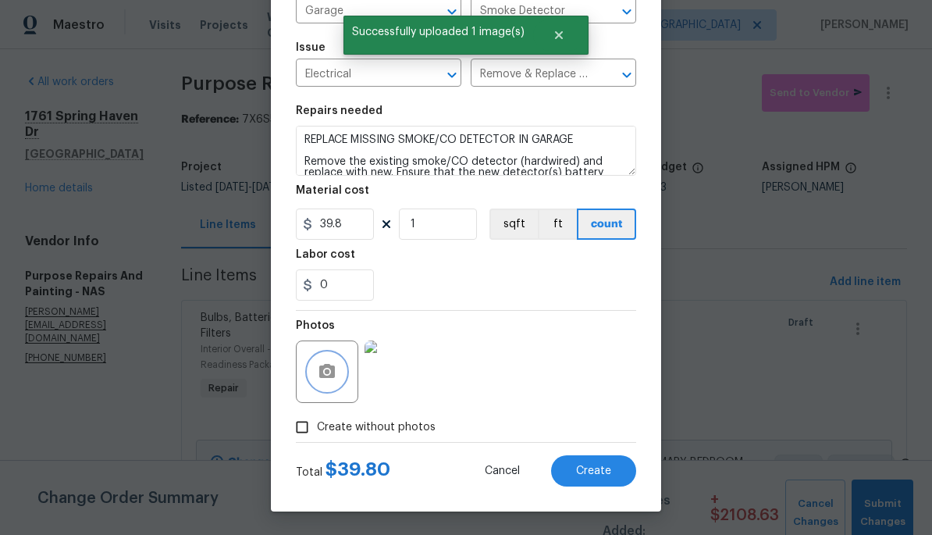
scroll to position [138, 0]
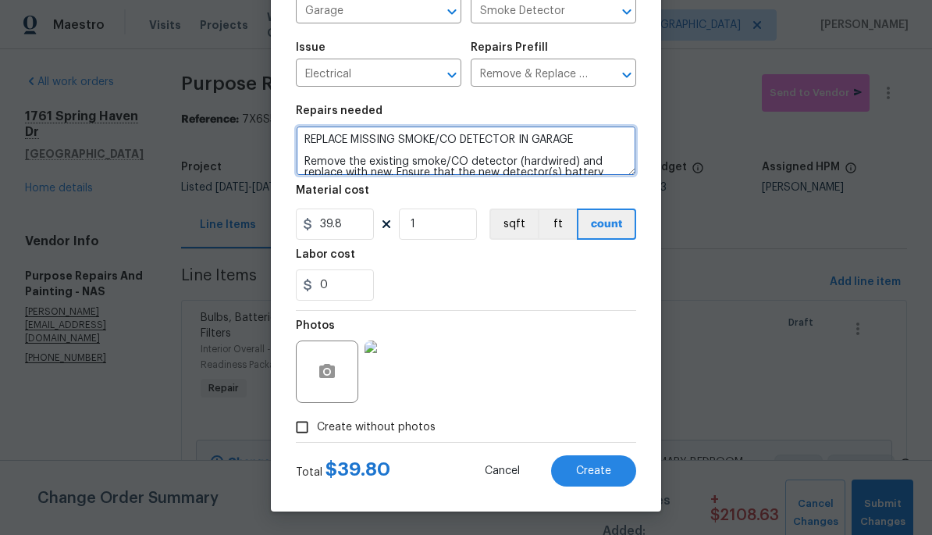
click at [400, 148] on textarea "REPLACE MISSING SMOKE/CO DETECTOR IN GARAGE Remove the existing smoke/CO detect…" at bounding box center [466, 151] width 340 height 50
type textarea "REPLACE MISSING WIRED SMOKE/CO DETECTOR IN GARAGE Remove the existing smoke/CO …"
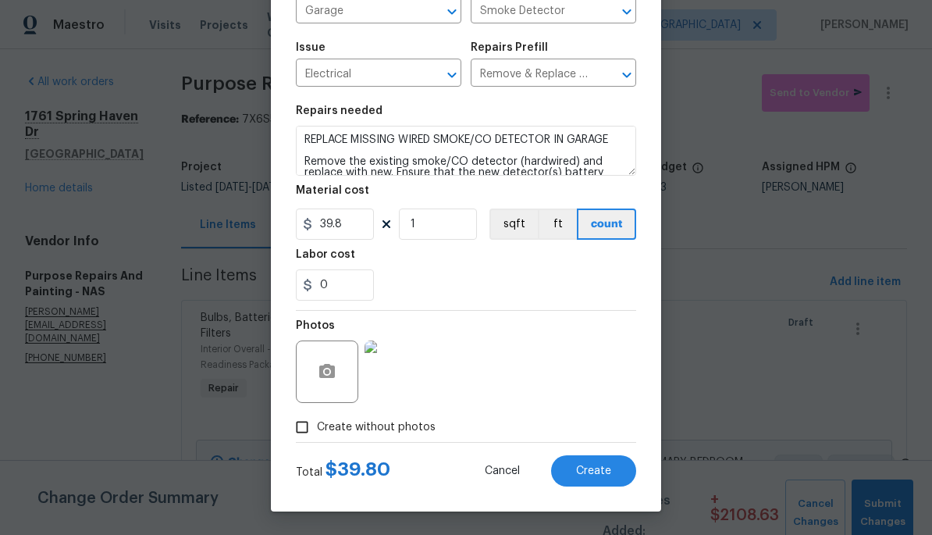
click at [597, 467] on span "Create" at bounding box center [593, 471] width 35 height 12
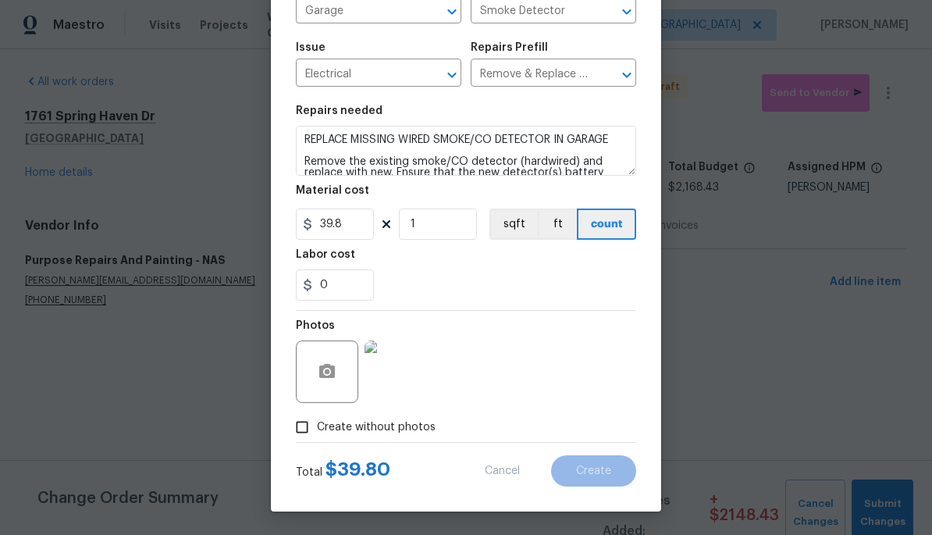
type input "0"
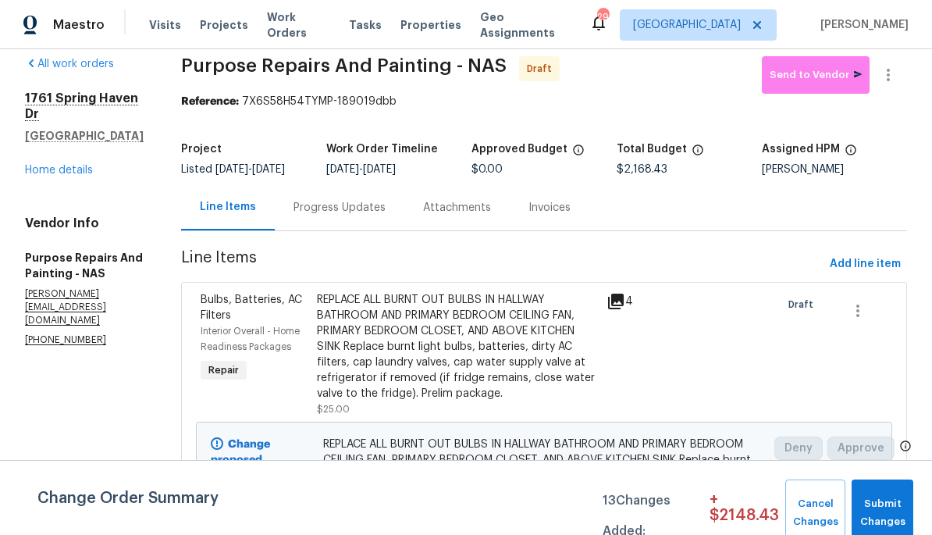
scroll to position [17, 0]
click at [873, 275] on span "Add line item" at bounding box center [865, 265] width 71 height 20
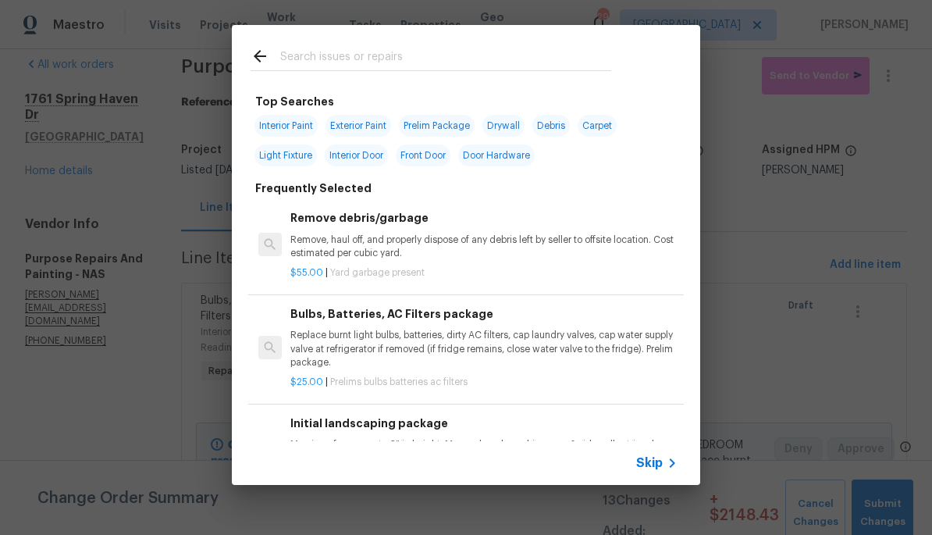
click at [492, 42] on div at bounding box center [431, 56] width 398 height 62
click at [500, 50] on input "text" at bounding box center [445, 58] width 331 height 23
type input "Pest"
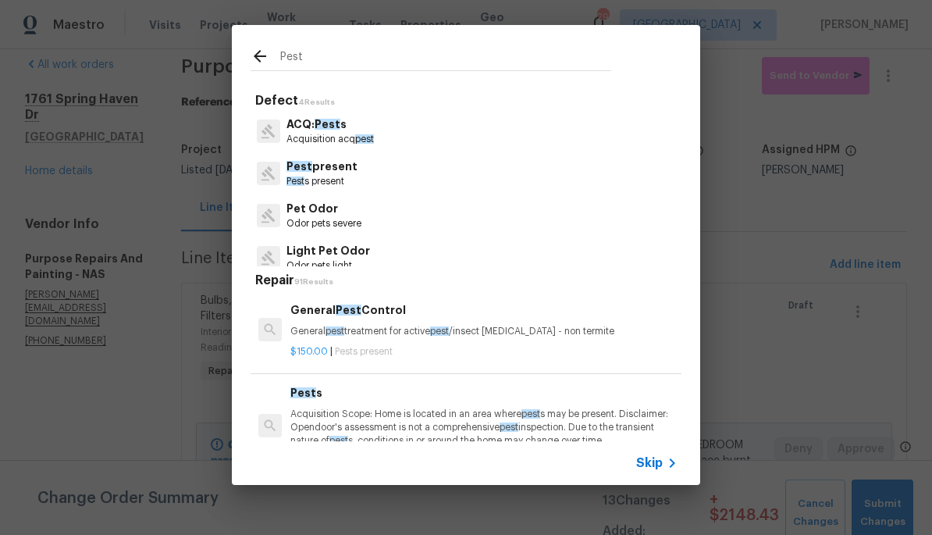
scroll to position [0, 0]
click at [352, 170] on p "Pest present" at bounding box center [321, 166] width 71 height 16
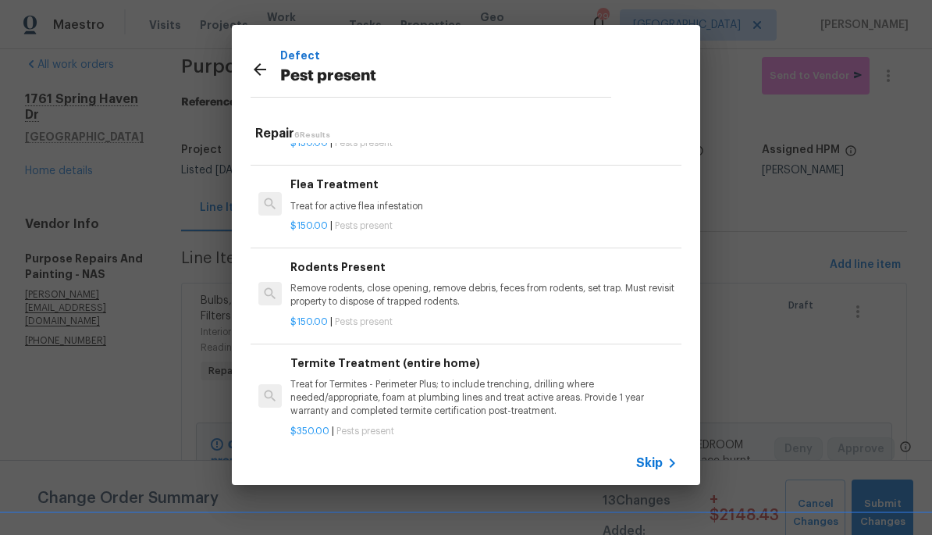
scroll to position [144, 0]
click at [523, 291] on p "Remove rodents, close opening, remove debris, feces from rodents, set trap. Mus…" at bounding box center [483, 296] width 387 height 27
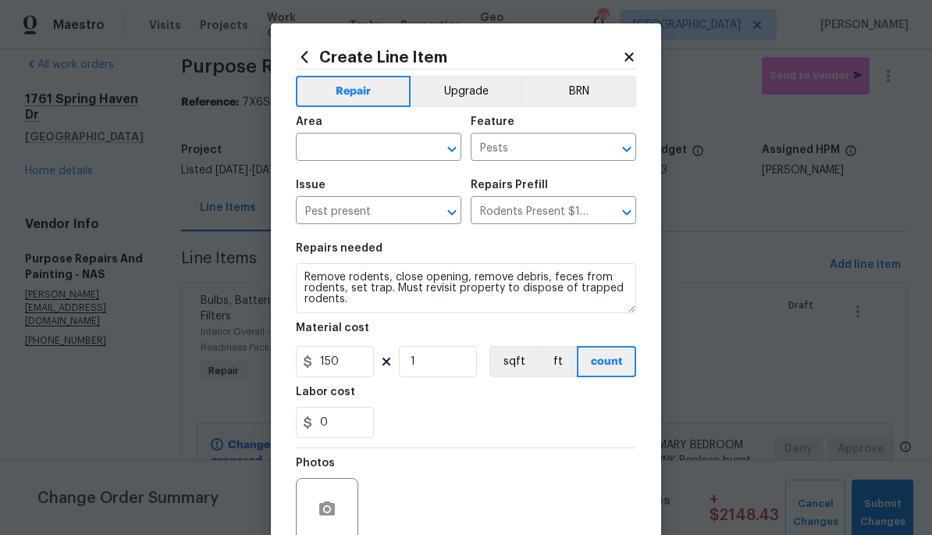
click at [386, 146] on input "text" at bounding box center [357, 149] width 122 height 24
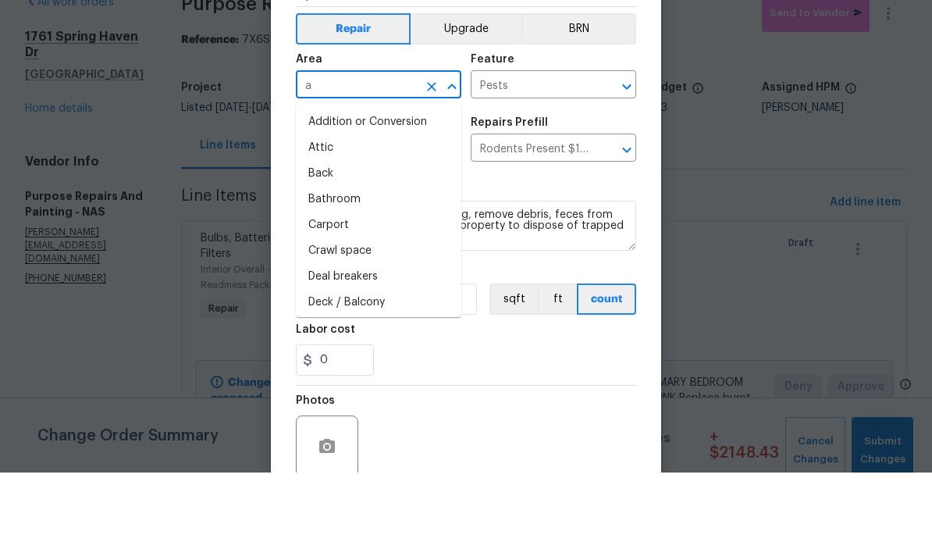
click at [405, 197] on li "Attic" at bounding box center [378, 210] width 165 height 26
type input "Attic"
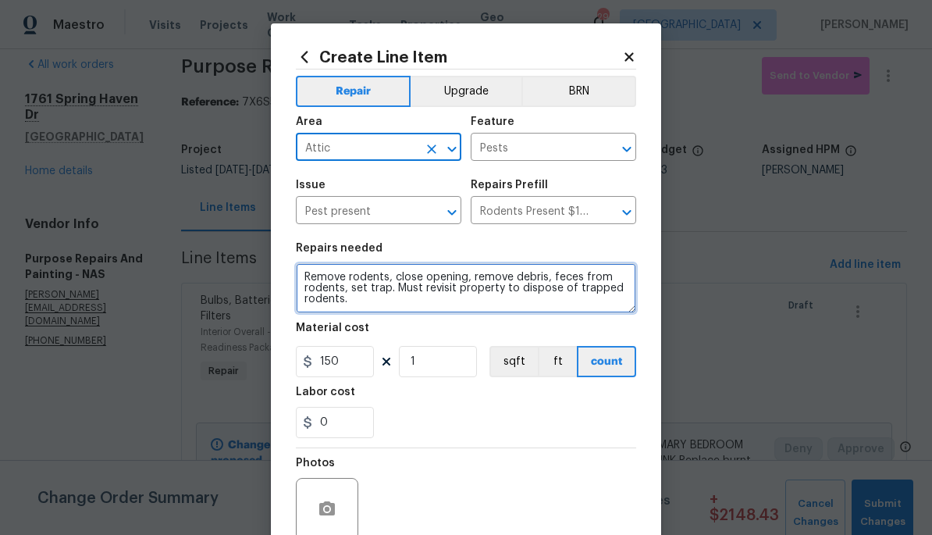
click at [313, 279] on textarea "Remove rodents, close opening, remove debris, feces from rodents, set trap. Mus…" at bounding box center [466, 288] width 340 height 50
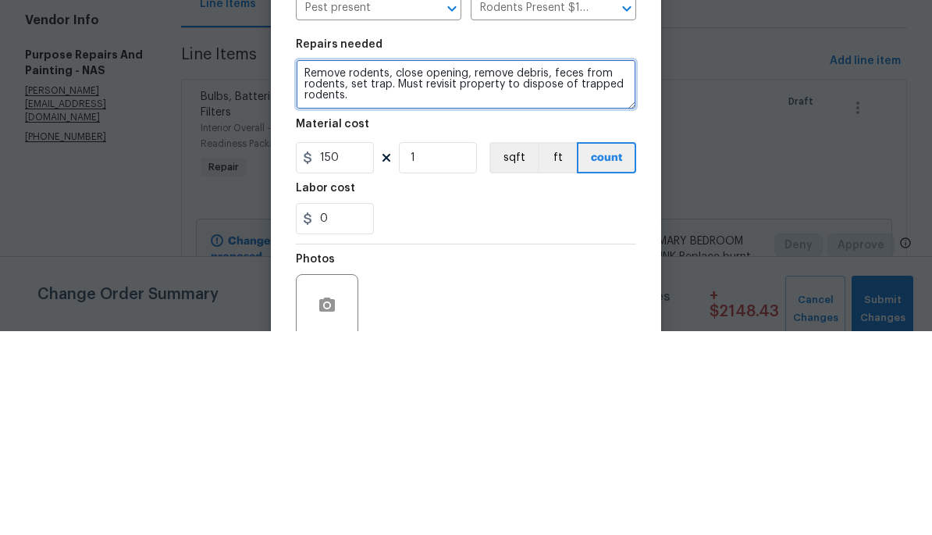
click at [338, 263] on textarea "Remove rodents, close opening, remove debris, feces from rodents, set trap. Mus…" at bounding box center [466, 288] width 340 height 50
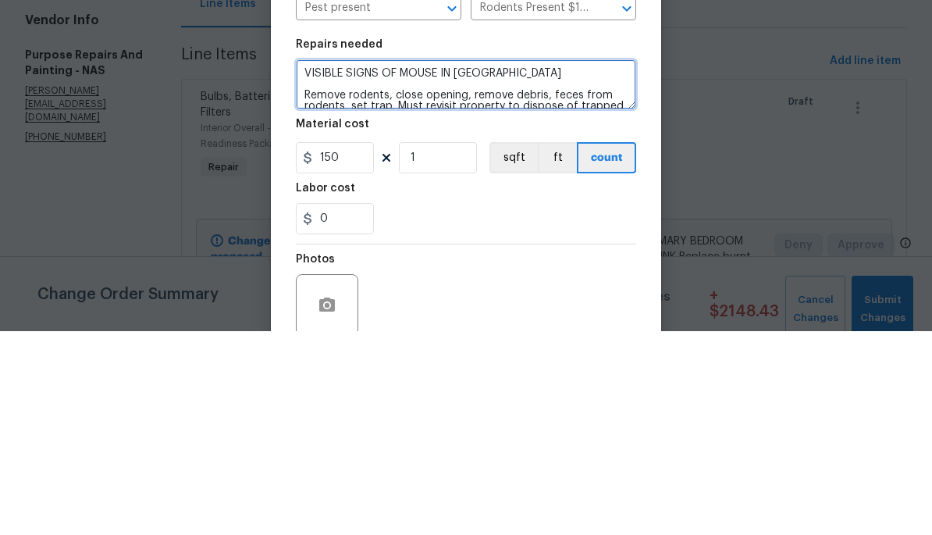
click at [468, 263] on textarea "VISIBLE SIGNS OF MOUSE IN [GEOGRAPHIC_DATA] Remove rodents, close opening, remo…" at bounding box center [466, 288] width 340 height 50
click at [443, 263] on textarea "VISIBLE SIGNS OF MOUSE IN [GEOGRAPHIC_DATA] Remove rodents, close opening, remo…" at bounding box center [466, 288] width 340 height 50
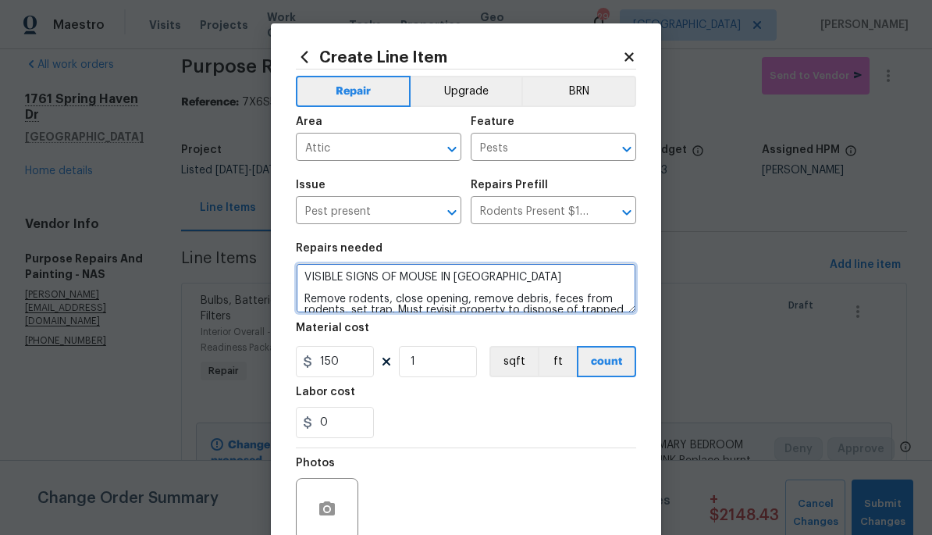
type textarea "VISIBLE SIGNS OF MOUSE IN [GEOGRAPHIC_DATA] Remove rodents, close opening, remo…"
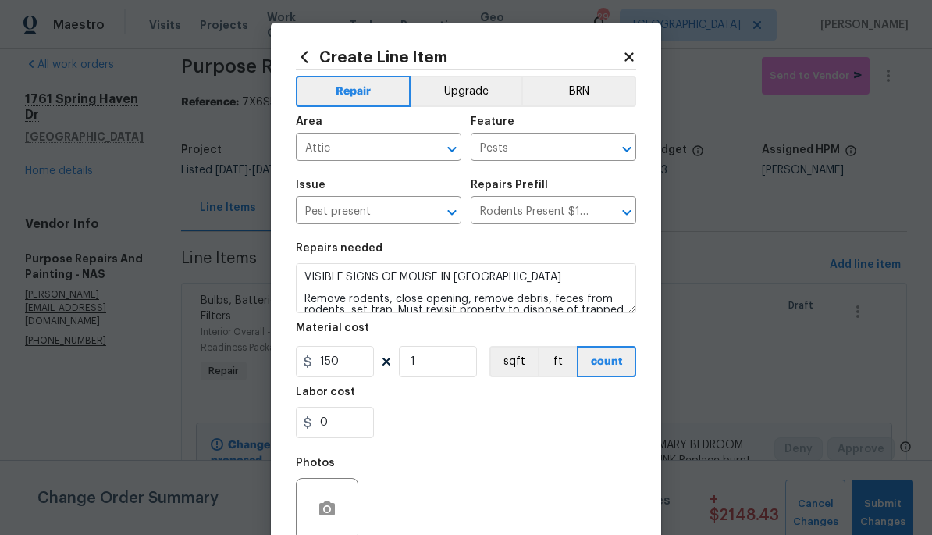
click at [334, 487] on div at bounding box center [327, 509] width 62 height 62
click at [329, 508] on icon "button" at bounding box center [327, 508] width 16 height 14
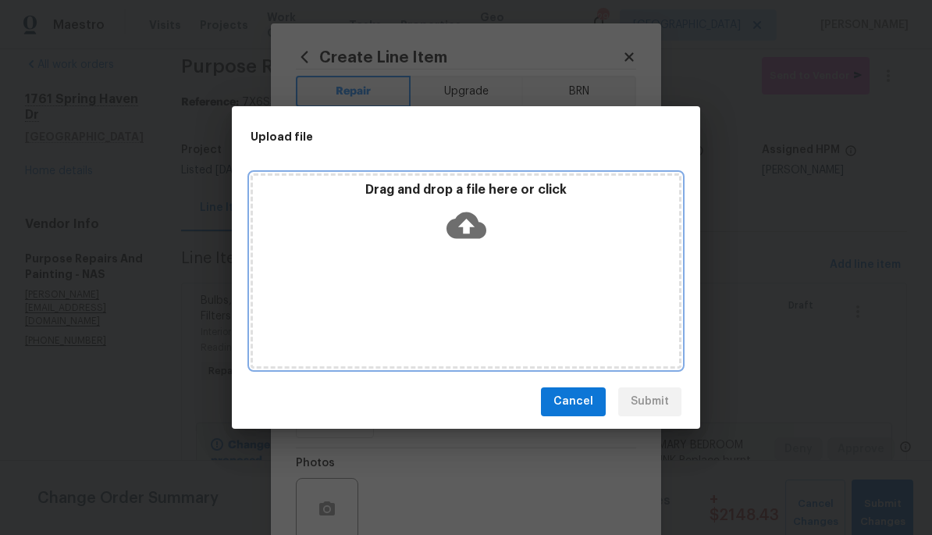
click at [499, 215] on div "Drag and drop a file here or click" at bounding box center [466, 215] width 426 height 67
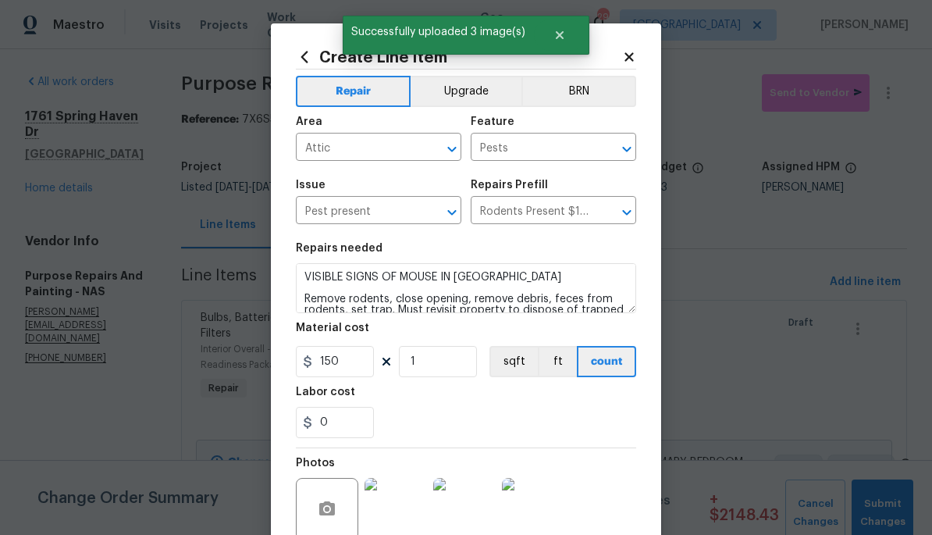
scroll to position [140, 0]
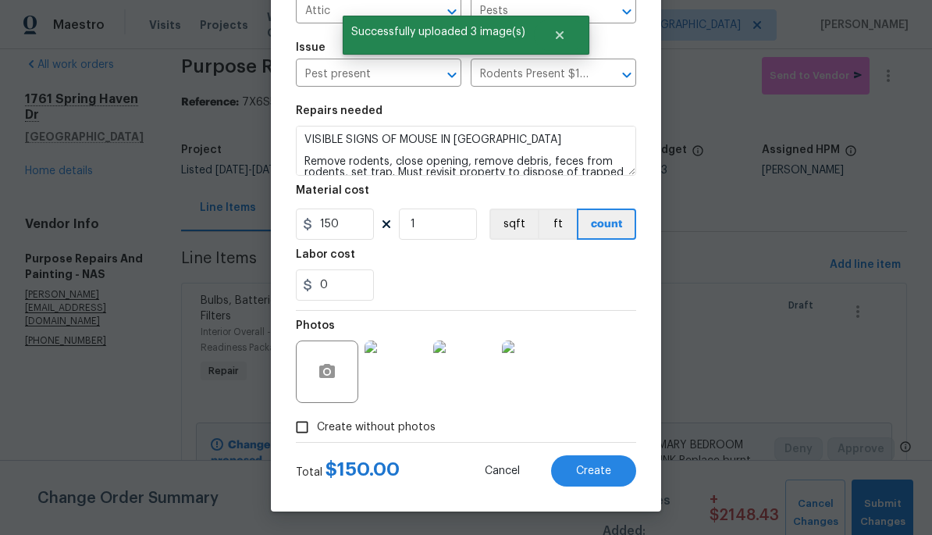
click at [595, 475] on span "Create" at bounding box center [593, 471] width 35 height 12
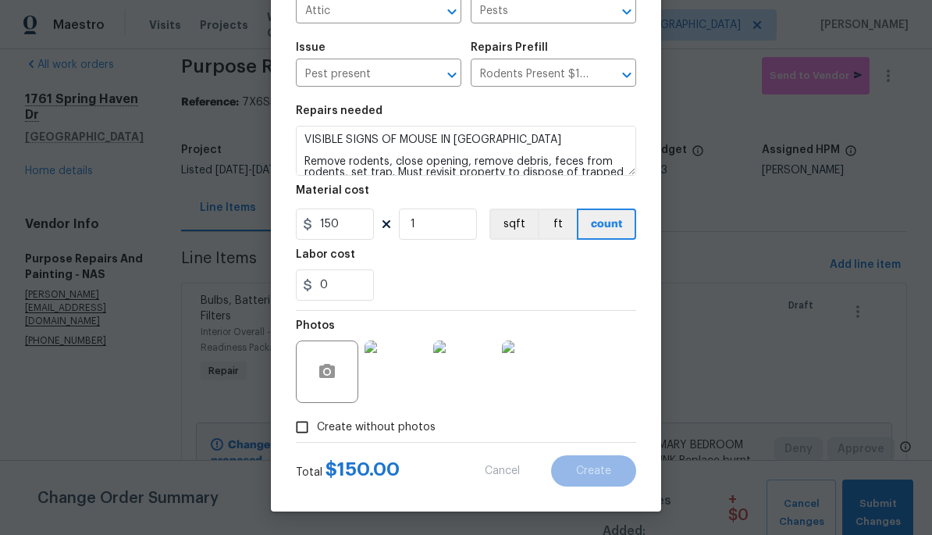
type input "0"
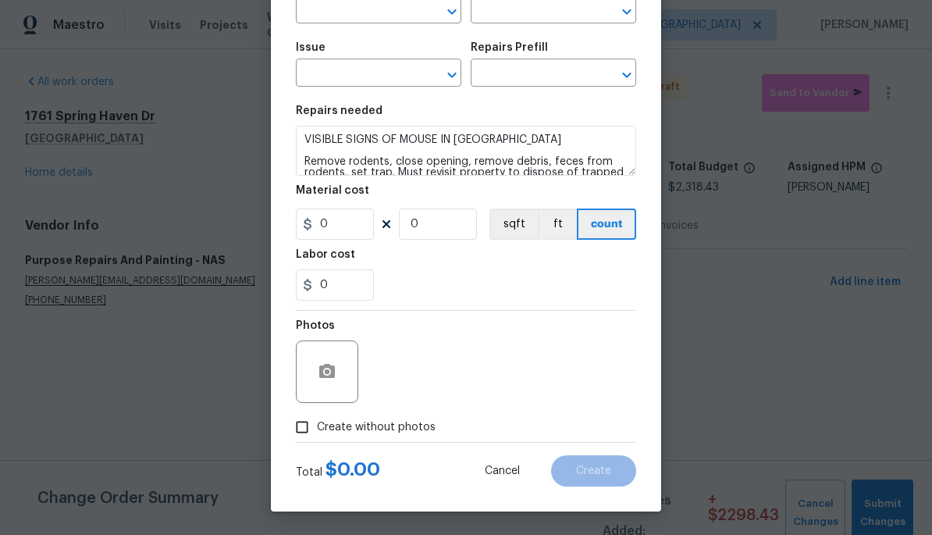
scroll to position [0, 0]
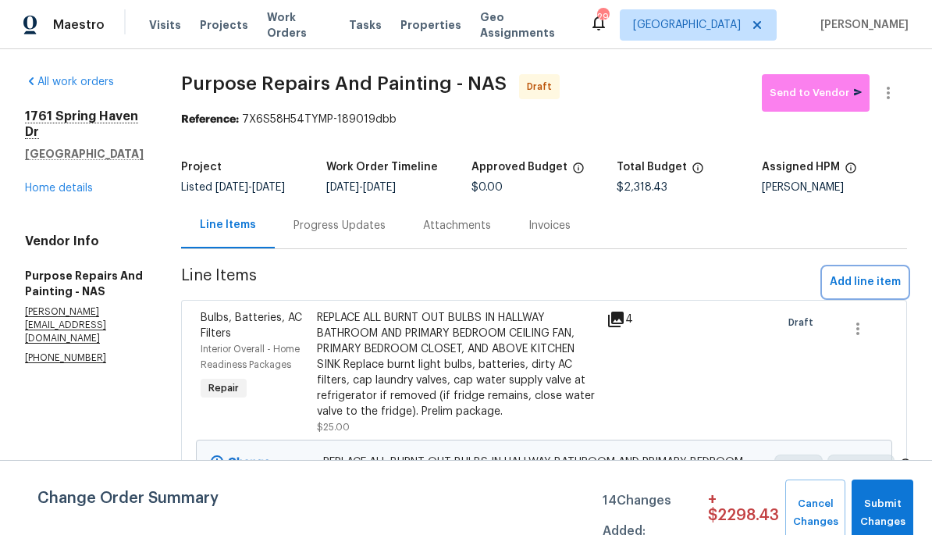
click at [866, 292] on span "Add line item" at bounding box center [865, 282] width 71 height 20
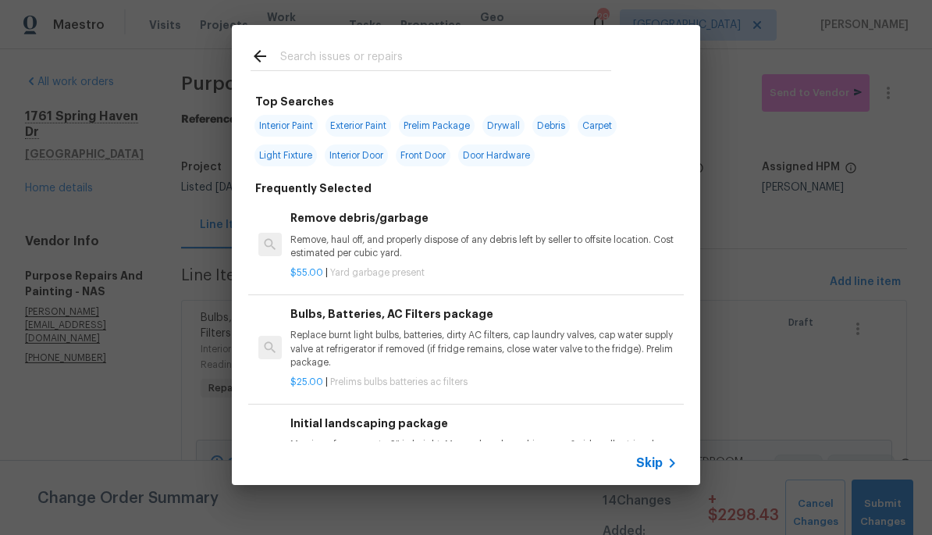
click at [490, 47] on input "text" at bounding box center [445, 58] width 331 height 23
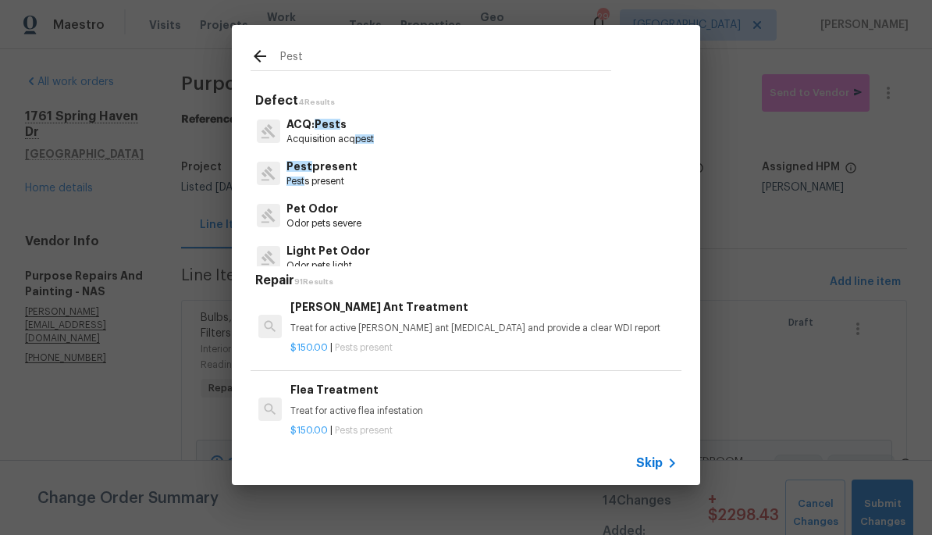
scroll to position [201, -1]
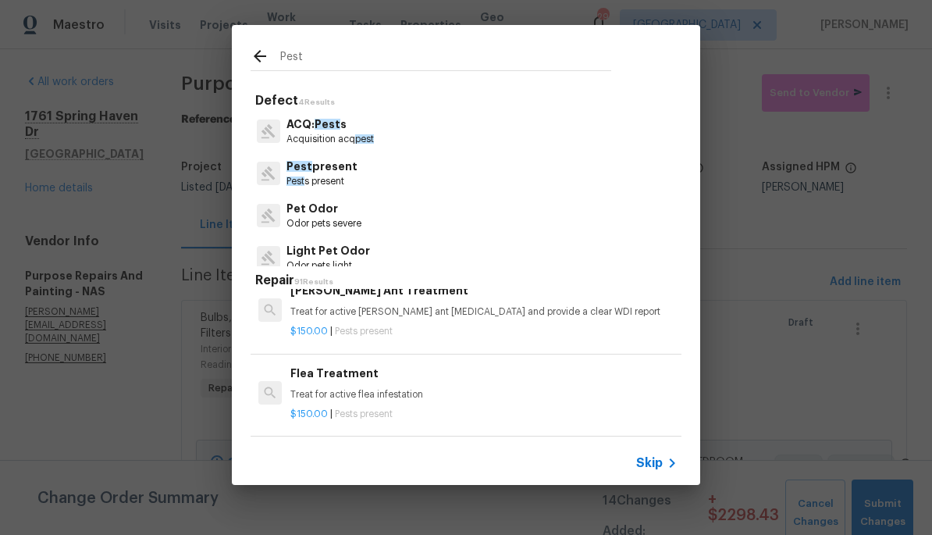
click at [434, 57] on input "Pest" at bounding box center [445, 58] width 331 height 23
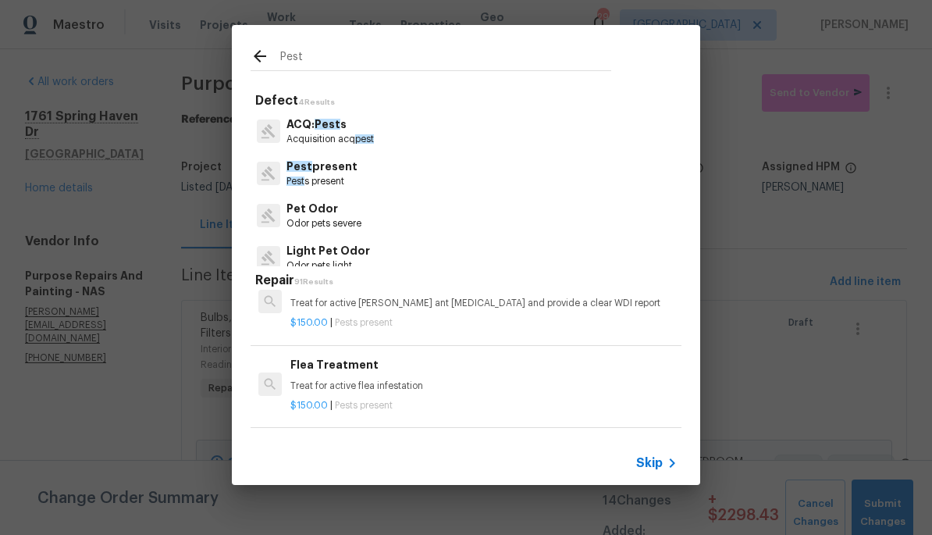
scroll to position [221, 0]
type input "P"
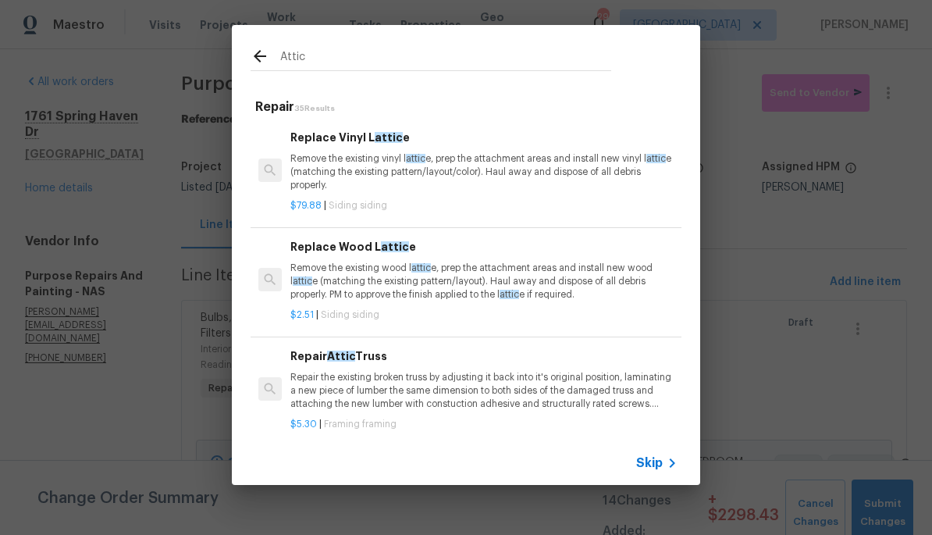
click at [548, 60] on input "Attic" at bounding box center [445, 58] width 331 height 23
type input "A"
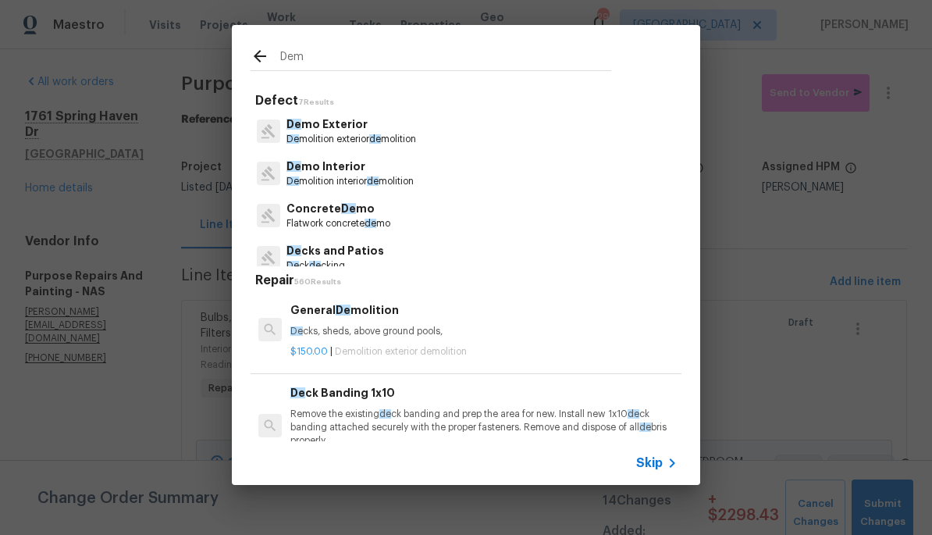
type input "Demo"
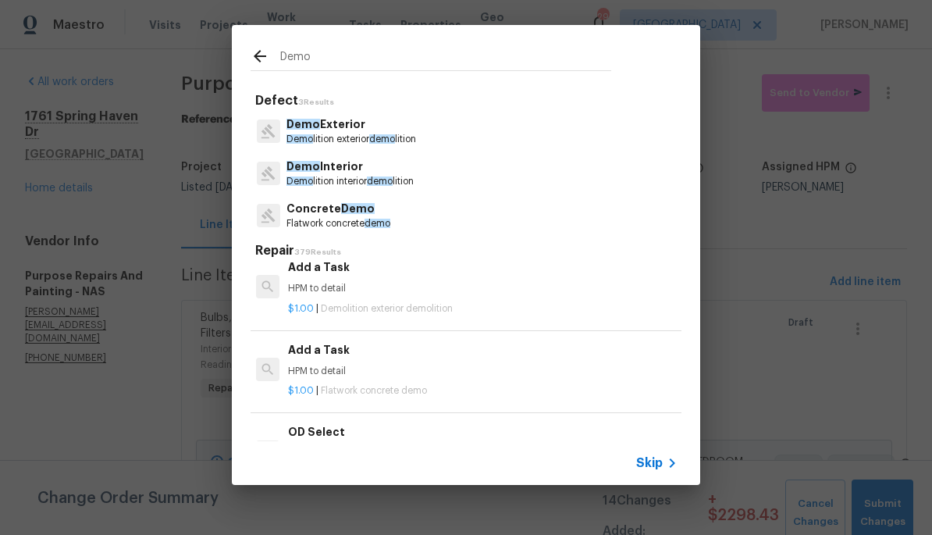
scroll to position [2256, 2]
click at [331, 346] on div "Add a Task HPM to detail" at bounding box center [481, 361] width 387 height 37
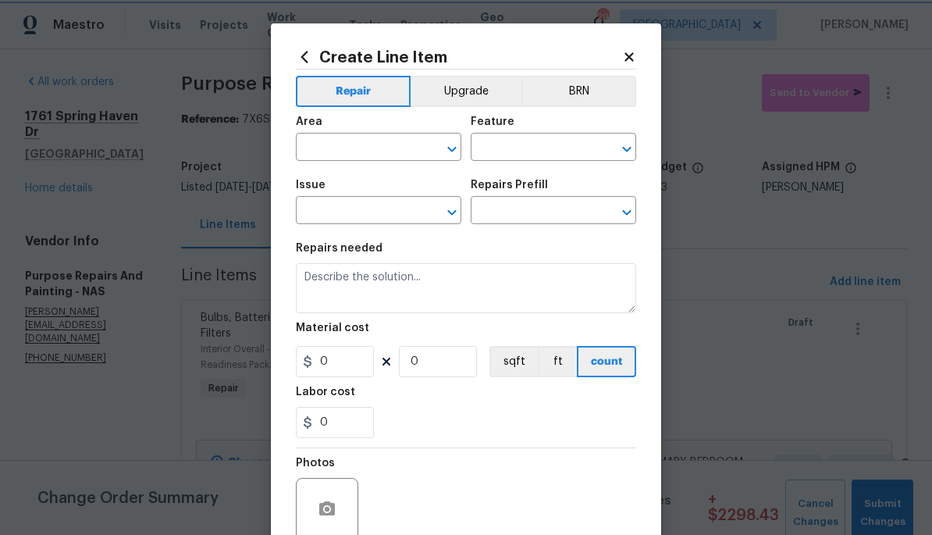
type input "Flatwork"
type input "Concrete Demo"
type textarea "HPM to detail"
type input "1"
type input "Add a Task $1.00"
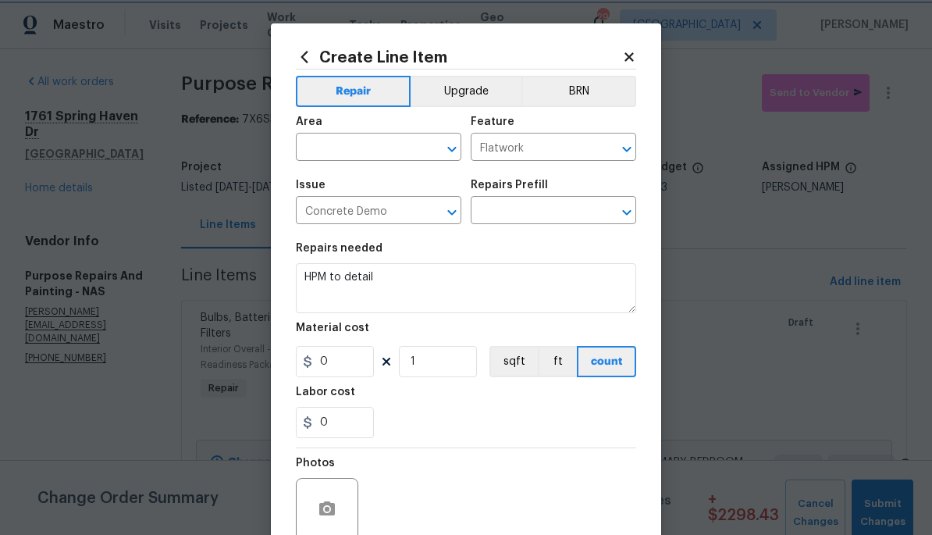
type input "1"
click at [357, 141] on input "text" at bounding box center [357, 149] width 122 height 24
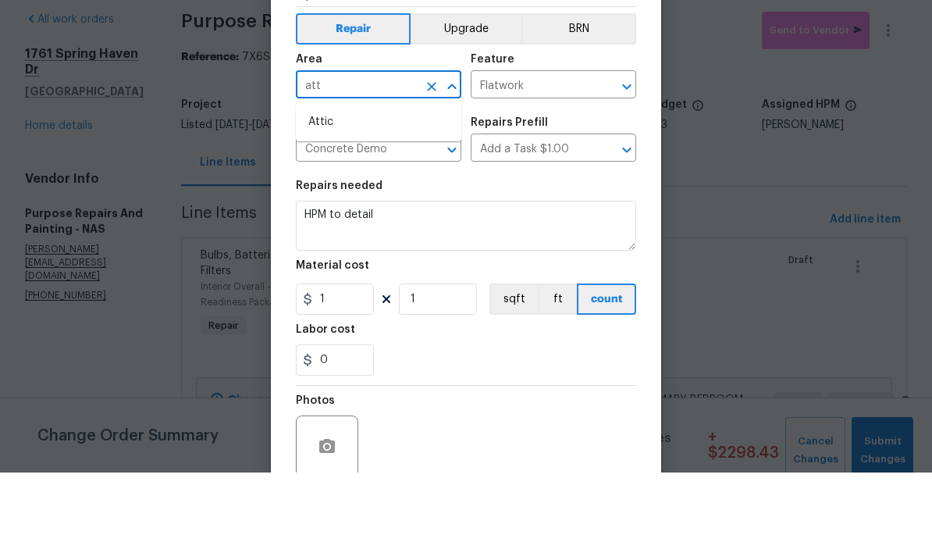
click at [393, 172] on li "Attic" at bounding box center [378, 185] width 165 height 26
type input "Attic"
click at [631, 146] on icon "Open" at bounding box center [626, 148] width 9 height 5
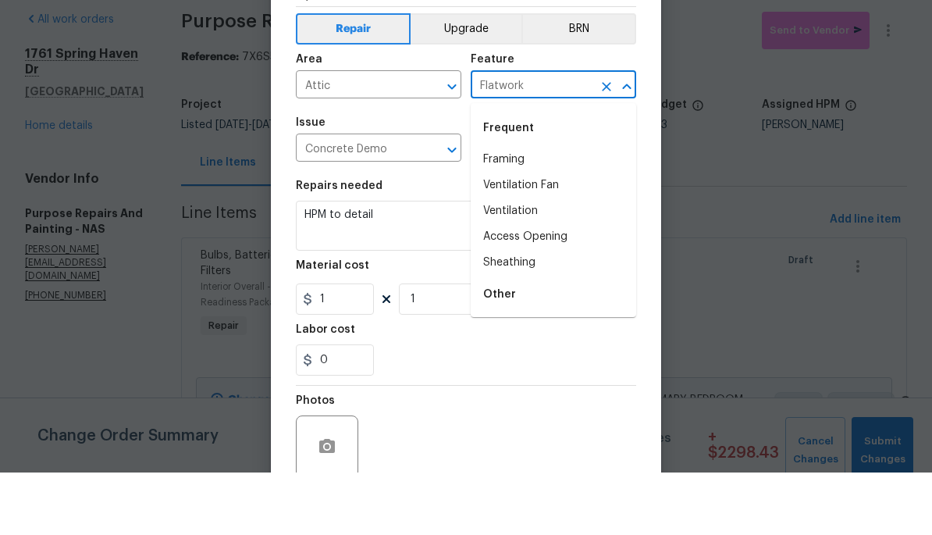
type input "b"
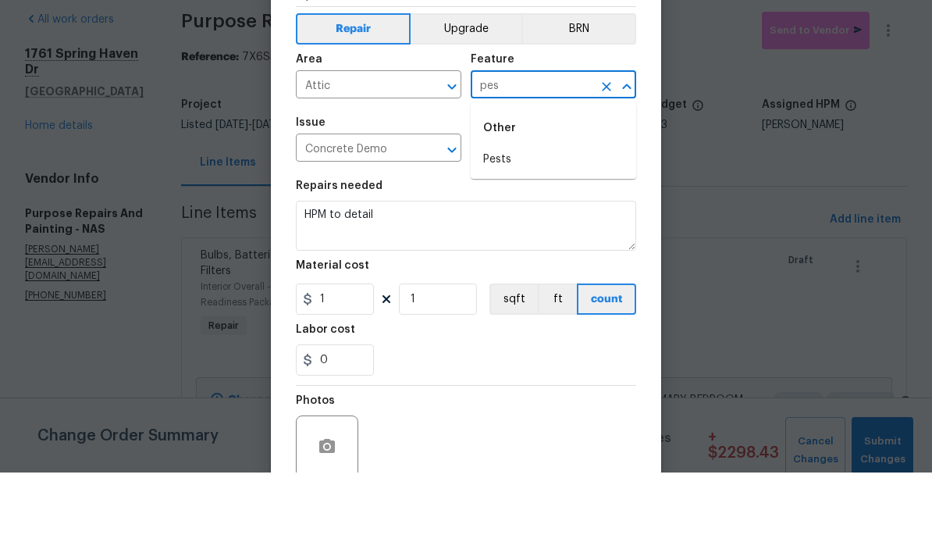
click at [530, 209] on li "Pests" at bounding box center [553, 222] width 165 height 26
type input "Pests"
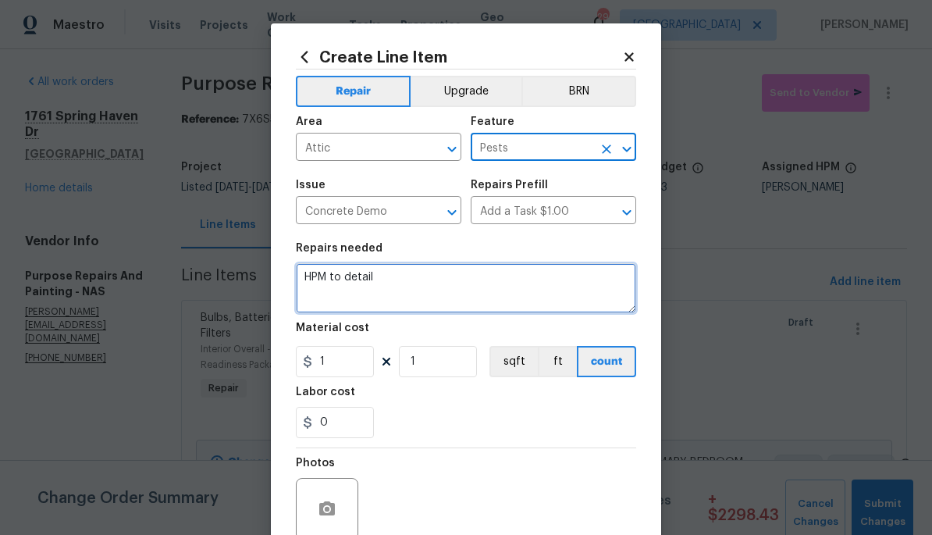
click at [412, 303] on textarea "HPM to detail" at bounding box center [466, 288] width 340 height 50
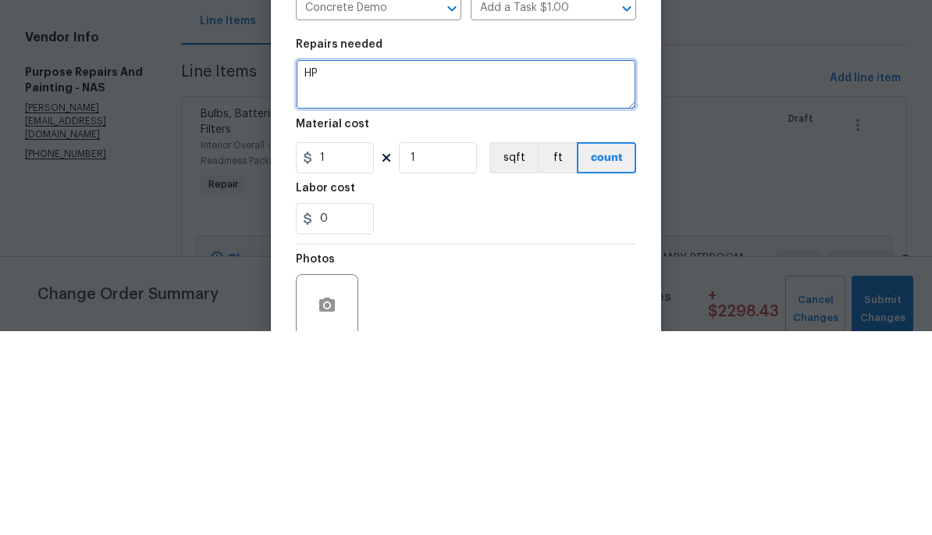
type textarea "H"
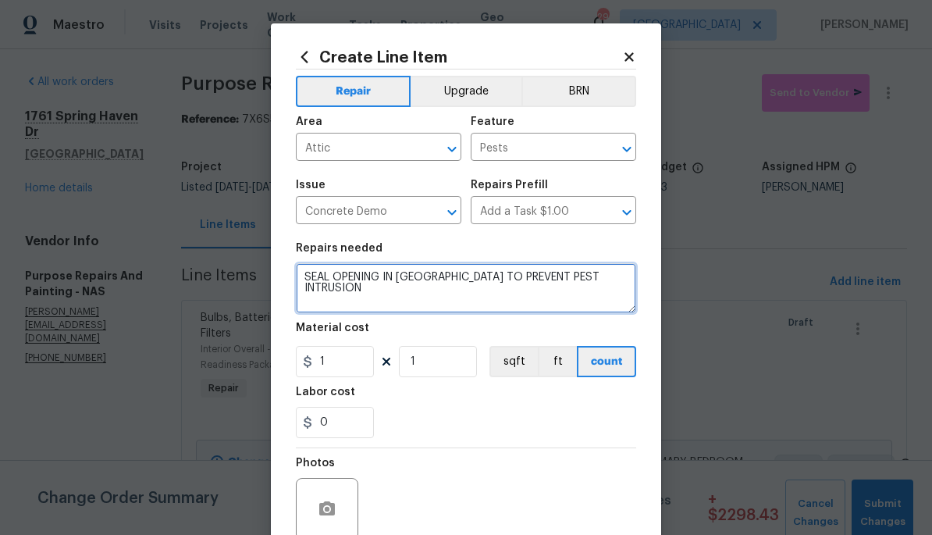
type textarea "SEAL OPENING IN [GEOGRAPHIC_DATA] TO PREVENT PEST INTRUSION"
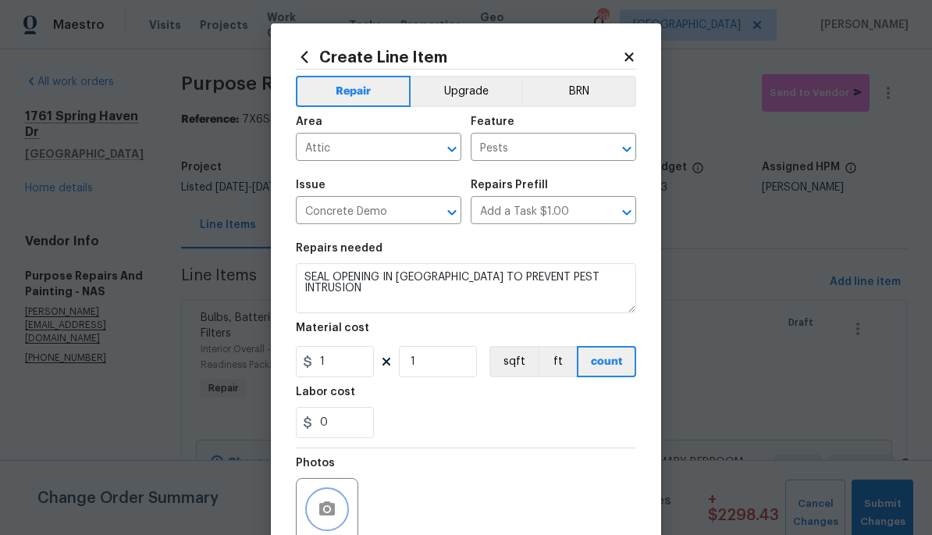
click at [322, 502] on button "button" at bounding box center [326, 508] width 37 height 37
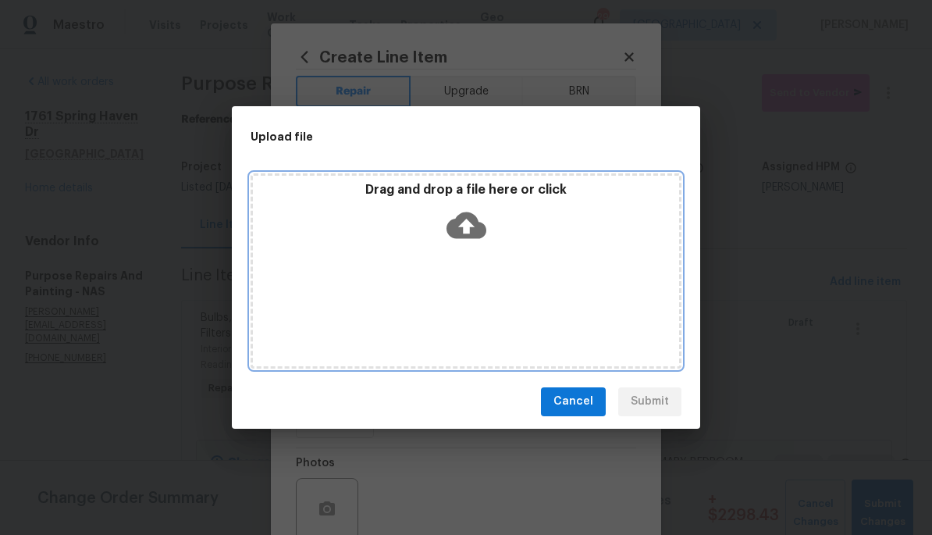
click at [474, 221] on icon at bounding box center [466, 225] width 40 height 27
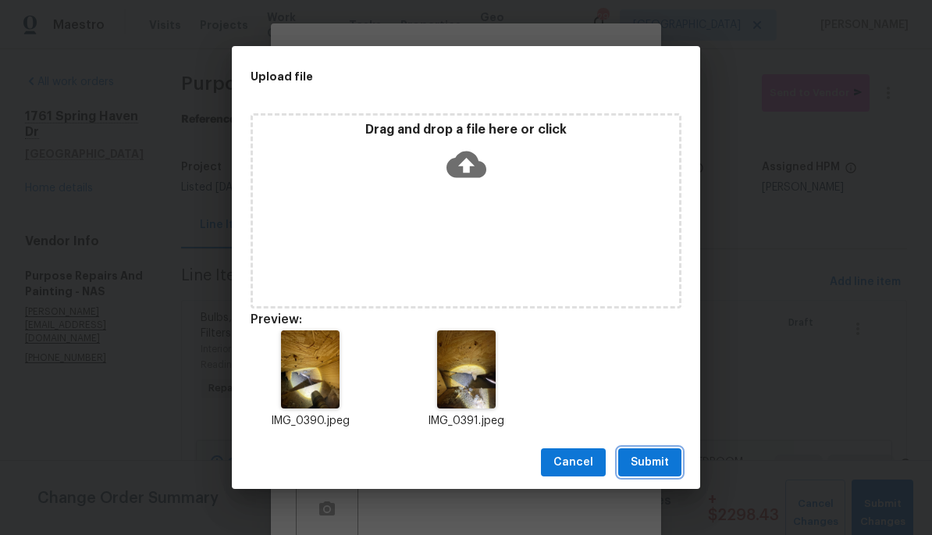
click at [654, 471] on span "Submit" at bounding box center [650, 463] width 38 height 20
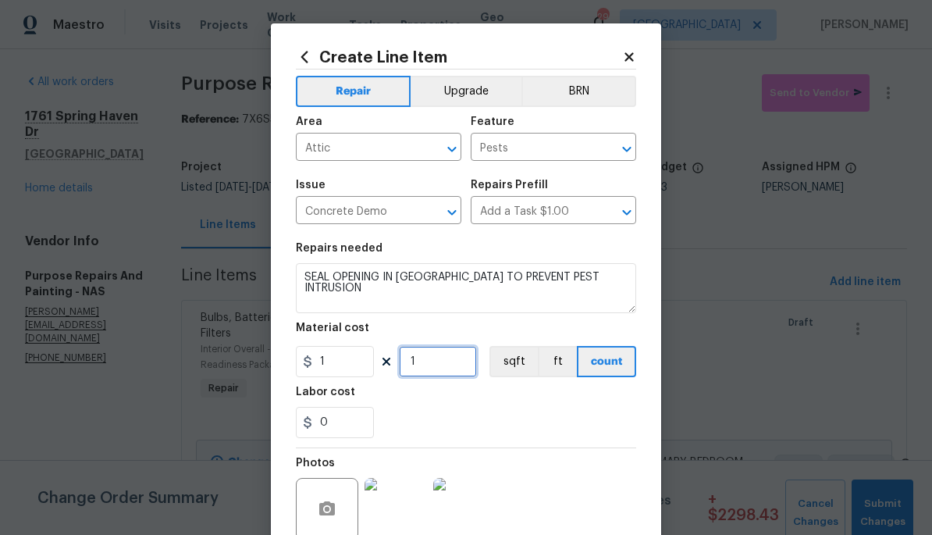
click at [446, 364] on input "1" at bounding box center [438, 361] width 78 height 31
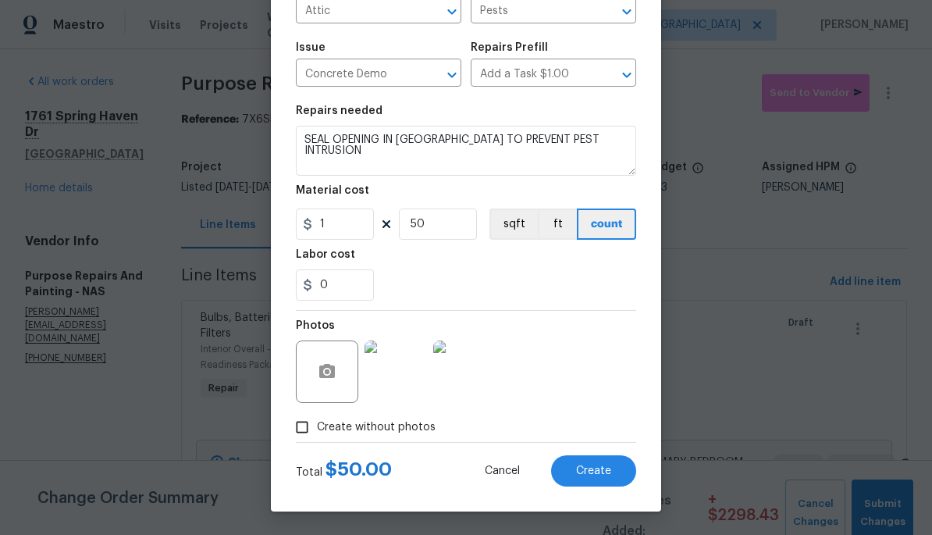
scroll to position [140, 0]
click at [603, 470] on span "Create" at bounding box center [593, 471] width 35 height 12
type input "0"
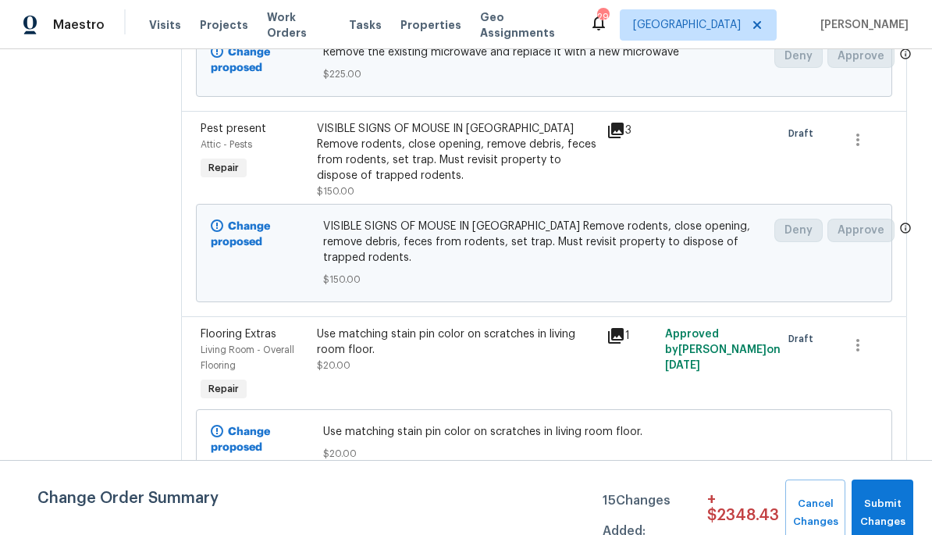
scroll to position [3362, 0]
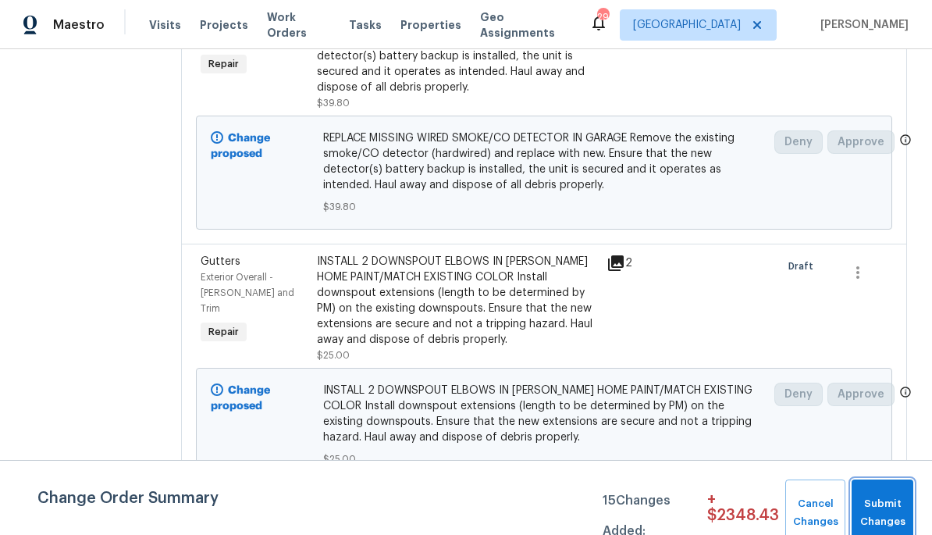
click at [899, 517] on span "Submit Changes" at bounding box center [882, 513] width 46 height 36
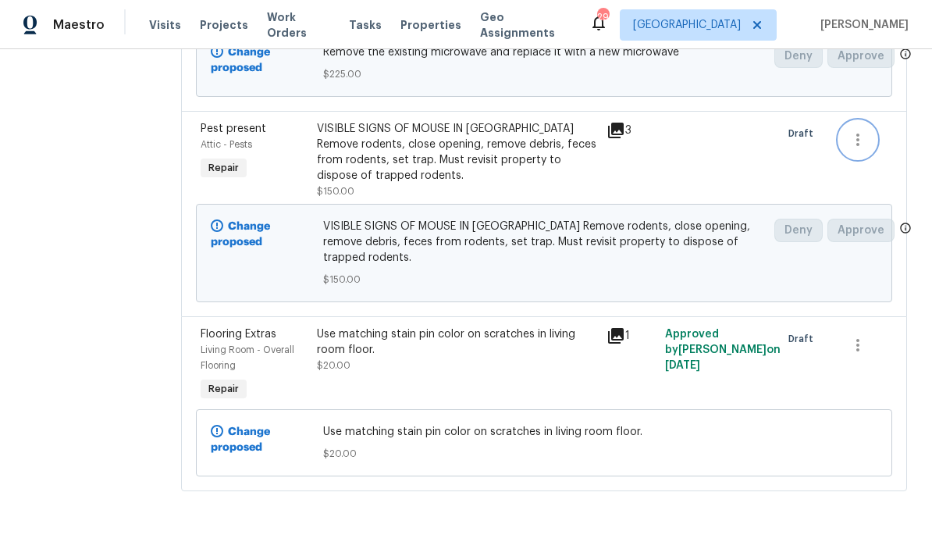
click at [861, 149] on icon "button" at bounding box center [857, 139] width 19 height 19
click at [674, 190] on div at bounding box center [466, 267] width 932 height 535
click at [382, 155] on div "VISIBLE SIGNS OF MOUSE IN ATTIC Remove rodents, close opening, remove debris, f…" at bounding box center [457, 152] width 281 height 62
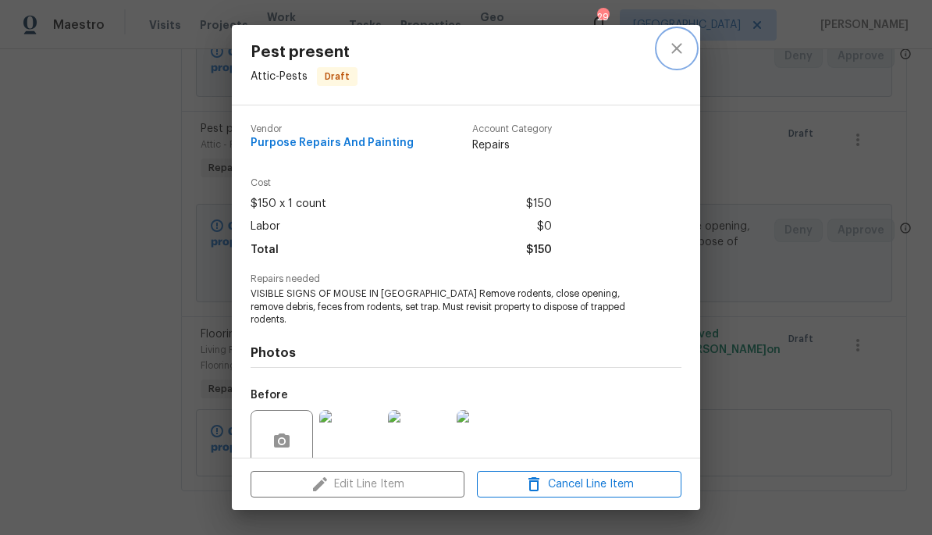
click at [680, 48] on icon "close" at bounding box center [676, 48] width 19 height 19
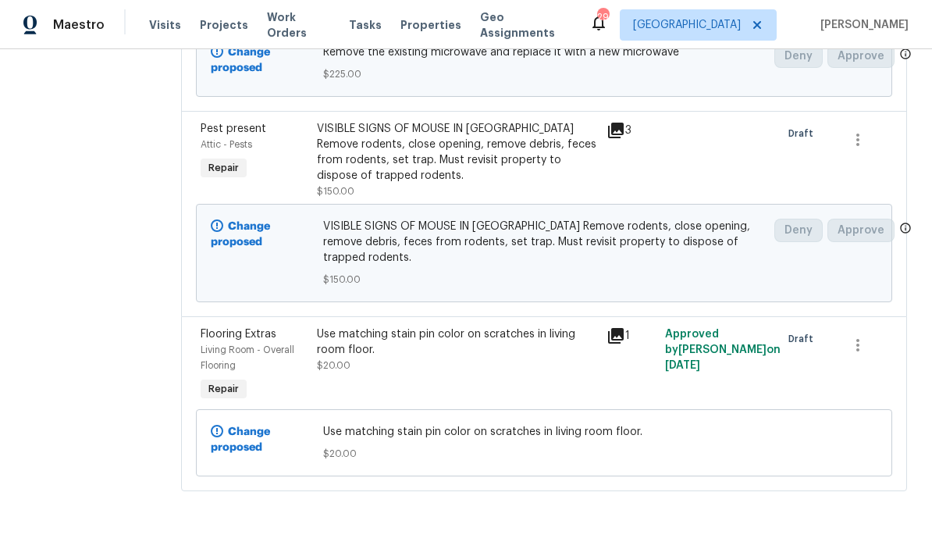
click at [274, 137] on div "Pest present" at bounding box center [254, 129] width 107 height 16
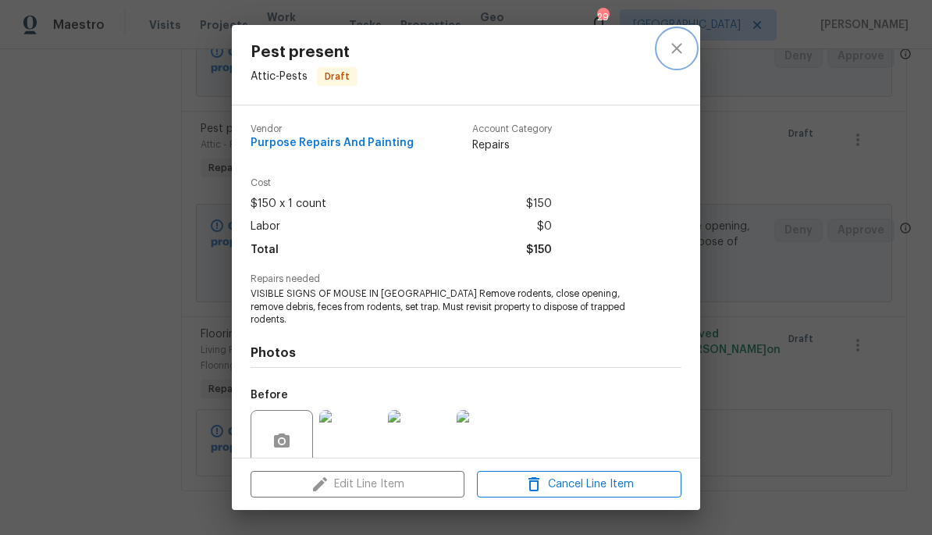
click at [677, 52] on icon "close" at bounding box center [676, 48] width 19 height 19
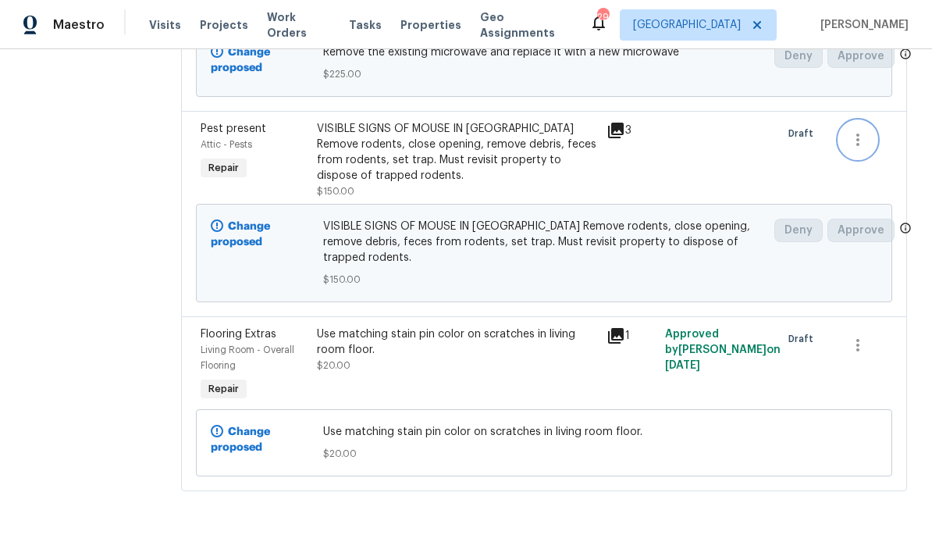
click at [864, 149] on icon "button" at bounding box center [857, 139] width 19 height 19
click at [734, 181] on div at bounding box center [466, 267] width 932 height 535
click at [681, 187] on div at bounding box center [718, 159] width 116 height 87
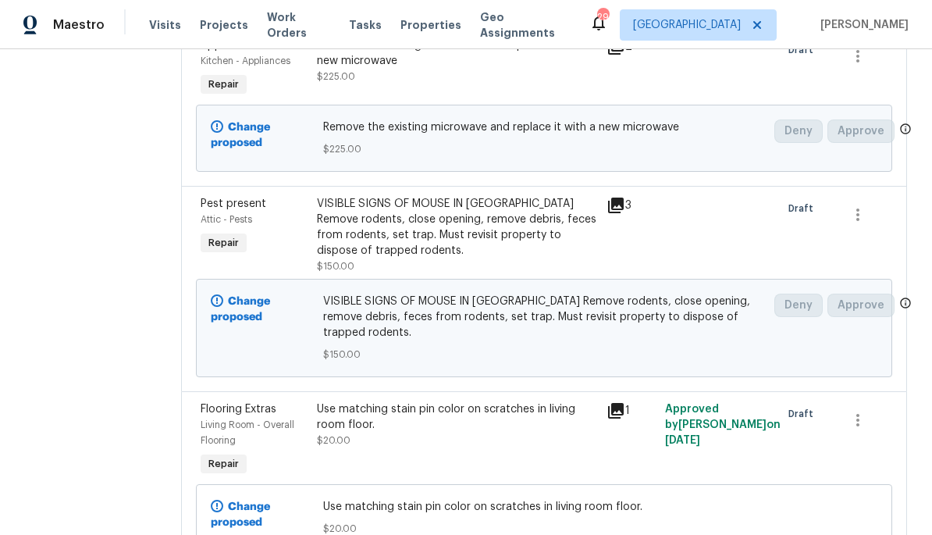
scroll to position [3260, 0]
click at [852, 223] on icon "button" at bounding box center [857, 213] width 19 height 19
click at [866, 260] on li "Cancel" at bounding box center [870, 256] width 60 height 26
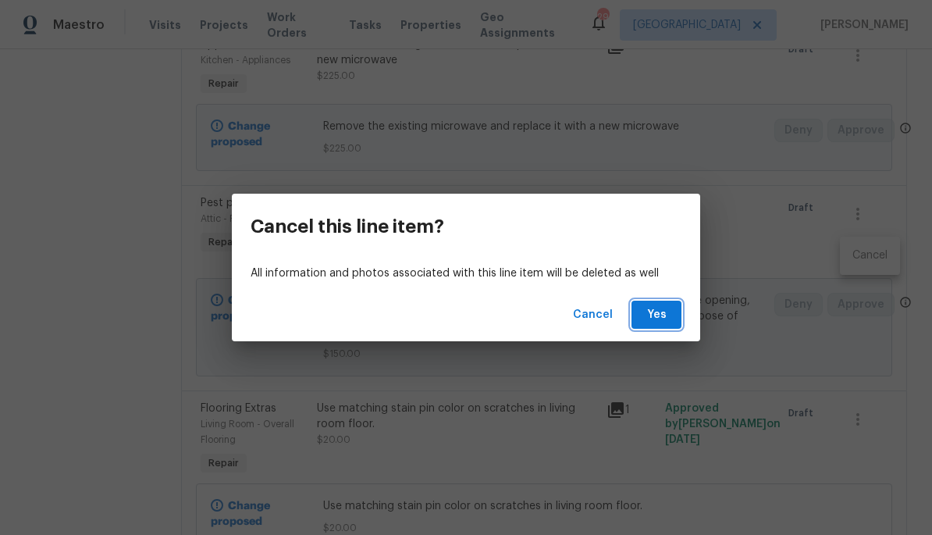
click at [662, 311] on span "Yes" at bounding box center [656, 315] width 25 height 20
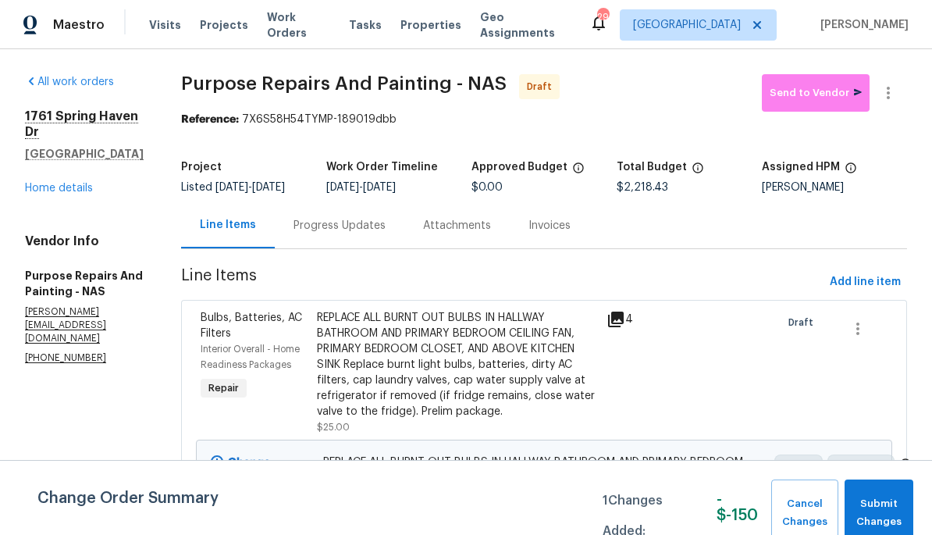
scroll to position [0, 0]
click at [802, 92] on span "Send to Vendor" at bounding box center [816, 93] width 92 height 18
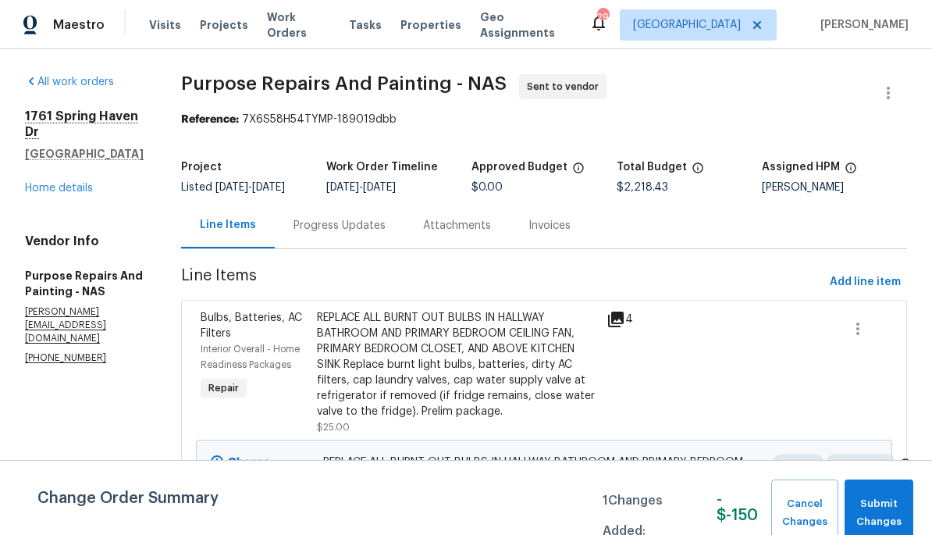
click at [69, 183] on link "Home details" at bounding box center [59, 188] width 68 height 11
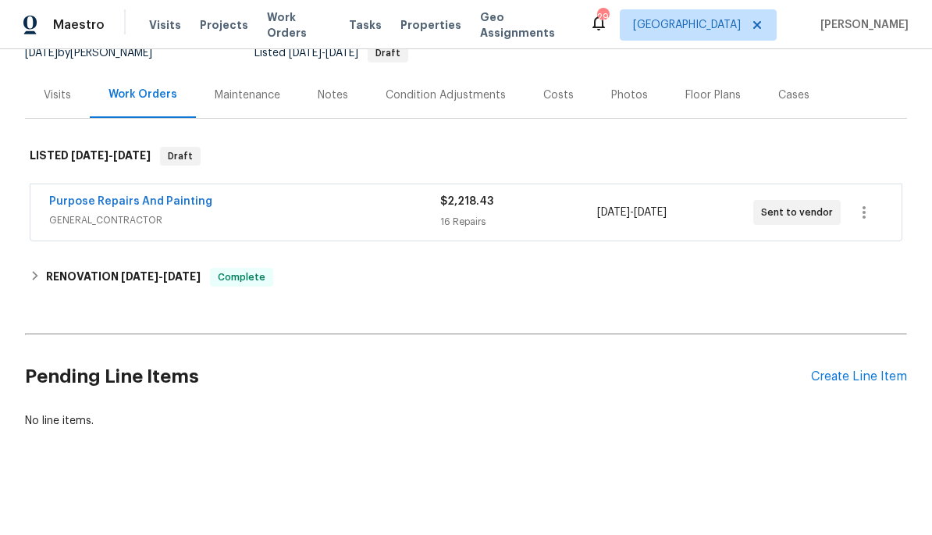
scroll to position [164, 0]
click at [854, 378] on div "Create Line Item" at bounding box center [859, 377] width 96 height 15
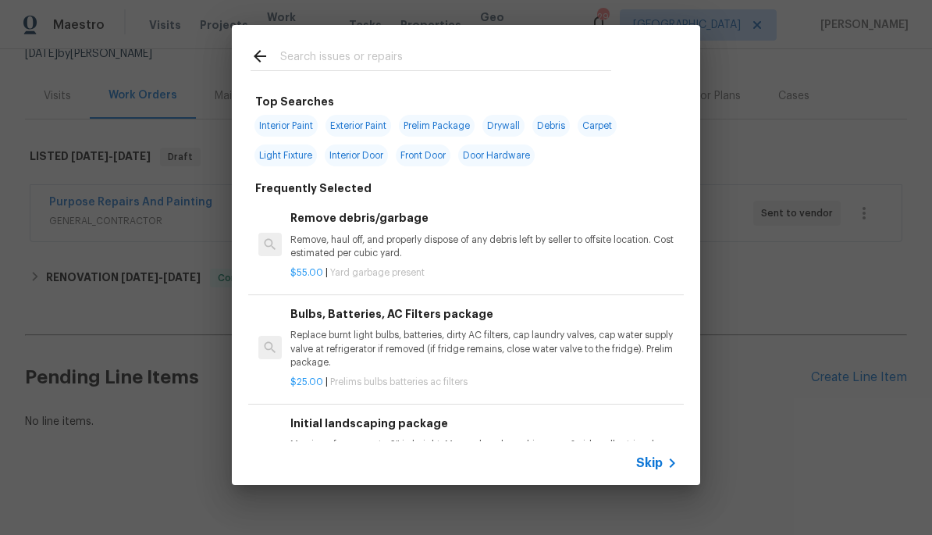
click at [468, 54] on input "text" at bounding box center [445, 58] width 331 height 23
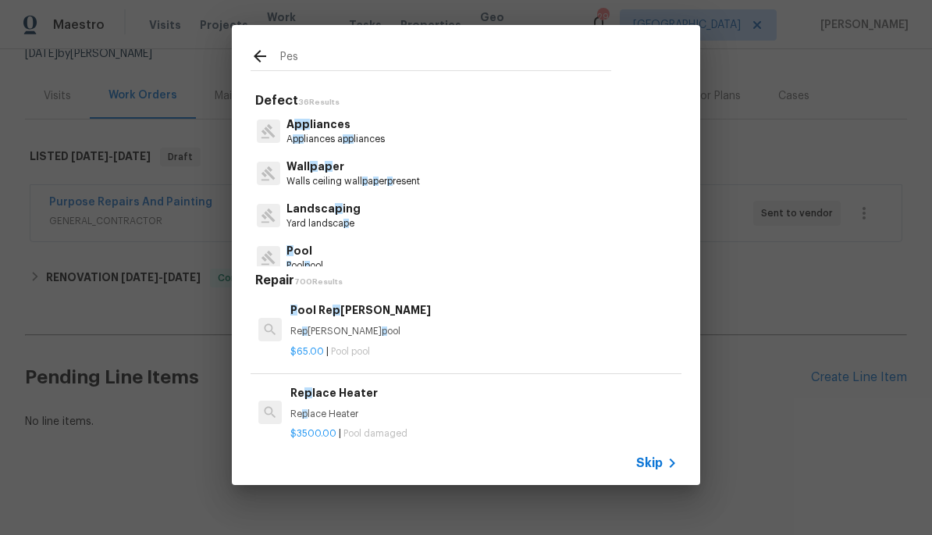
type input "Pest"
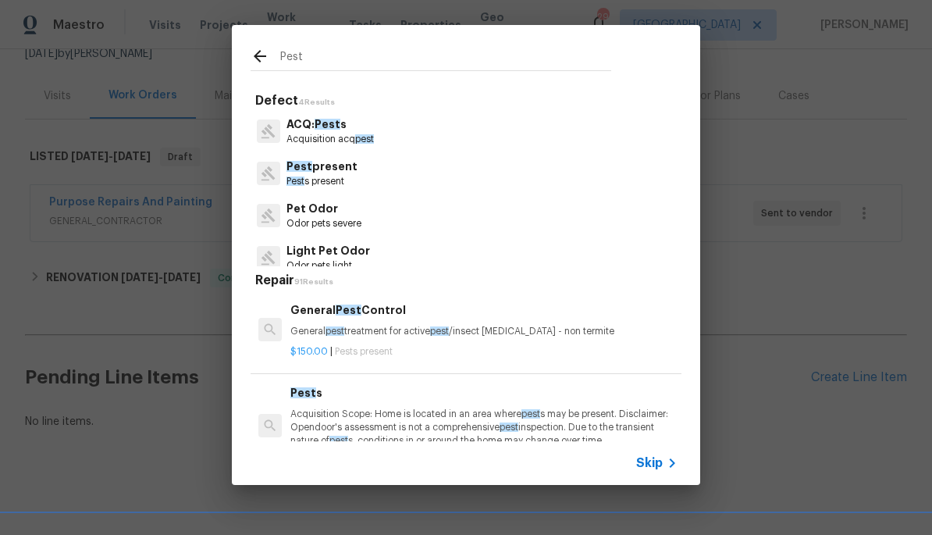
click at [344, 182] on p "Pest s present" at bounding box center [321, 181] width 71 height 13
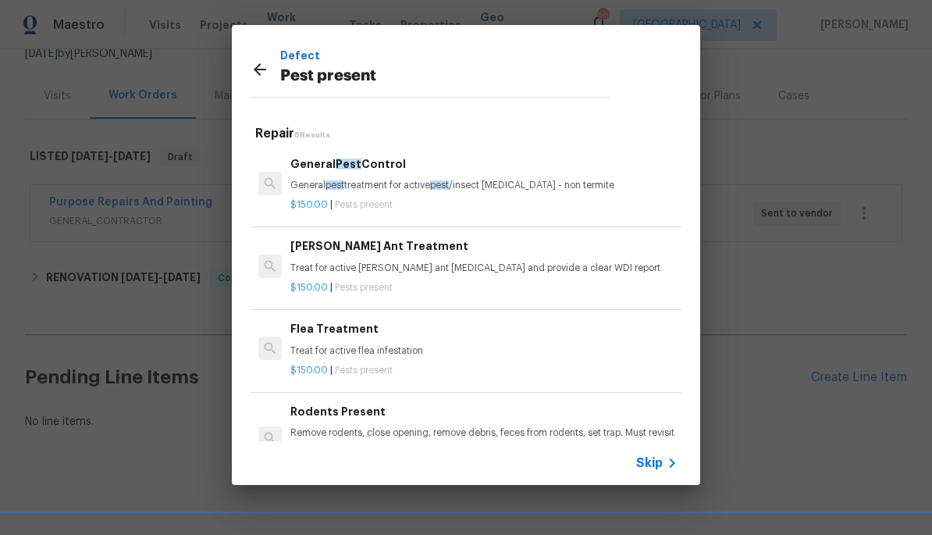
click at [403, 180] on p "General pest treatment for active pest /insect infestation - non termite" at bounding box center [483, 185] width 387 height 13
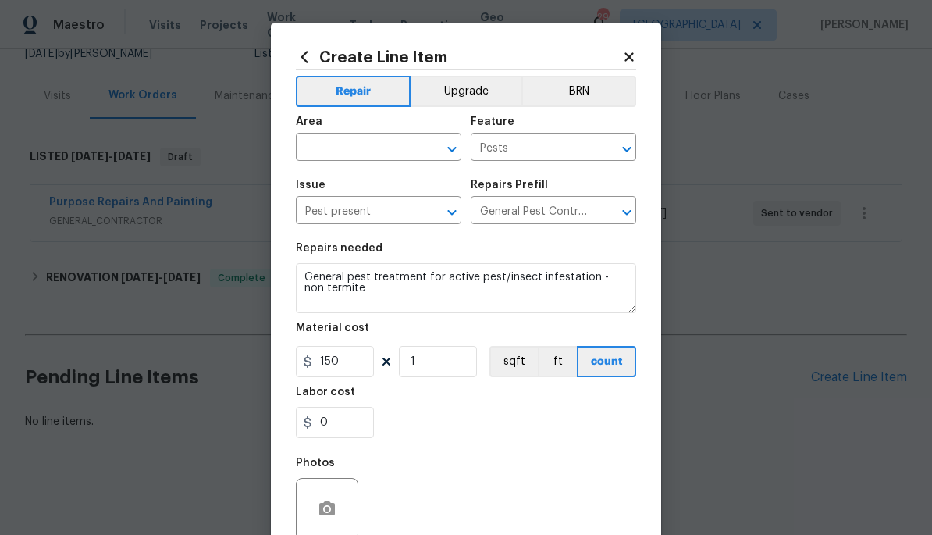
click at [360, 144] on input "text" at bounding box center [357, 149] width 122 height 24
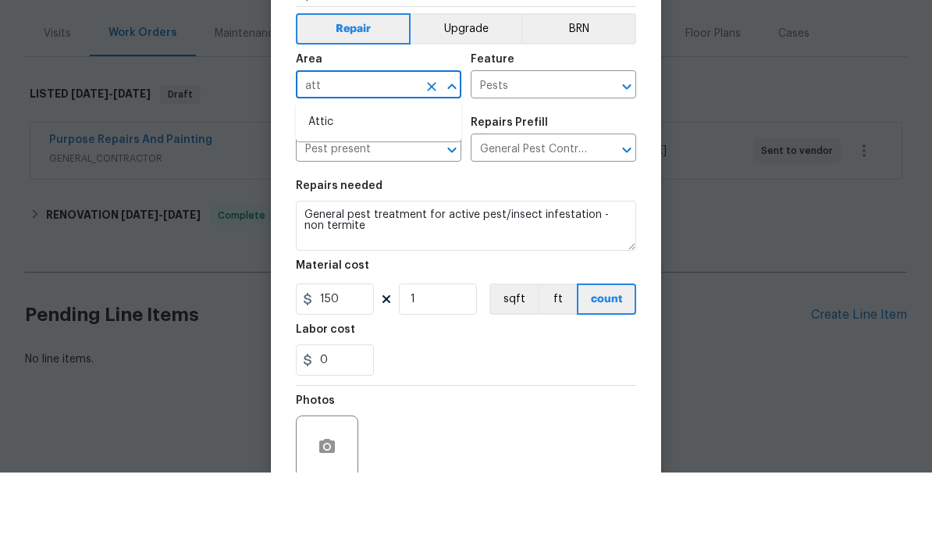
click at [435, 172] on li "Attic" at bounding box center [378, 185] width 165 height 26
type input "Attic"
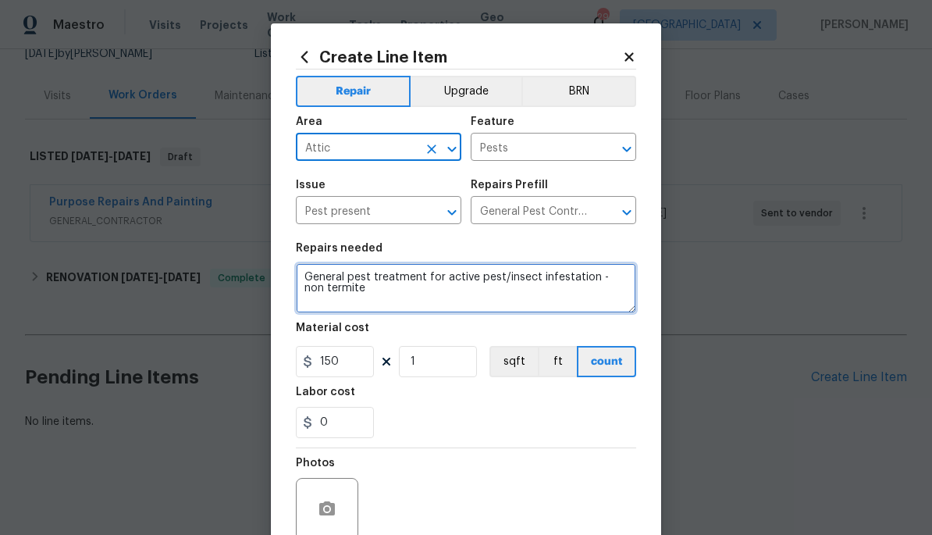
click at [313, 282] on textarea "General pest treatment for active pest/insect infestation - non termite" at bounding box center [466, 288] width 340 height 50
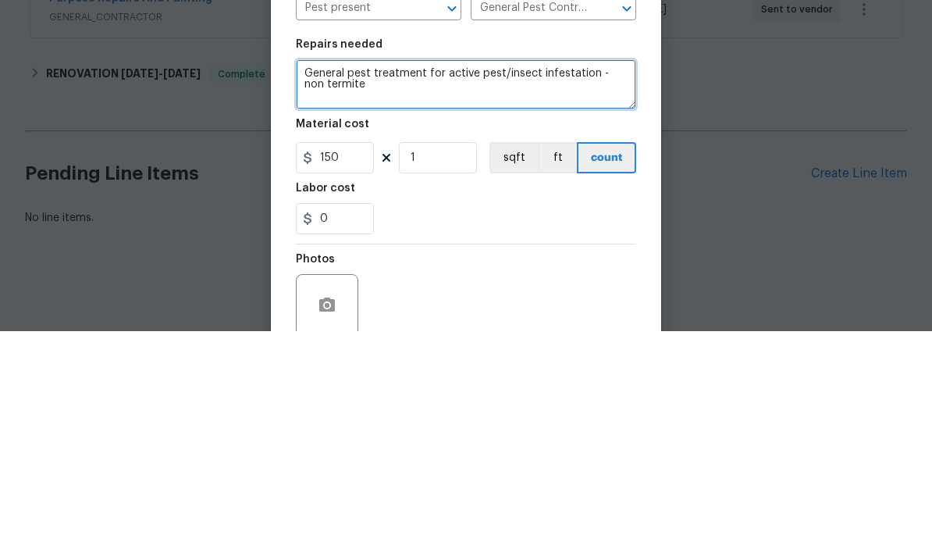
click at [322, 263] on textarea "General pest treatment for active pest/insect infestation - non termite" at bounding box center [466, 288] width 340 height 50
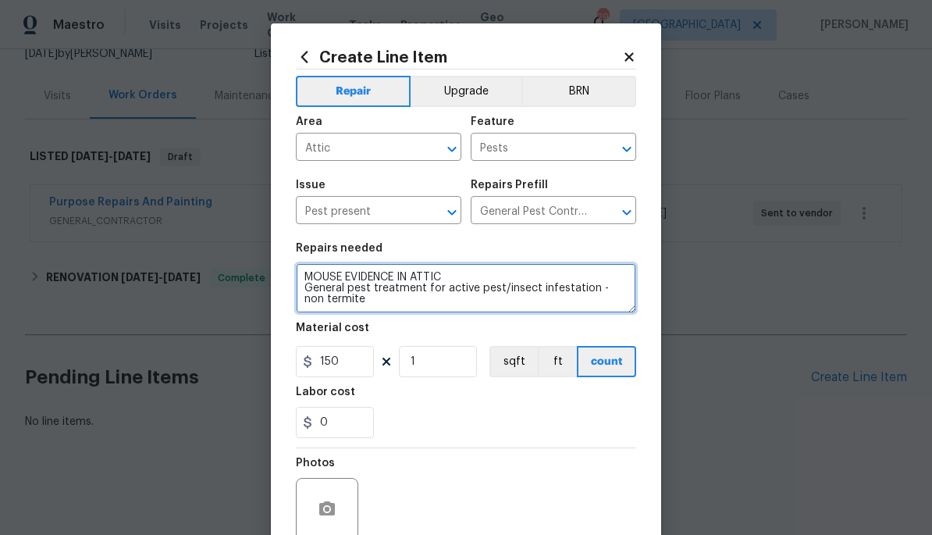
type textarea "MOUSE EVIDENCE IN ATTIC General pest treatment for active pest/insect infestati…"
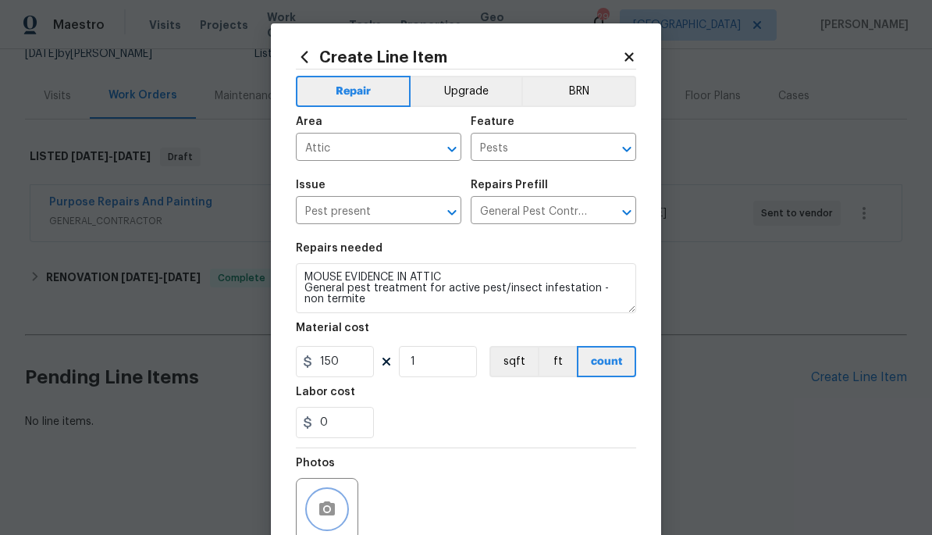
click at [335, 505] on icon "button" at bounding box center [327, 508] width 19 height 19
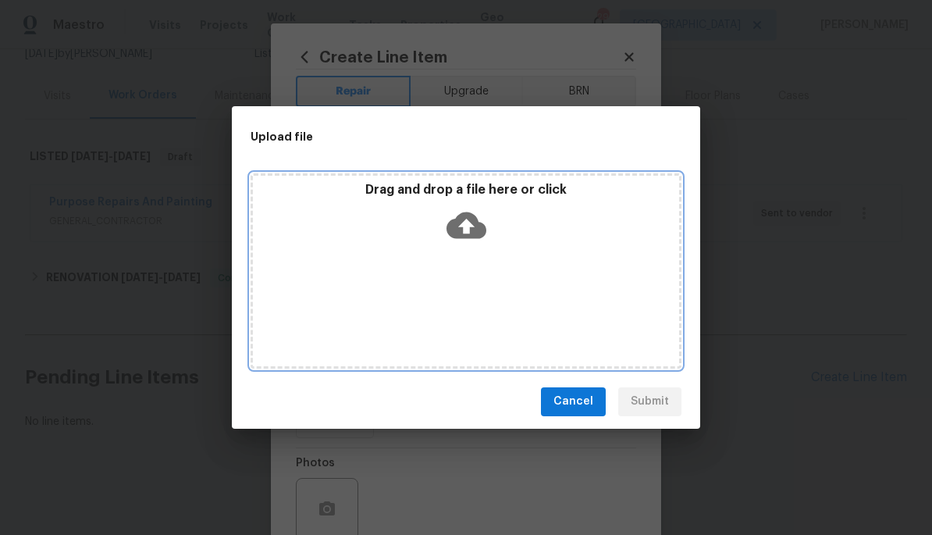
click at [463, 226] on icon at bounding box center [466, 225] width 40 height 40
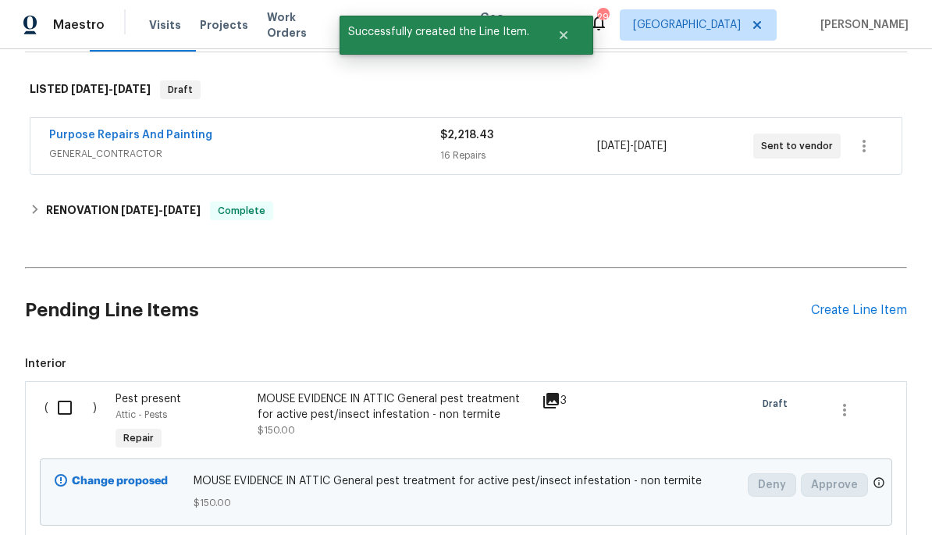
scroll to position [309, 0]
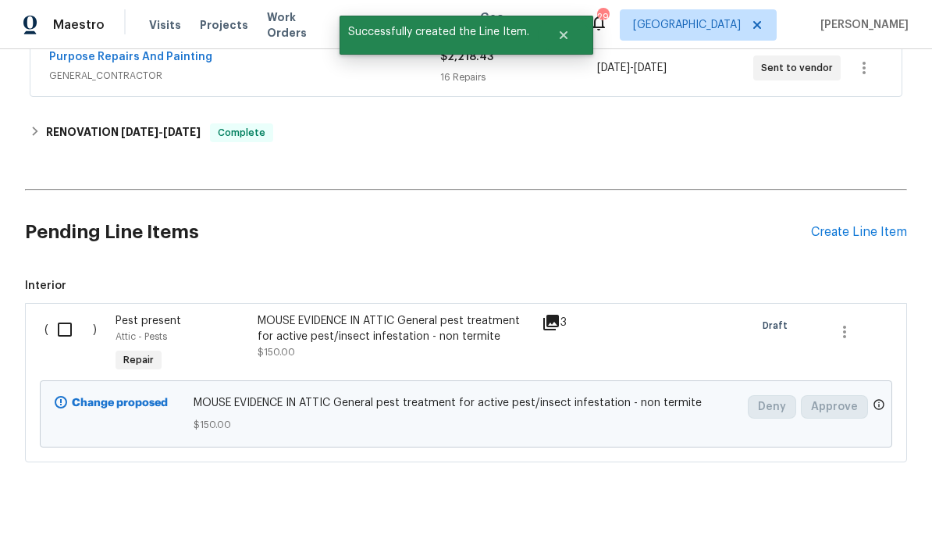
click at [67, 323] on input "checkbox" at bounding box center [70, 329] width 44 height 33
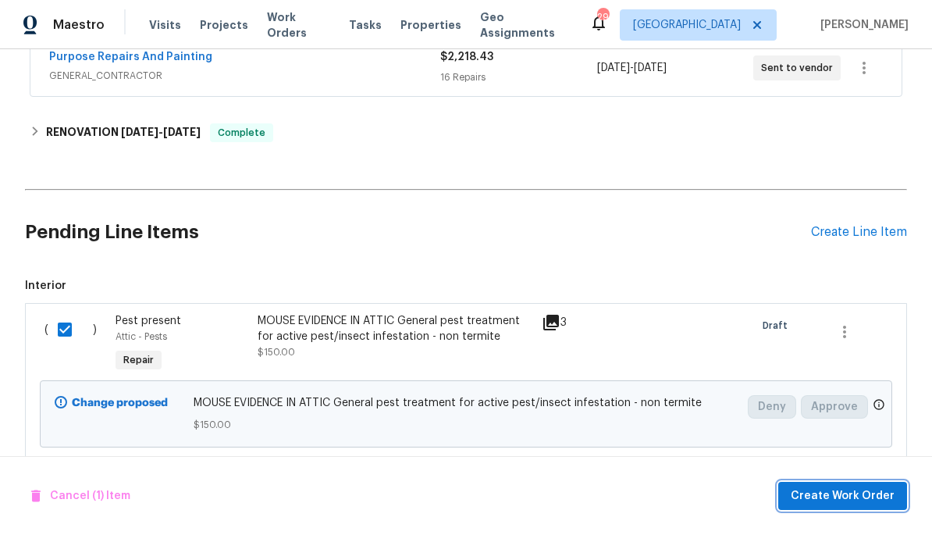
click at [836, 492] on span "Create Work Order" at bounding box center [843, 496] width 104 height 20
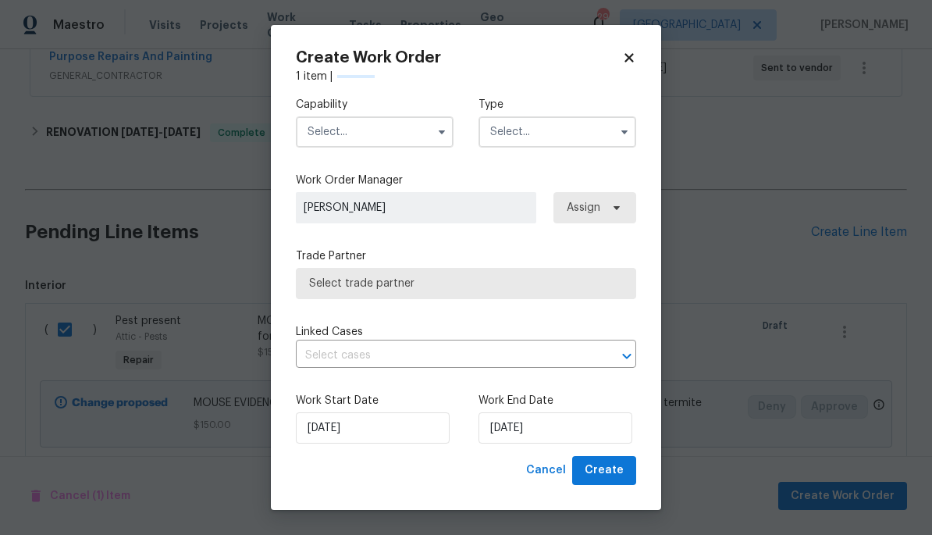
checkbox input "false"
click at [385, 120] on input "text" at bounding box center [375, 131] width 158 height 31
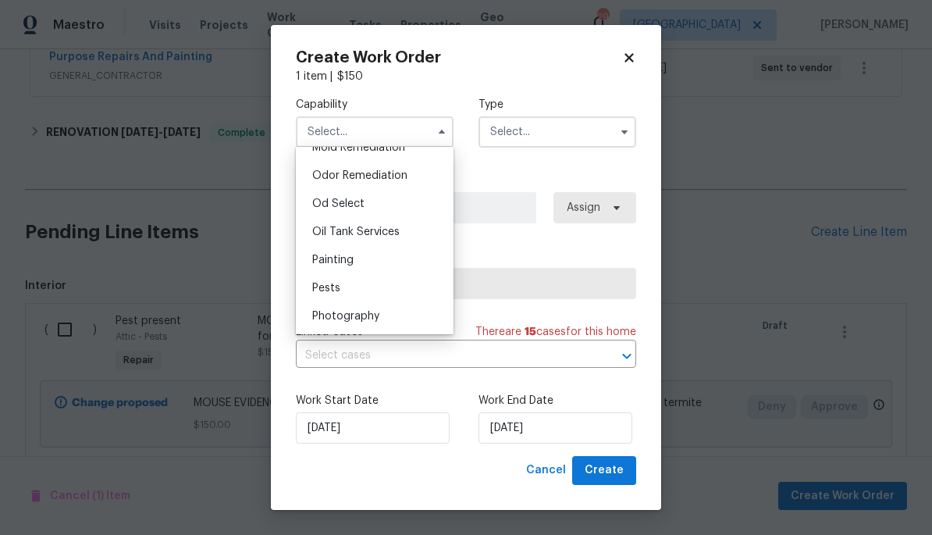
scroll to position [1218, 0]
click at [375, 290] on div "Pests" at bounding box center [375, 286] width 150 height 28
type input "Pests"
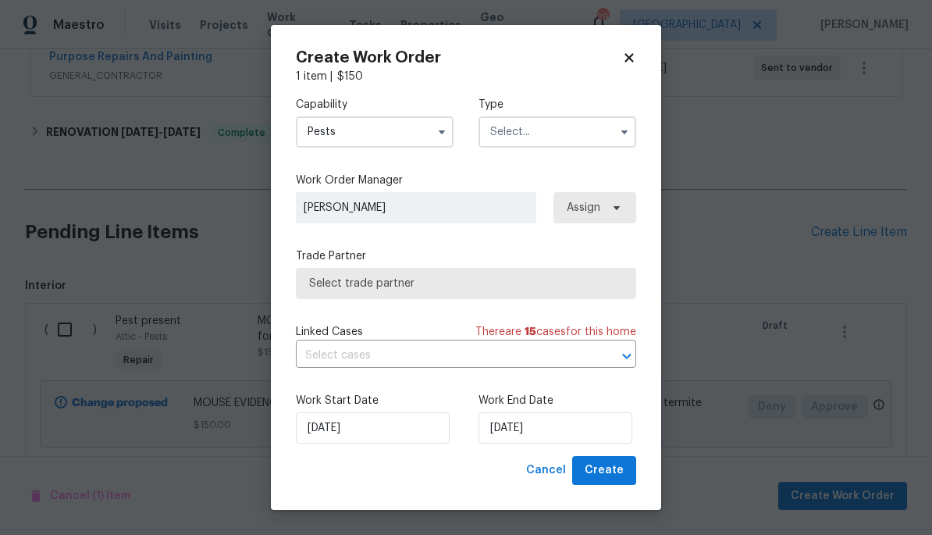
click at [557, 139] on input "text" at bounding box center [557, 131] width 158 height 31
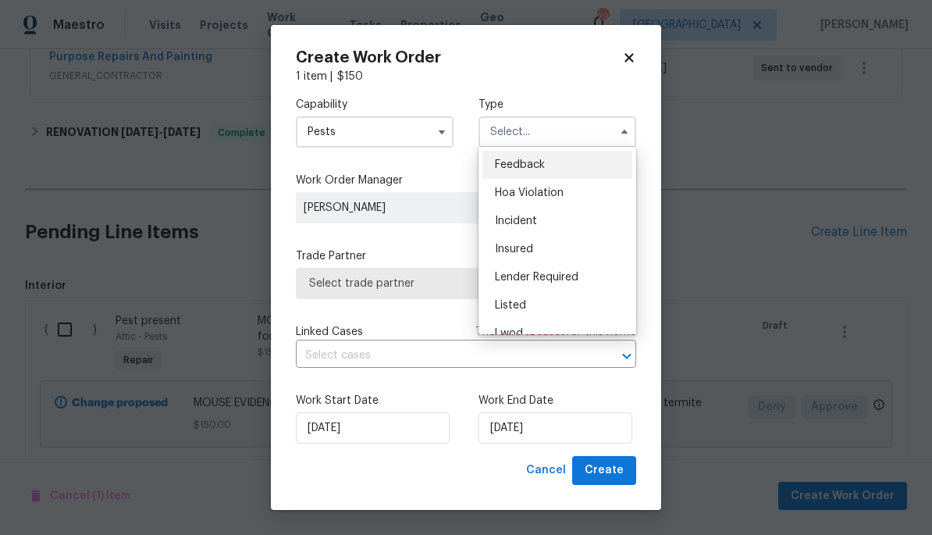
click at [559, 302] on div "Listed" at bounding box center [557, 305] width 150 height 28
type input "Listed"
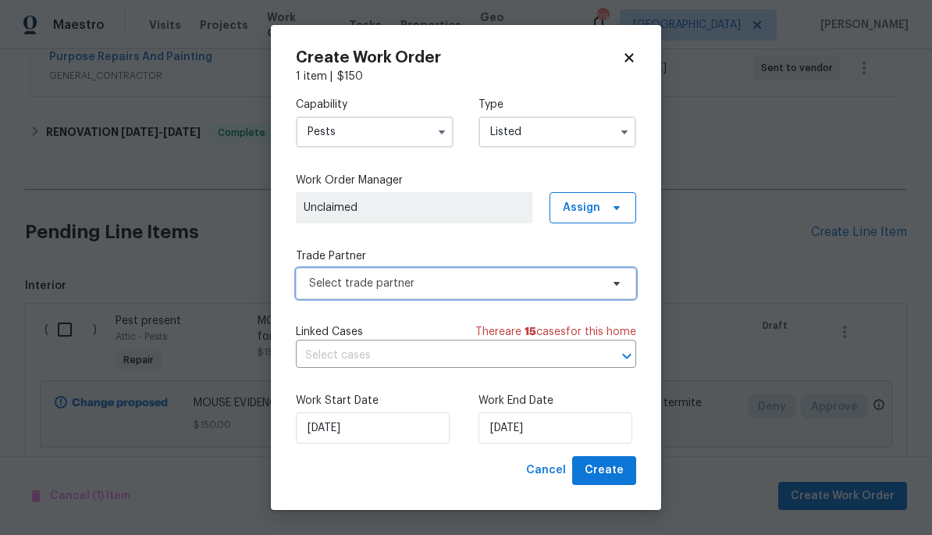
click at [521, 285] on span "Select trade partner" at bounding box center [454, 284] width 291 height 16
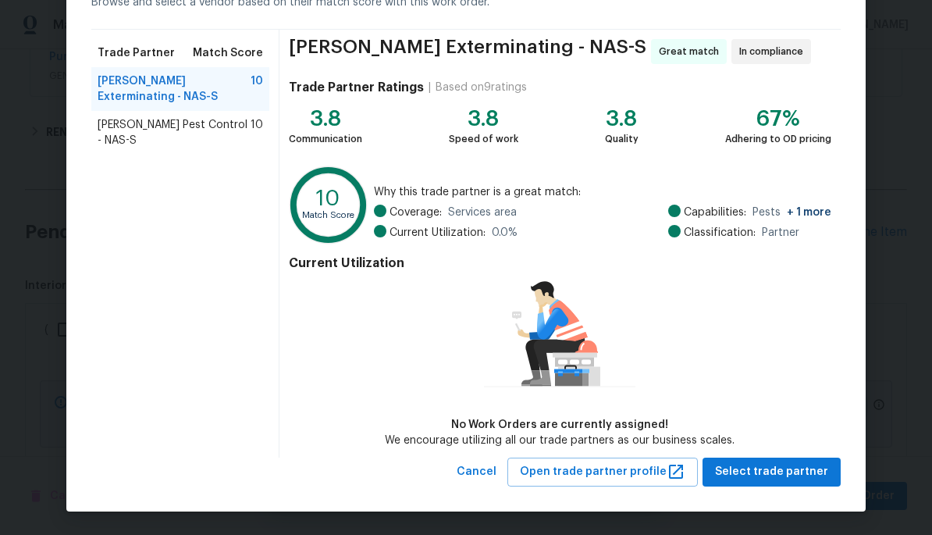
scroll to position [91, 0]
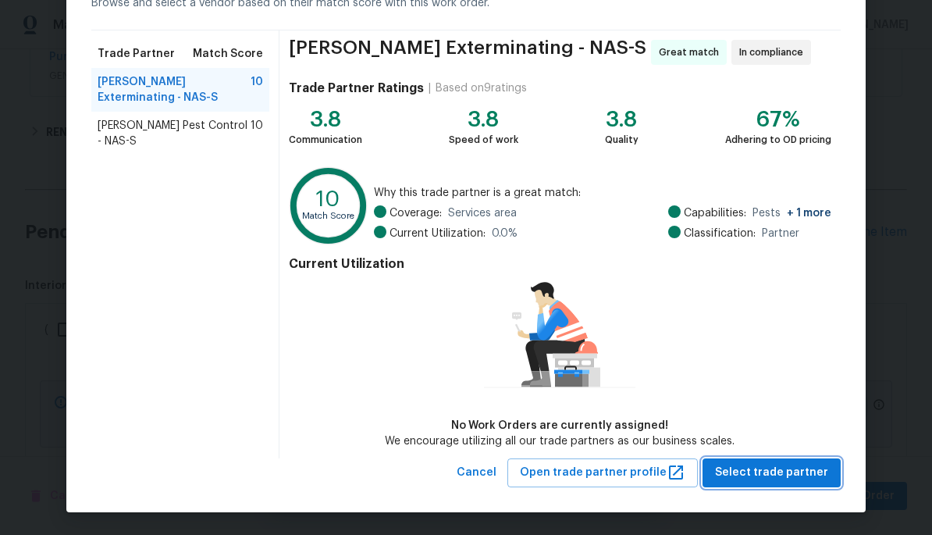
click at [769, 471] on span "Select trade partner" at bounding box center [771, 473] width 113 height 20
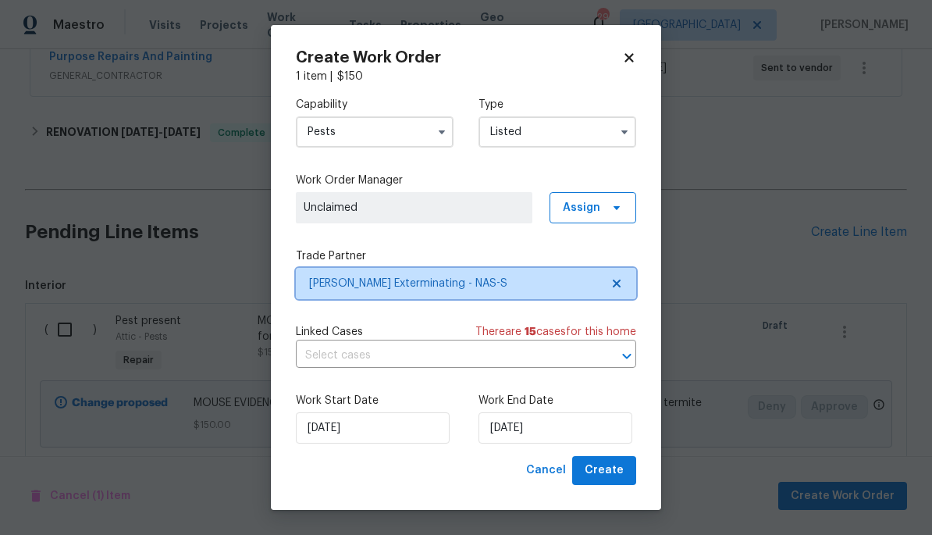
scroll to position [0, 0]
click at [513, 283] on span "[PERSON_NAME] Exterminating - NAS-S" at bounding box center [454, 284] width 291 height 16
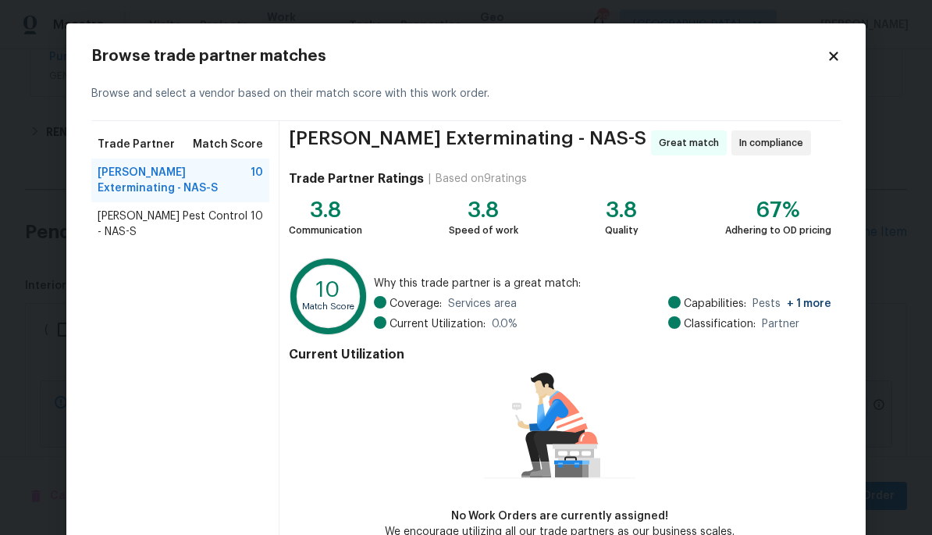
click at [226, 202] on div "[PERSON_NAME] Pest Control - NAS-S 10" at bounding box center [180, 224] width 178 height 44
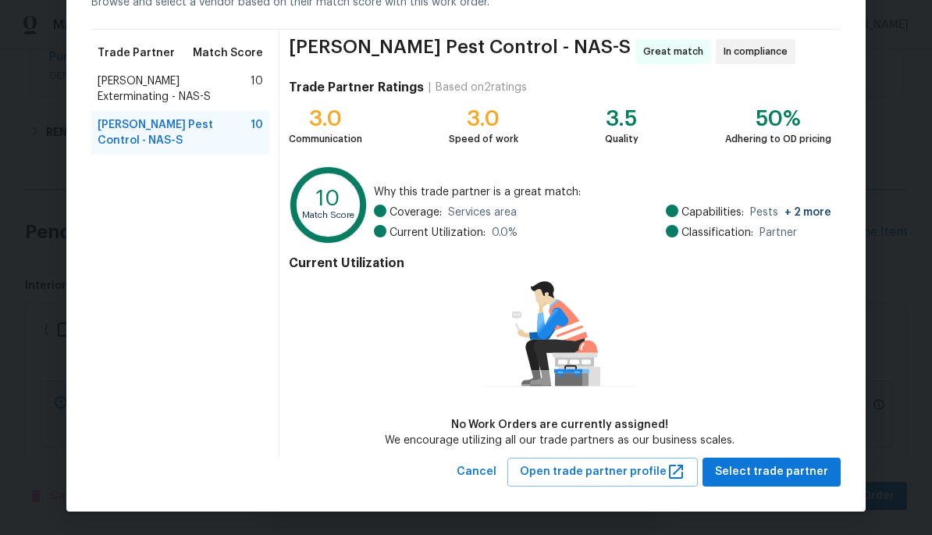
scroll to position [91, 0]
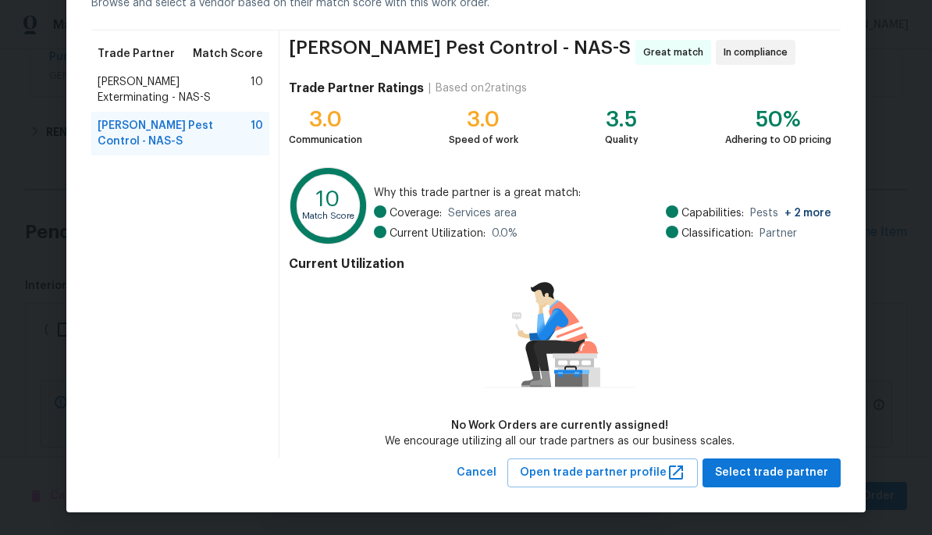
click at [207, 87] on span "[PERSON_NAME] Exterminating - NAS-S" at bounding box center [174, 89] width 153 height 31
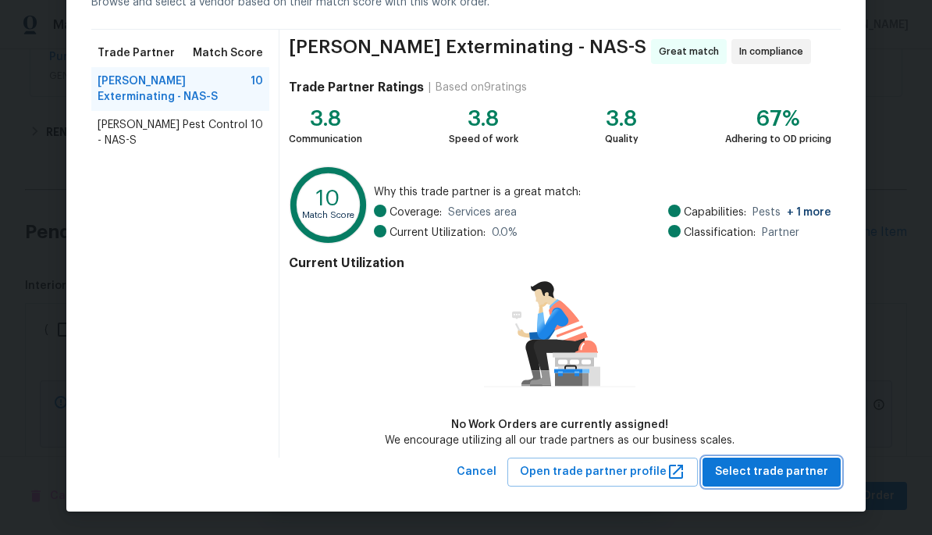
click at [777, 476] on span "Select trade partner" at bounding box center [771, 472] width 113 height 20
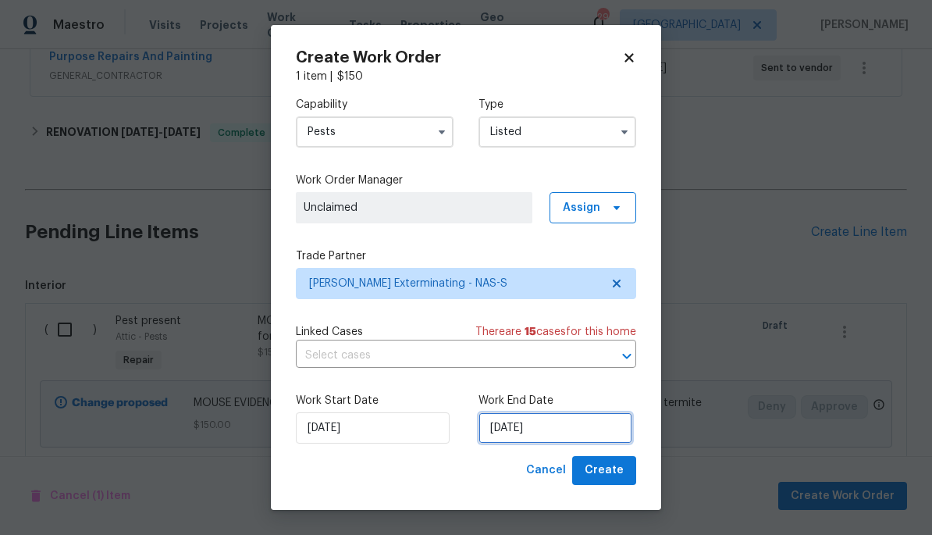
click at [530, 420] on input "[DATE]" at bounding box center [555, 427] width 154 height 31
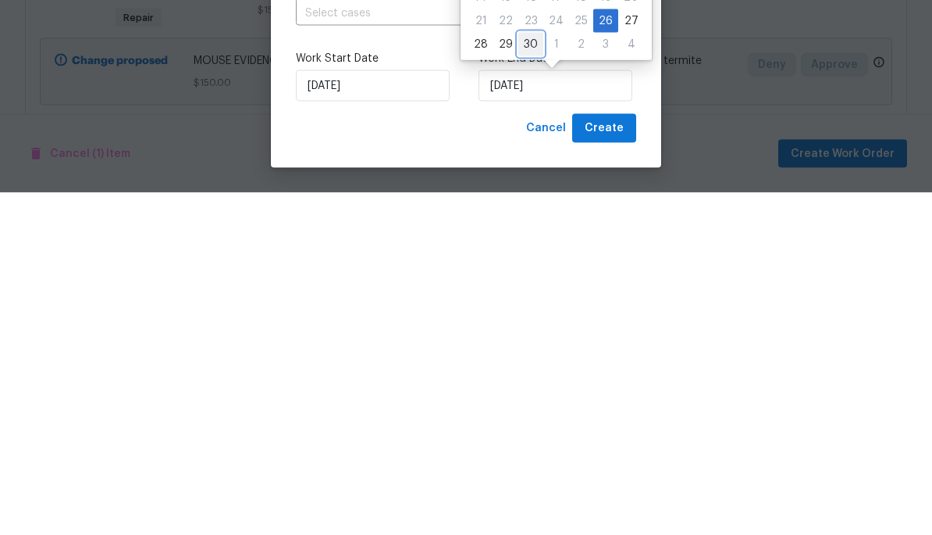
click at [524, 375] on div "30" at bounding box center [530, 386] width 25 height 22
type input "[DATE]"
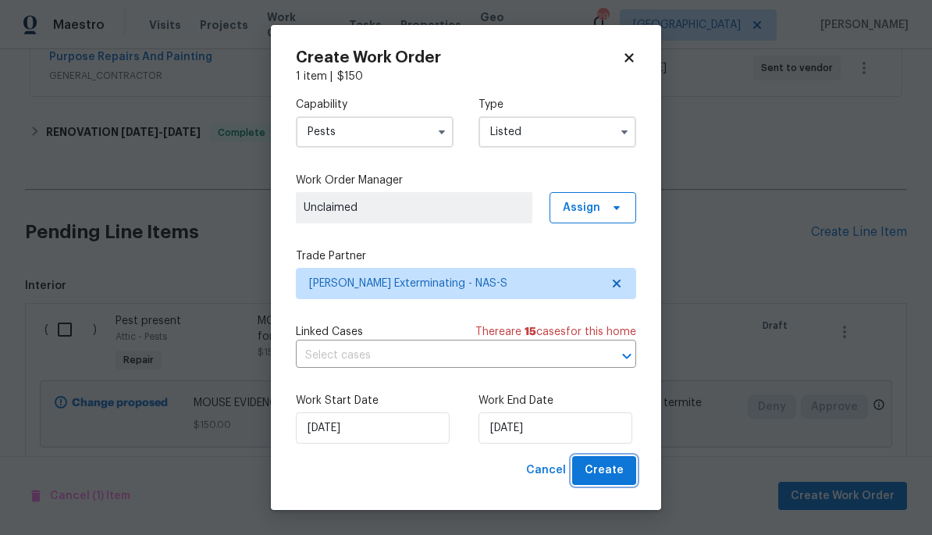
click at [610, 471] on span "Create" at bounding box center [604, 470] width 39 height 20
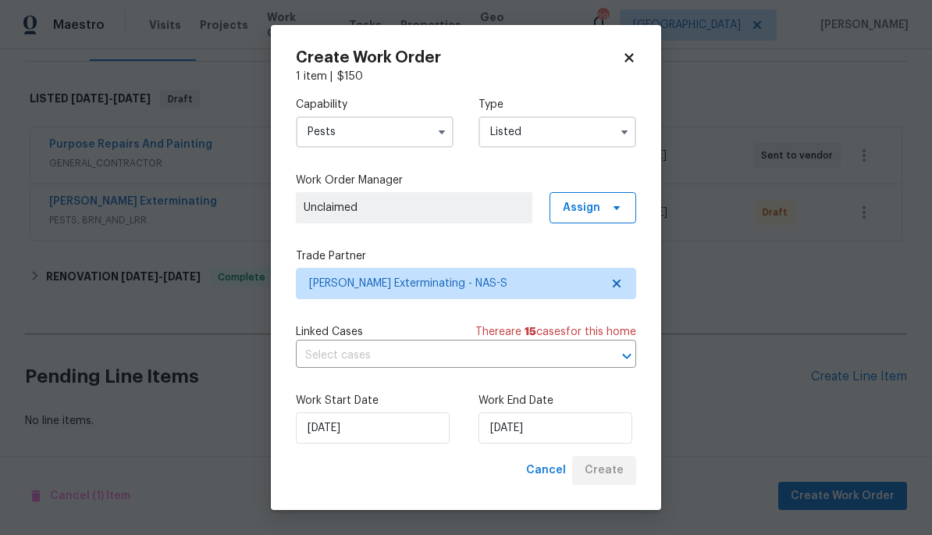
scroll to position [221, 0]
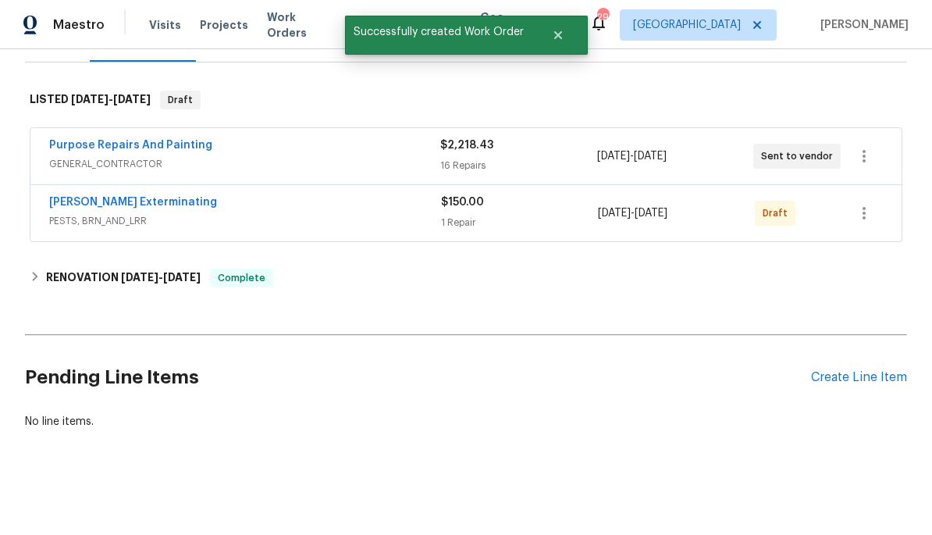
click at [311, 208] on div "[PERSON_NAME] Exterminating" at bounding box center [245, 203] width 392 height 19
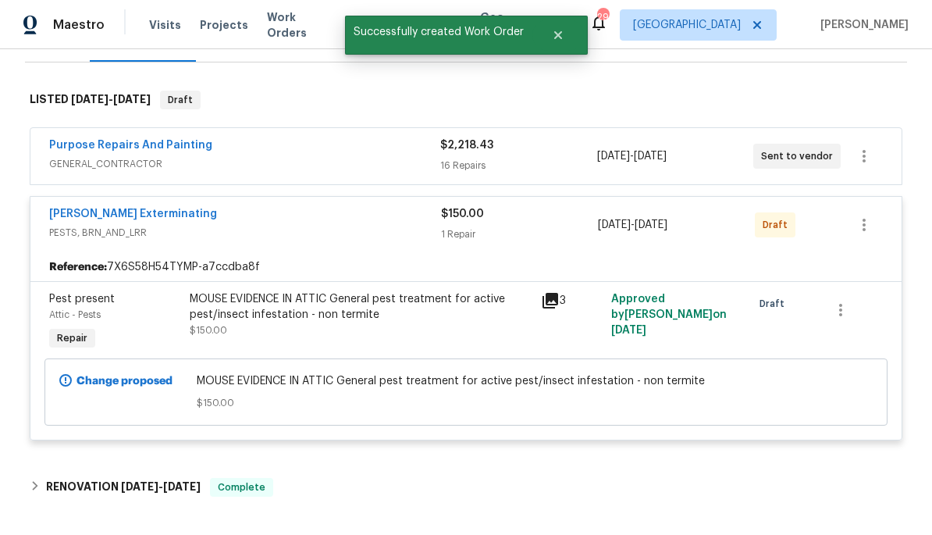
click at [158, 212] on link "[PERSON_NAME] Exterminating" at bounding box center [133, 213] width 168 height 11
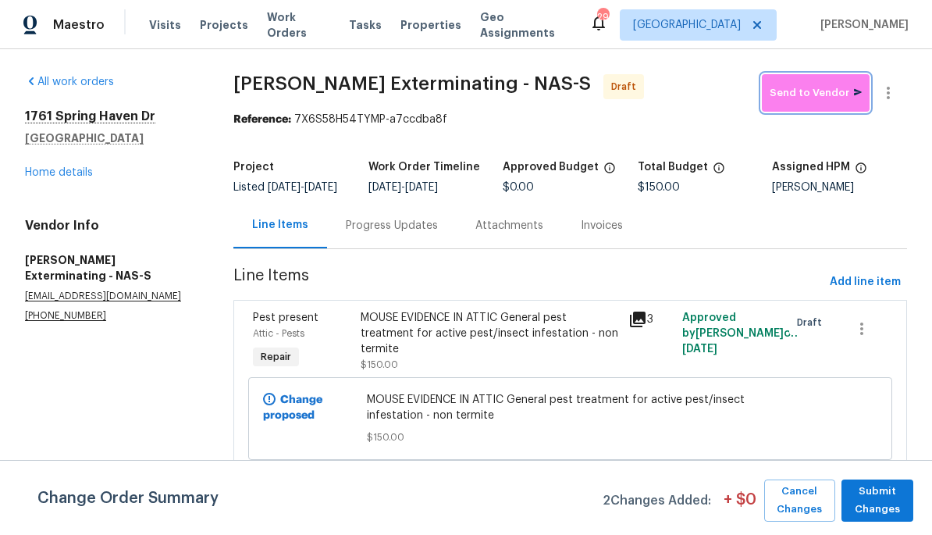
click at [802, 97] on span "Send to Vendor" at bounding box center [816, 93] width 92 height 18
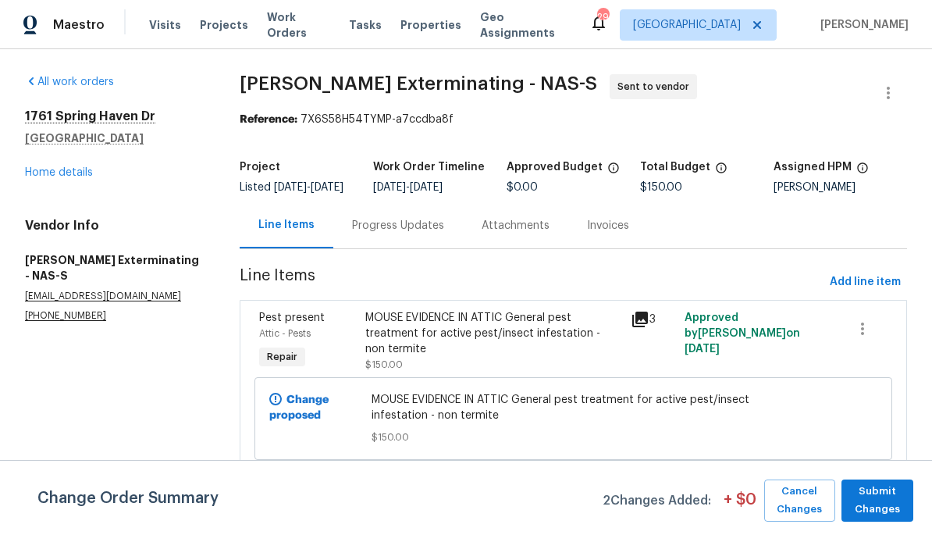
click at [414, 233] on div "Progress Updates" at bounding box center [398, 226] width 92 height 16
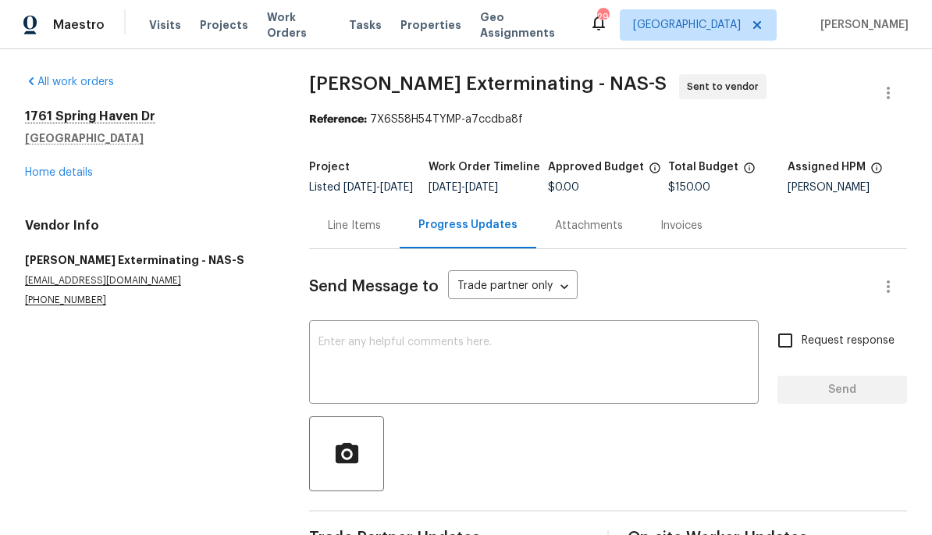
click at [468, 372] on textarea at bounding box center [533, 363] width 431 height 55
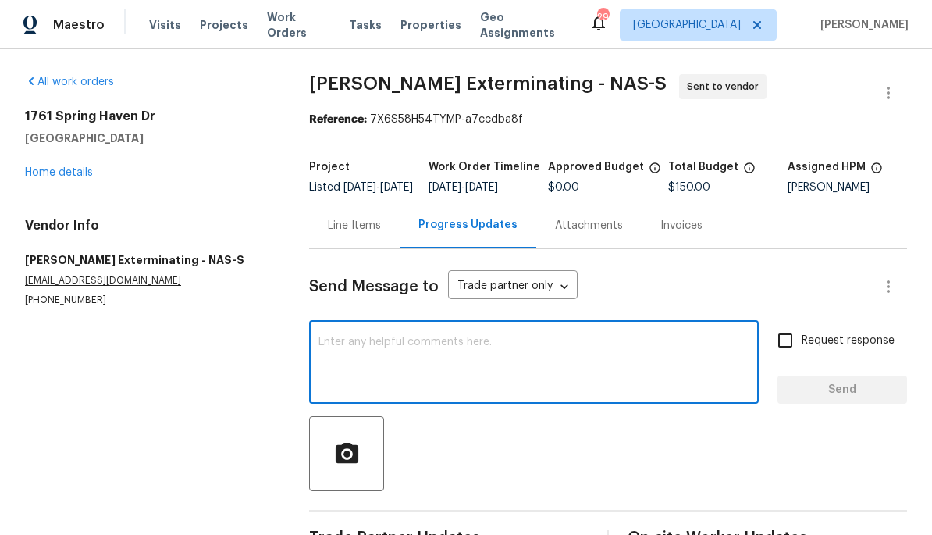
click at [524, 373] on textarea at bounding box center [533, 363] width 431 height 55
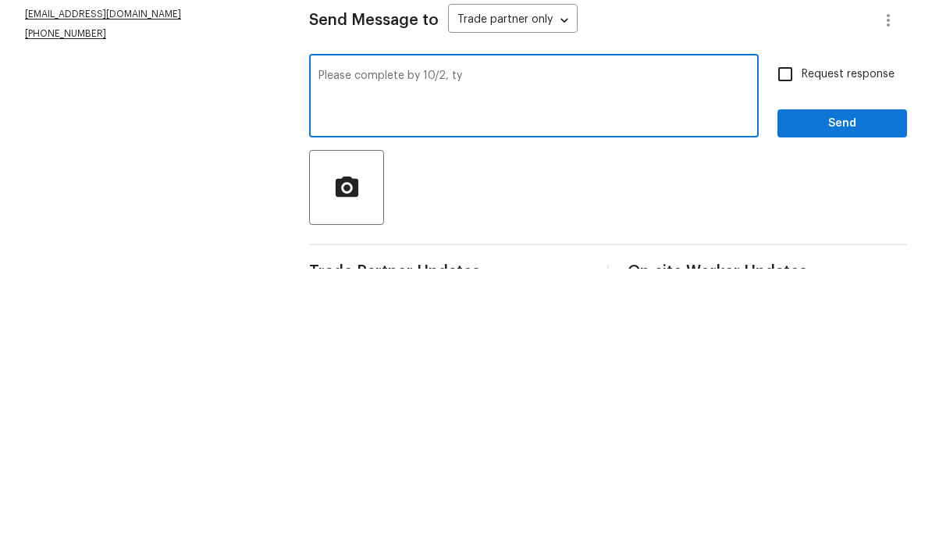
type textarea "Please complete by 10/2, ty"
click at [855, 380] on span "Send" at bounding box center [842, 390] width 105 height 20
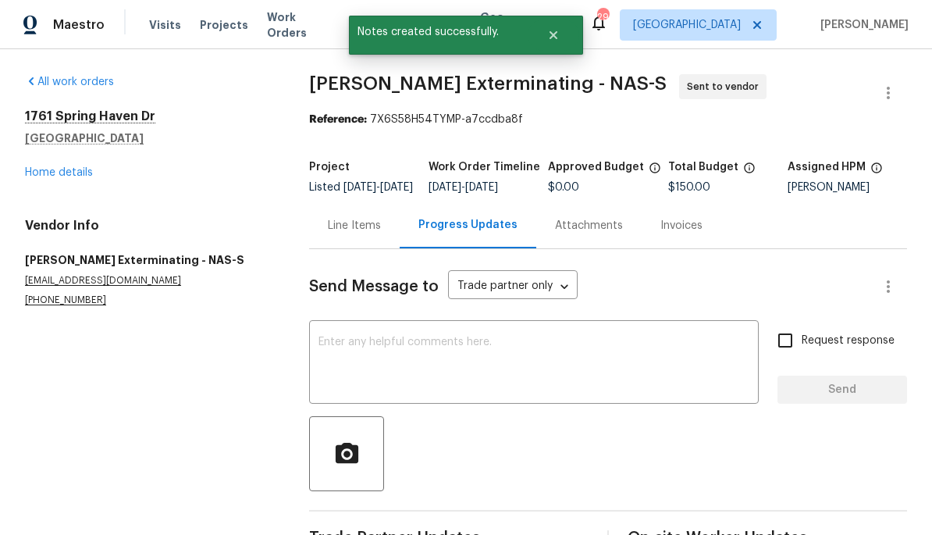
click at [65, 176] on link "Home details" at bounding box center [59, 172] width 68 height 11
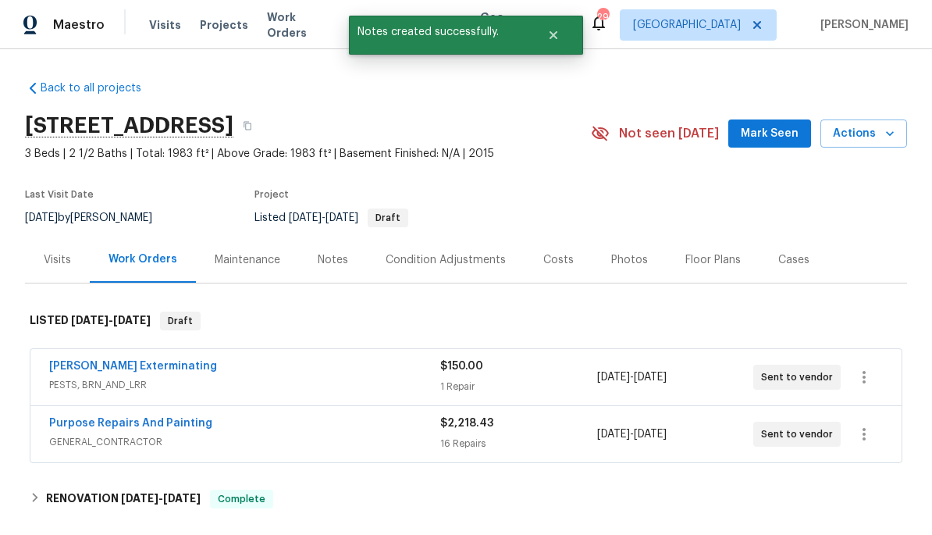
click at [162, 427] on link "Purpose Repairs And Painting" at bounding box center [130, 423] width 163 height 11
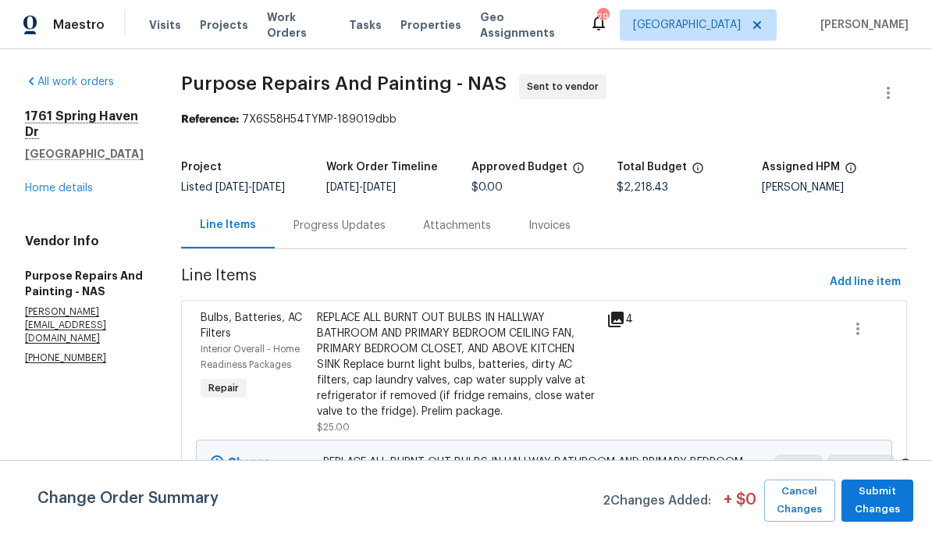
click at [363, 247] on div "Progress Updates" at bounding box center [340, 225] width 130 height 46
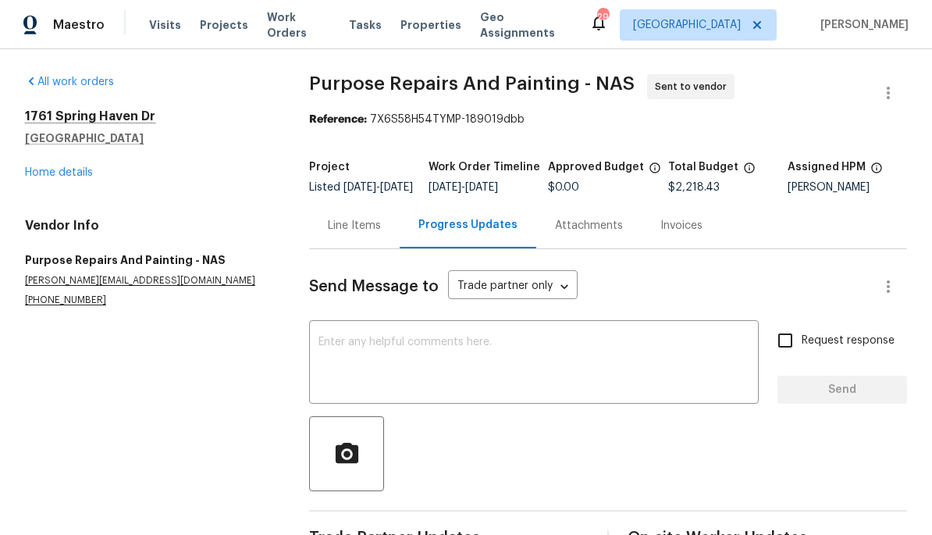
click at [454, 382] on textarea at bounding box center [533, 363] width 431 height 55
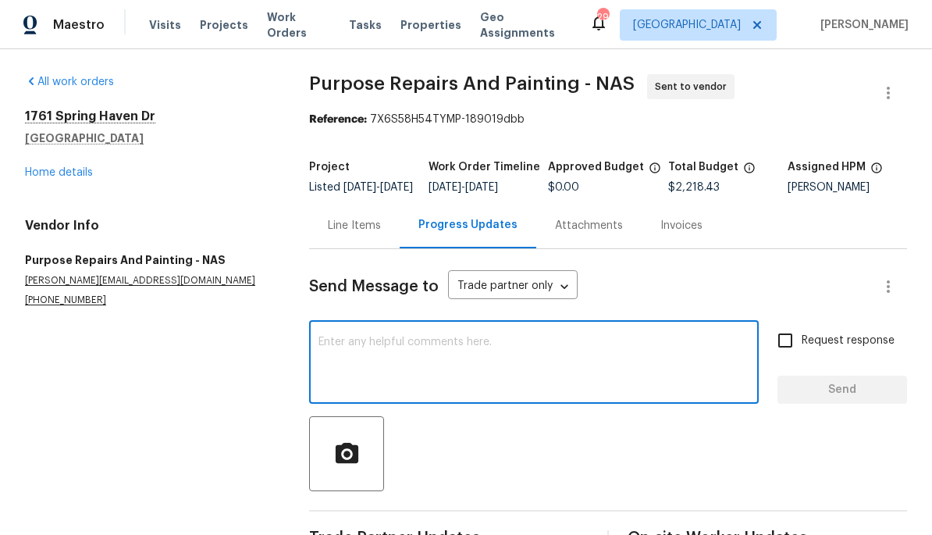
click at [421, 350] on textarea at bounding box center [533, 363] width 431 height 55
type textarea "Please complete by 10/2, ty"
click at [853, 399] on span "Send" at bounding box center [842, 390] width 105 height 20
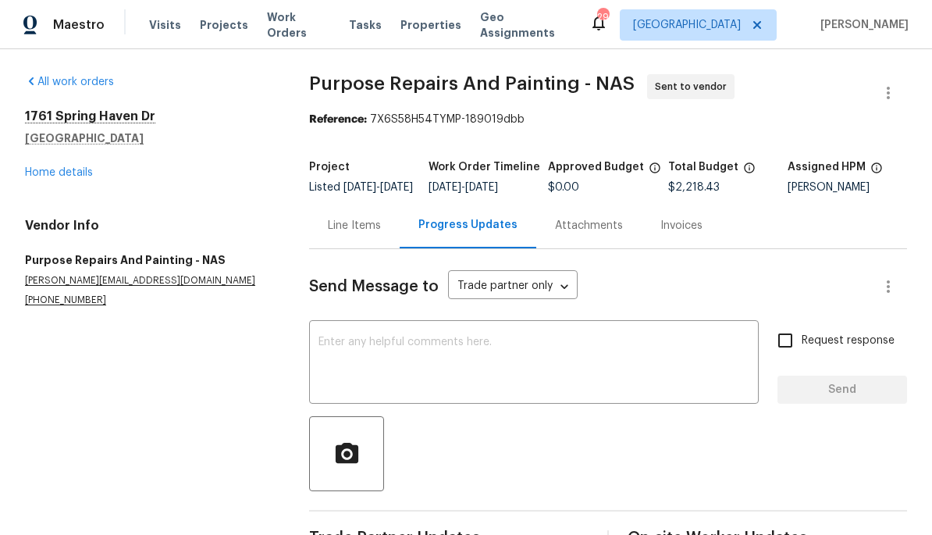
click at [65, 172] on link "Home details" at bounding box center [59, 172] width 68 height 11
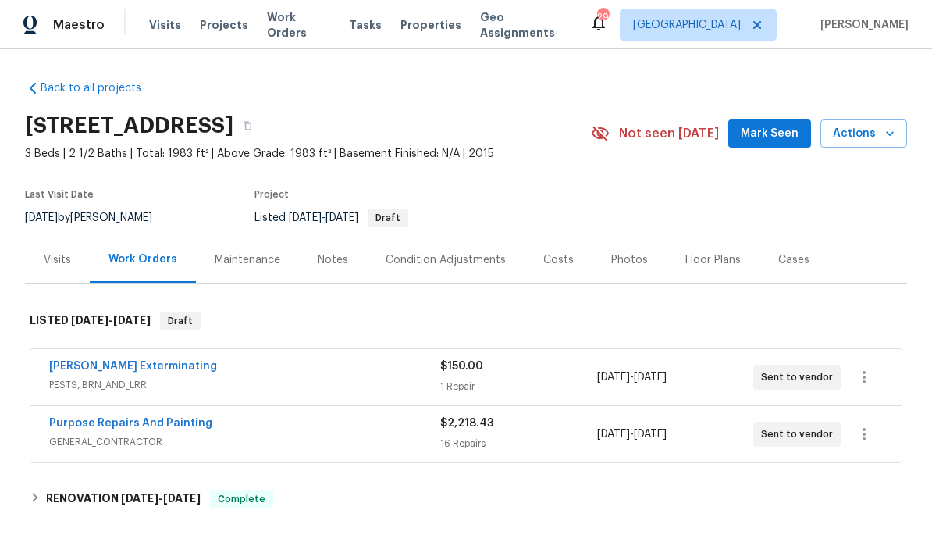
click at [318, 263] on div "Notes" at bounding box center [333, 260] width 30 height 16
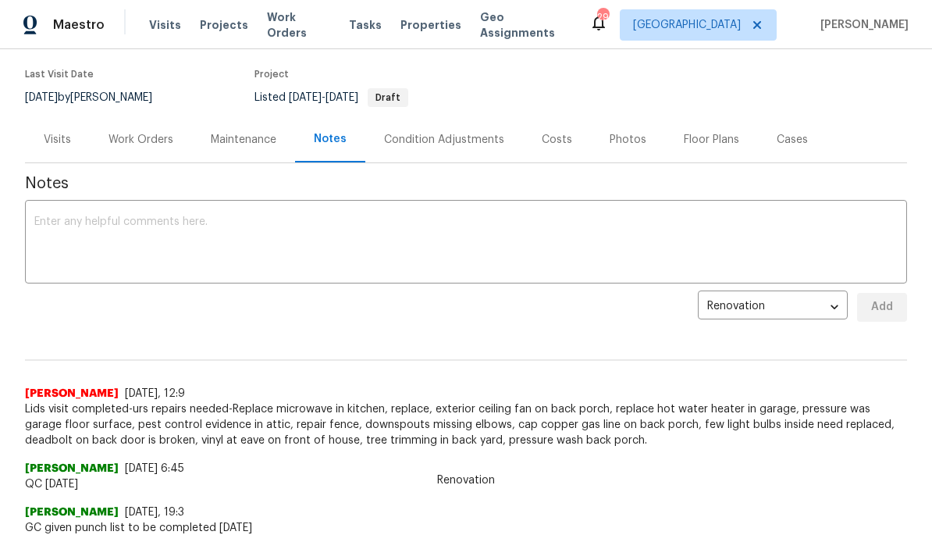
scroll to position [127, 0]
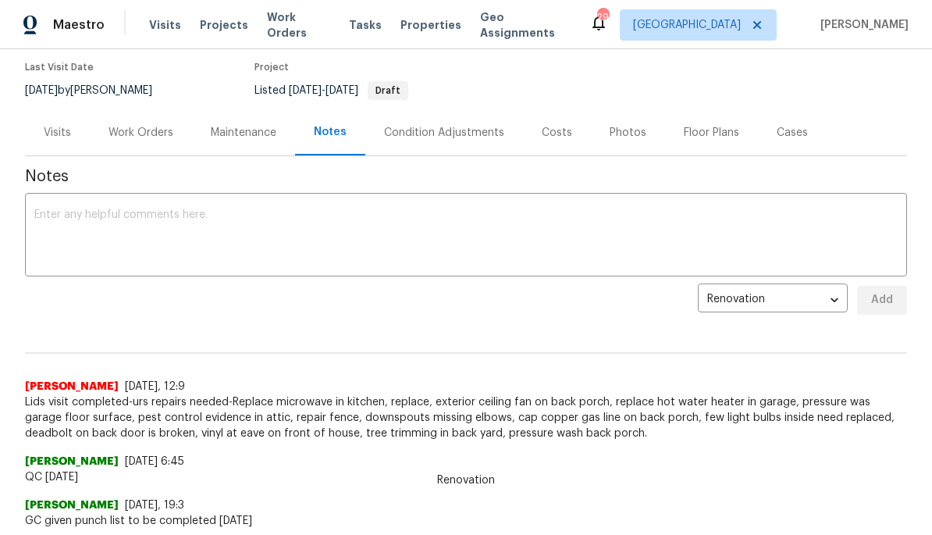
click at [497, 229] on textarea at bounding box center [465, 236] width 863 height 55
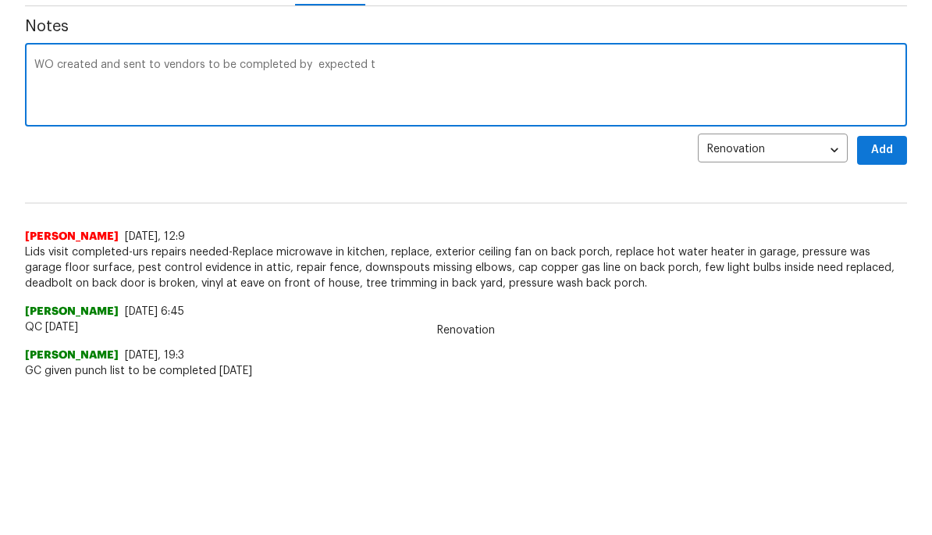
click at [438, 209] on textarea "WO created and sent to vendors to be completed by expected t" at bounding box center [465, 236] width 863 height 55
type textarea "WO created and sent to vendors to be completed by 10/2"
click at [890, 290] on span "Add" at bounding box center [881, 300] width 25 height 20
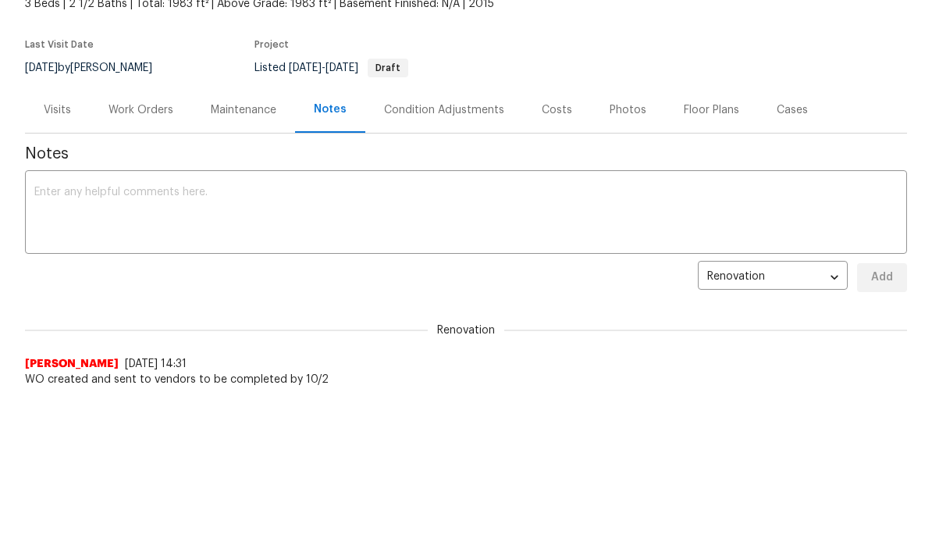
scroll to position [0, 0]
click at [155, 96] on div "Work Orders" at bounding box center [141, 110] width 102 height 46
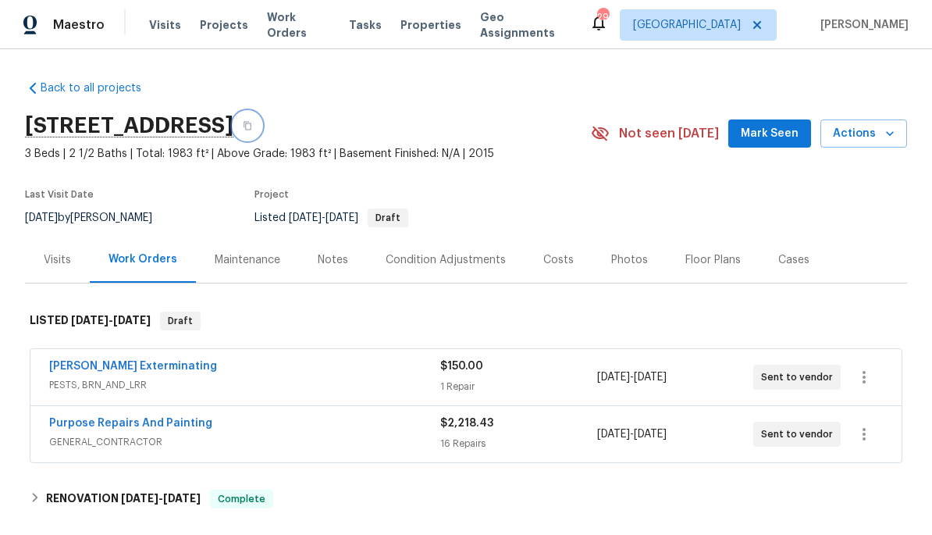
click at [261, 130] on button "button" at bounding box center [247, 126] width 28 height 28
click at [427, 28] on span "Properties" at bounding box center [430, 25] width 61 height 16
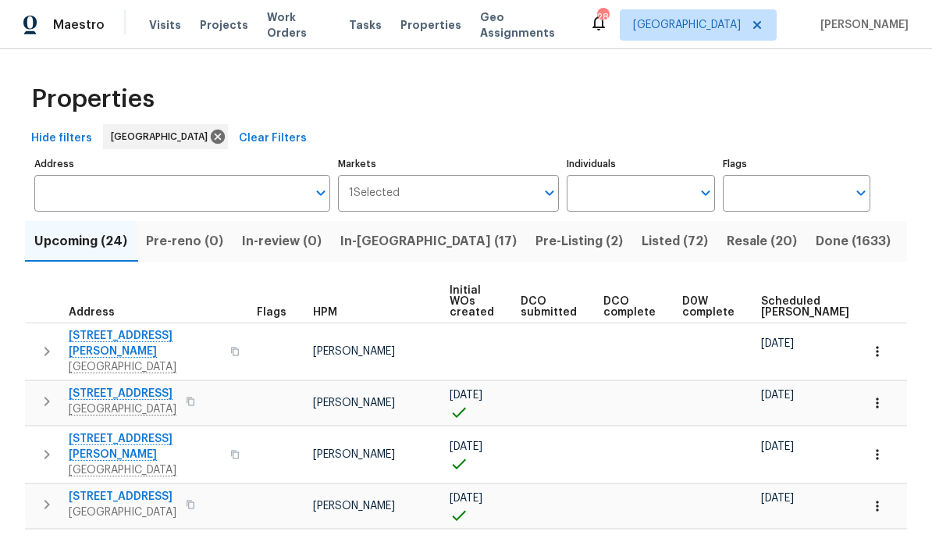
click at [144, 202] on input "Address" at bounding box center [170, 193] width 272 height 37
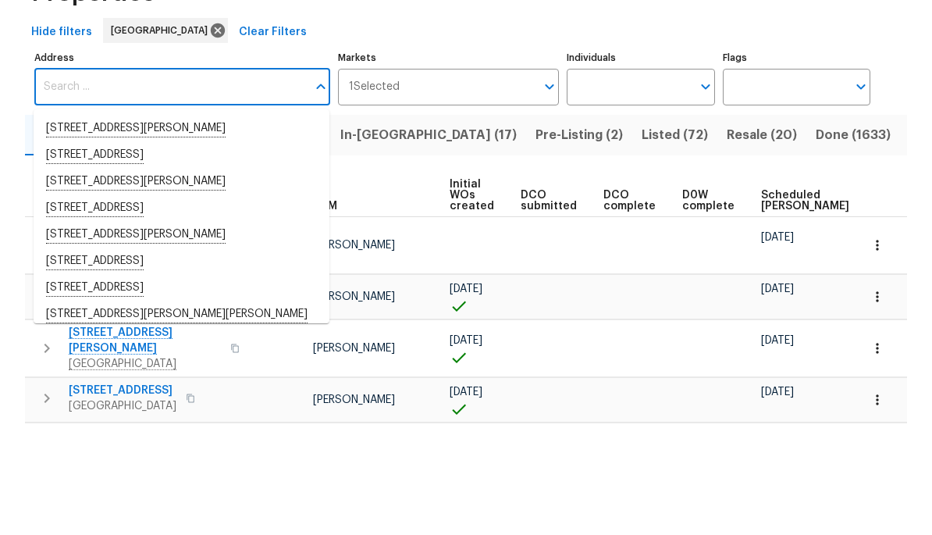
click at [83, 175] on input "Address" at bounding box center [170, 193] width 272 height 37
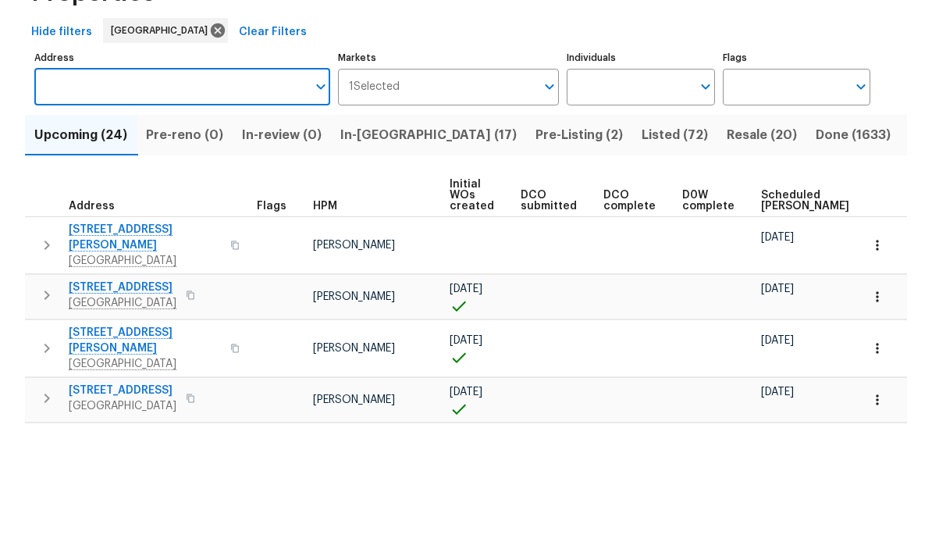
paste input "[STREET_ADDRESS]"
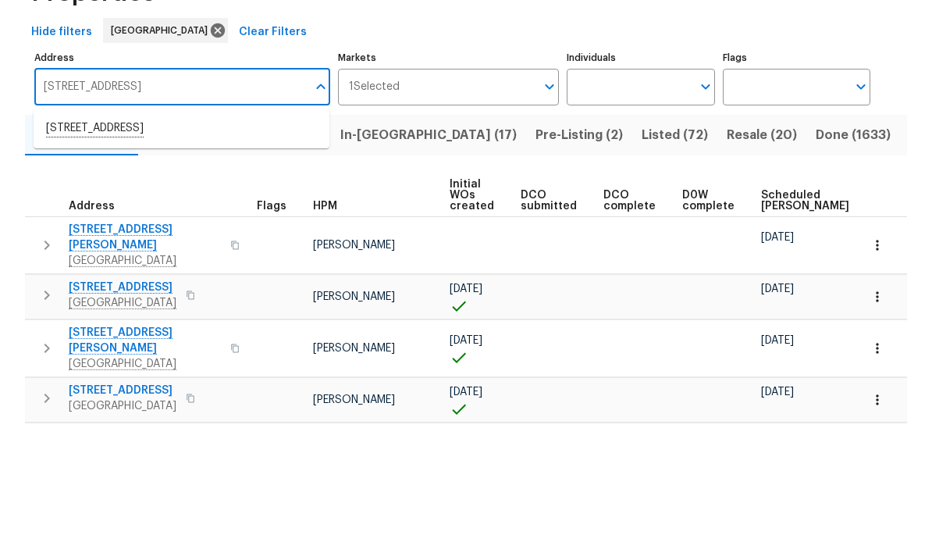
type input "[STREET_ADDRESS]"
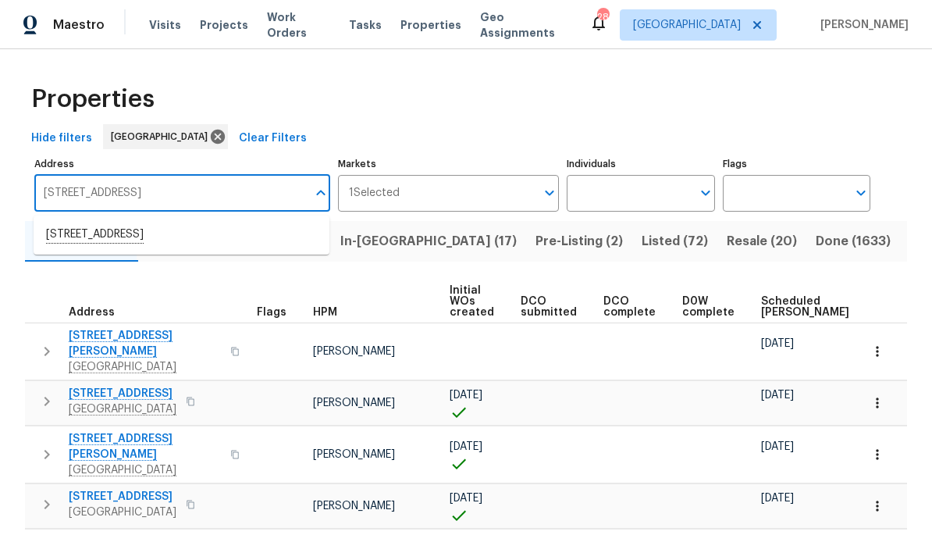
click at [647, 200] on input "Individuals" at bounding box center [629, 193] width 124 height 37
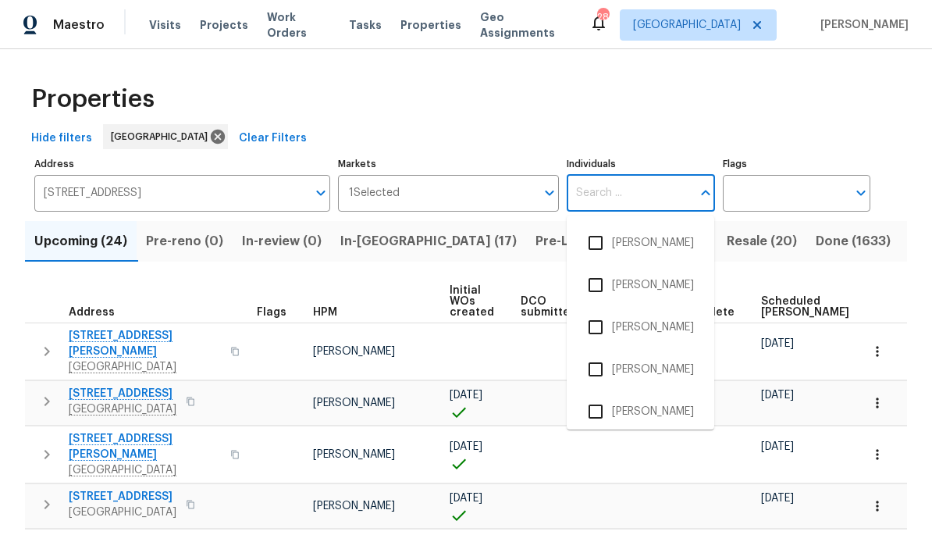
click at [689, 131] on div "Hide filters Nashville Clear Filters" at bounding box center [466, 138] width 882 height 29
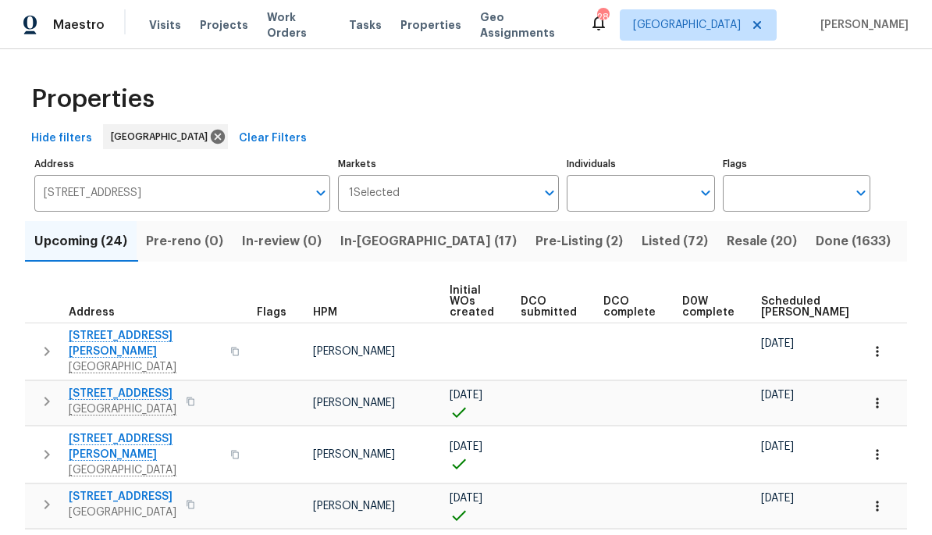
click at [283, 208] on input "[STREET_ADDRESS]" at bounding box center [170, 193] width 272 height 37
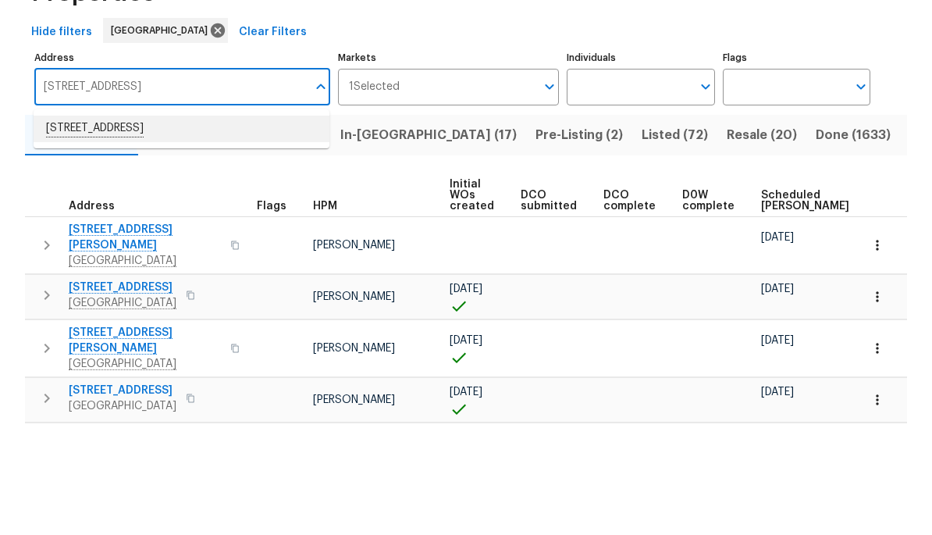
click at [112, 222] on li "1761 Spring Haven Dr Clarksville TN 37042" at bounding box center [182, 235] width 296 height 27
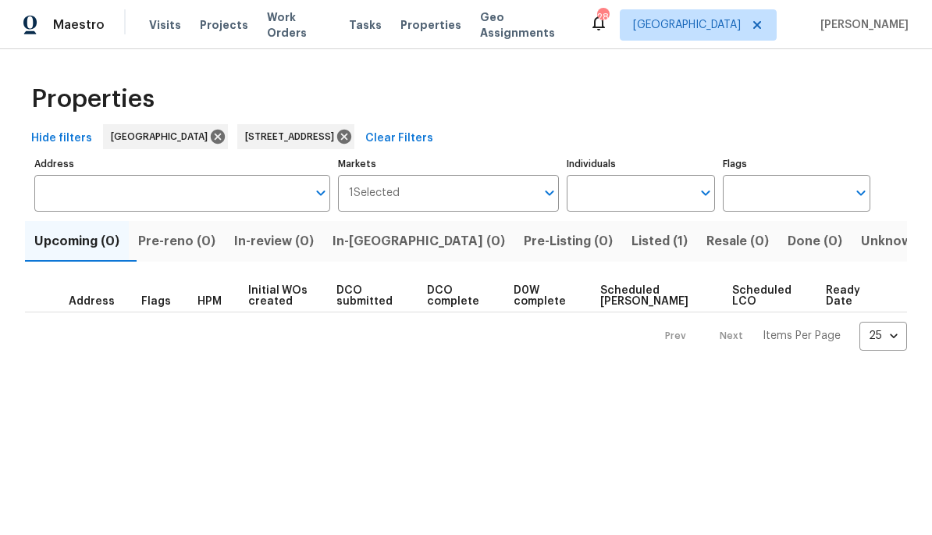
type input "1761 Spring Haven Dr Clarksville TN 37042"
click at [631, 247] on span "Listed (1)" at bounding box center [659, 241] width 56 height 22
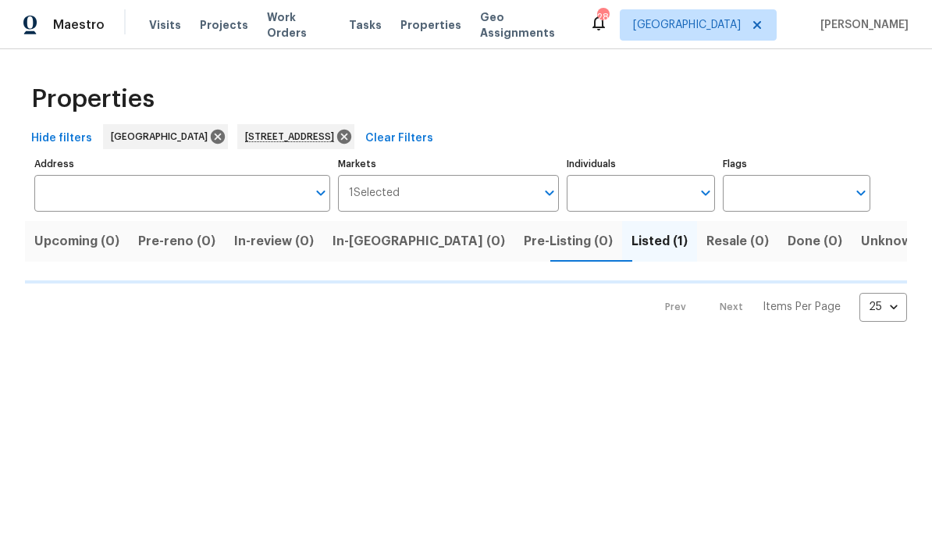
type input "1761 Spring Haven Dr Clarksville TN 37042"
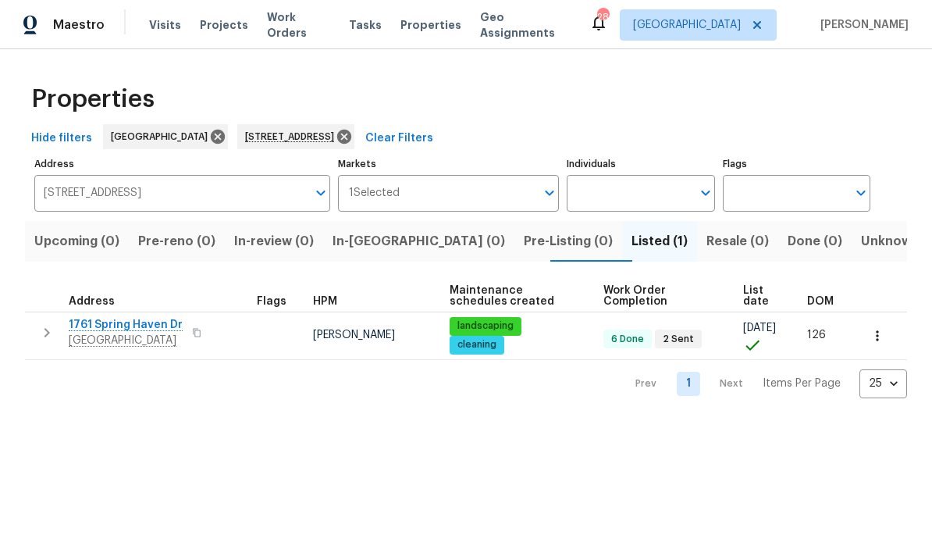
click at [121, 323] on span "1761 Spring Haven Dr" at bounding box center [126, 325] width 114 height 16
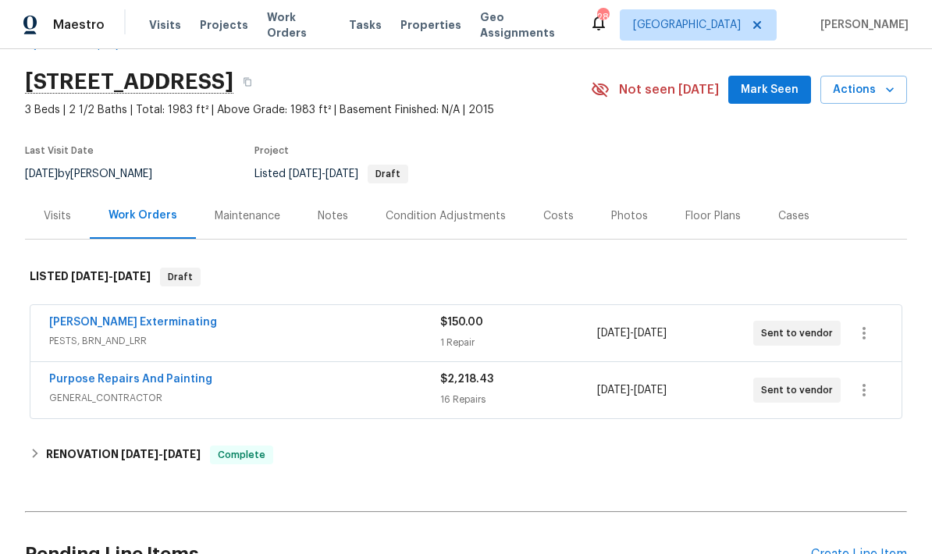
scroll to position [44, 0]
click at [236, 212] on div "Maintenance" at bounding box center [248, 216] width 66 height 16
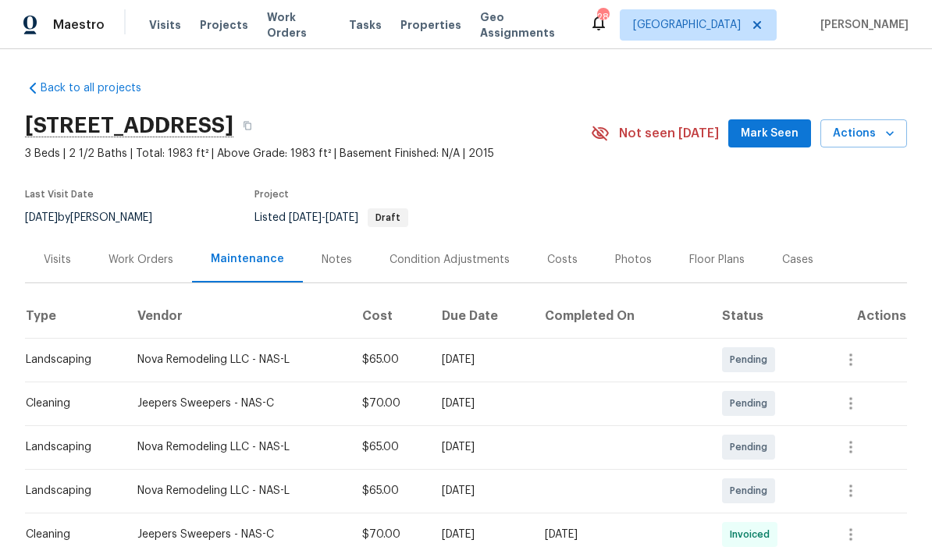
click at [140, 263] on div "Work Orders" at bounding box center [140, 260] width 65 height 16
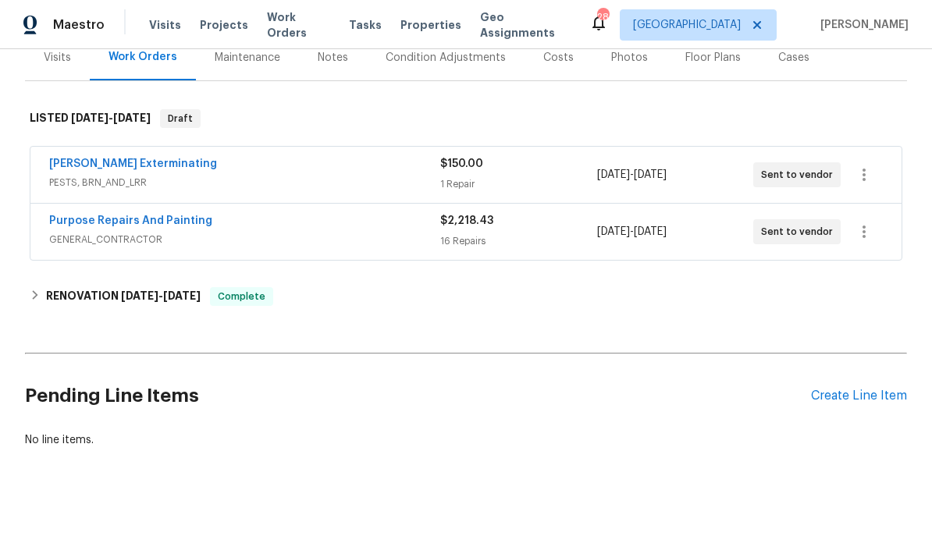
scroll to position [201, 0]
click at [852, 390] on div "Create Line Item" at bounding box center [859, 396] width 96 height 15
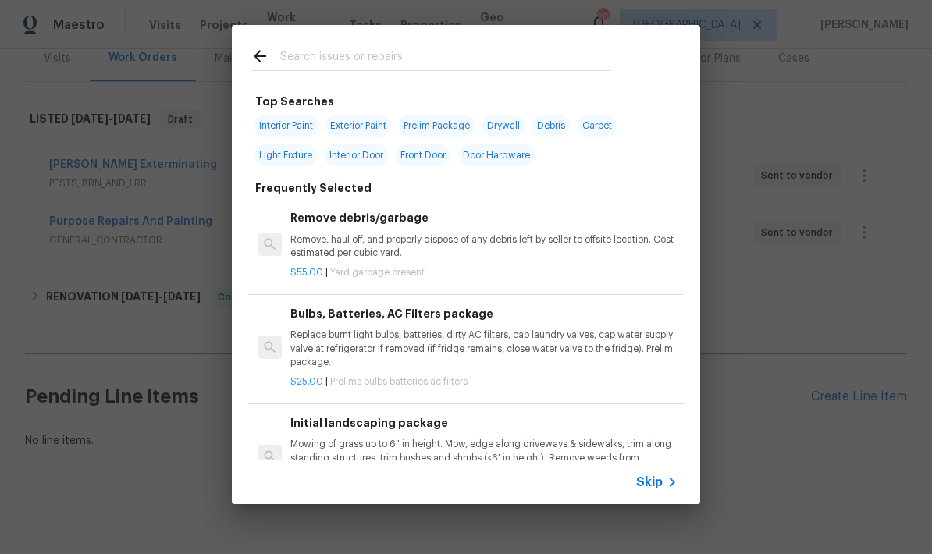
click at [483, 59] on input "text" at bounding box center [445, 58] width 331 height 23
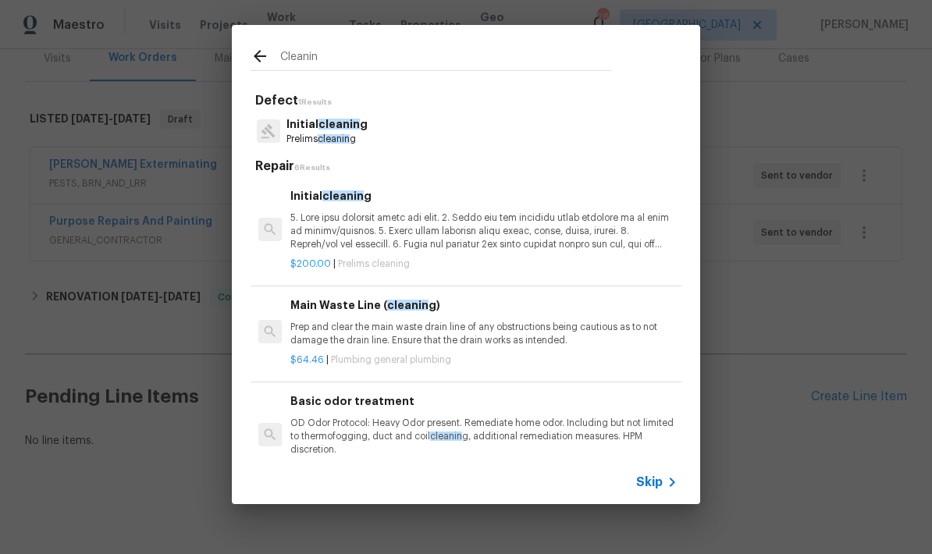
type input "Cleaning"
click at [376, 67] on input "Cleaning" at bounding box center [445, 58] width 331 height 23
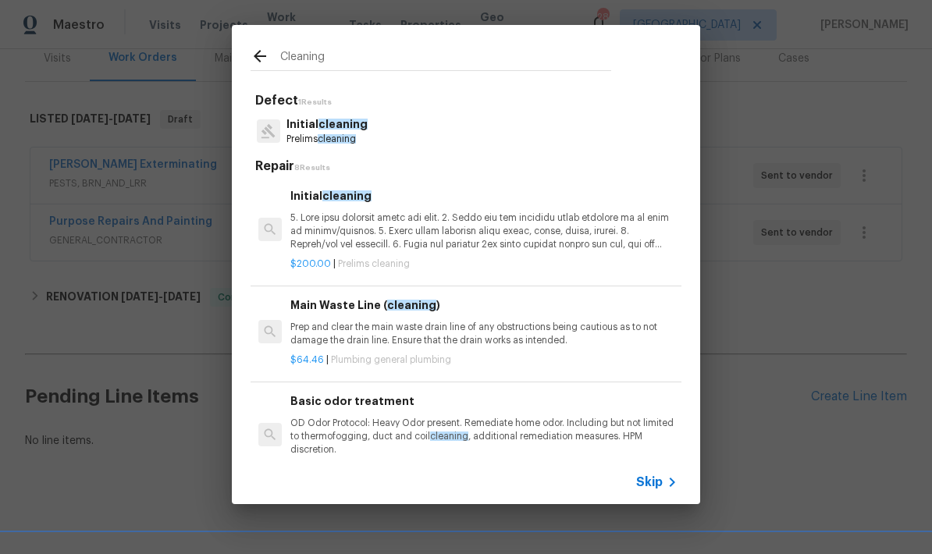
click at [356, 122] on span "cleaning" at bounding box center [342, 124] width 49 height 11
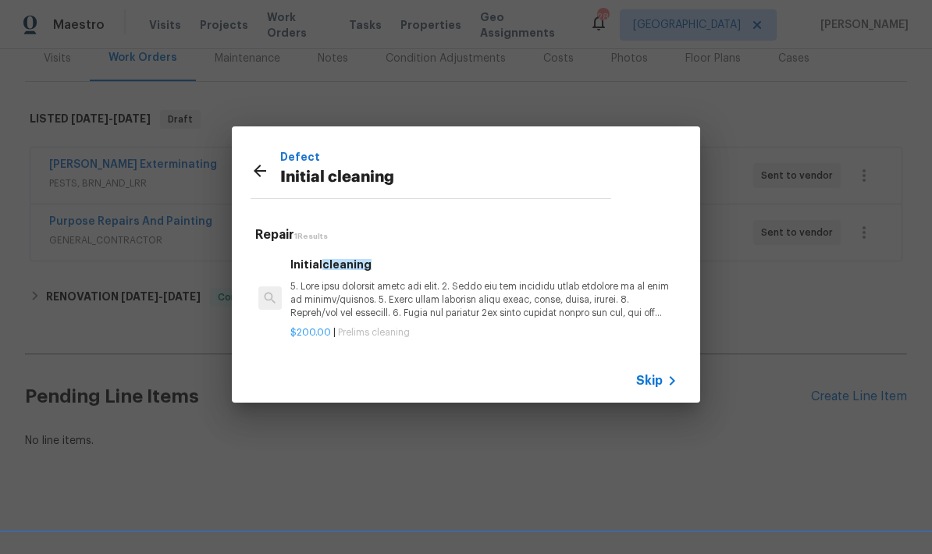
click at [401, 286] on p at bounding box center [483, 300] width 387 height 40
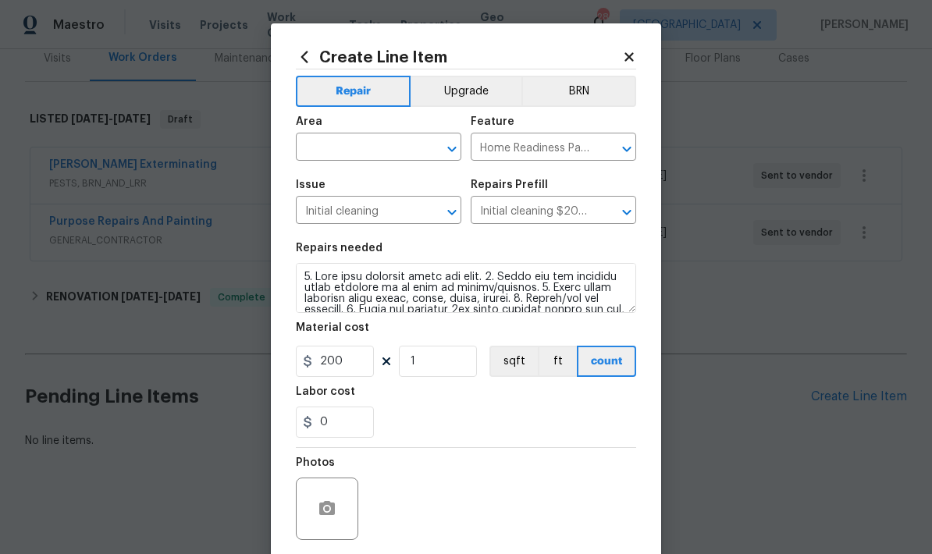
click at [345, 148] on input "text" at bounding box center [357, 149] width 122 height 24
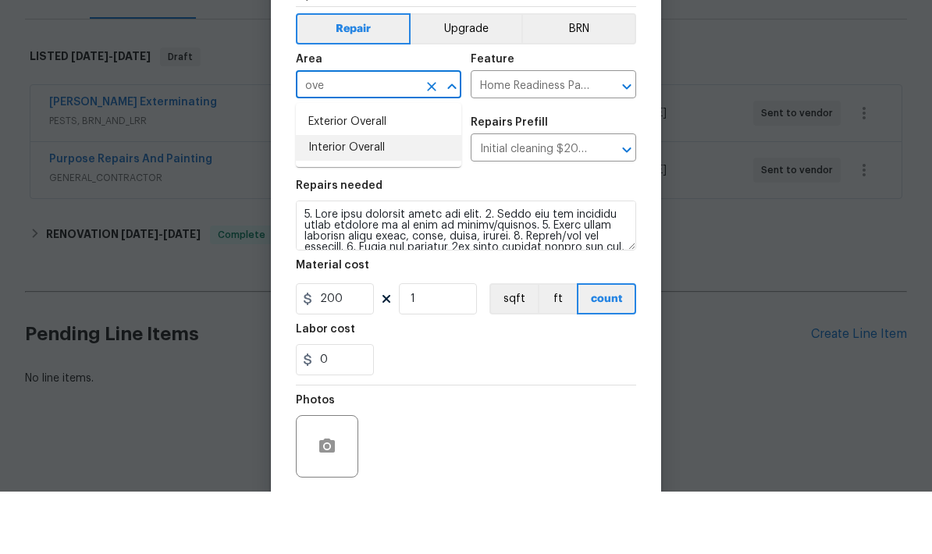
click at [397, 197] on li "Interior Overall" at bounding box center [378, 210] width 165 height 26
type input "Interior Overall"
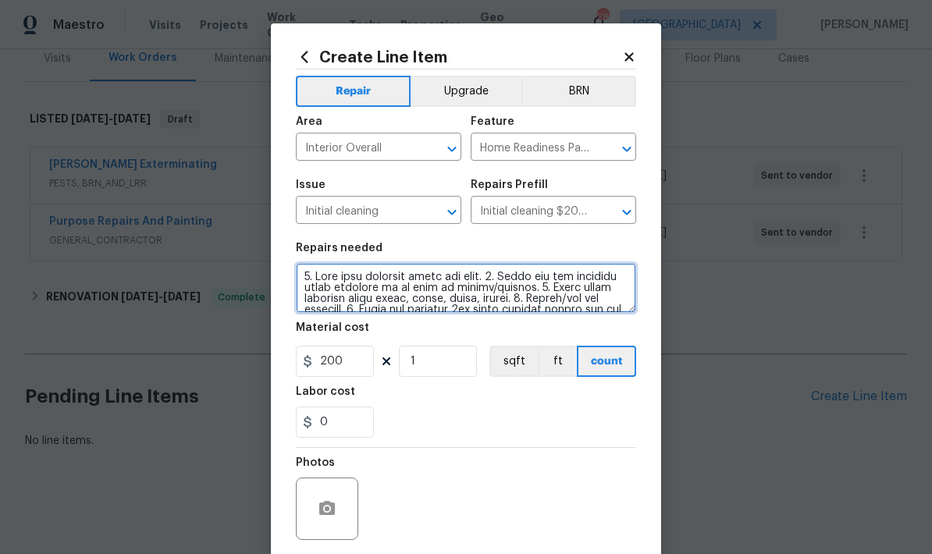
click at [323, 291] on textarea at bounding box center [466, 288] width 340 height 50
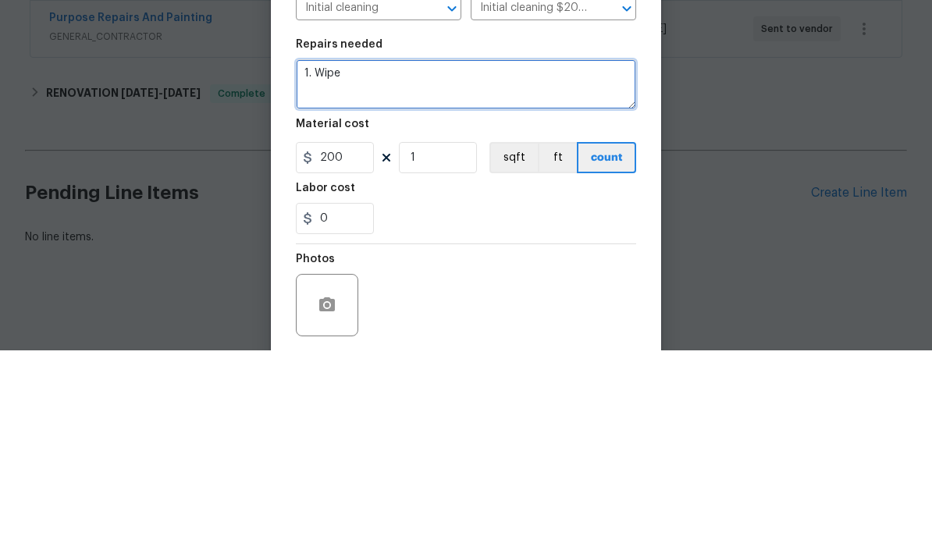
type textarea "1."
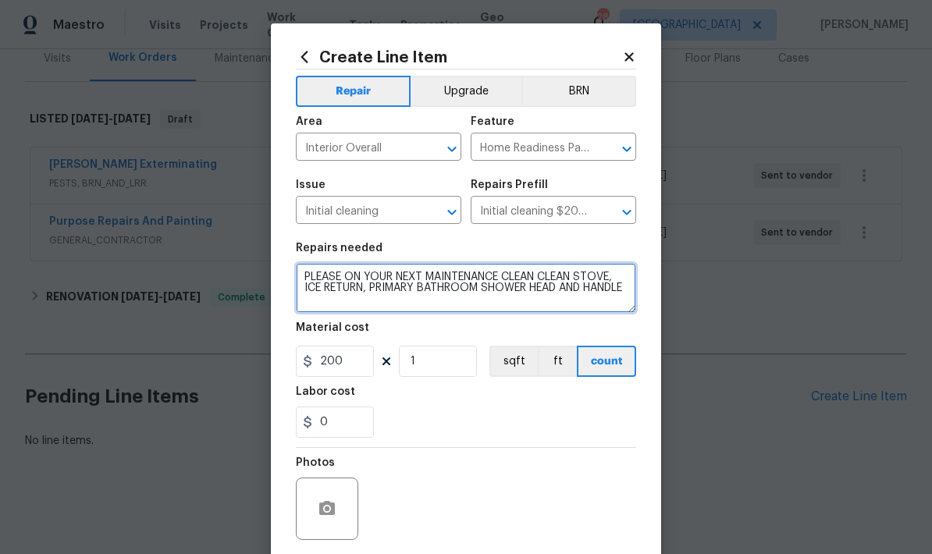
type textarea "PLEASE ON YOUR NEXT MAINTENANCE CLEAN CLEAN STOVE, ICE RETURN, PRIMARY BATHROOM…"
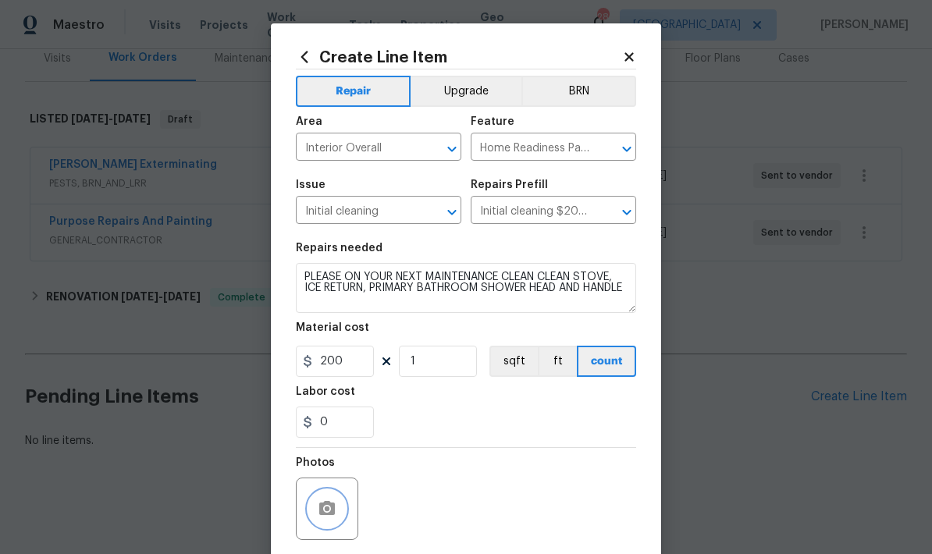
click at [337, 496] on button "button" at bounding box center [326, 508] width 37 height 37
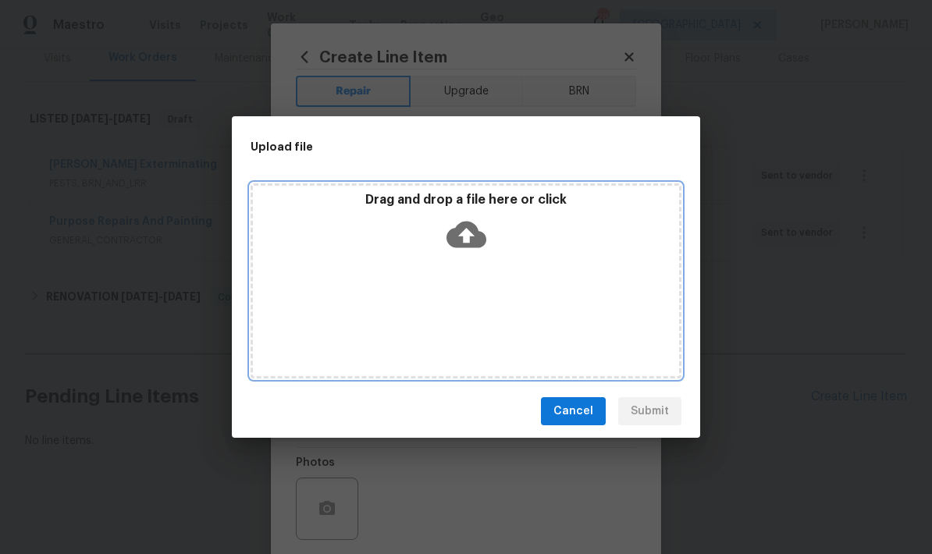
click at [482, 238] on icon at bounding box center [466, 235] width 40 height 27
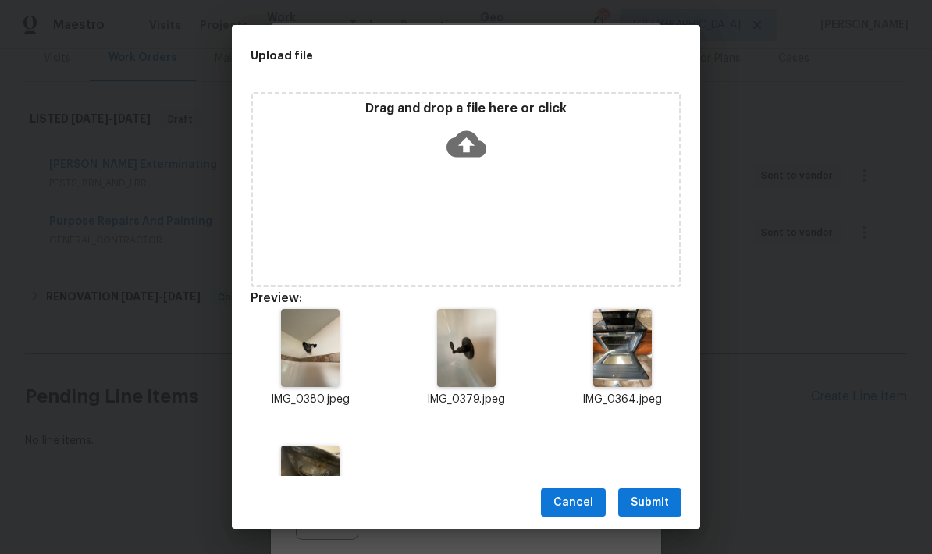
click at [653, 496] on span "Submit" at bounding box center [650, 503] width 38 height 20
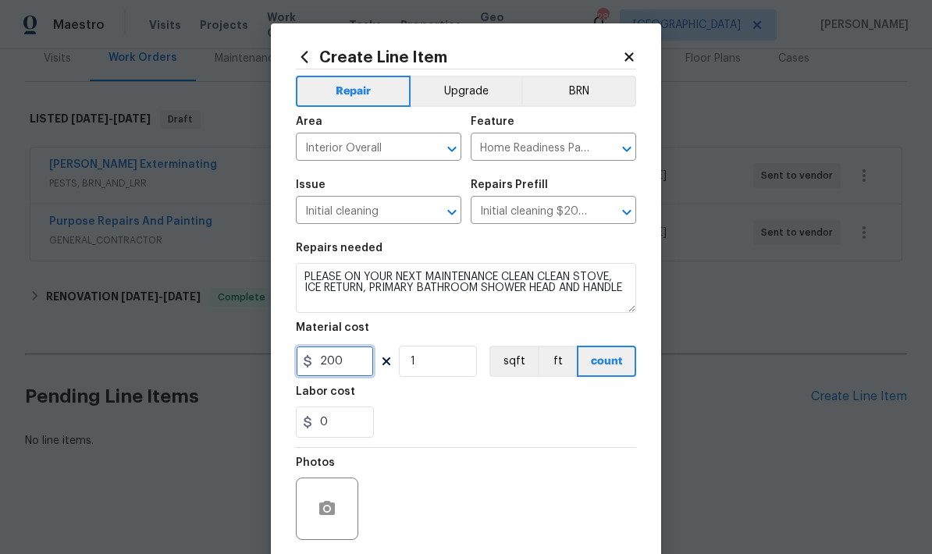
click at [356, 361] on input "200" at bounding box center [335, 361] width 78 height 31
click at [347, 361] on input "50" at bounding box center [335, 361] width 78 height 31
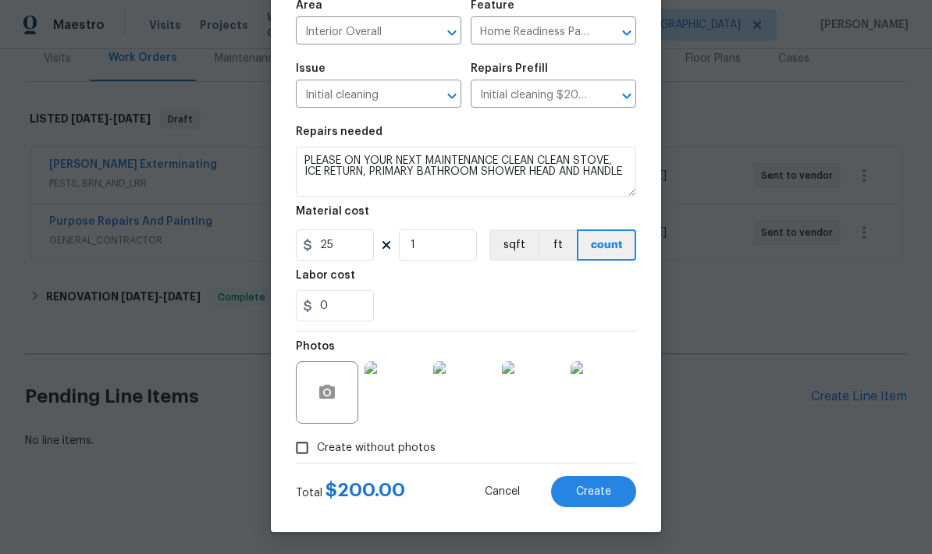
scroll to position [121, 0]
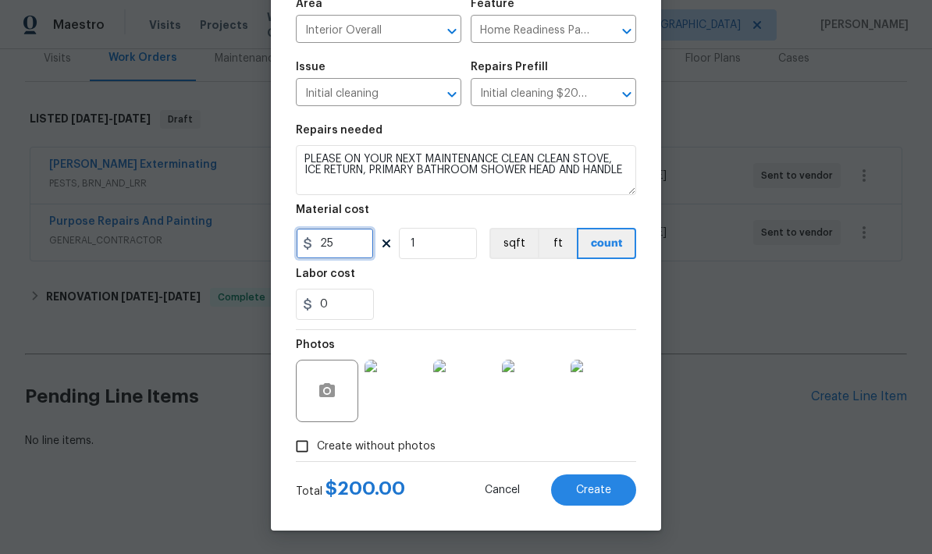
type input "25"
click at [605, 485] on span "Create" at bounding box center [593, 491] width 35 height 12
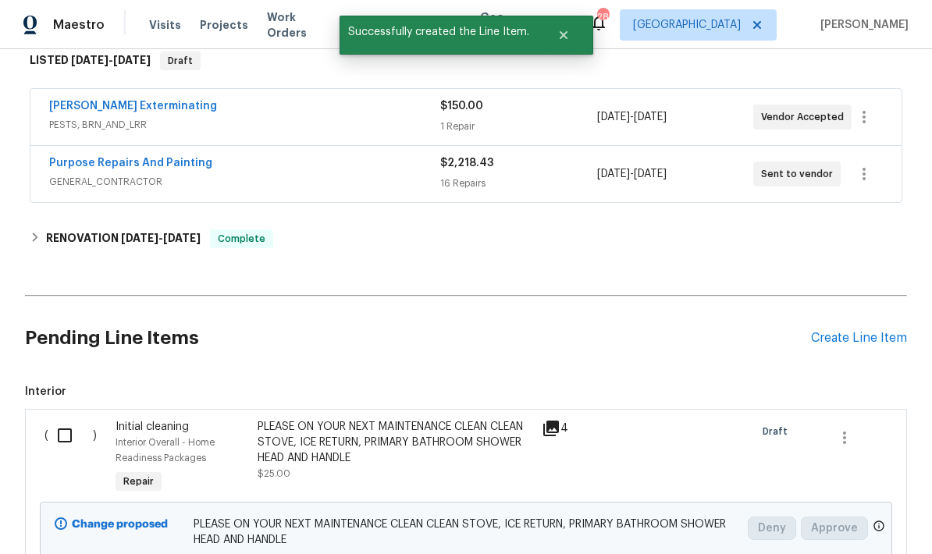
scroll to position [303, 0]
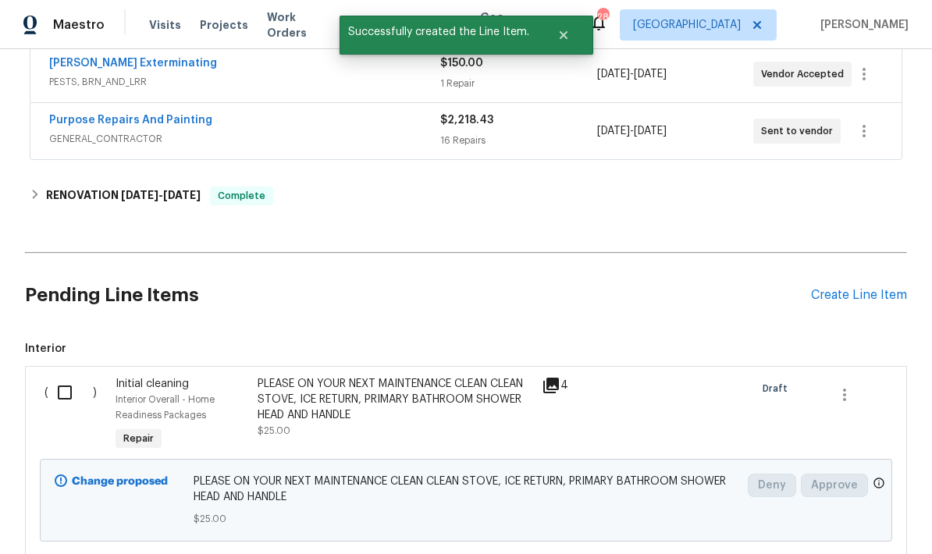
click at [67, 393] on input "checkbox" at bounding box center [70, 392] width 44 height 33
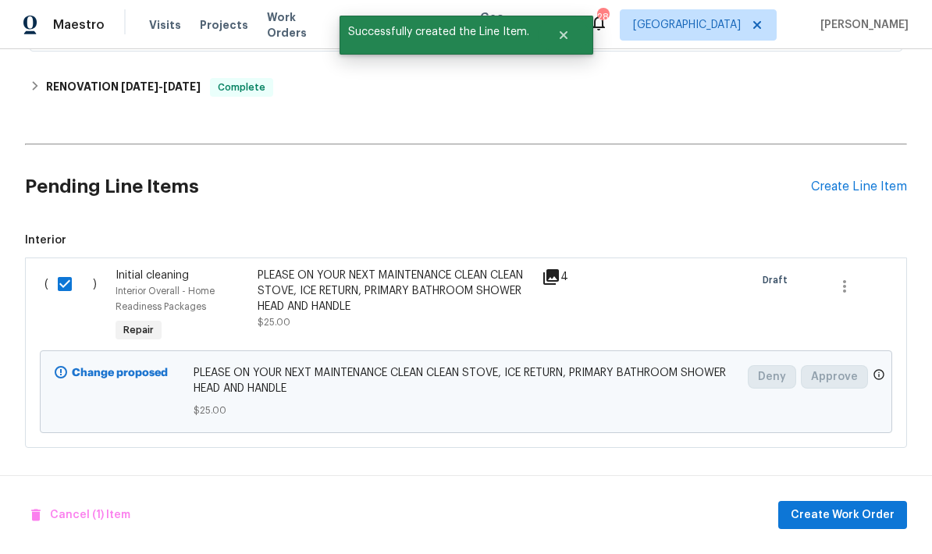
scroll to position [412, 0]
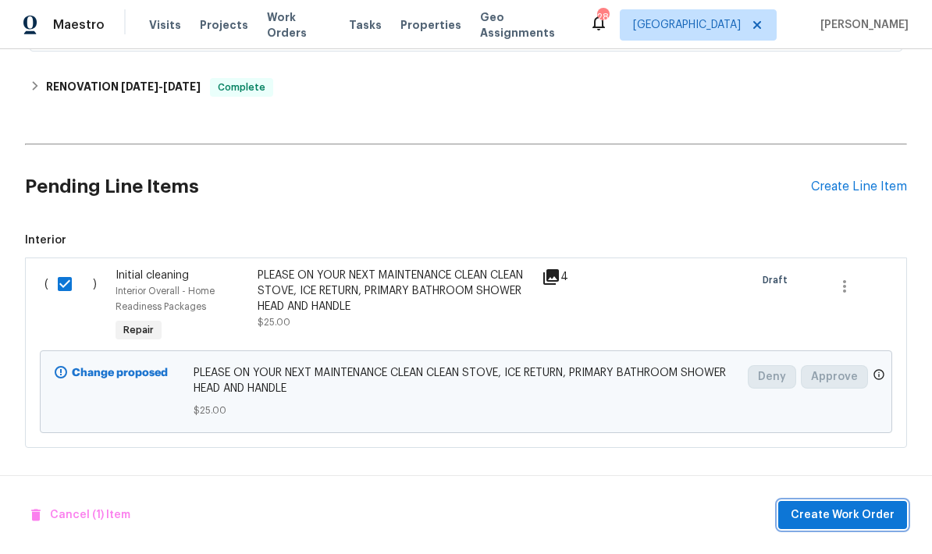
click at [839, 514] on span "Create Work Order" at bounding box center [843, 516] width 104 height 20
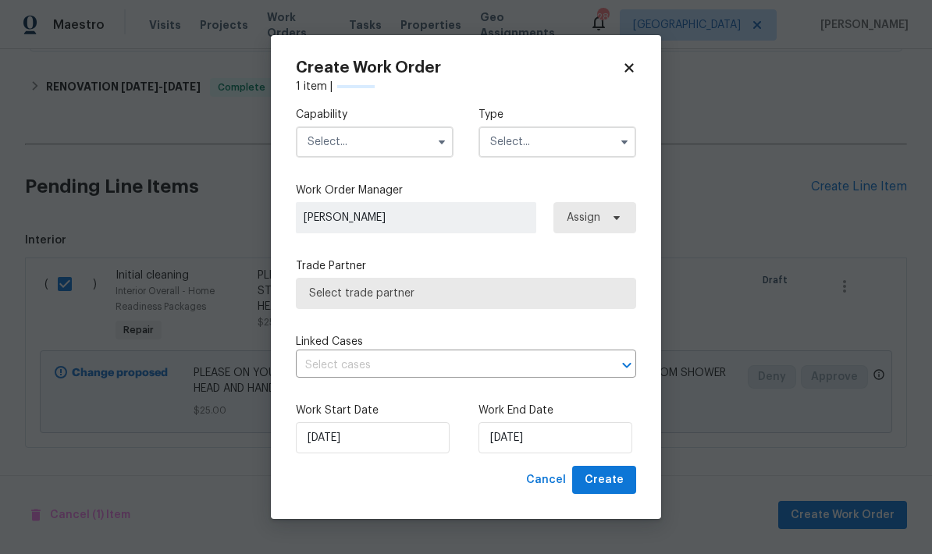
checkbox input "false"
click at [391, 143] on input "text" at bounding box center [375, 141] width 158 height 31
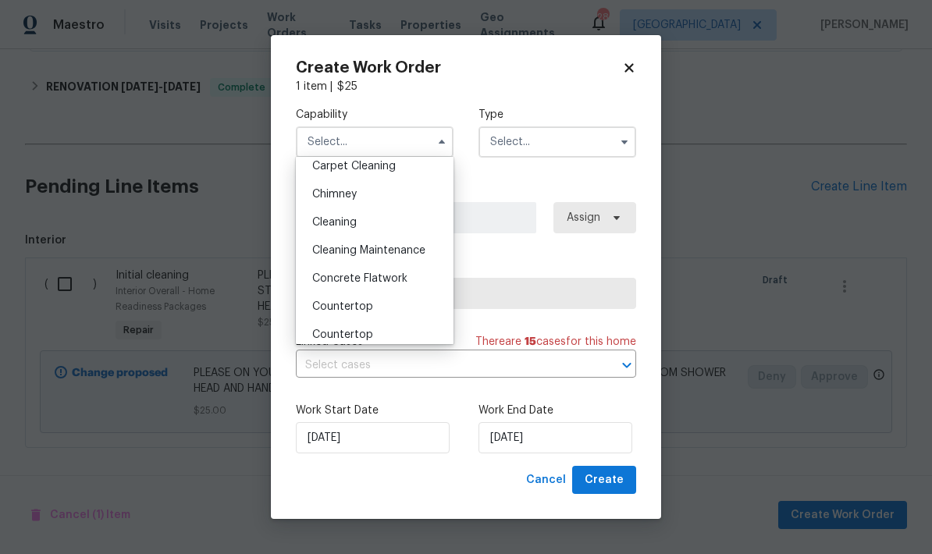
scroll to position [176, 0]
click at [389, 237] on div "Cleaning Maintenance" at bounding box center [375, 251] width 150 height 28
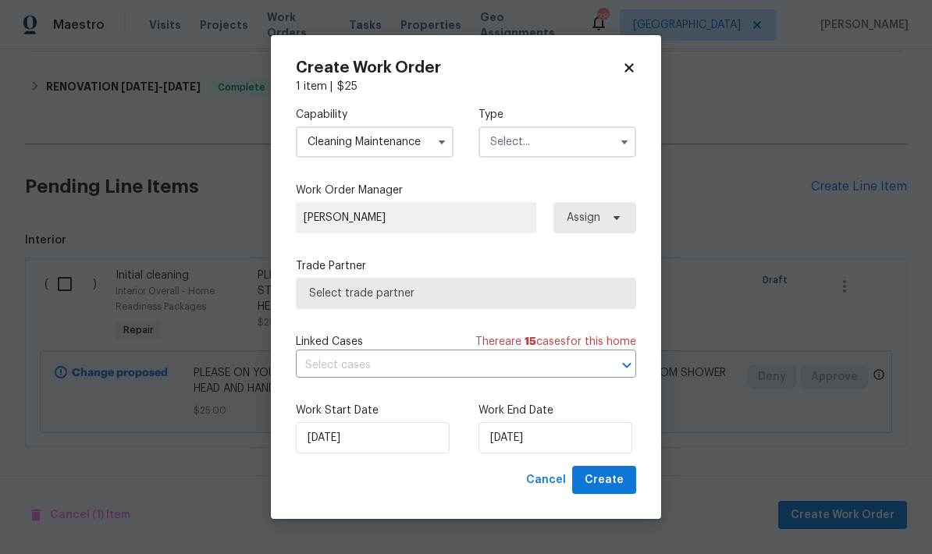
click at [406, 141] on input "Cleaning Maintenance" at bounding box center [375, 141] width 158 height 31
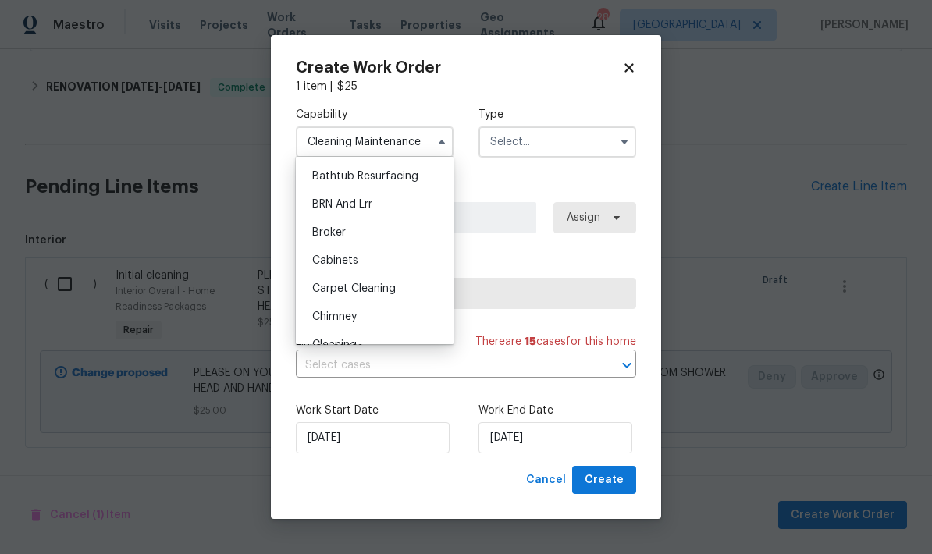
scroll to position [105, 0]
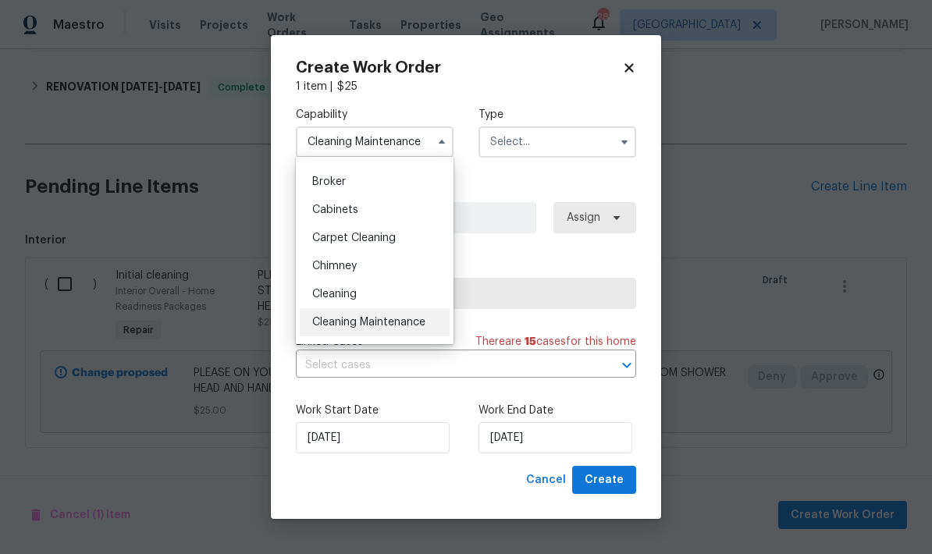
click at [400, 294] on div "Cleaning" at bounding box center [375, 294] width 150 height 28
type input "Cleaning"
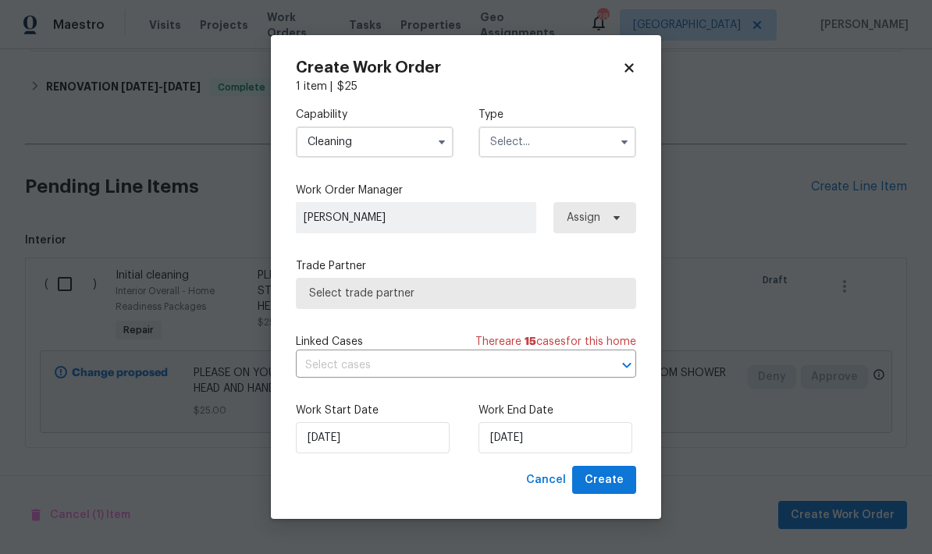
click at [468, 364] on input "text" at bounding box center [444, 366] width 297 height 24
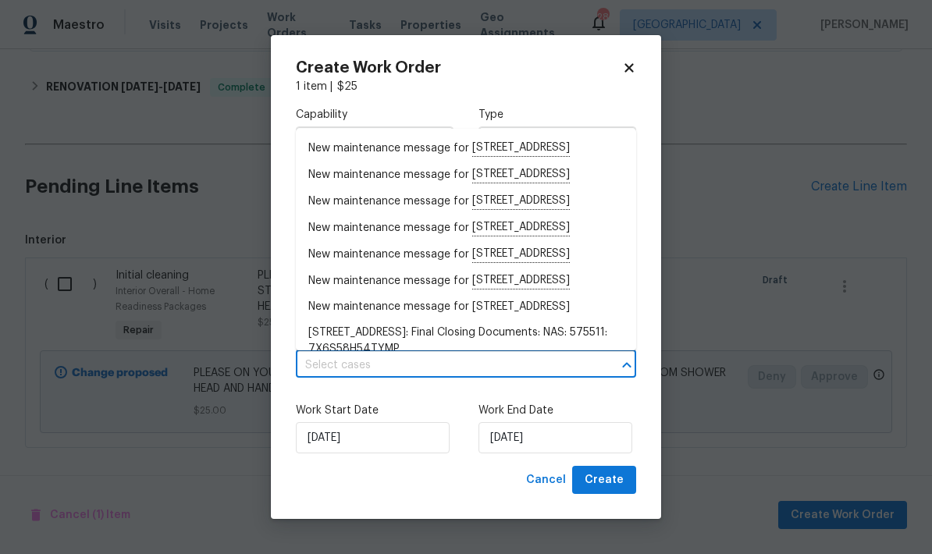
click at [624, 69] on icon at bounding box center [629, 68] width 14 height 14
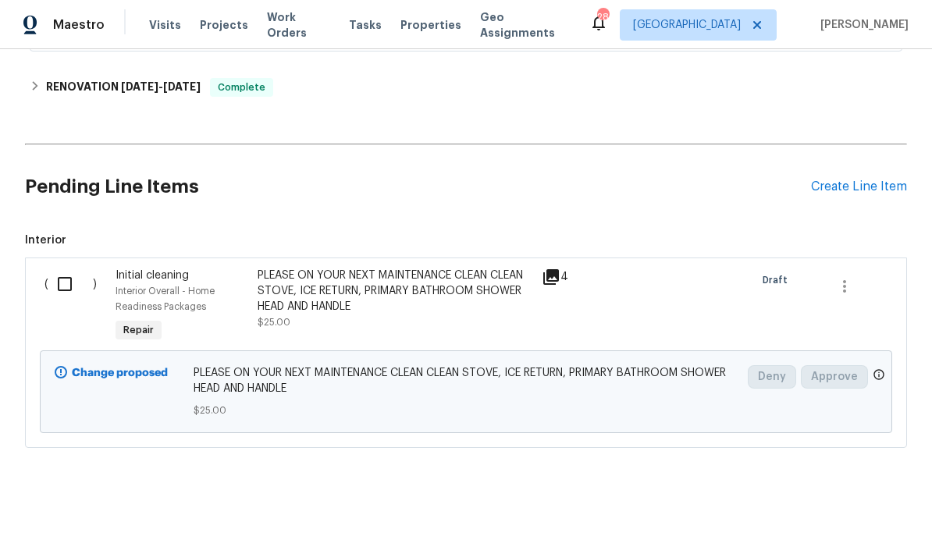
click at [71, 279] on input "checkbox" at bounding box center [70, 284] width 44 height 33
checkbox input "true"
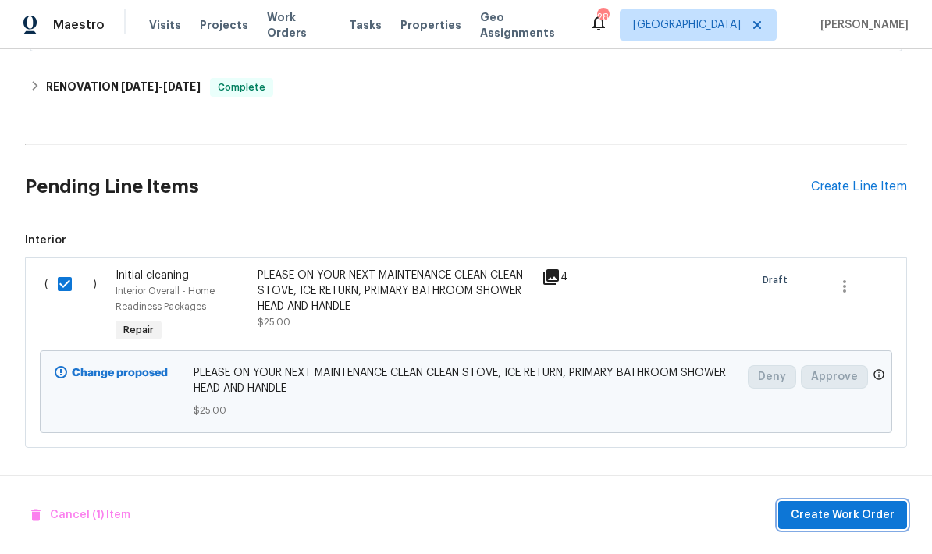
click at [868, 513] on span "Create Work Order" at bounding box center [843, 516] width 104 height 20
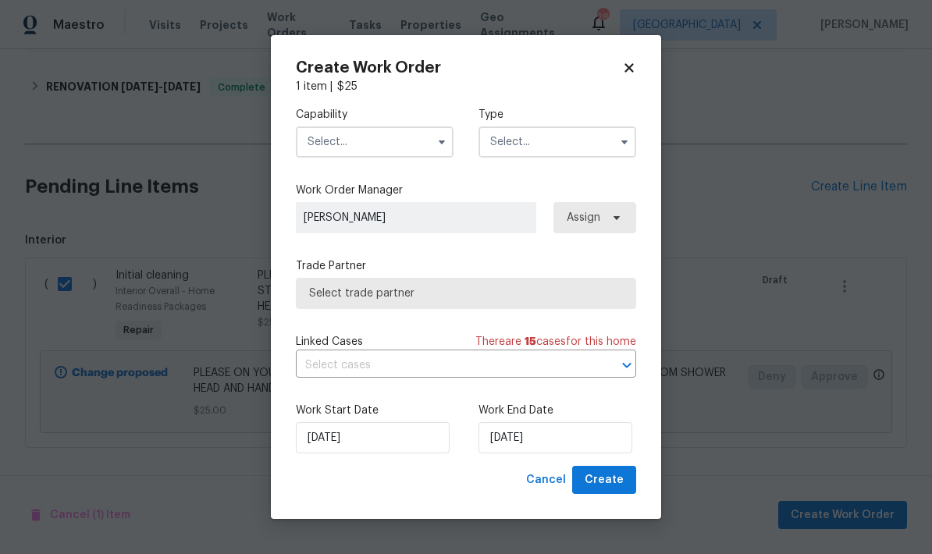
click at [388, 141] on input "text" at bounding box center [375, 141] width 158 height 31
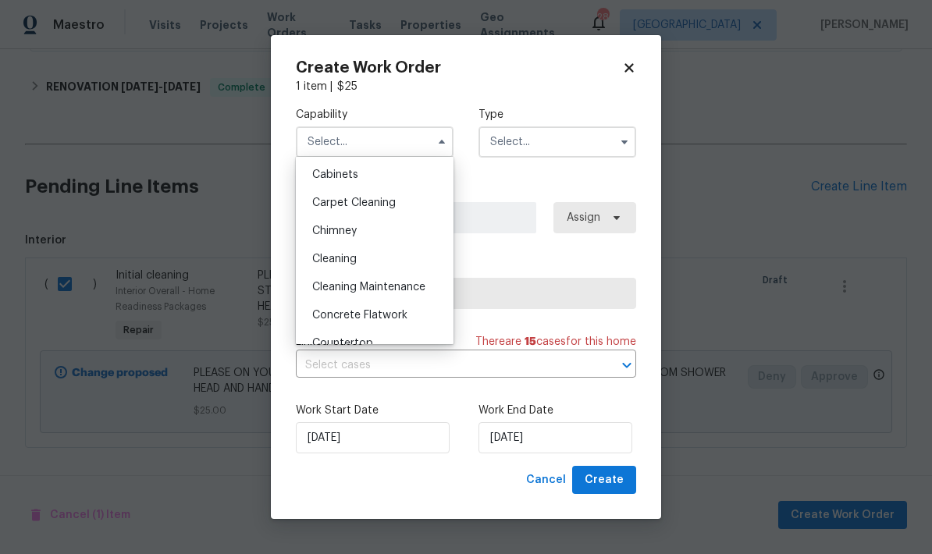
scroll to position [148, 0]
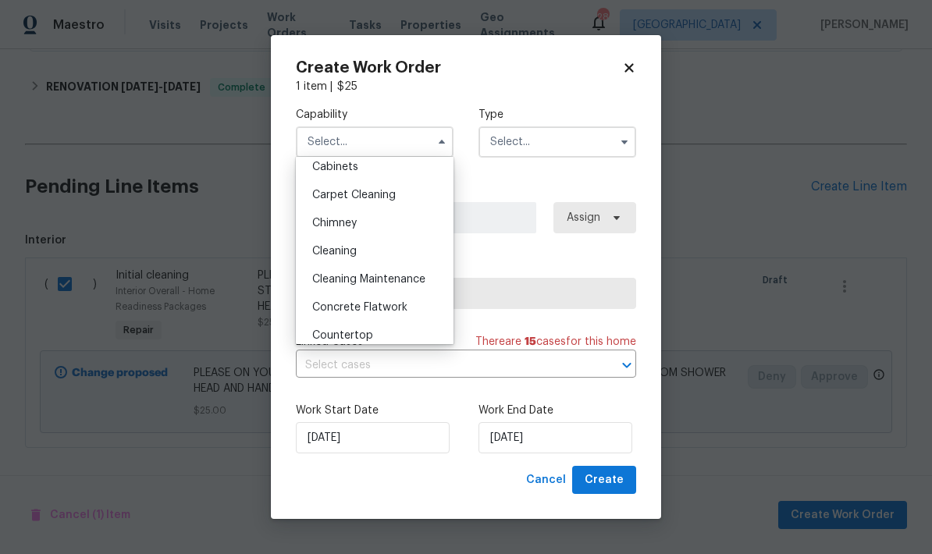
click at [388, 260] on div "Cleaning" at bounding box center [375, 251] width 150 height 28
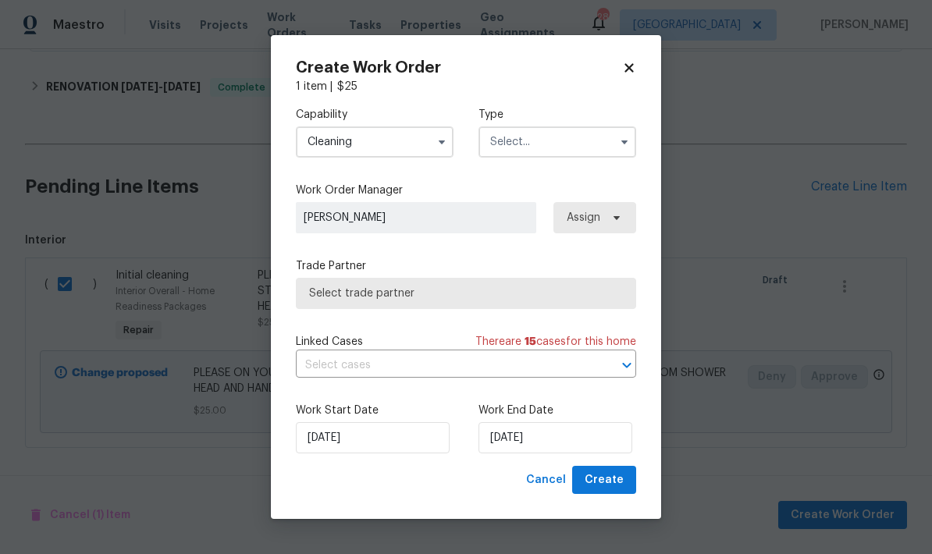
click at [484, 296] on span "Select trade partner" at bounding box center [466, 294] width 314 height 16
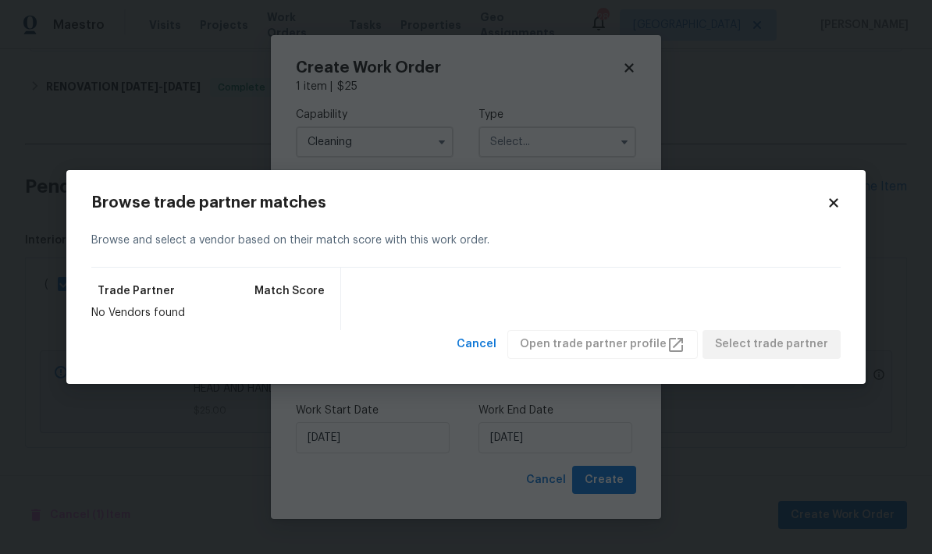
click at [839, 202] on icon at bounding box center [834, 203] width 14 height 14
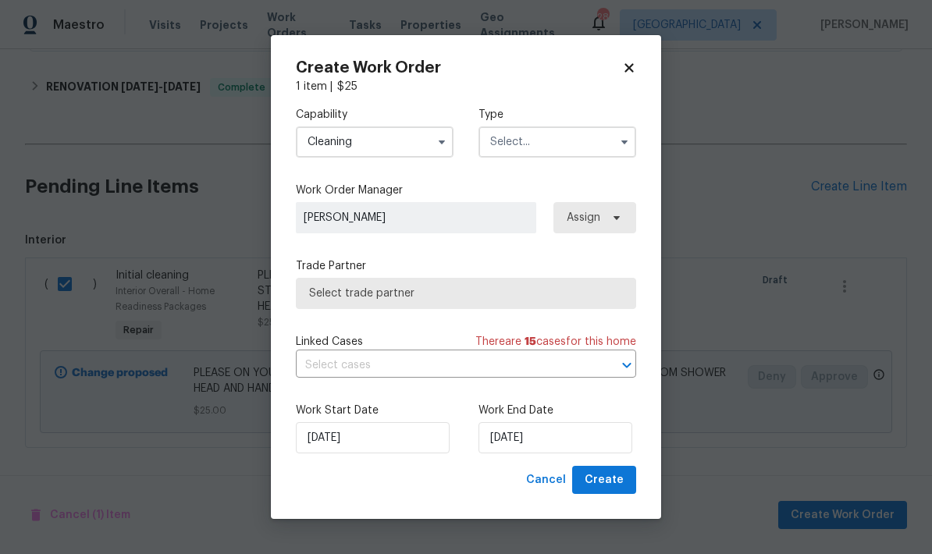
click at [418, 144] on input "Cleaning" at bounding box center [375, 141] width 158 height 31
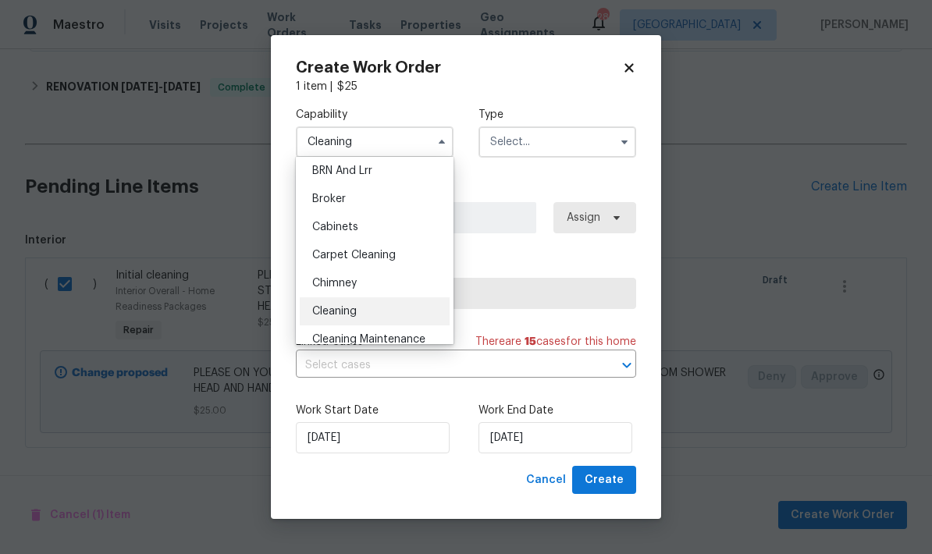
scroll to position [112, 0]
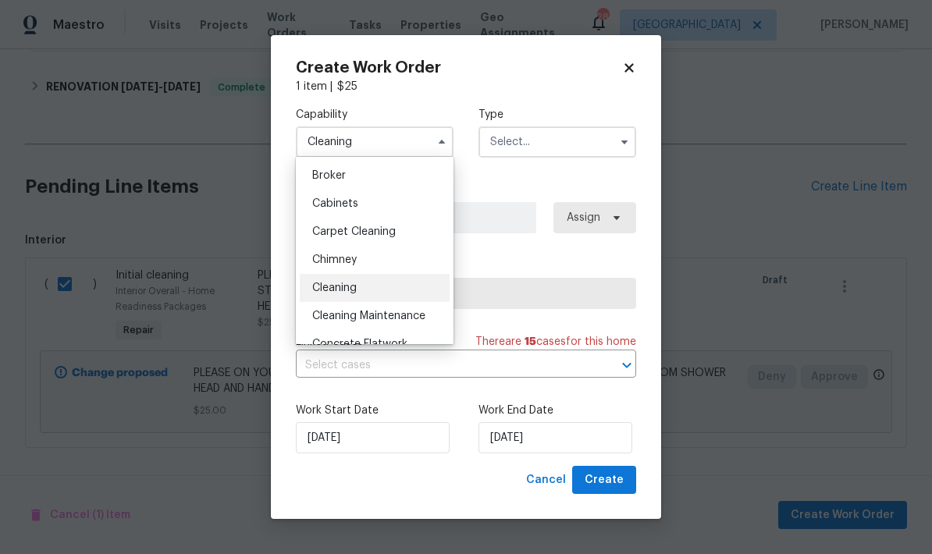
click at [396, 324] on div "Cleaning Maintenance" at bounding box center [375, 316] width 150 height 28
type input "Cleaning Maintenance"
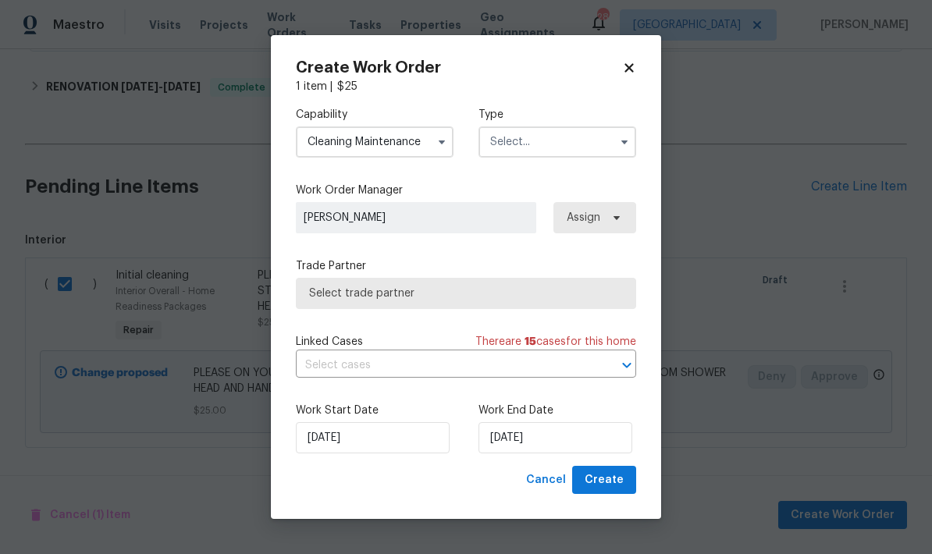
click at [455, 298] on span "Select trade partner" at bounding box center [466, 294] width 314 height 16
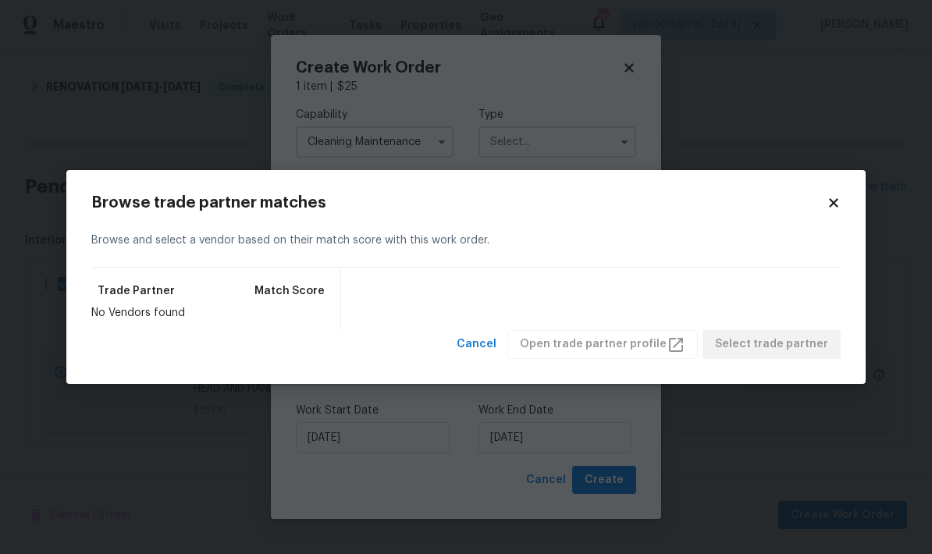
click at [837, 207] on icon at bounding box center [833, 203] width 9 height 9
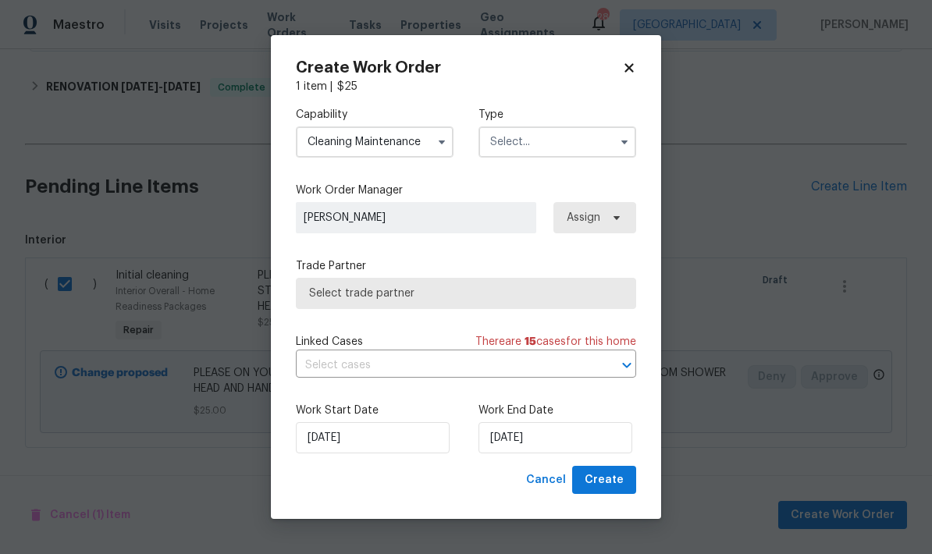
click at [399, 148] on input "Cleaning Maintenance" at bounding box center [375, 141] width 158 height 31
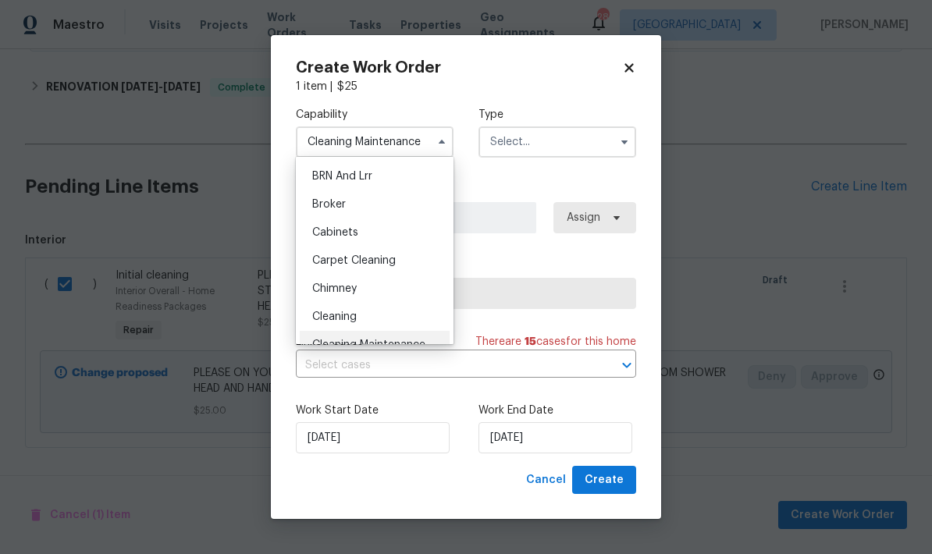
scroll to position [116, 0]
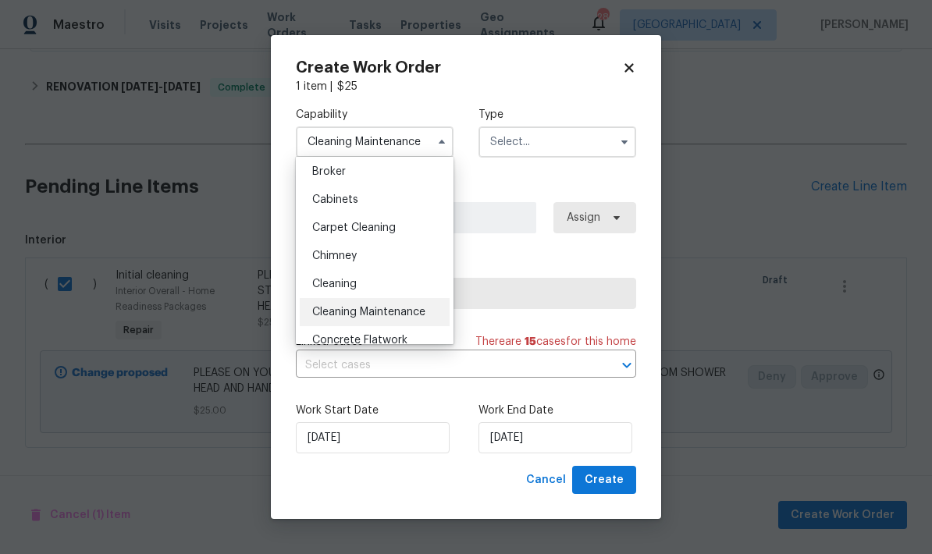
click at [621, 72] on h2 "Create Work Order" at bounding box center [459, 68] width 326 height 16
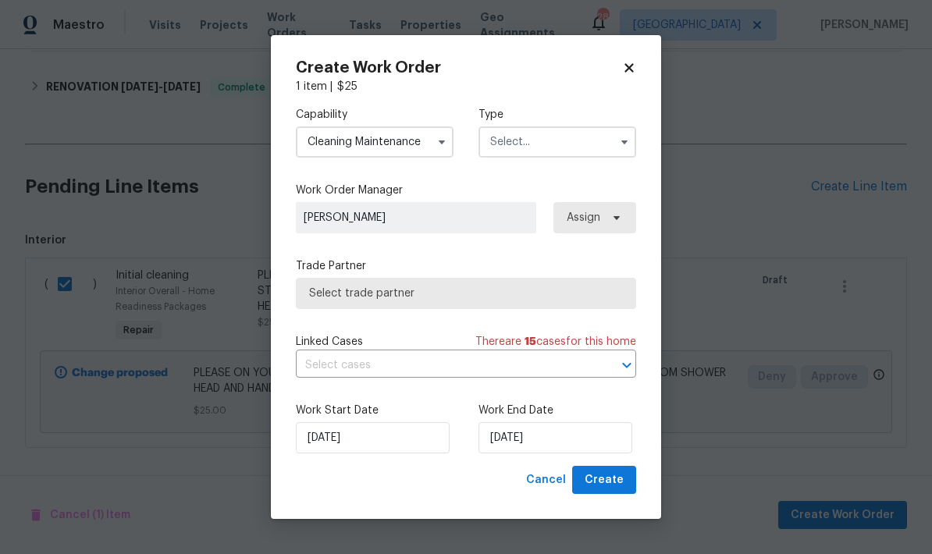
click at [633, 63] on icon at bounding box center [628, 67] width 9 height 9
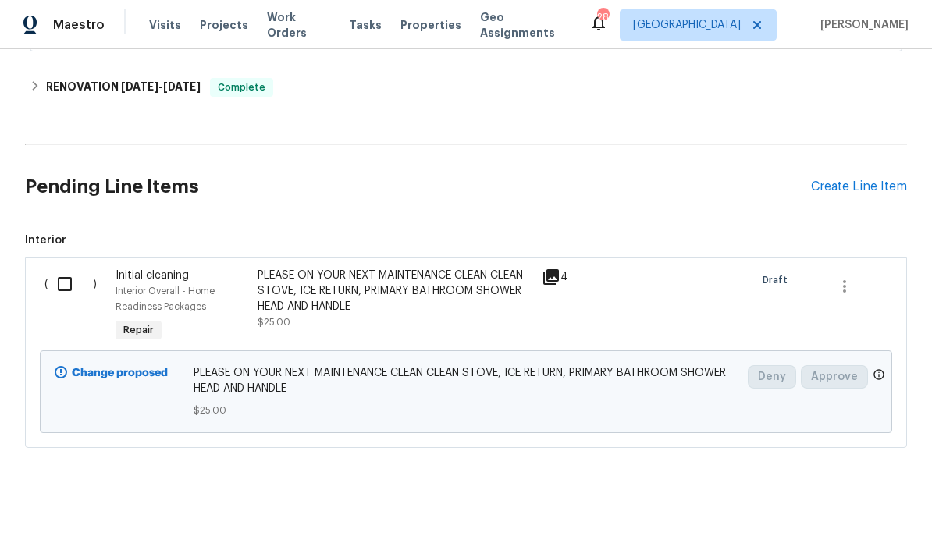
click at [76, 288] on input "checkbox" at bounding box center [70, 284] width 44 height 33
checkbox input "true"
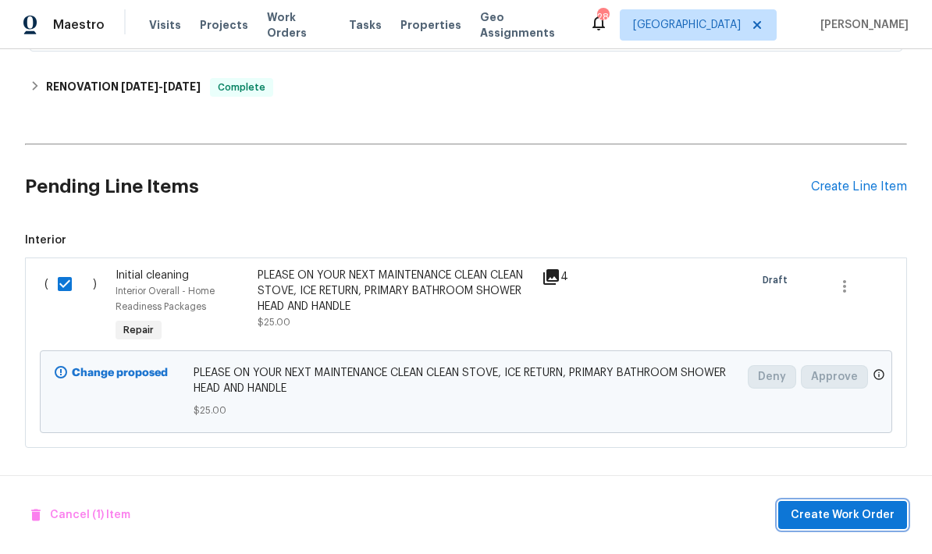
click at [840, 510] on span "Create Work Order" at bounding box center [843, 516] width 104 height 20
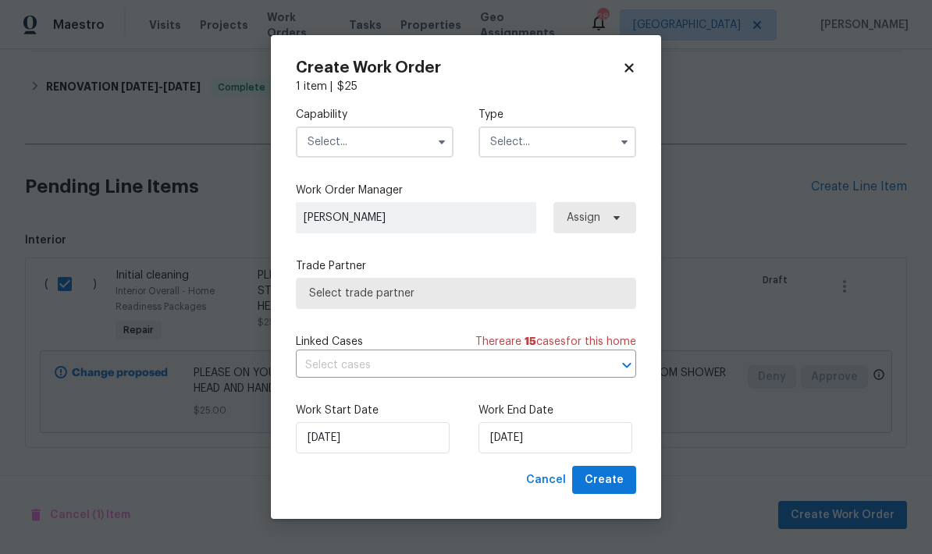
click at [380, 134] on input "text" at bounding box center [375, 141] width 158 height 31
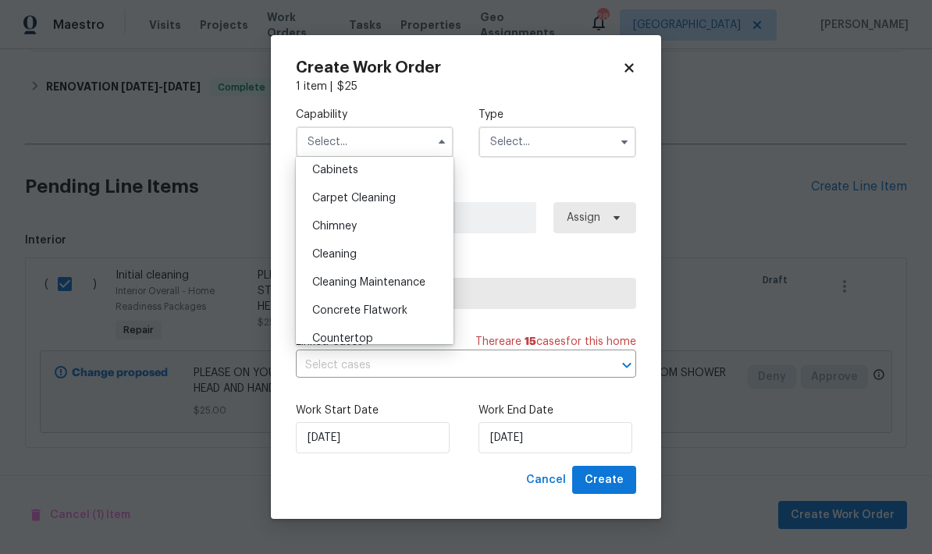
scroll to position [158, 0]
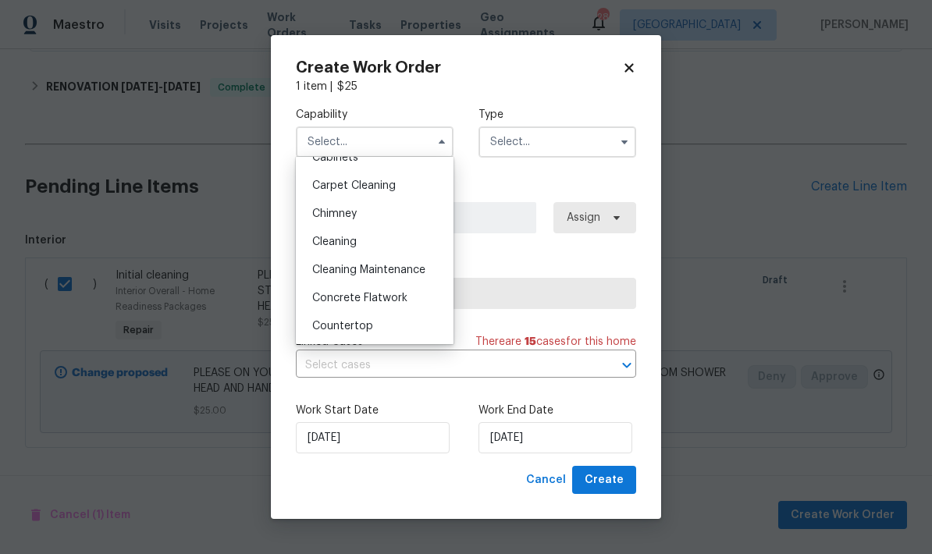
click at [365, 245] on div "Cleaning" at bounding box center [375, 242] width 150 height 28
type input "Cleaning"
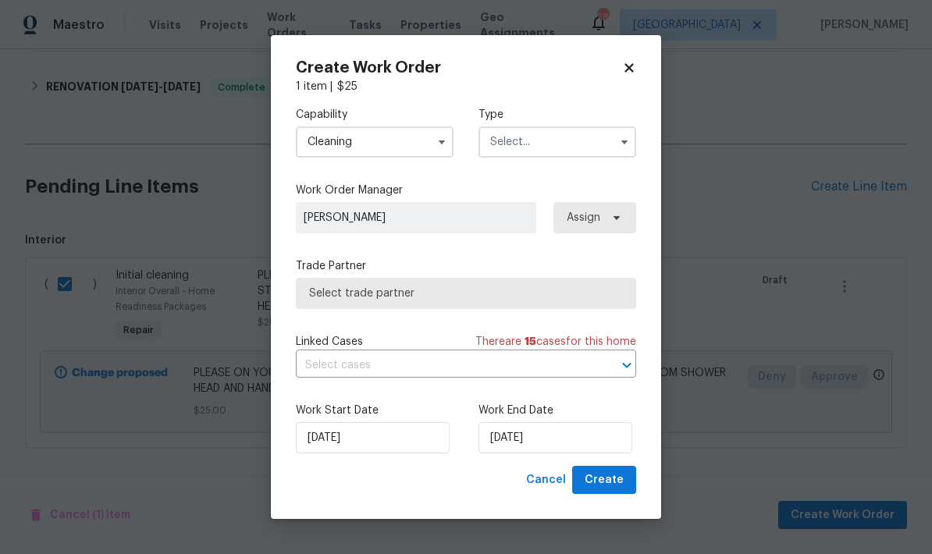
click at [463, 294] on span "Select trade partner" at bounding box center [466, 294] width 314 height 16
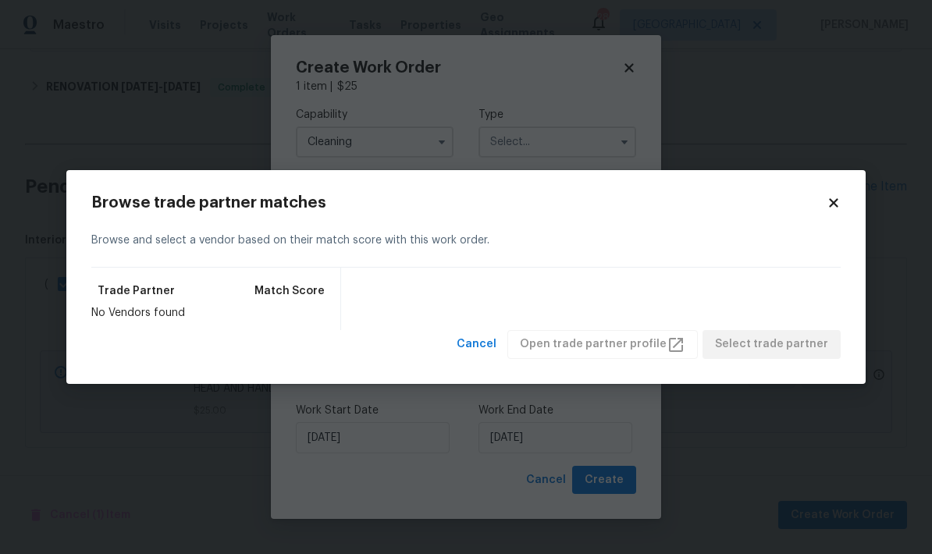
click at [838, 201] on icon at bounding box center [834, 203] width 14 height 14
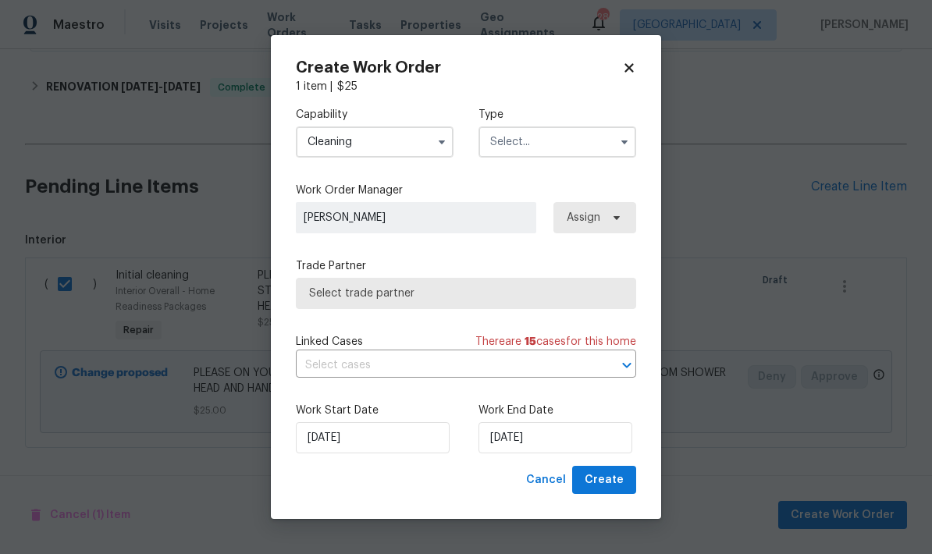
click at [578, 150] on input "text" at bounding box center [557, 141] width 158 height 31
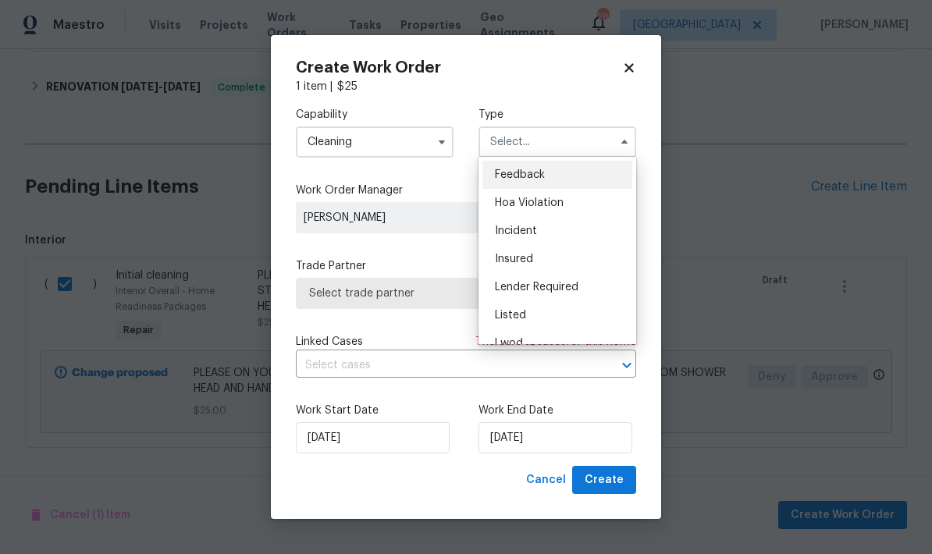
click at [568, 311] on div "Listed" at bounding box center [557, 315] width 150 height 28
type input "Listed"
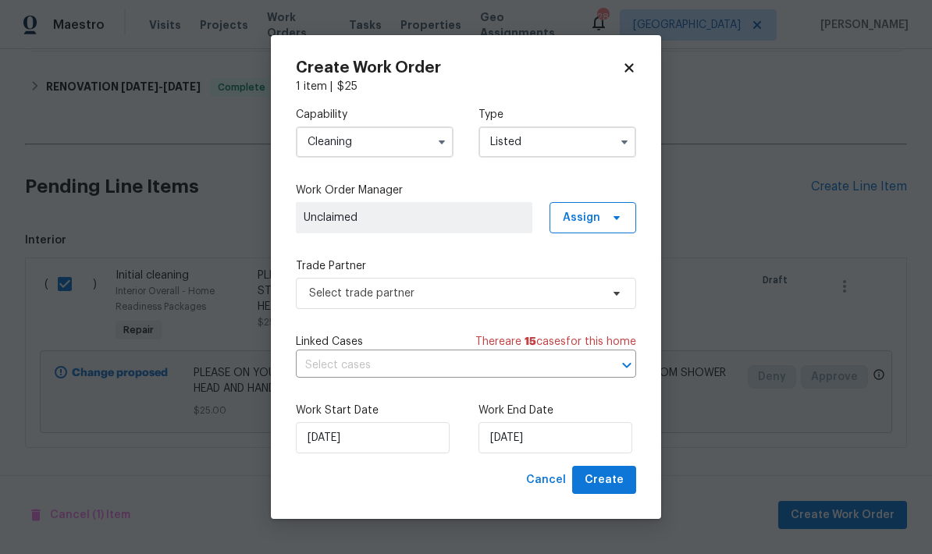
click at [394, 144] on input "Cleaning" at bounding box center [375, 141] width 158 height 31
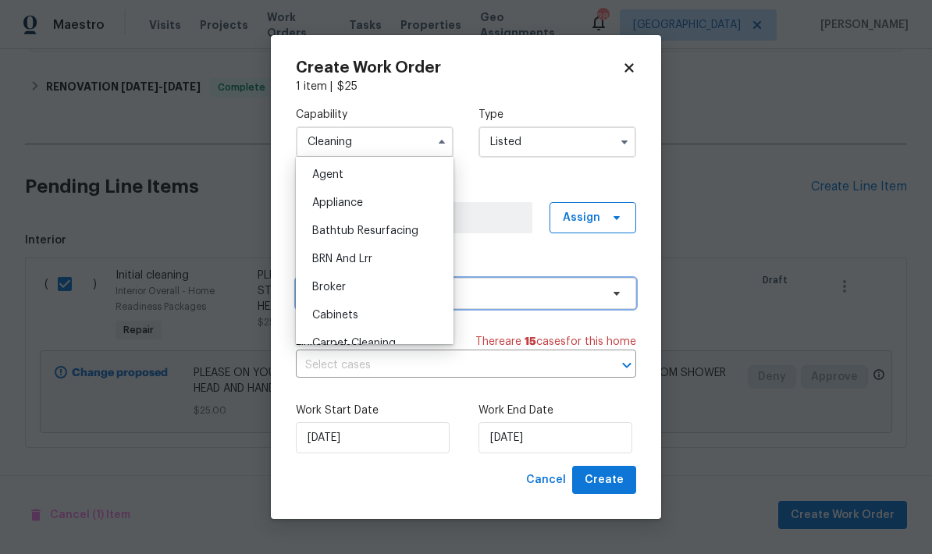
click at [513, 278] on span "Select trade partner" at bounding box center [466, 293] width 340 height 31
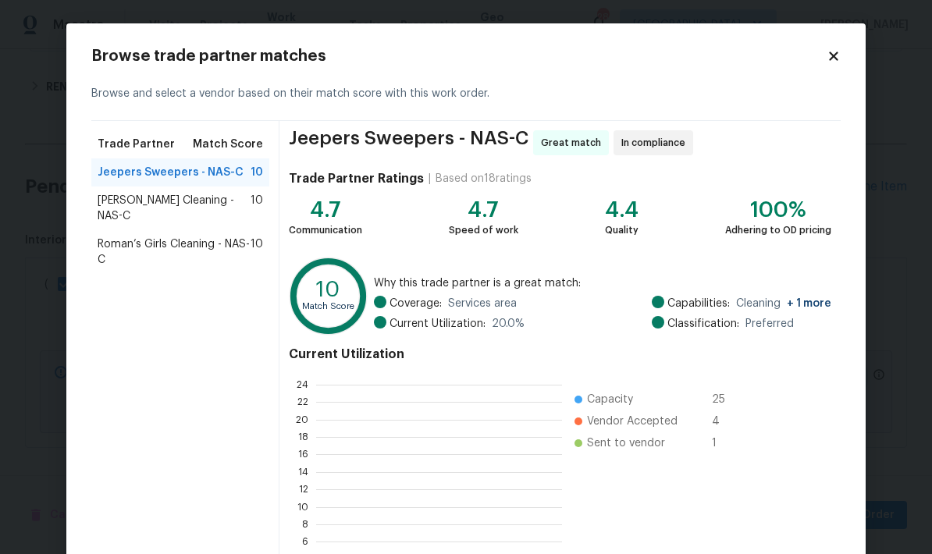
scroll to position [219, 246]
click at [832, 46] on div "Browse trade partner matches Browse and select a vendor based on their match sc…" at bounding box center [465, 344] width 799 height 642
click at [839, 61] on icon at bounding box center [834, 56] width 14 height 14
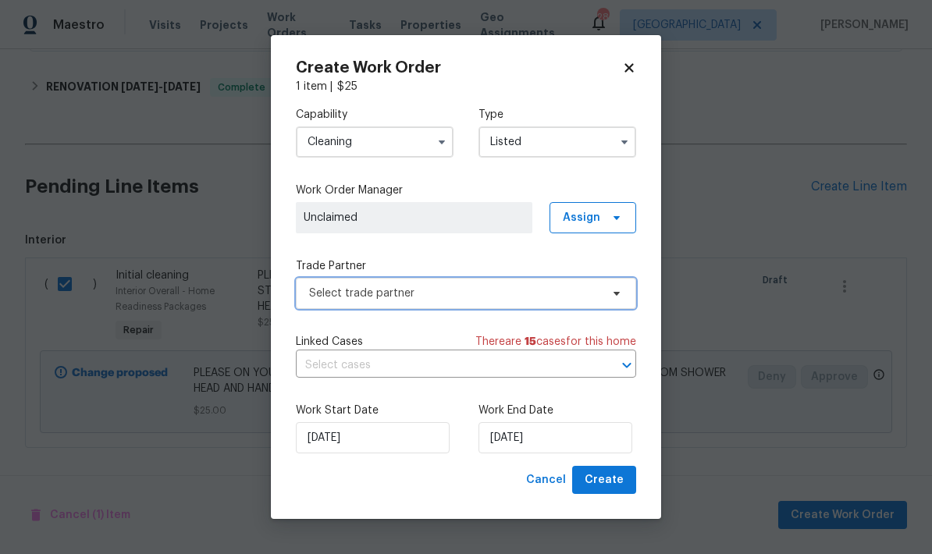
click at [456, 291] on span "Select trade partner" at bounding box center [454, 294] width 291 height 16
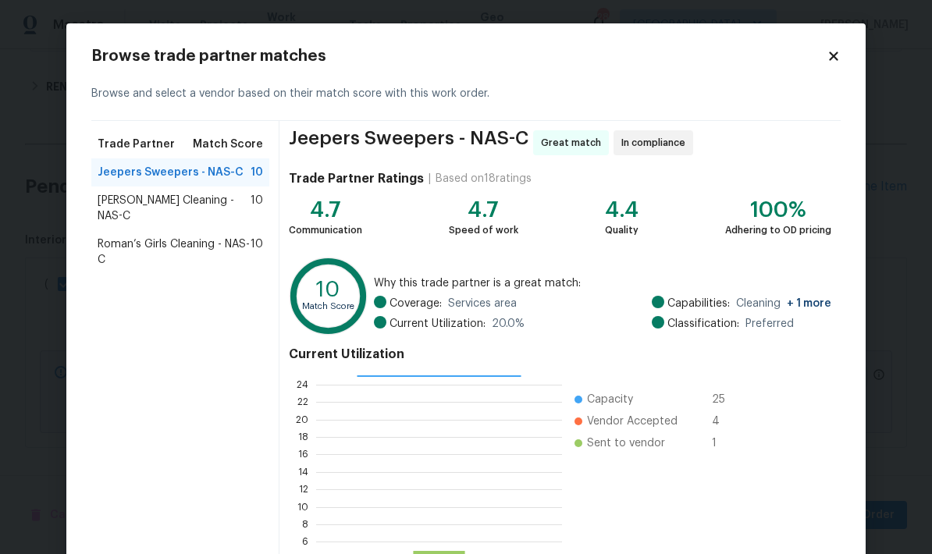
click at [831, 53] on icon at bounding box center [833, 56] width 9 height 9
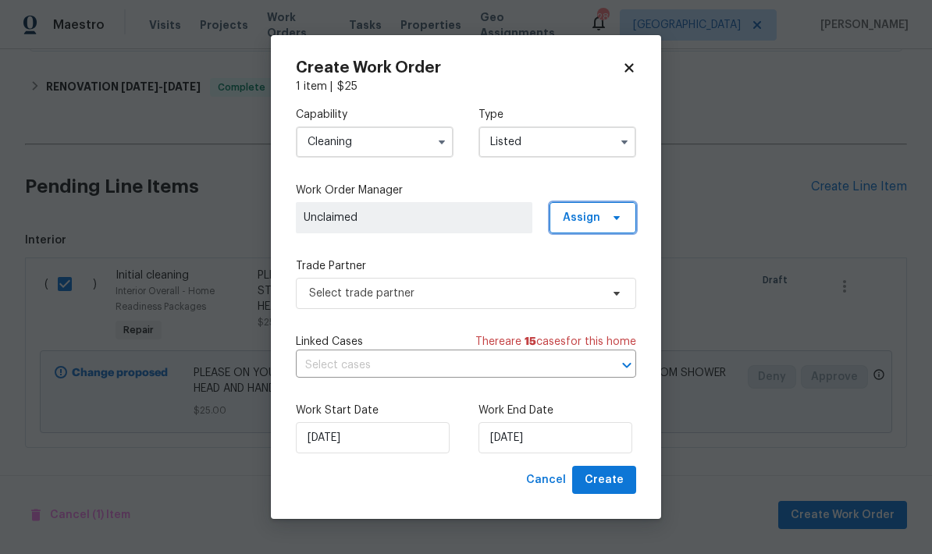
click at [596, 219] on span "Assign" at bounding box center [581, 218] width 37 height 16
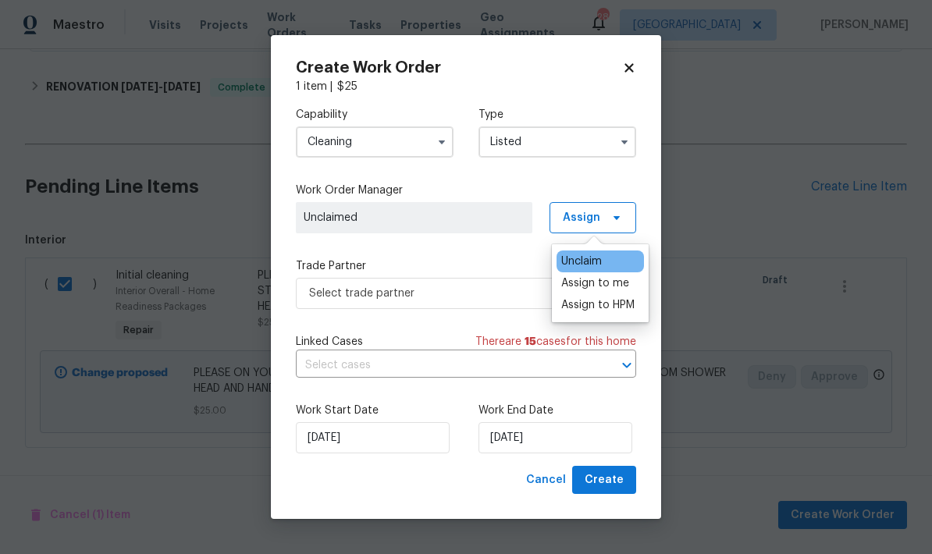
click at [608, 279] on div "Assign to me" at bounding box center [595, 284] width 68 height 16
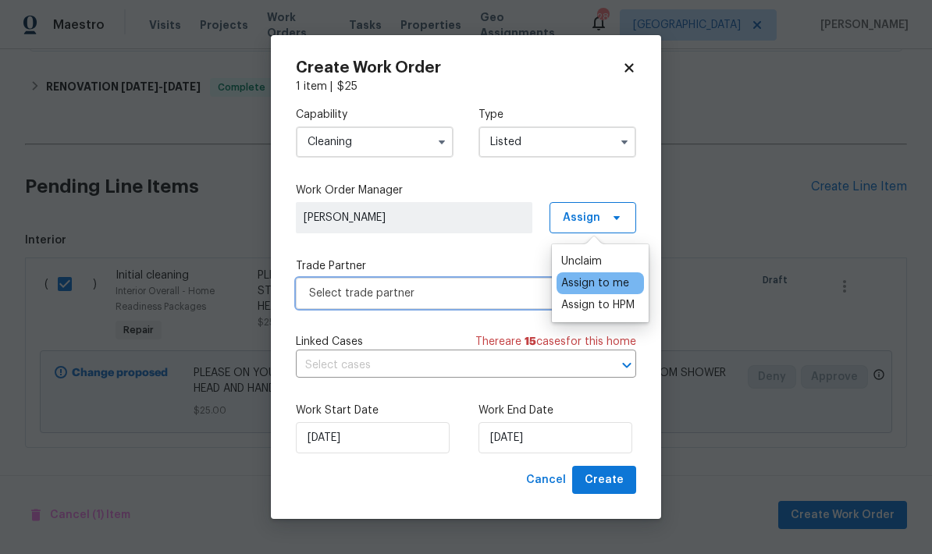
click at [473, 286] on span "Select trade partner" at bounding box center [454, 294] width 291 height 16
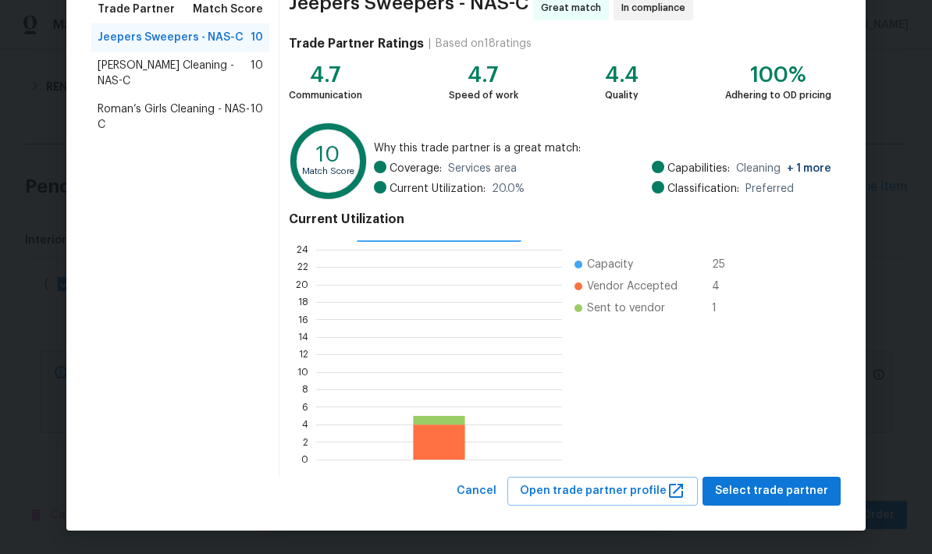
scroll to position [134, 0]
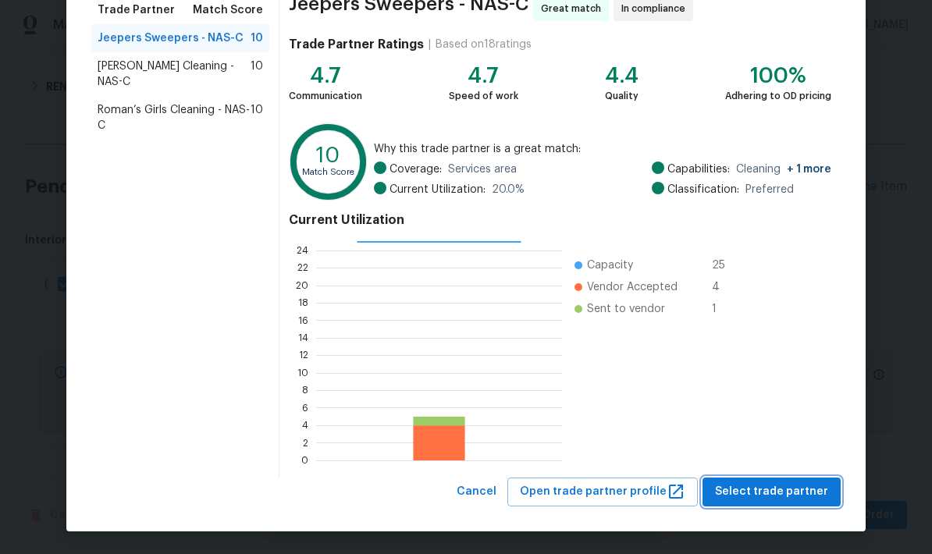
click at [783, 489] on span "Select trade partner" at bounding box center [771, 492] width 113 height 20
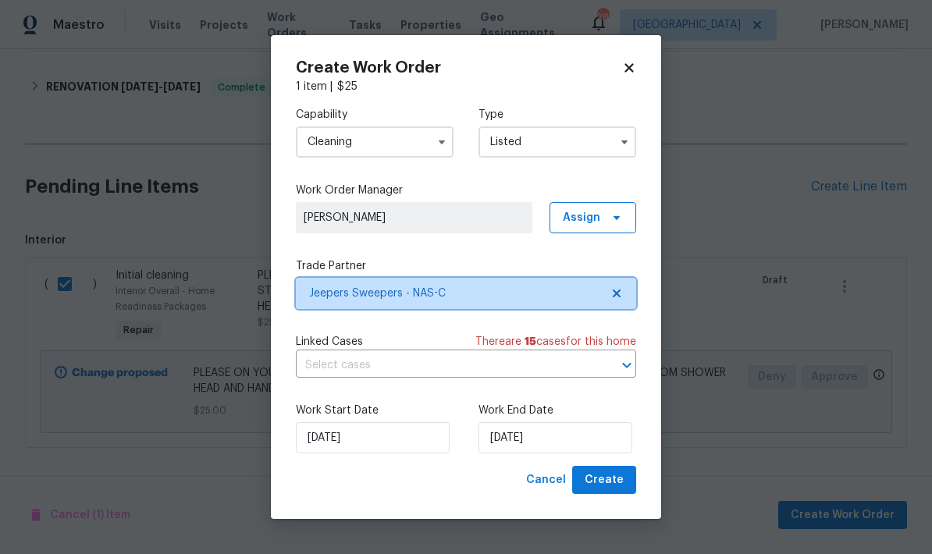
scroll to position [0, 0]
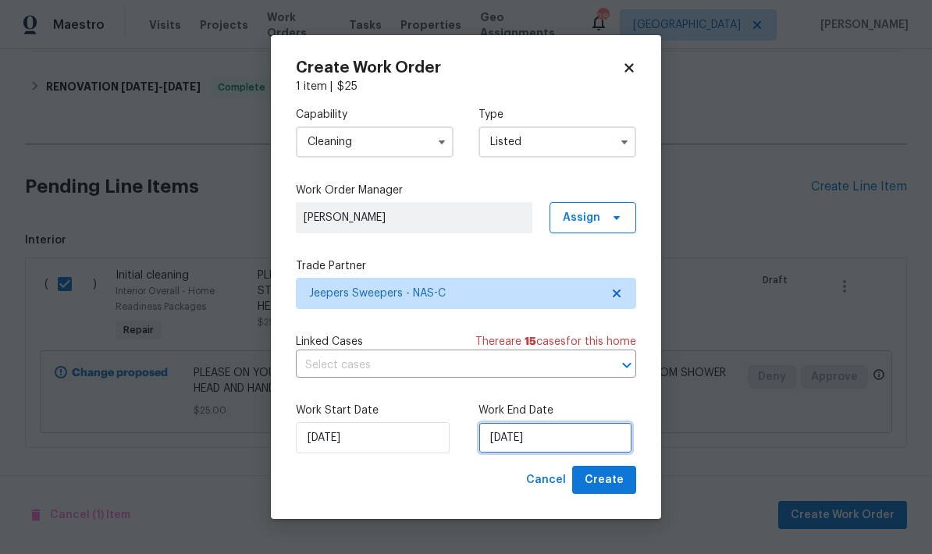
click at [536, 432] on input "[DATE]" at bounding box center [555, 437] width 154 height 31
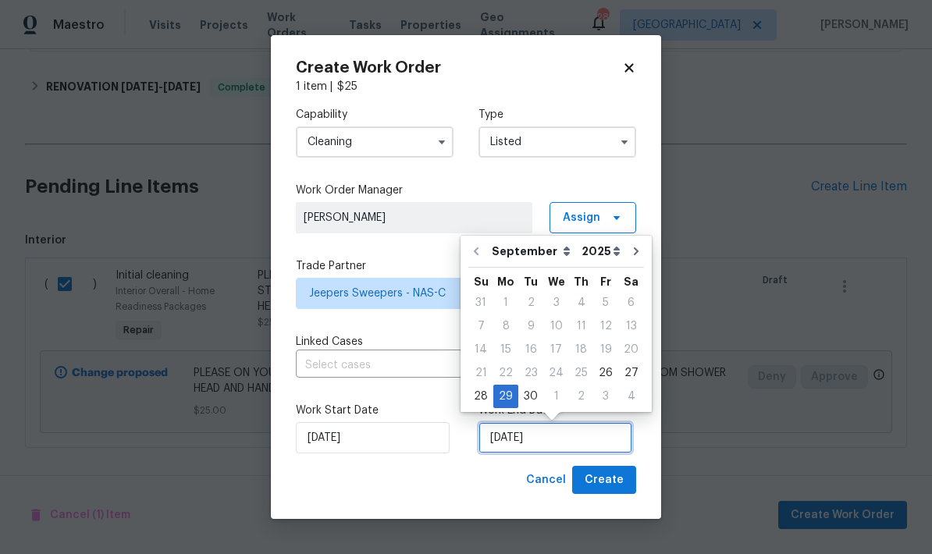
type input "[DATE]"
click at [613, 480] on span "Create" at bounding box center [604, 481] width 39 height 20
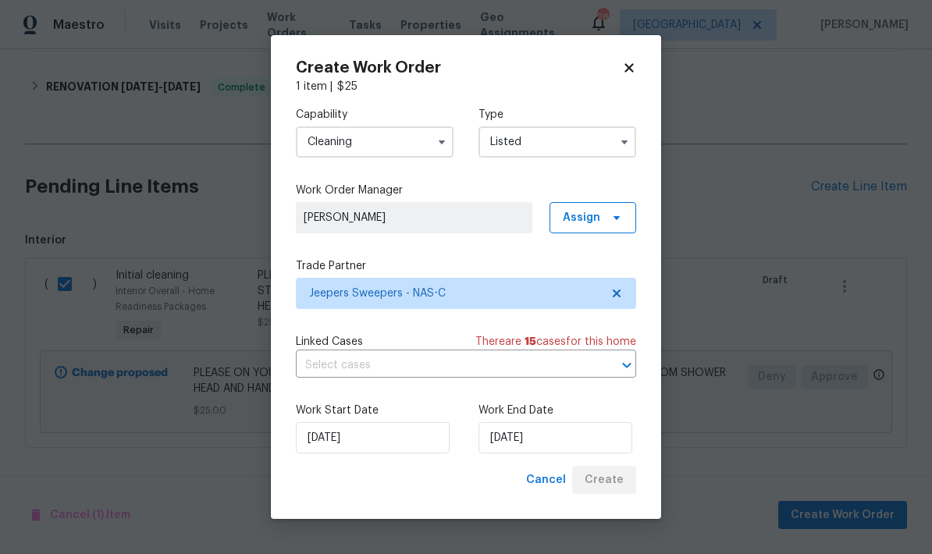
checkbox input "false"
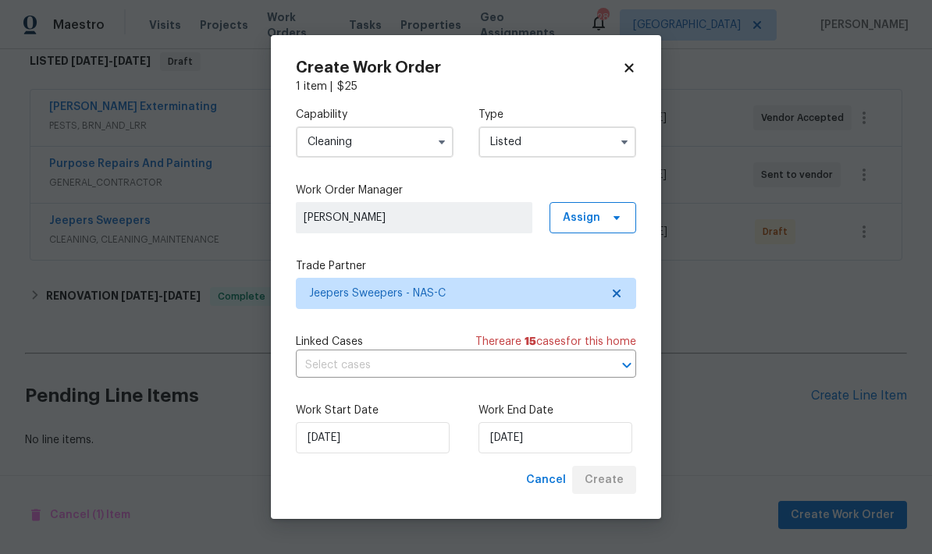
scroll to position [258, 0]
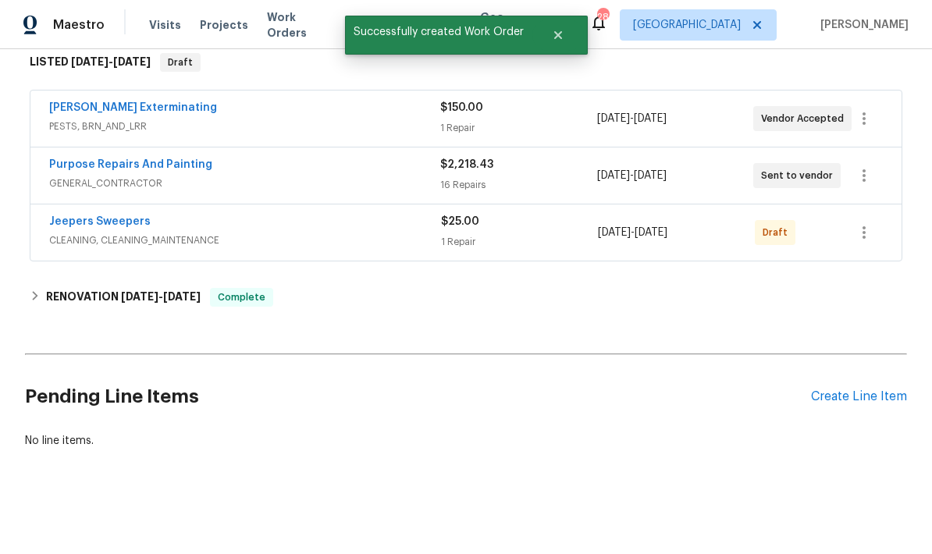
click at [239, 247] on span "CLEANING, CLEANING_MAINTENANCE" at bounding box center [245, 241] width 392 height 16
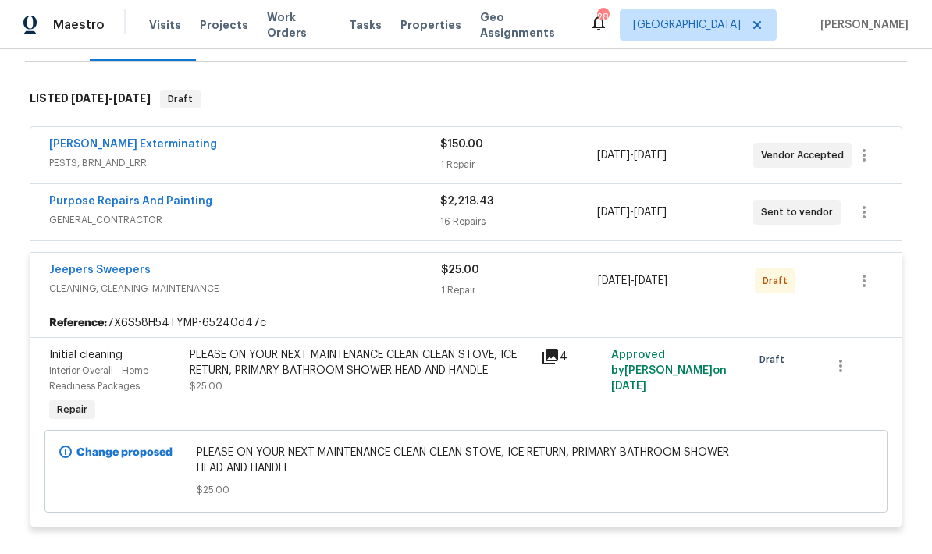
scroll to position [224, 0]
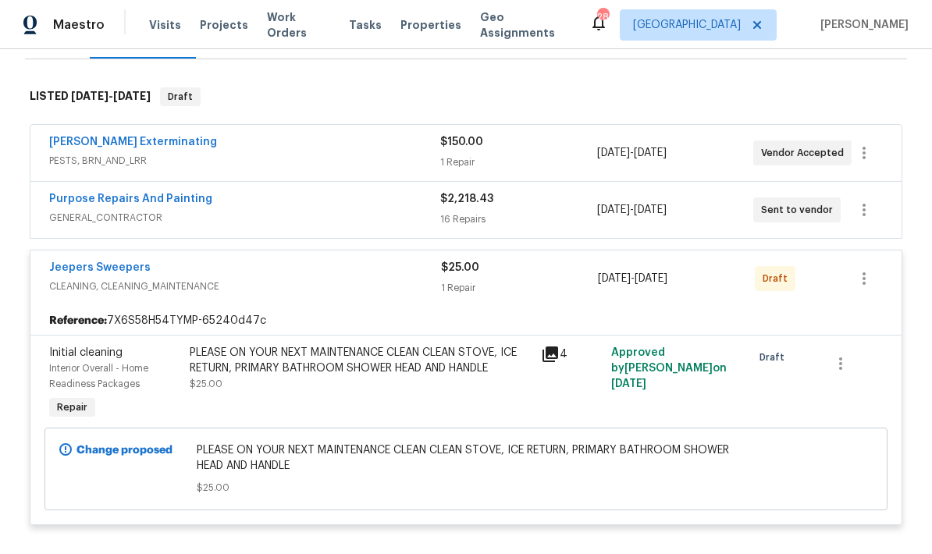
click at [125, 265] on link "Jeepers Sweepers" at bounding box center [99, 267] width 101 height 11
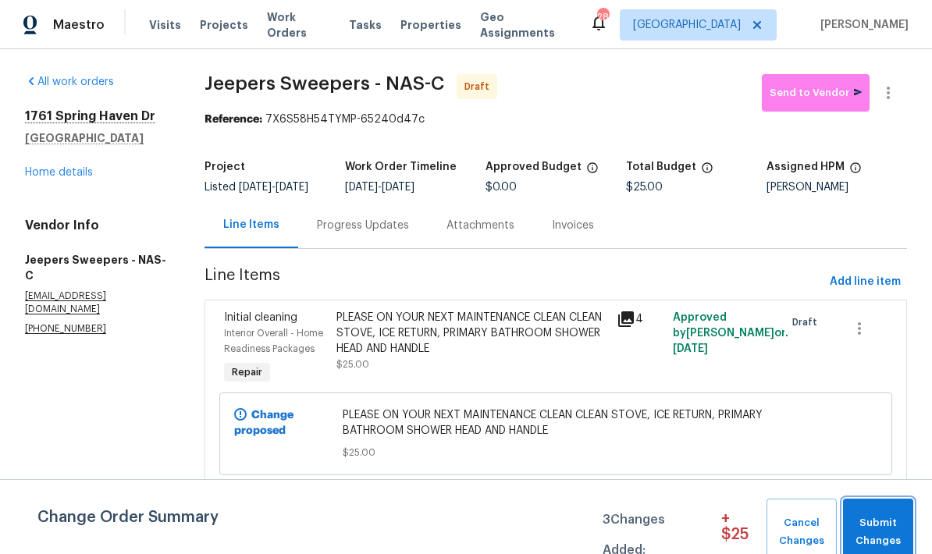
click at [892, 521] on span "Submit Changes" at bounding box center [878, 532] width 55 height 36
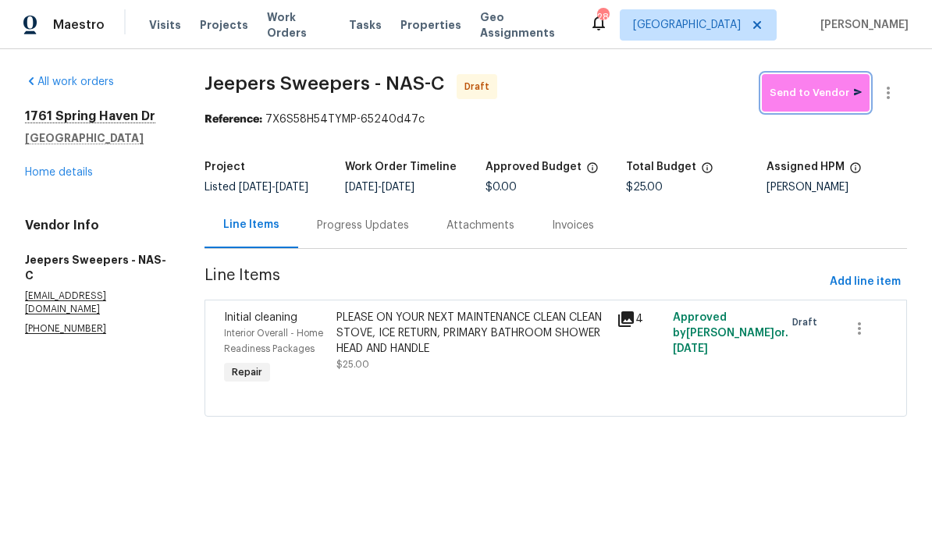
click at [814, 100] on span "Send to Vendor" at bounding box center [816, 93] width 92 height 18
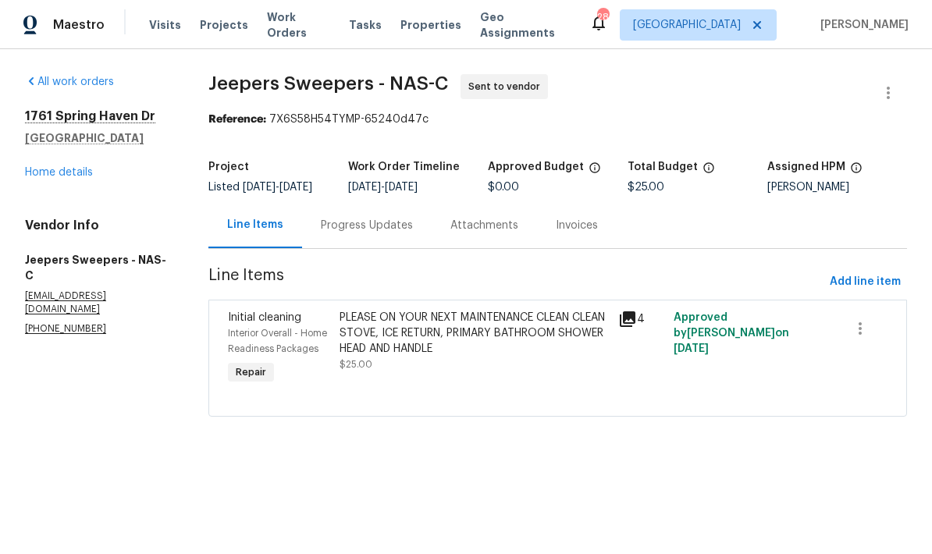
click at [379, 233] on div "Progress Updates" at bounding box center [367, 226] width 92 height 16
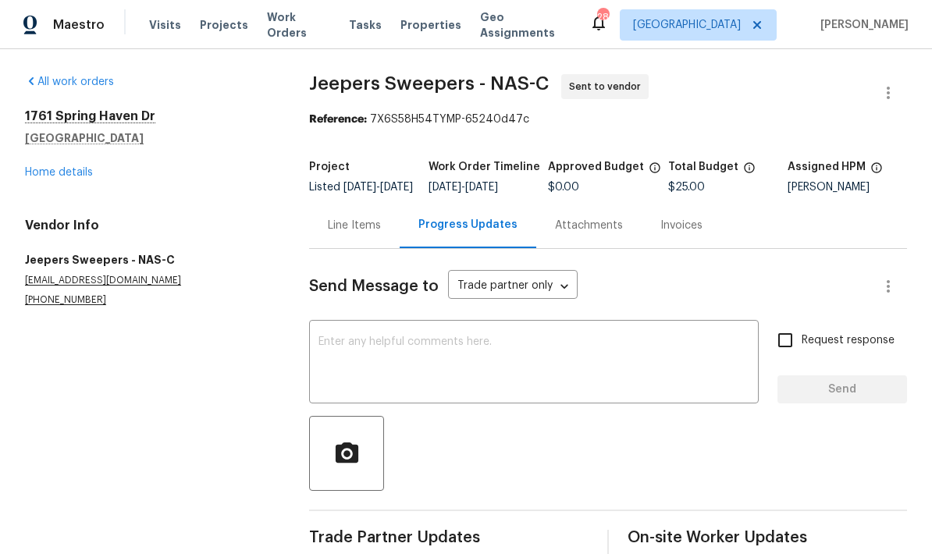
click at [464, 362] on textarea at bounding box center [533, 363] width 431 height 55
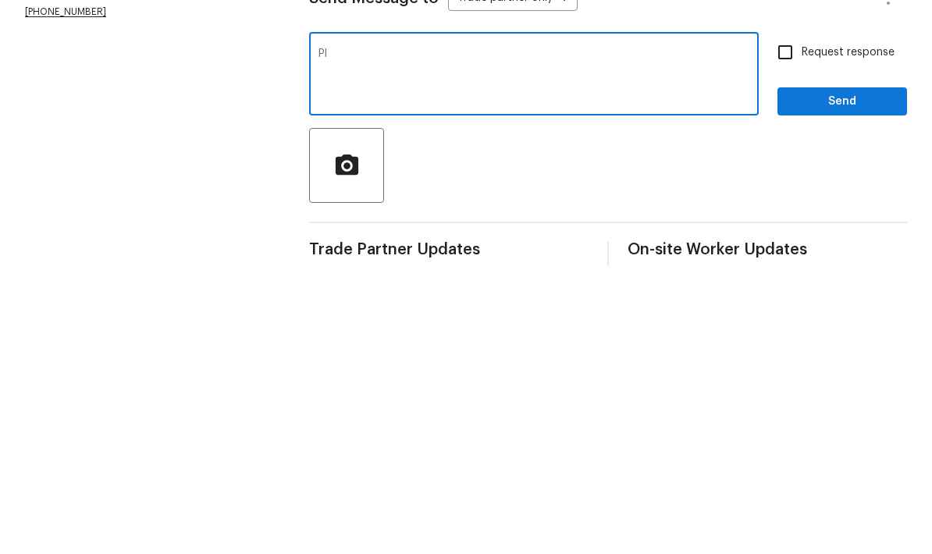
type textarea "P"
type textarea "Hey [PERSON_NAME], please complete this on your next maintenance visit 9/29."
click at [856, 380] on span "Send" at bounding box center [842, 390] width 105 height 20
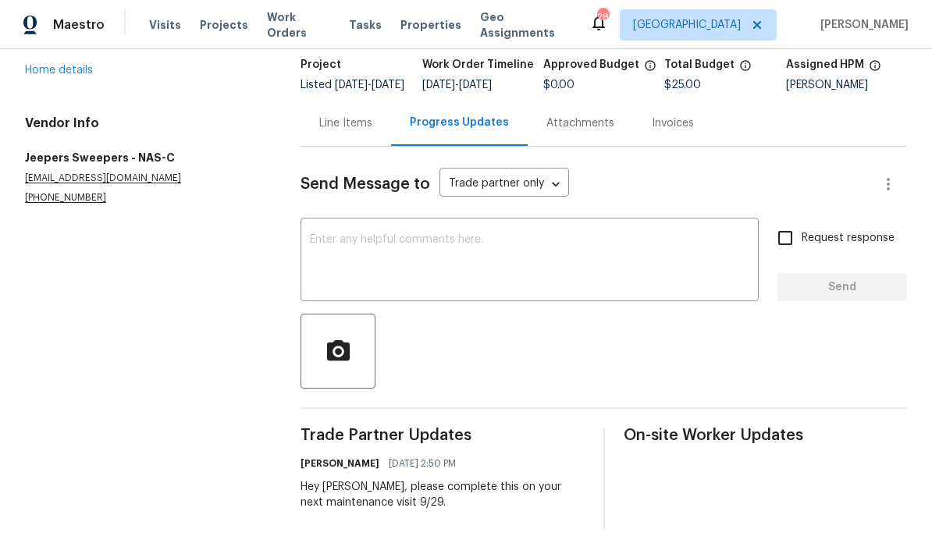
scroll to position [114, 0]
